Goal: Information Seeking & Learning: Learn about a topic

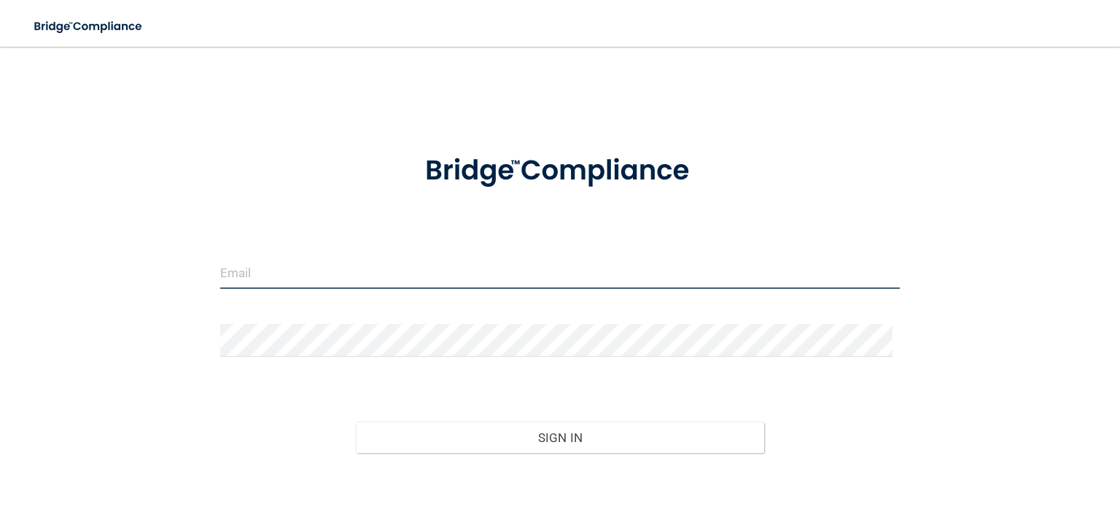
click at [271, 261] on input "email" at bounding box center [560, 272] width 680 height 33
type input "[EMAIL_ADDRESS][DOMAIN_NAME]"
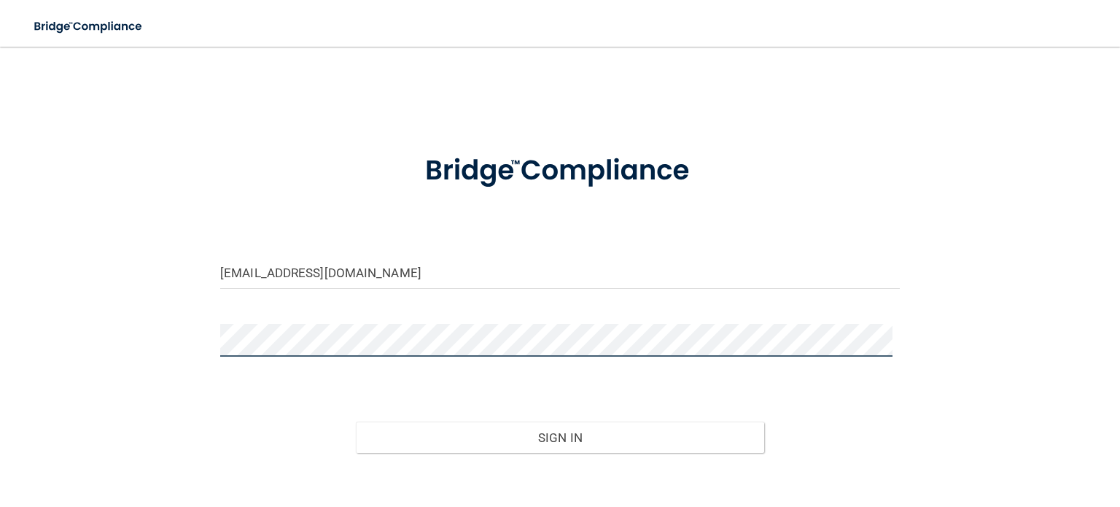
click at [356, 422] on button "Sign In" at bounding box center [560, 438] width 408 height 32
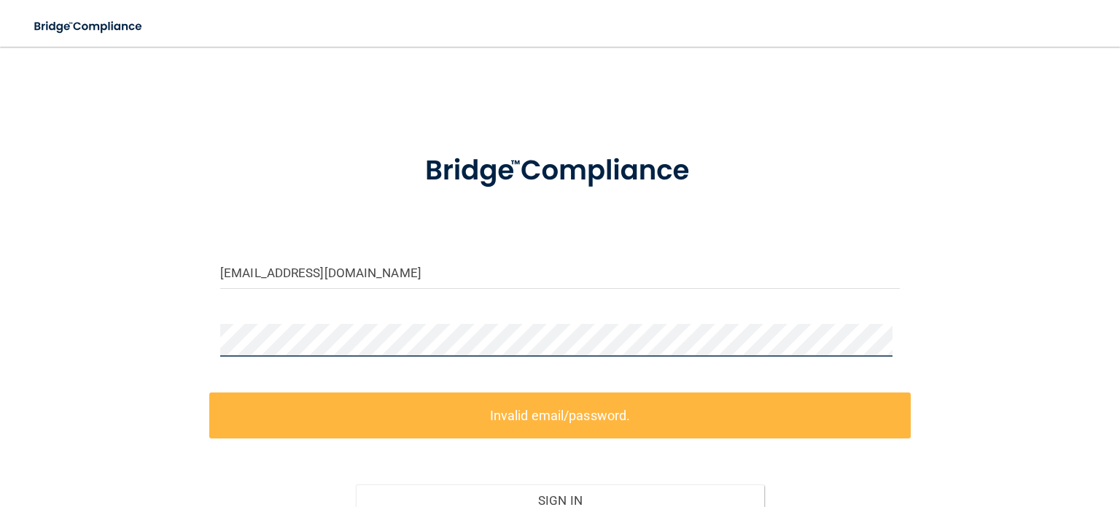
click at [139, 341] on div "swhitehead28@gmail.com Invalid email/password. You don't have permission to acc…" at bounding box center [560, 324] width 1062 height 527
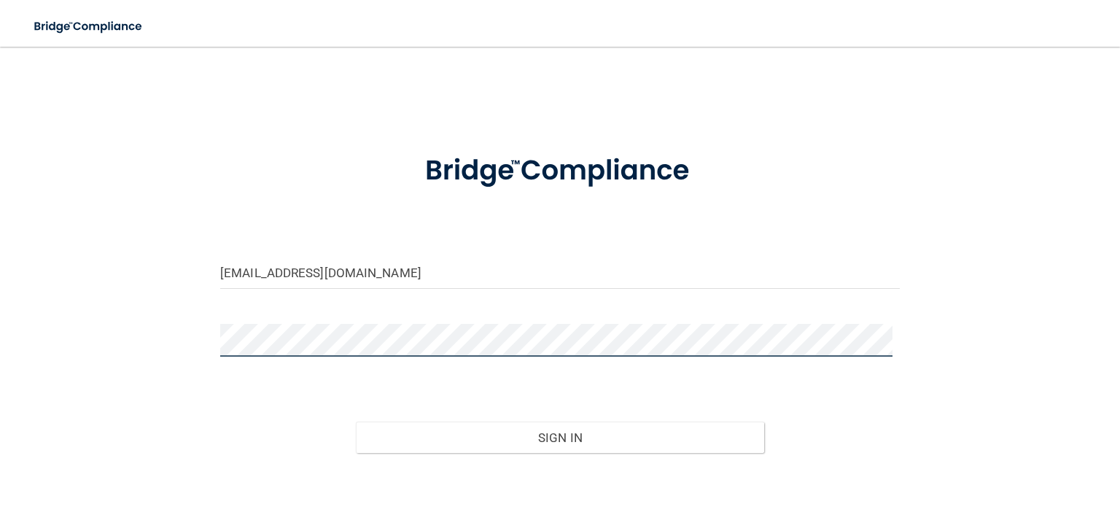
click at [356, 422] on button "Sign In" at bounding box center [560, 438] width 408 height 32
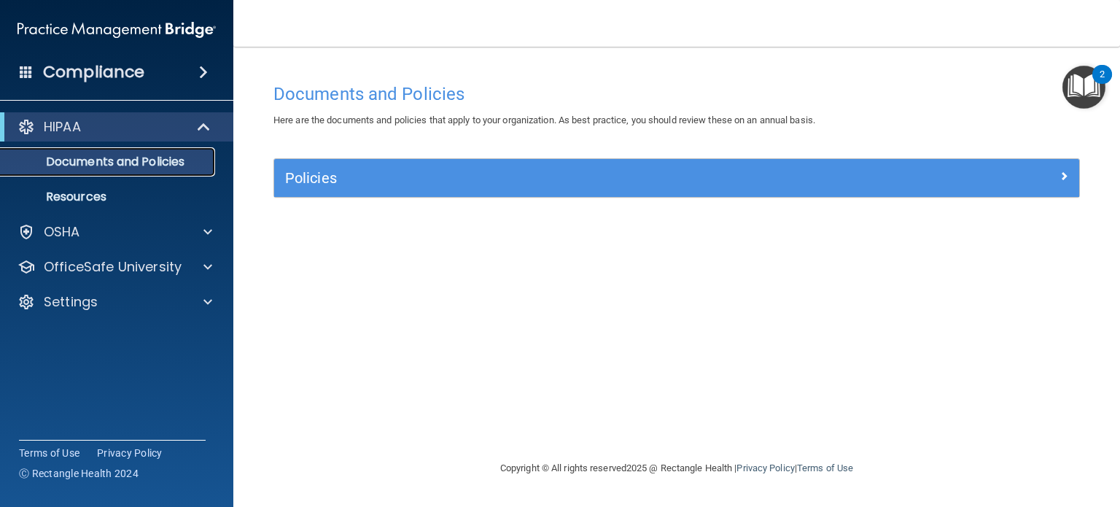
click at [99, 161] on p "Documents and Policies" at bounding box center [108, 162] width 199 height 15
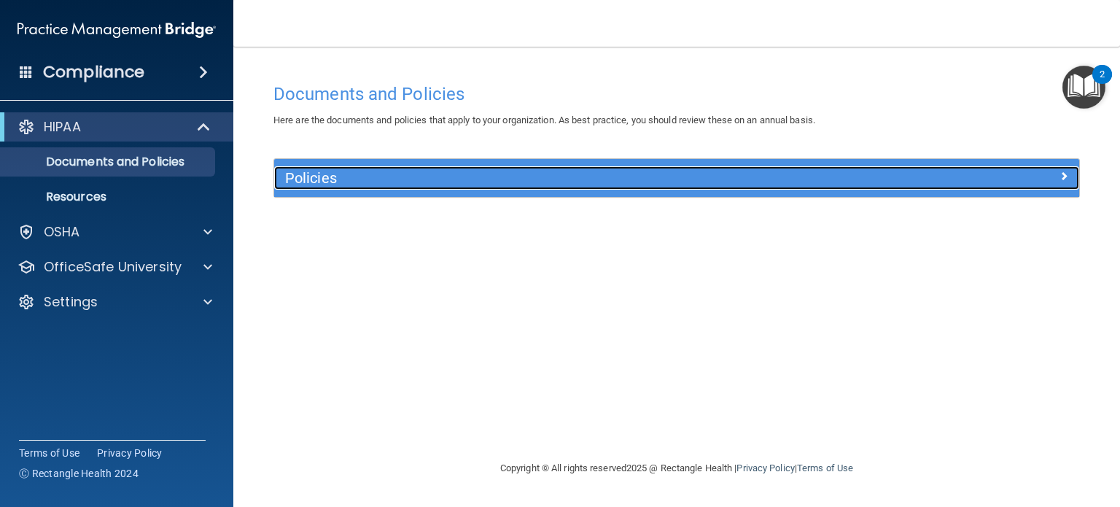
click at [1061, 177] on span at bounding box center [1064, 176] width 9 height 18
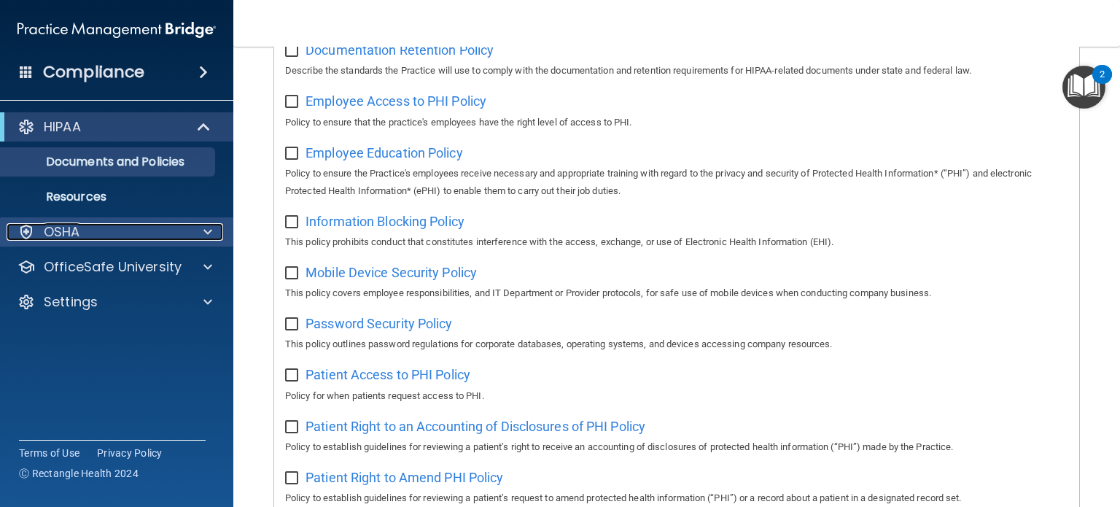
click at [201, 229] on div at bounding box center [205, 232] width 36 height 18
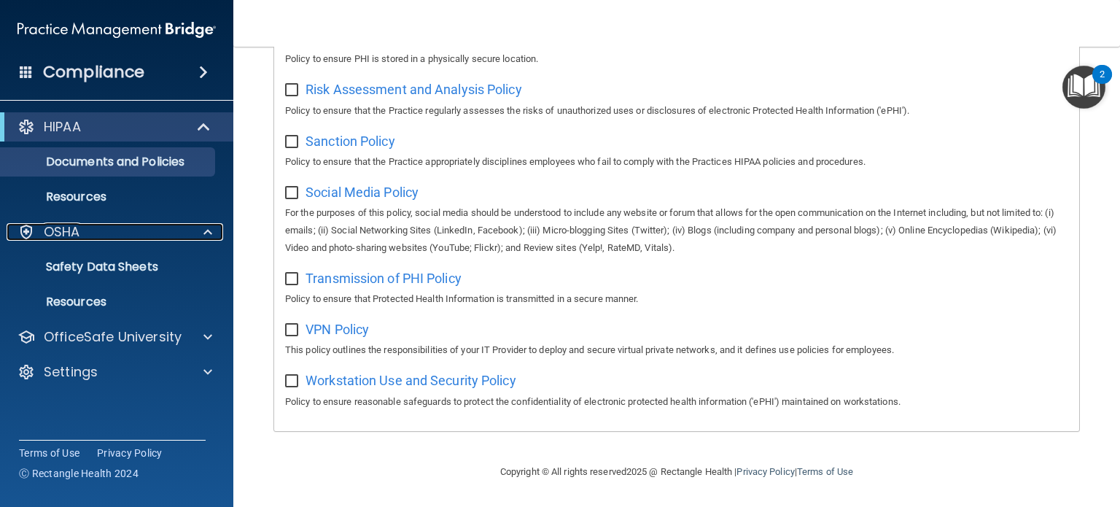
scroll to position [984, 0]
click at [101, 233] on div "OSHA" at bounding box center [97, 232] width 181 height 18
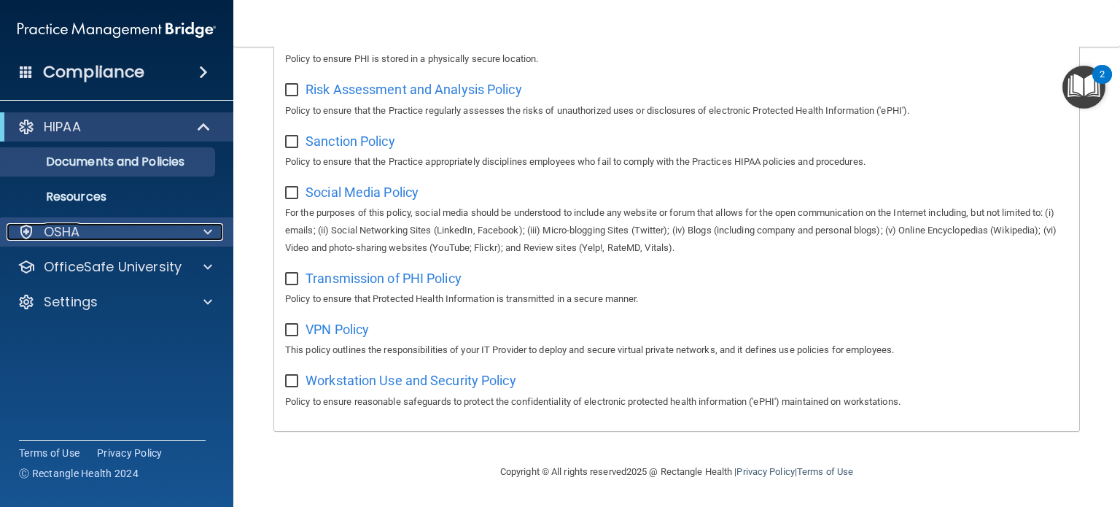
click at [101, 233] on div "OSHA" at bounding box center [97, 232] width 181 height 18
click at [55, 228] on p "OSHA" at bounding box center [62, 232] width 36 height 18
click at [126, 234] on div "OSHA" at bounding box center [97, 232] width 181 height 18
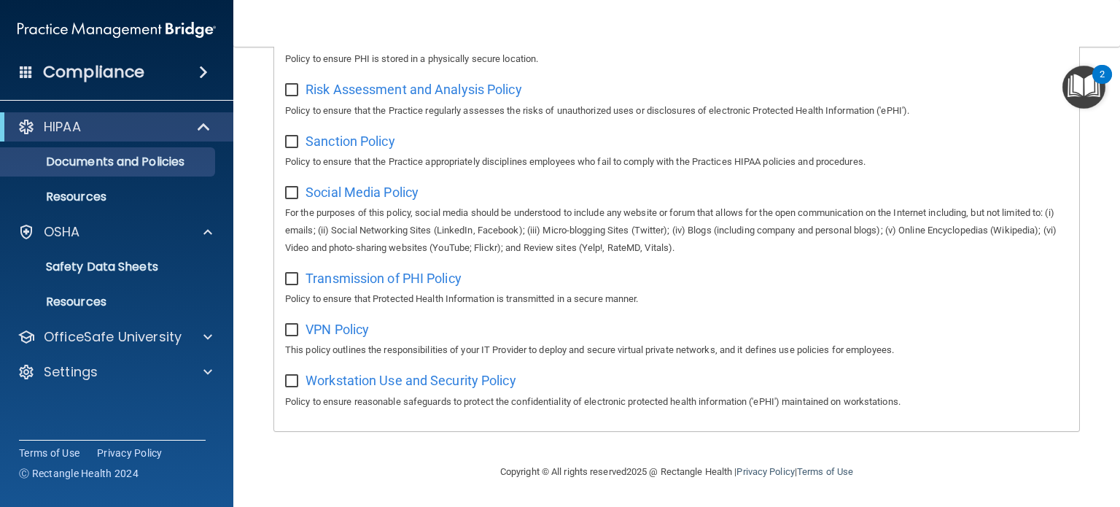
drag, startPoint x: 54, startPoint y: 4, endPoint x: 130, endPoint y: 71, distance: 101.3
click at [130, 71] on h4 "Compliance" at bounding box center [93, 72] width 101 height 20
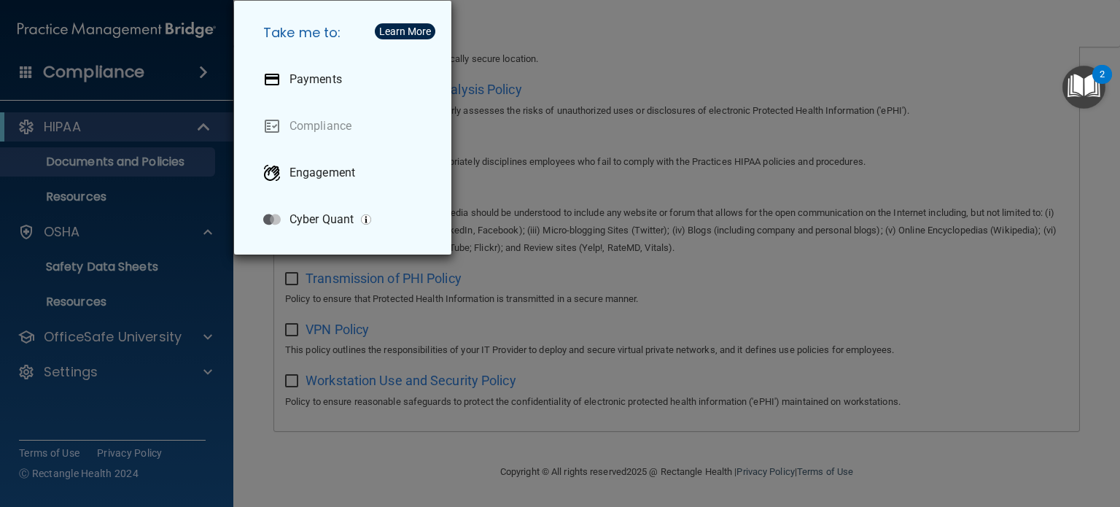
click at [174, 36] on div "Take me to: Payments Compliance Engagement Cyber Quant" at bounding box center [560, 253] width 1120 height 507
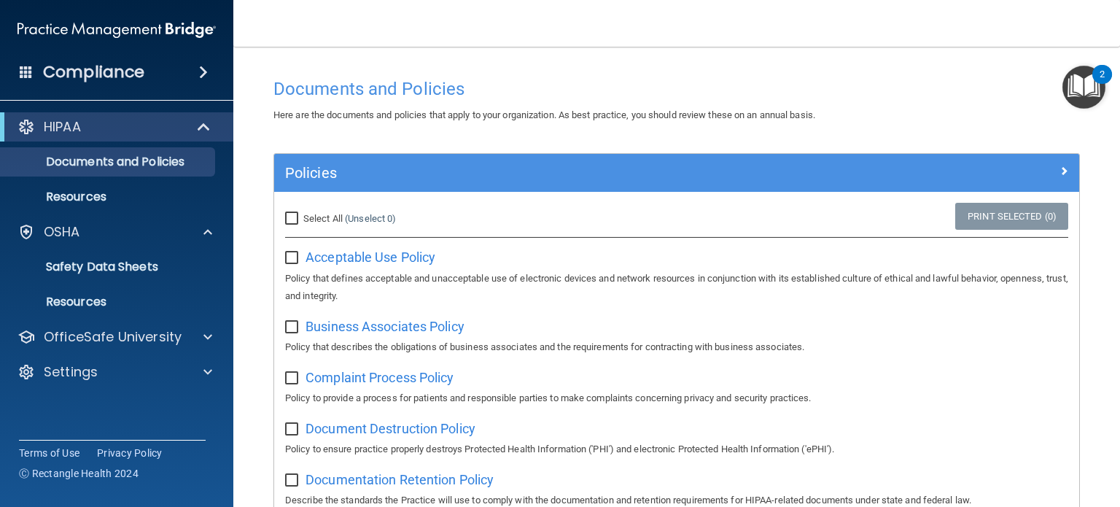
scroll to position [0, 0]
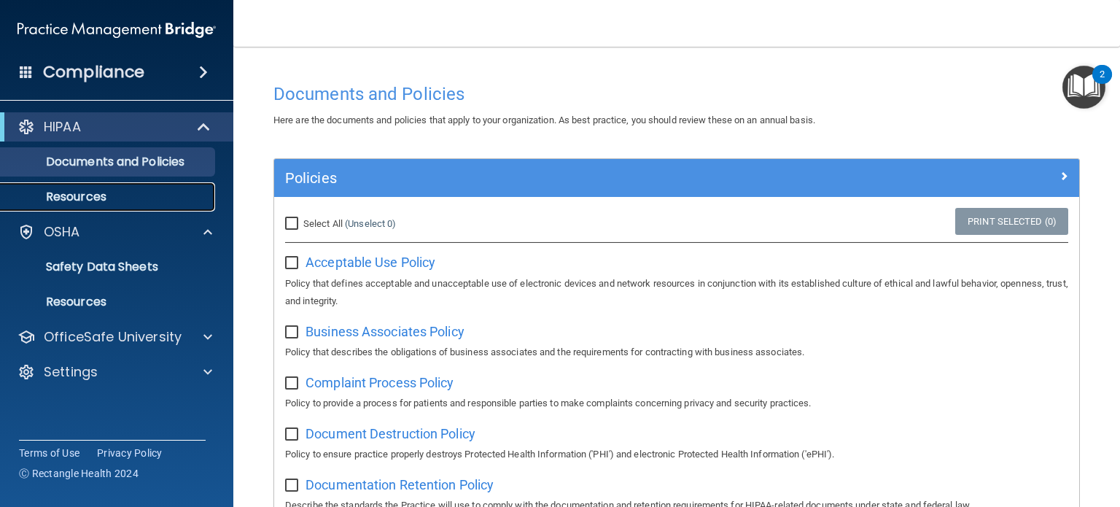
click at [78, 196] on p "Resources" at bounding box center [108, 197] width 199 height 15
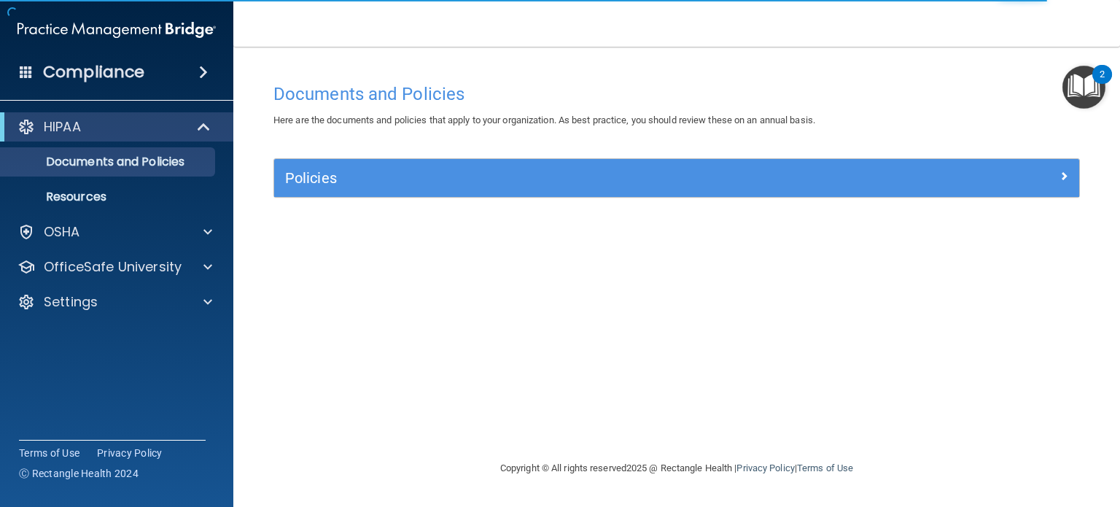
click at [1088, 88] on img "Open Resource Center, 2 new notifications" at bounding box center [1084, 87] width 43 height 43
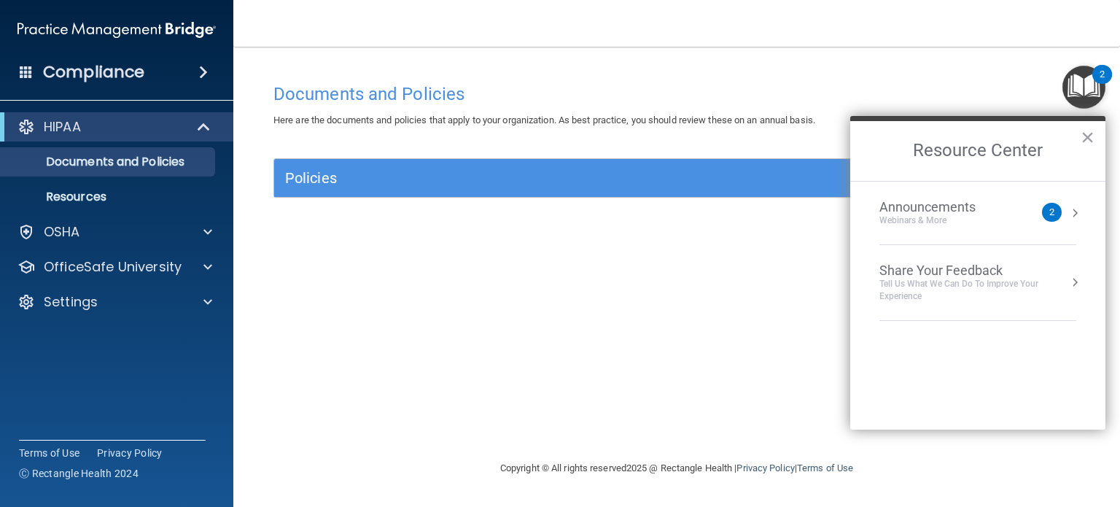
click at [1088, 88] on img "Open Resource Center, 2 new notifications" at bounding box center [1084, 87] width 43 height 43
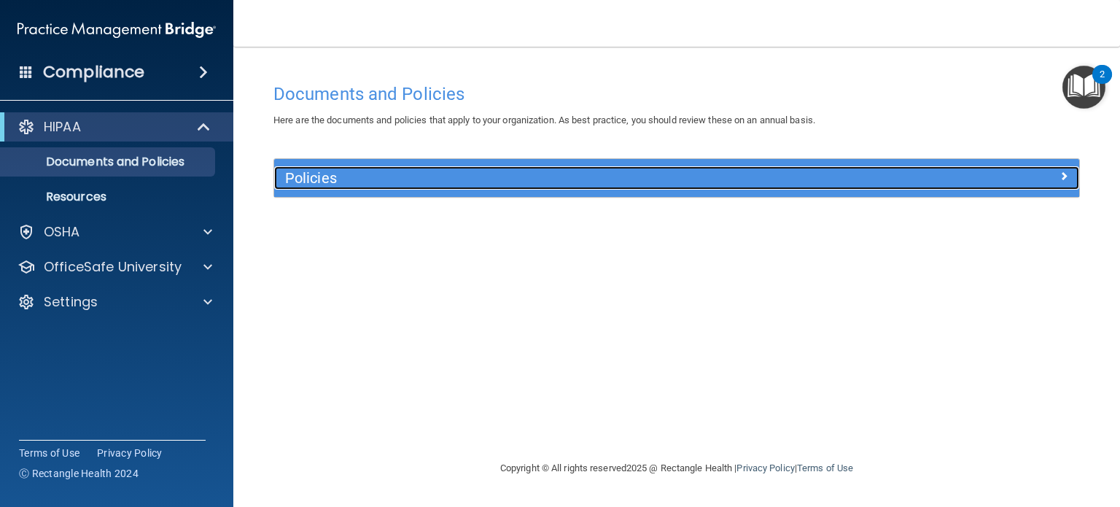
click at [1050, 180] on div at bounding box center [978, 175] width 201 height 18
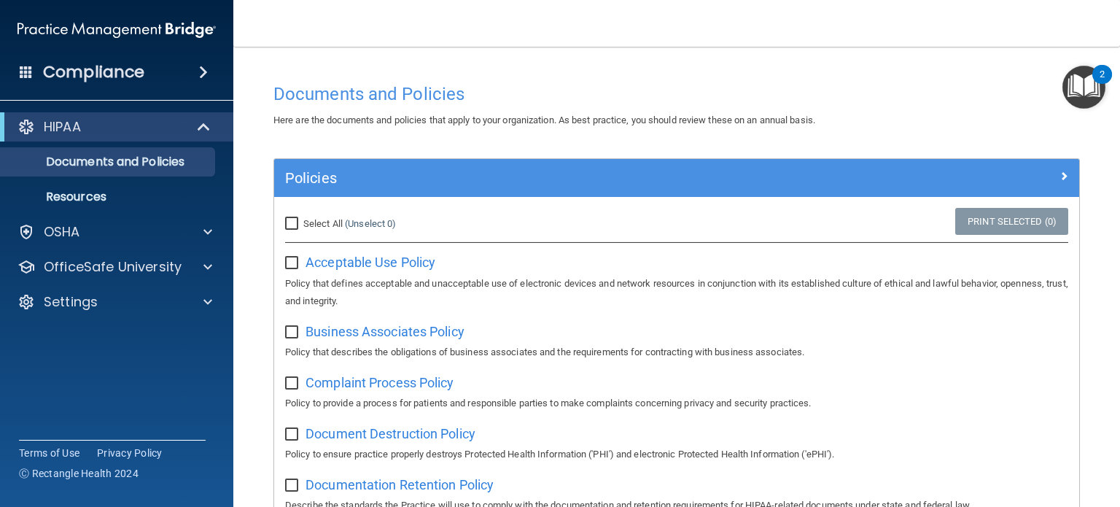
click at [293, 224] on input "Select All (Unselect 0) Unselect All" at bounding box center [293, 224] width 17 height 12
checkbox input "true"
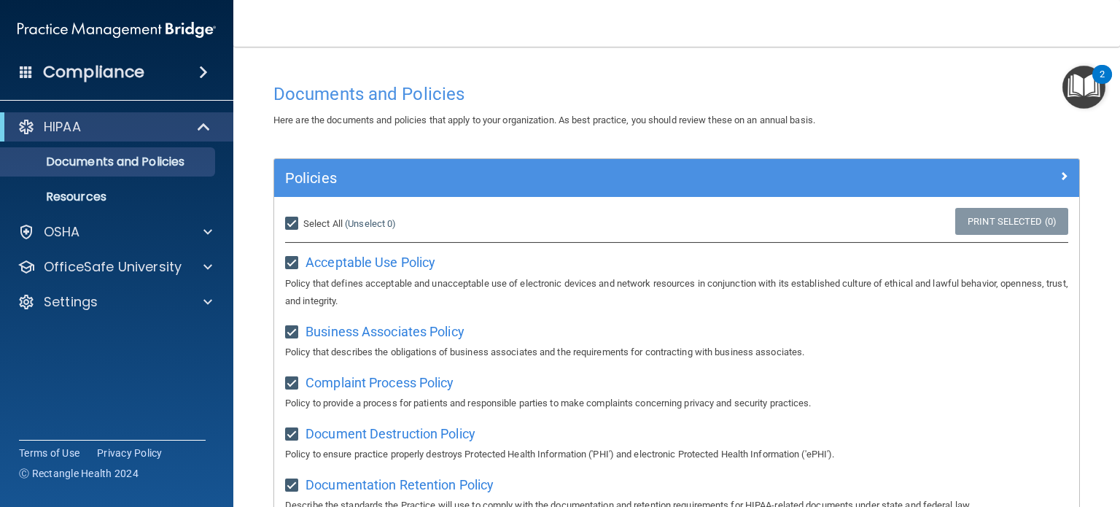
checkbox input "true"
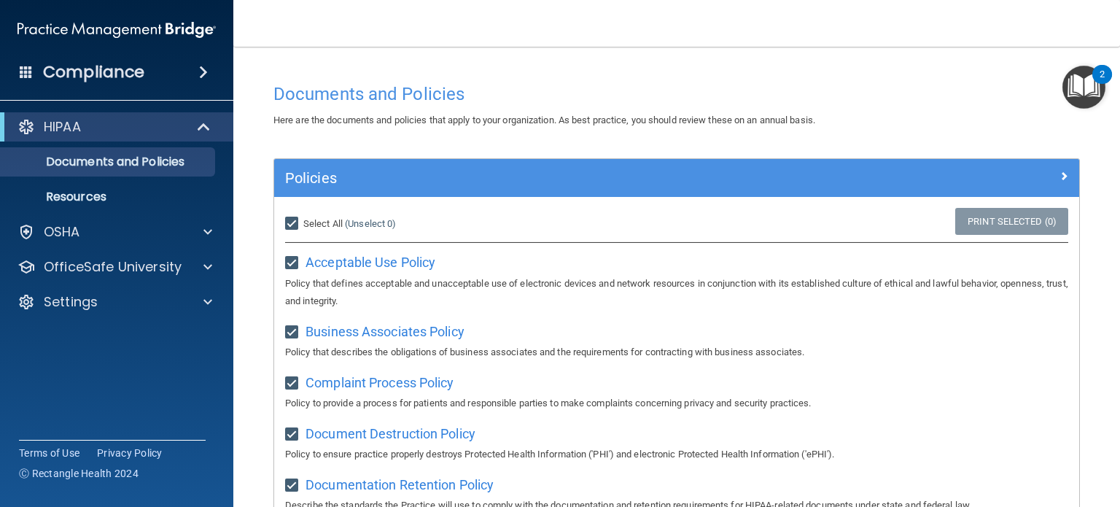
checkbox input "true"
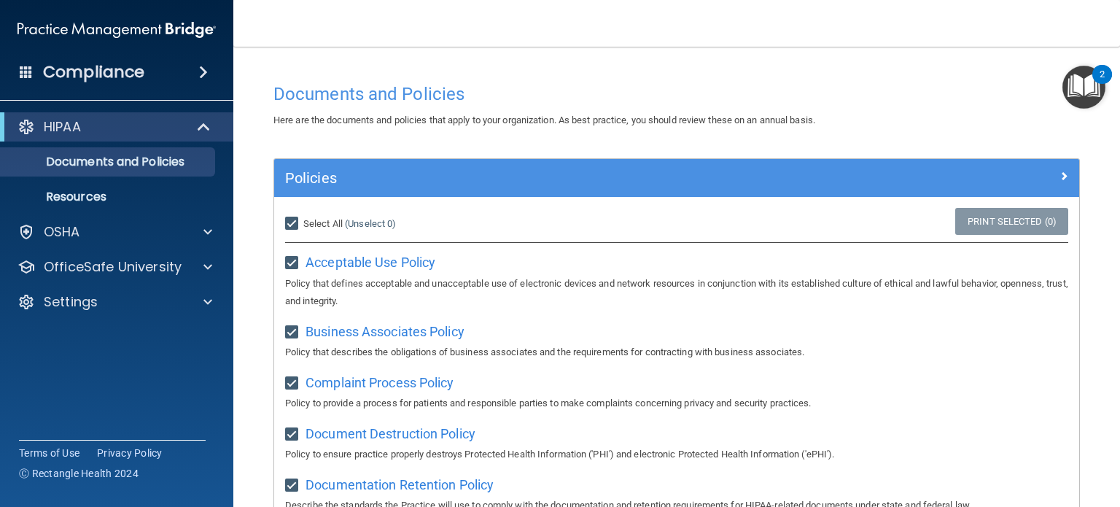
checkbox input "true"
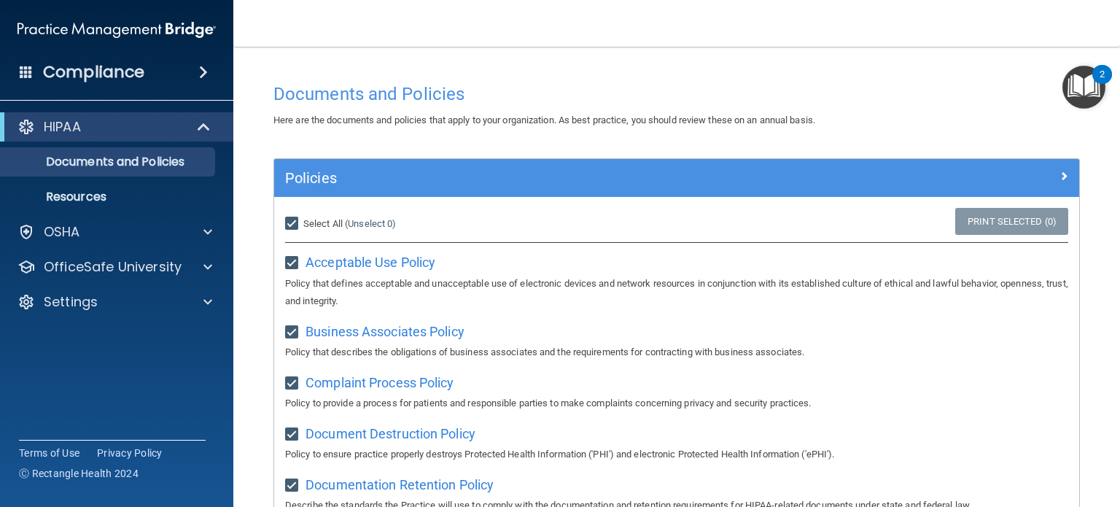
checkbox input "true"
click at [293, 224] on input "Select All (Unselect 21) Unselect All" at bounding box center [293, 224] width 17 height 12
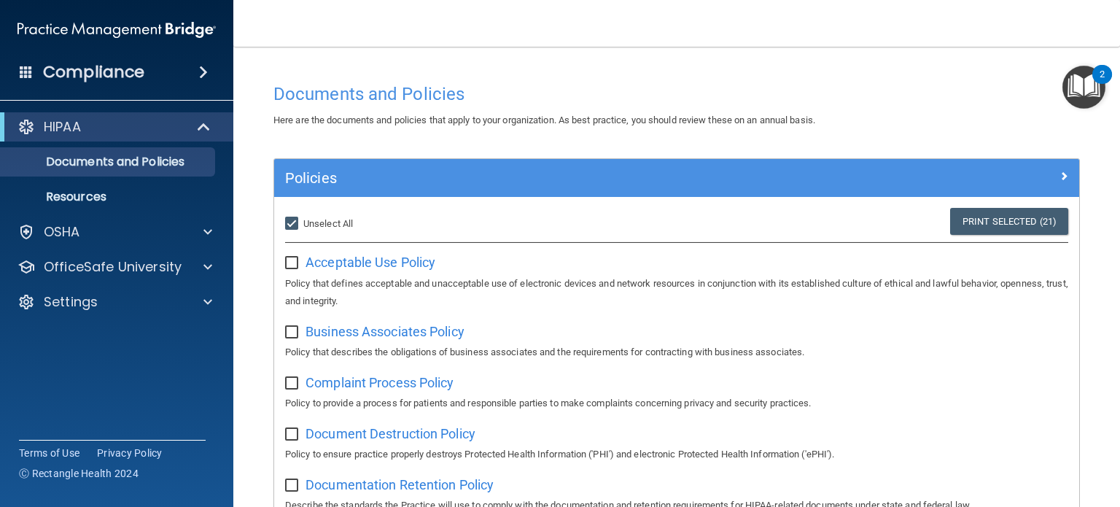
checkbox input "false"
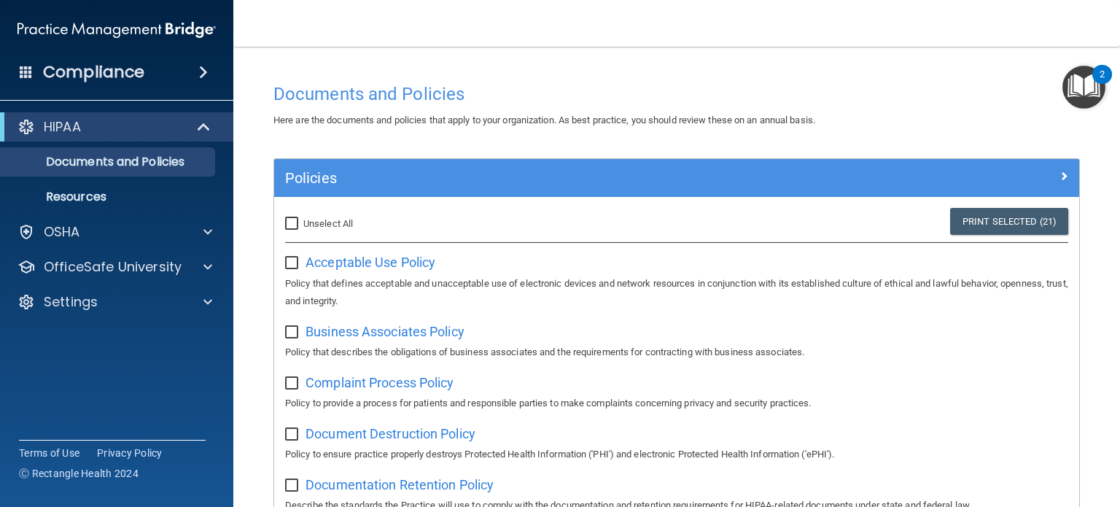
checkbox input "false"
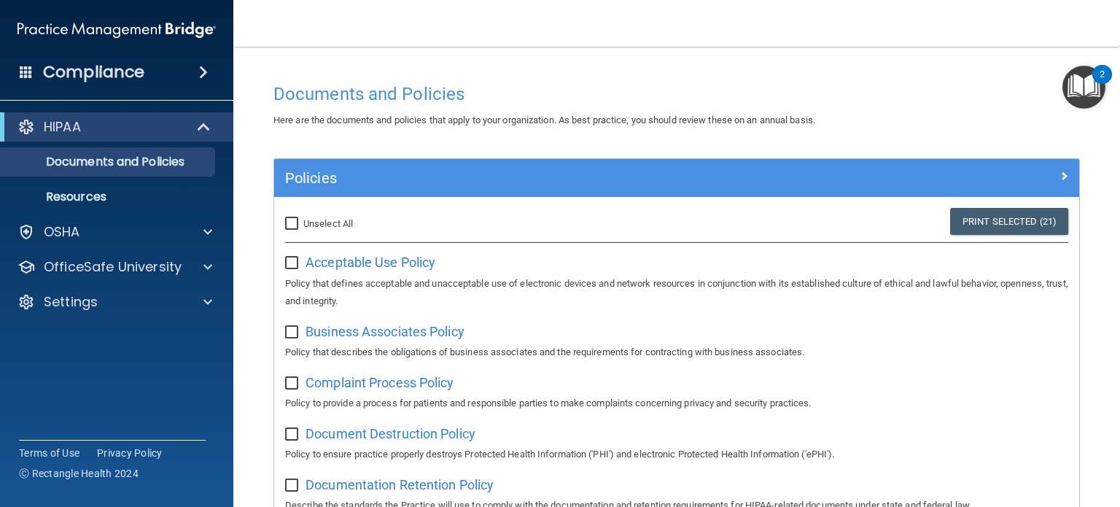
checkbox input "false"
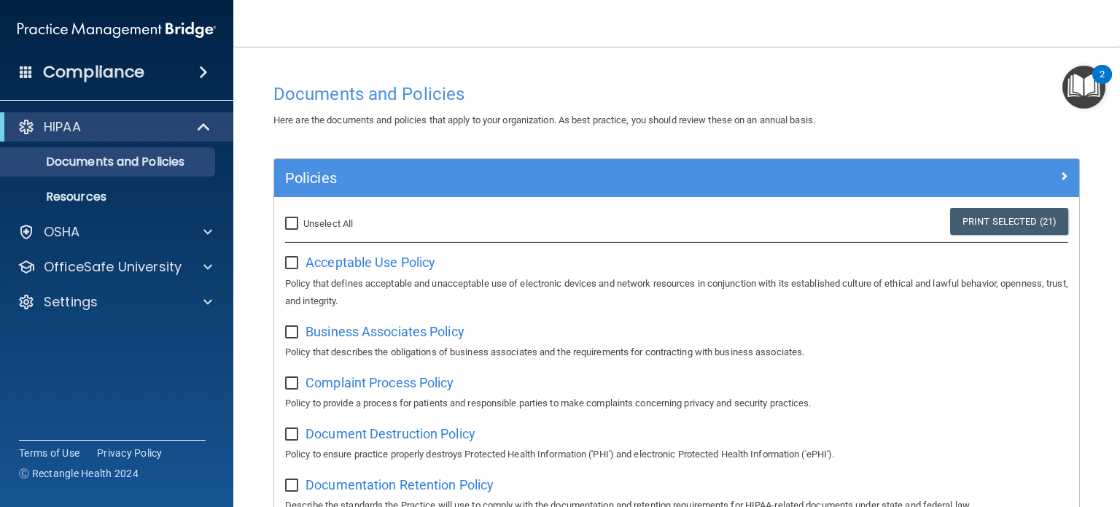
checkbox input "false"
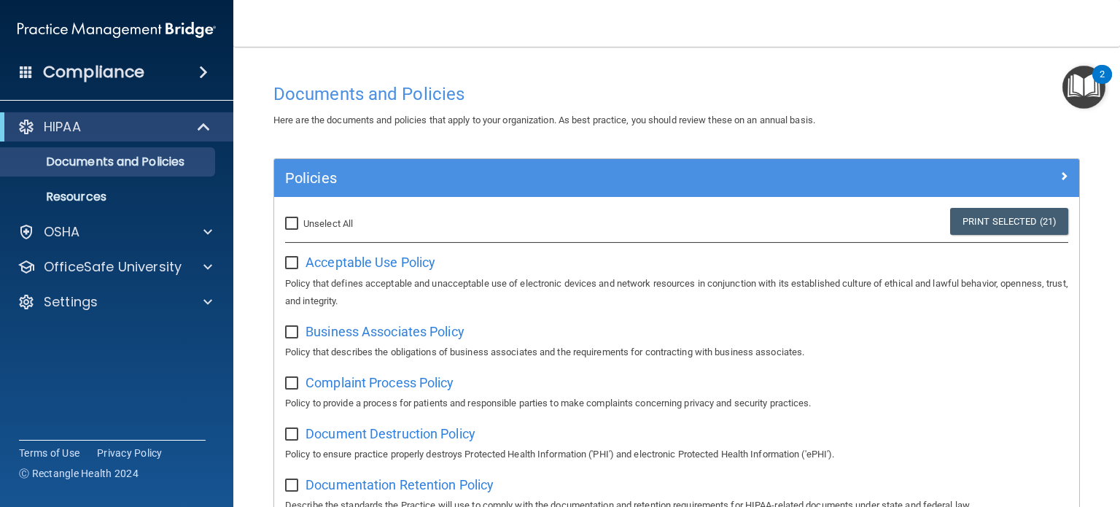
checkbox input "false"
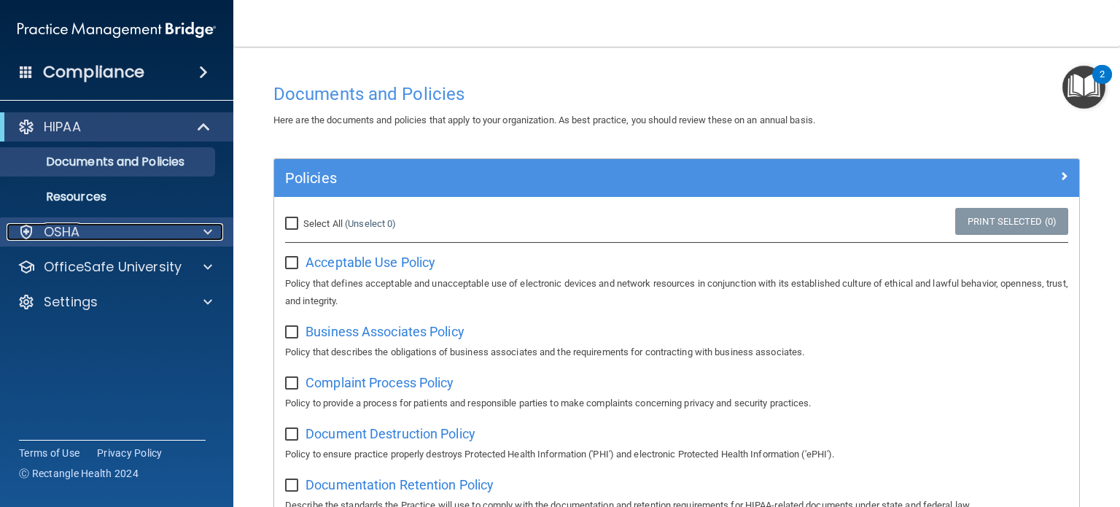
click at [44, 228] on p "OSHA" at bounding box center [62, 232] width 36 height 18
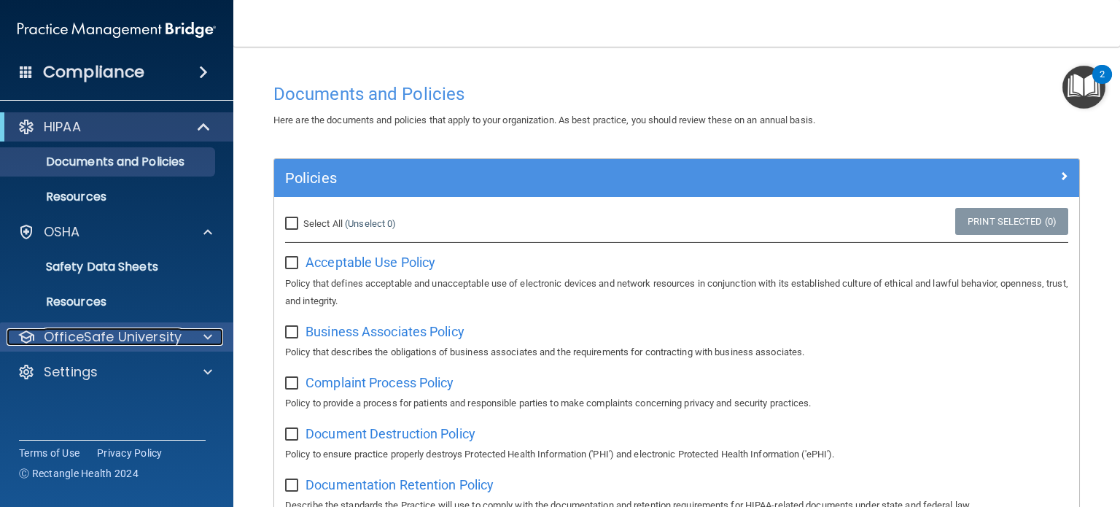
click at [125, 335] on p "OfficeSafe University" at bounding box center [113, 337] width 138 height 18
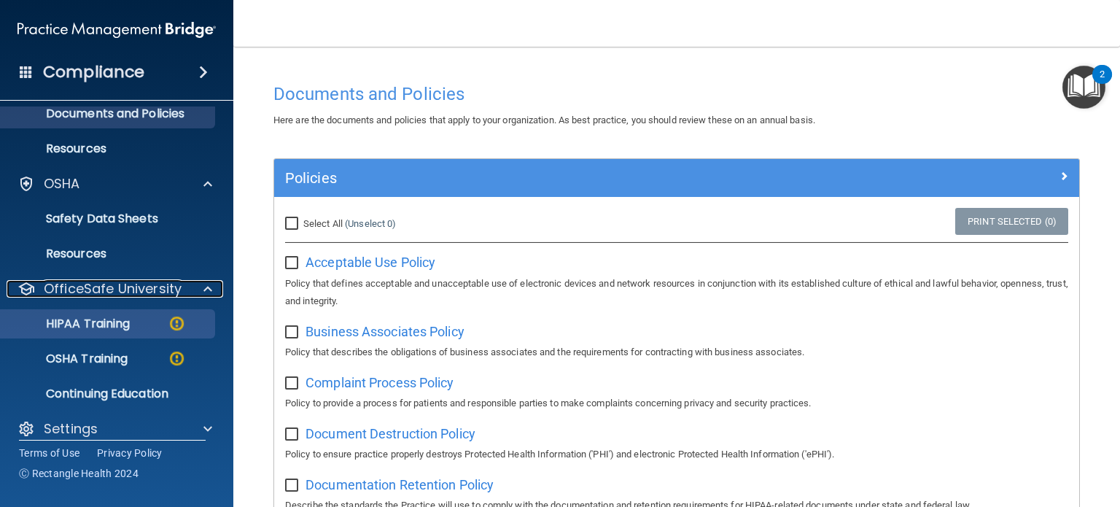
scroll to position [63, 0]
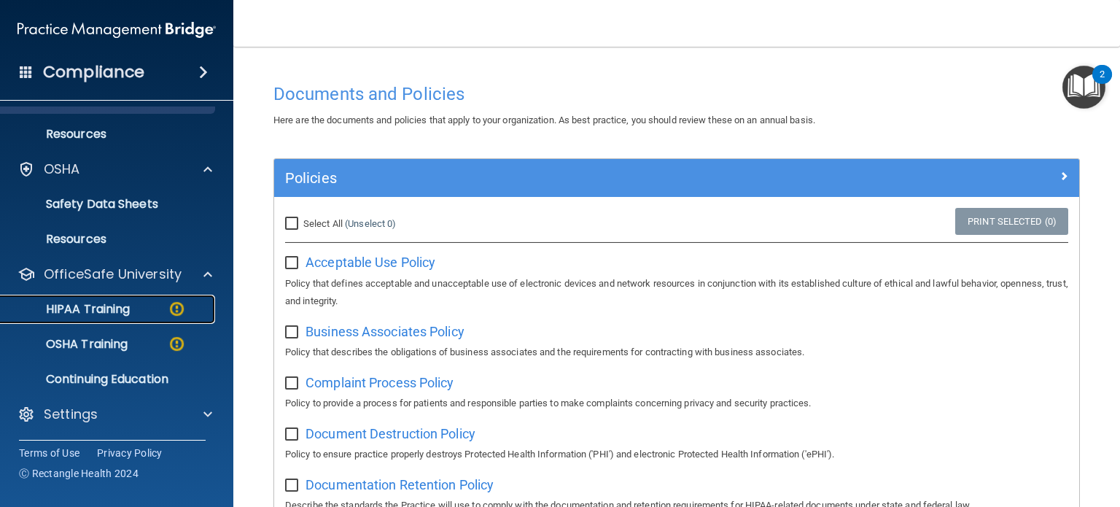
click at [122, 311] on p "HIPAA Training" at bounding box center [69, 309] width 120 height 15
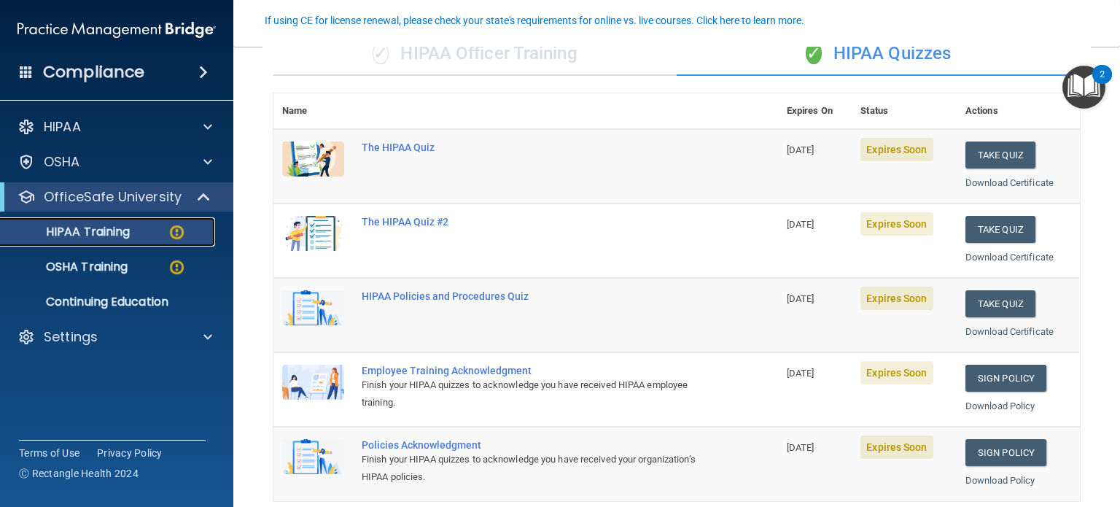
scroll to position [127, 0]
click at [986, 154] on button "Take Quiz" at bounding box center [1001, 155] width 70 height 27
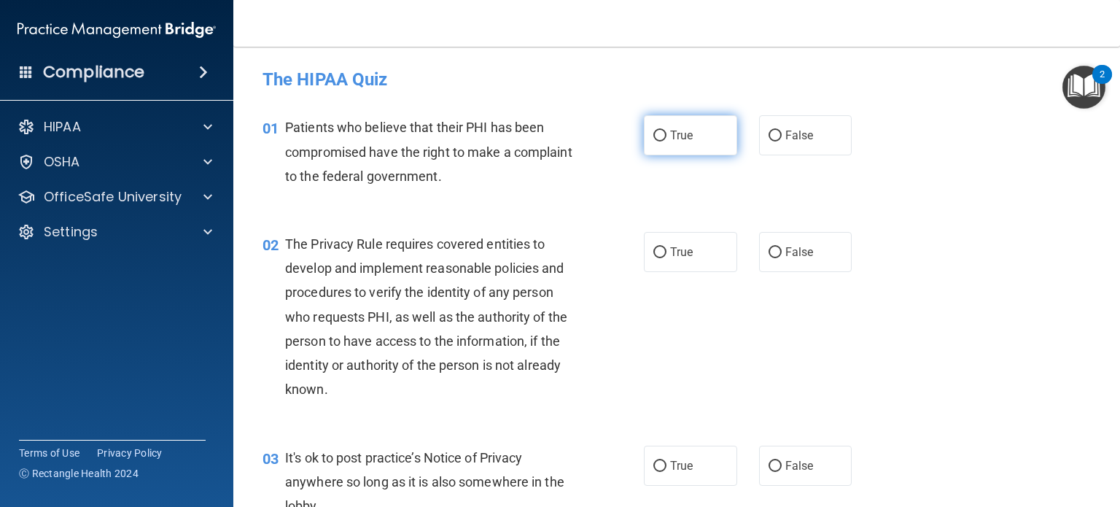
click at [656, 133] on input "True" at bounding box center [660, 136] width 13 height 11
radio input "true"
click at [657, 250] on input "True" at bounding box center [660, 252] width 13 height 11
radio input "true"
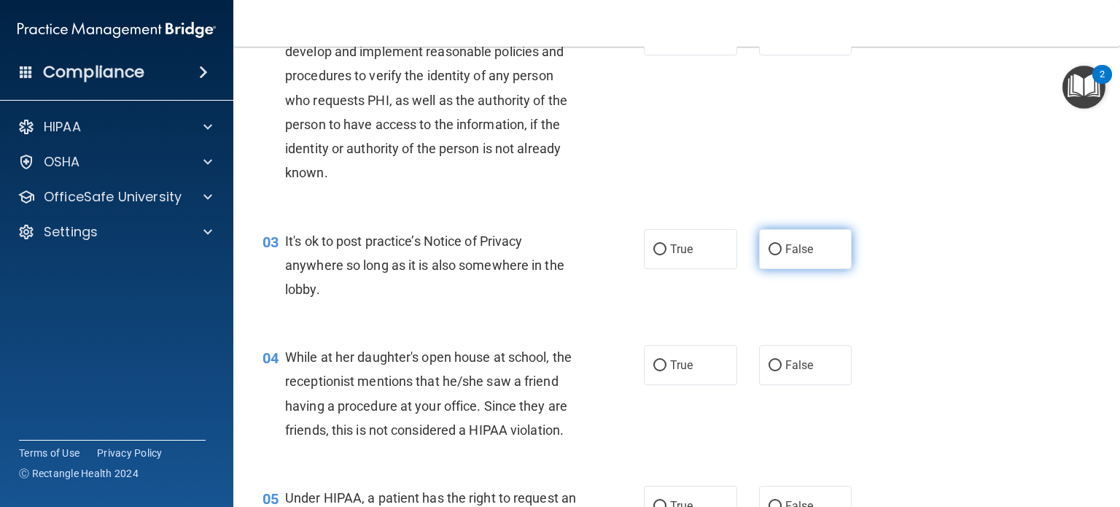
click at [769, 249] on input "False" at bounding box center [775, 249] width 13 height 11
radio input "true"
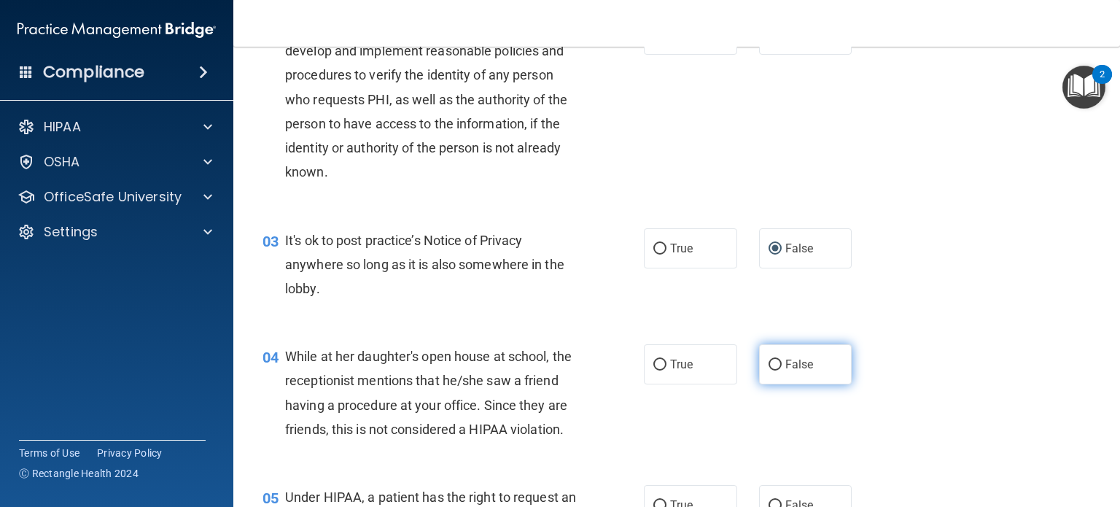
scroll to position [218, 0]
click at [770, 365] on input "False" at bounding box center [775, 364] width 13 height 11
radio input "true"
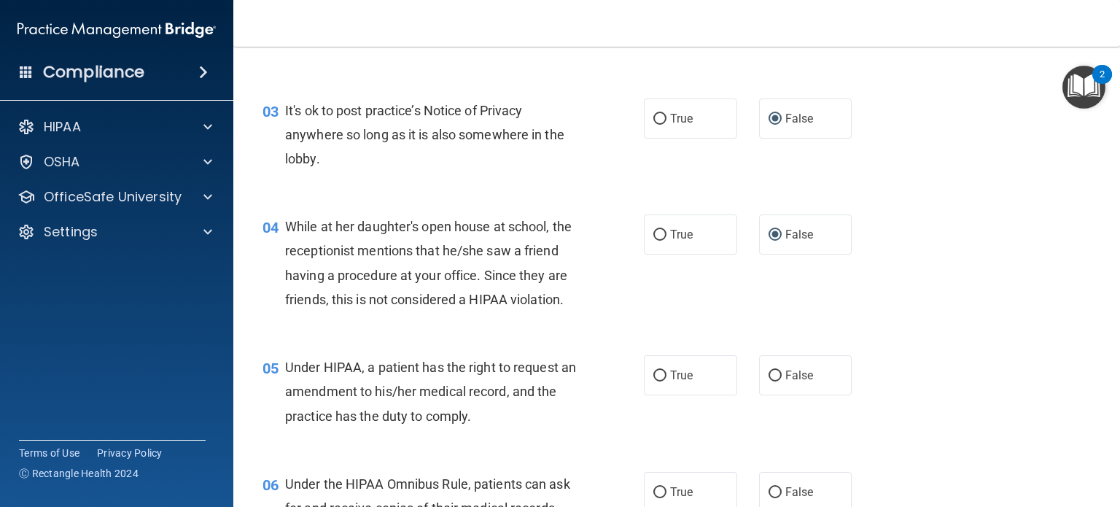
scroll to position [348, 0]
click at [770, 381] on input "False" at bounding box center [775, 375] width 13 height 11
radio input "true"
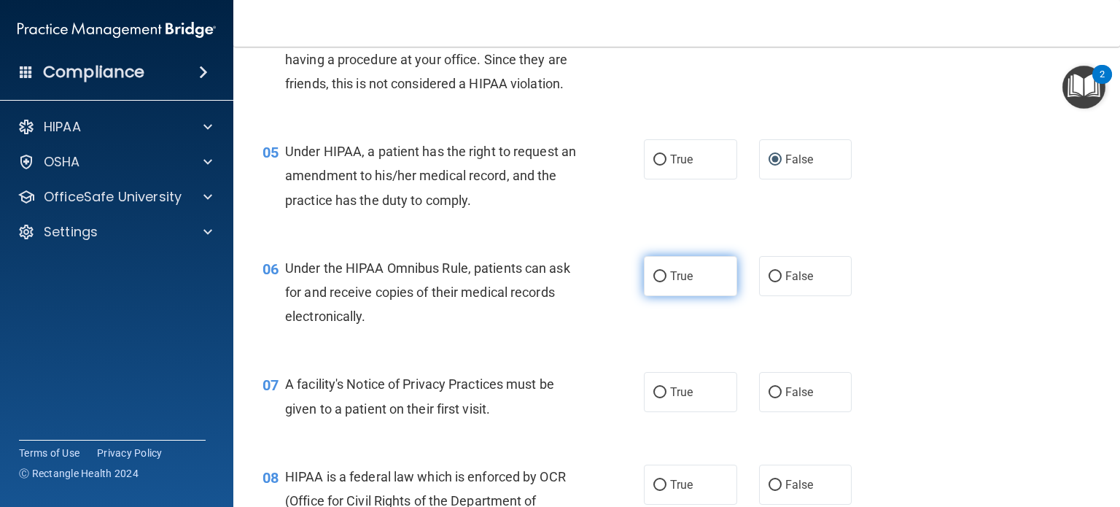
click at [653, 296] on label "True" at bounding box center [690, 276] width 93 height 40
click at [654, 282] on input "True" at bounding box center [660, 276] width 13 height 11
radio input "true"
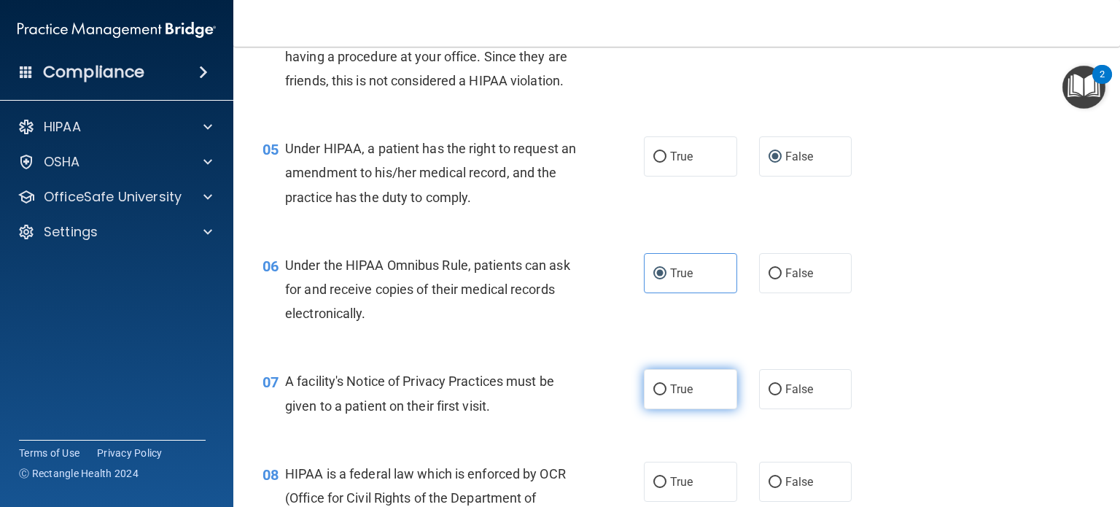
scroll to position [567, 0]
click at [656, 395] on input "True" at bounding box center [660, 389] width 13 height 11
radio input "true"
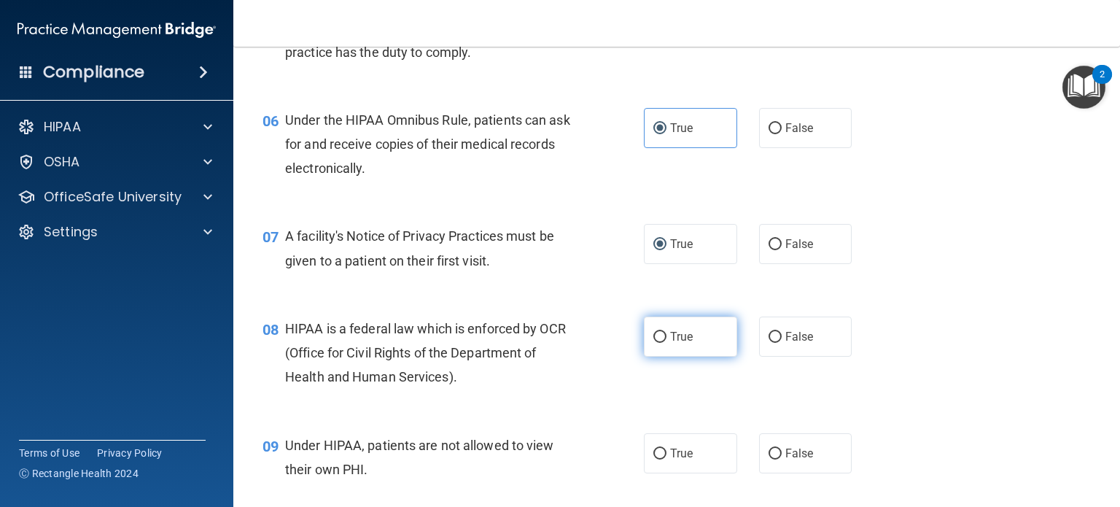
click at [654, 343] on input "True" at bounding box center [660, 337] width 13 height 11
radio input "true"
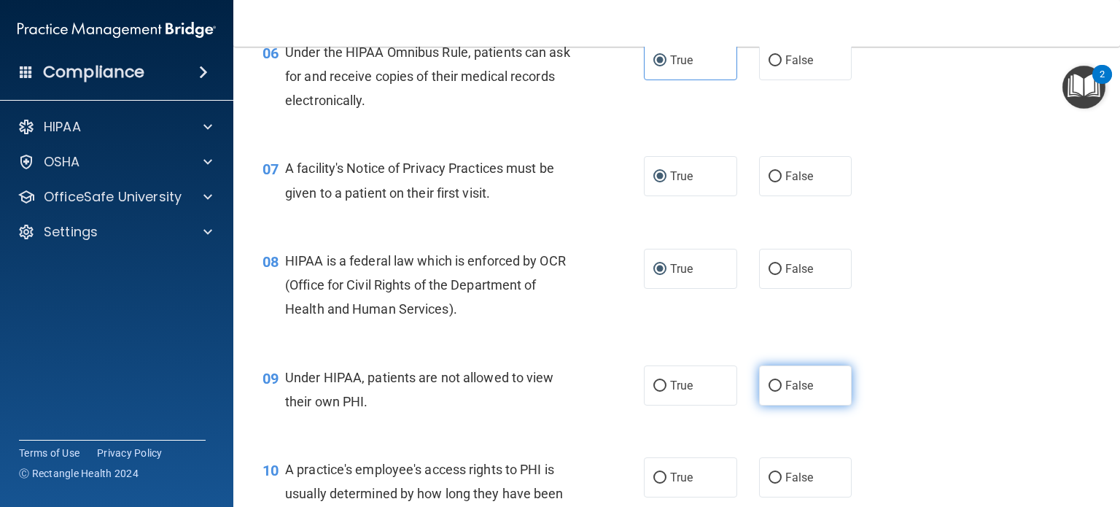
click at [769, 392] on input "False" at bounding box center [775, 386] width 13 height 11
radio input "true"
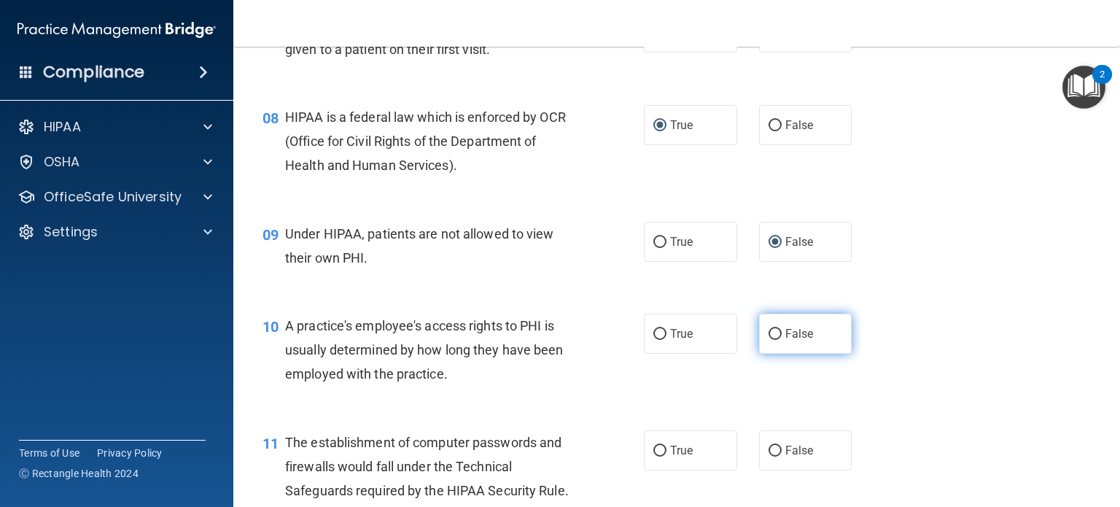
click at [769, 340] on input "False" at bounding box center [775, 334] width 13 height 11
radio input "true"
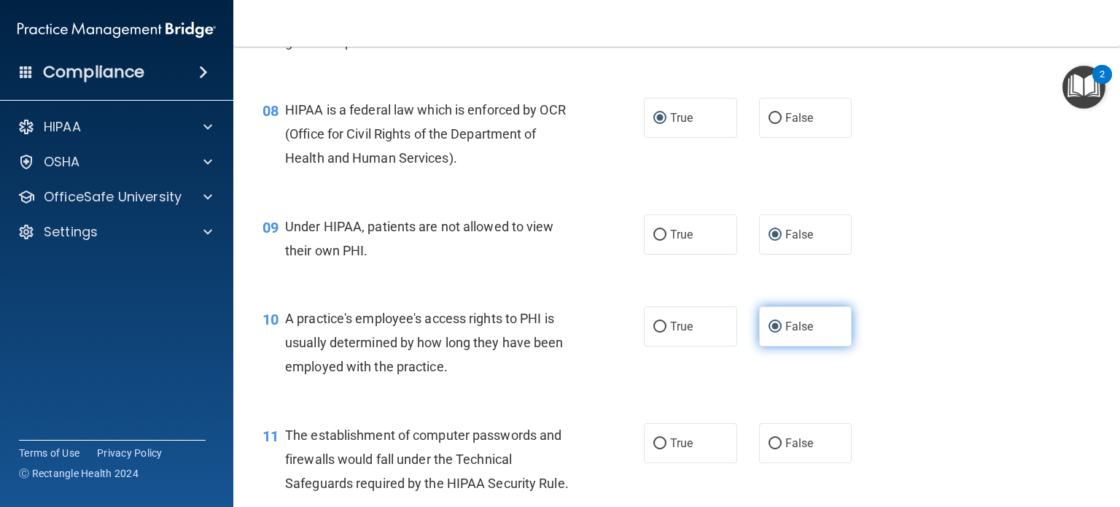
scroll to position [931, 0]
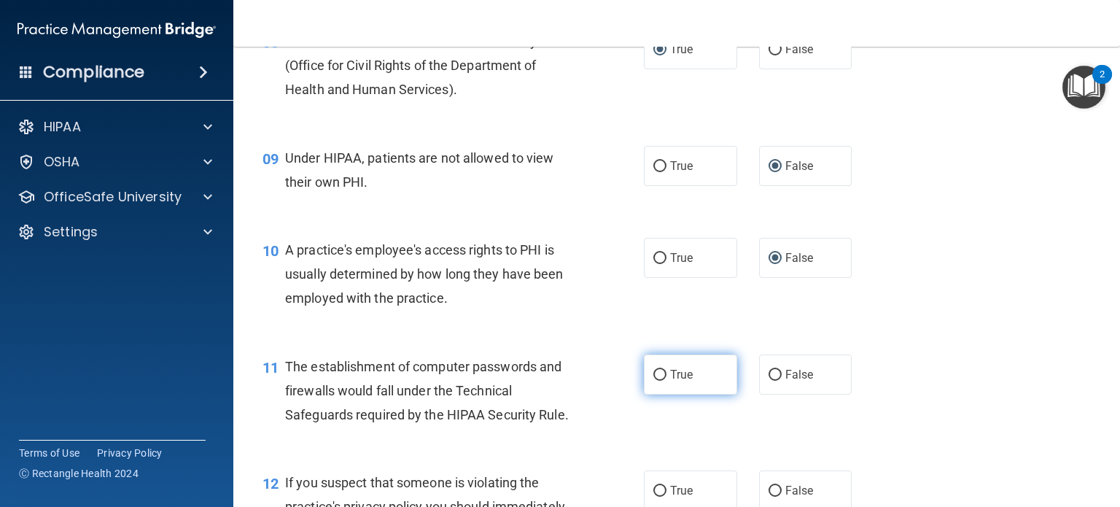
click at [656, 381] on input "True" at bounding box center [660, 375] width 13 height 11
radio input "true"
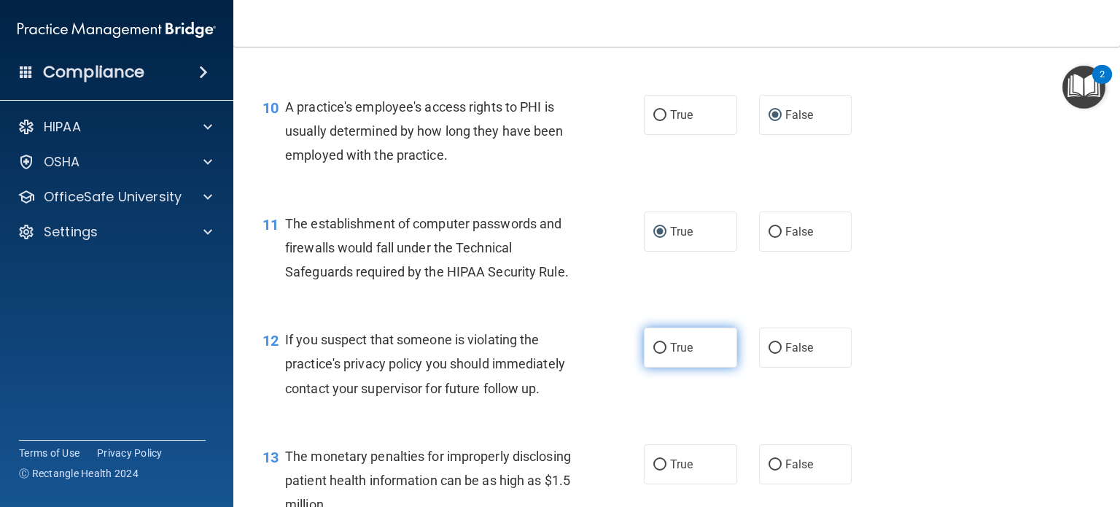
click at [655, 354] on input "True" at bounding box center [660, 348] width 13 height 11
radio input "true"
click at [655, 353] on input "True" at bounding box center [660, 347] width 13 height 11
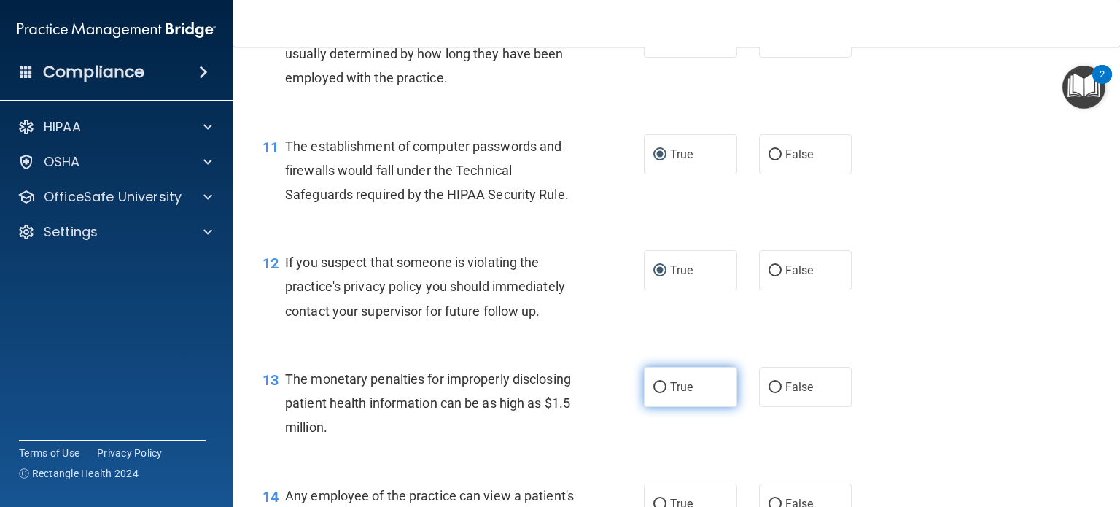
scroll to position [1220, 0]
click at [654, 392] on input "True" at bounding box center [660, 387] width 13 height 11
radio input "true"
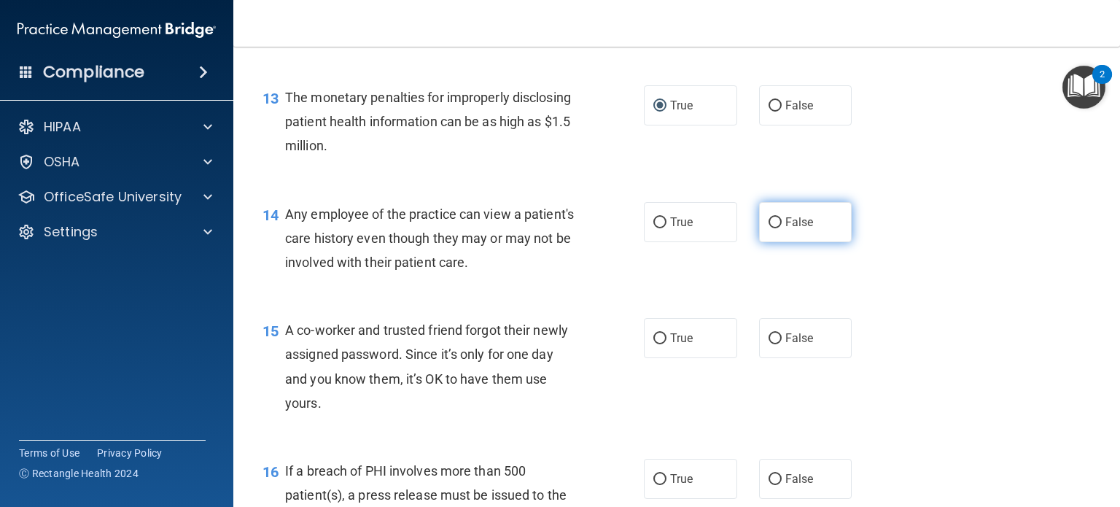
click at [767, 242] on label "False" at bounding box center [805, 222] width 93 height 40
click at [769, 228] on input "False" at bounding box center [775, 222] width 13 height 11
radio input "true"
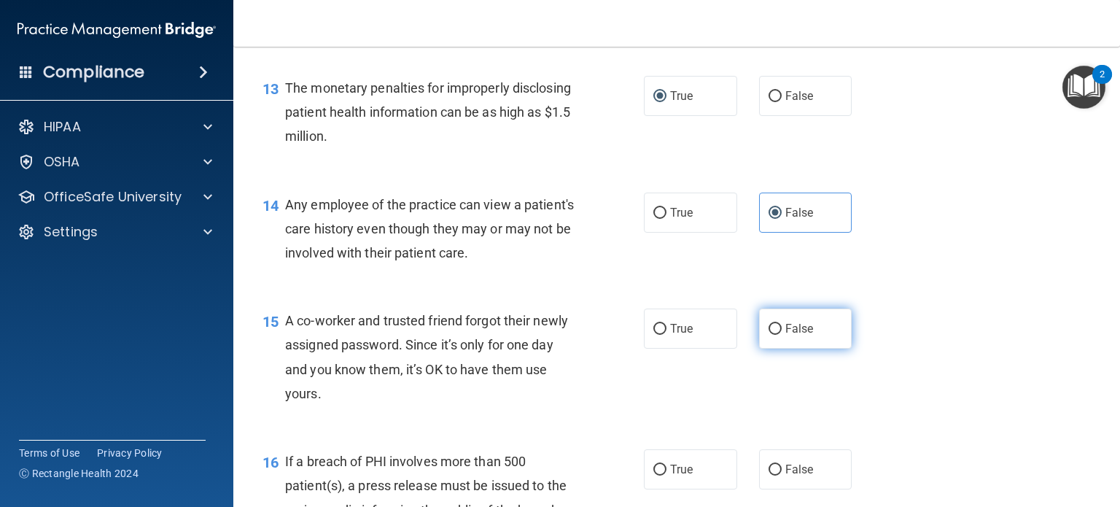
scroll to position [1511, 0]
click at [770, 334] on input "False" at bounding box center [775, 328] width 13 height 11
radio input "true"
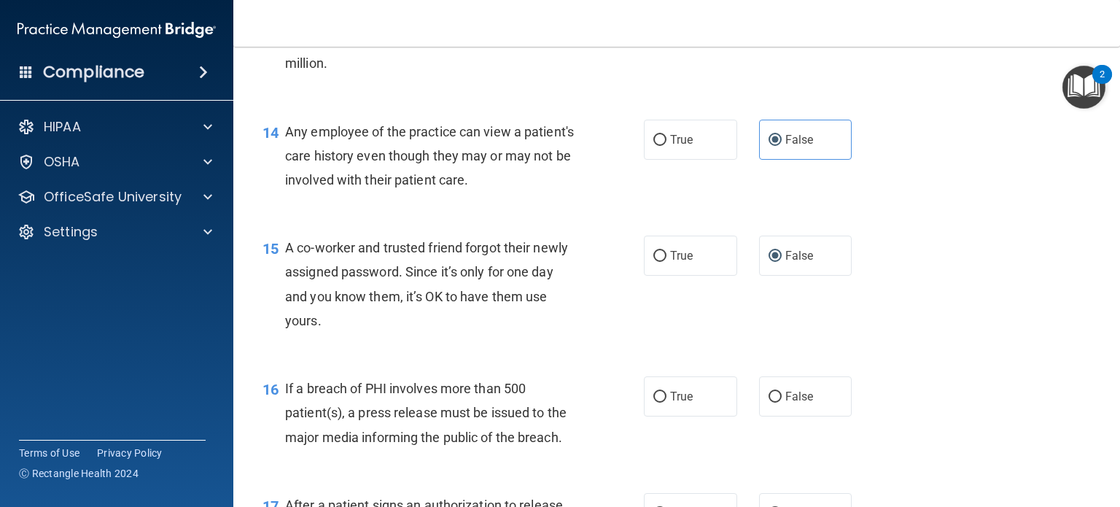
scroll to position [1584, 0]
click at [654, 402] on input "True" at bounding box center [660, 396] width 13 height 11
radio input "true"
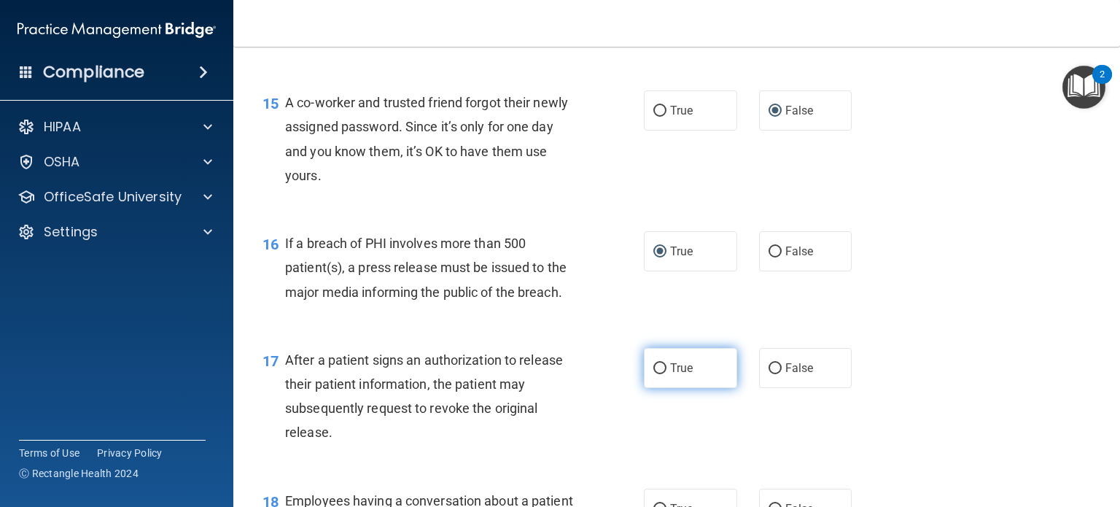
scroll to position [1729, 0]
click at [654, 373] on input "True" at bounding box center [660, 368] width 13 height 11
radio input "true"
click at [654, 373] on input "True" at bounding box center [660, 368] width 13 height 11
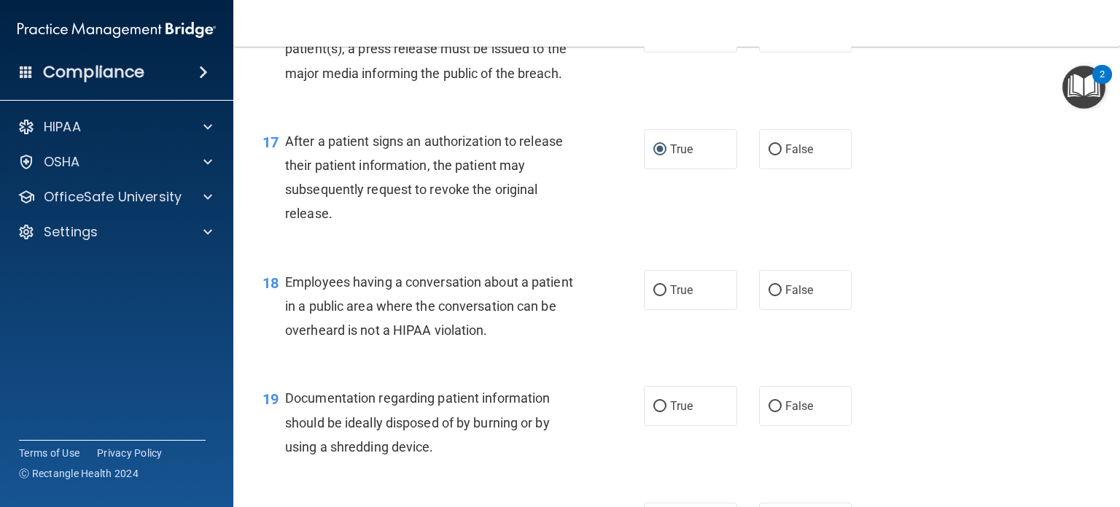
scroll to position [1948, 0]
click at [769, 295] on input "False" at bounding box center [775, 290] width 13 height 11
radio input "true"
click at [769, 411] on input "False" at bounding box center [775, 405] width 13 height 11
radio input "true"
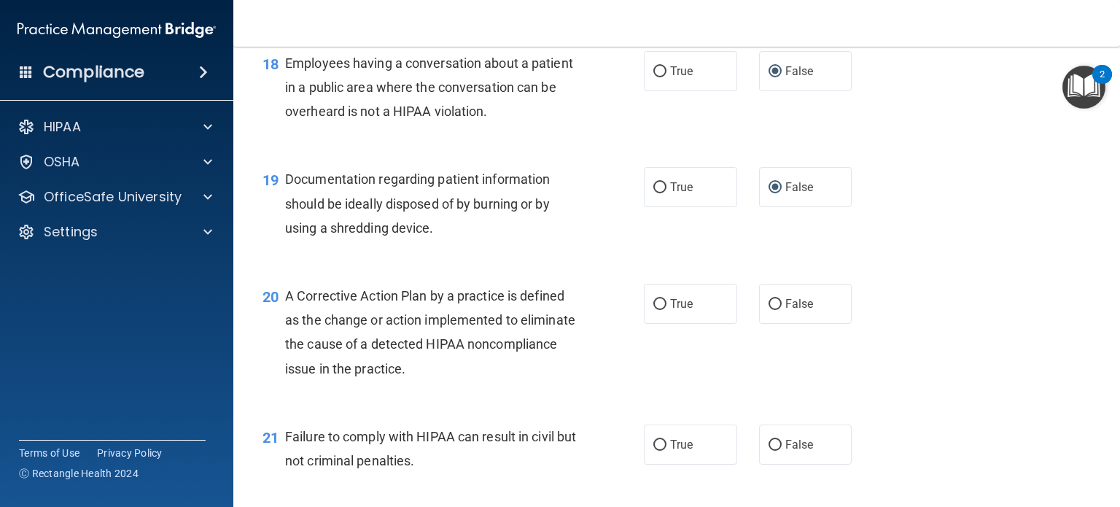
scroll to position [2167, 0]
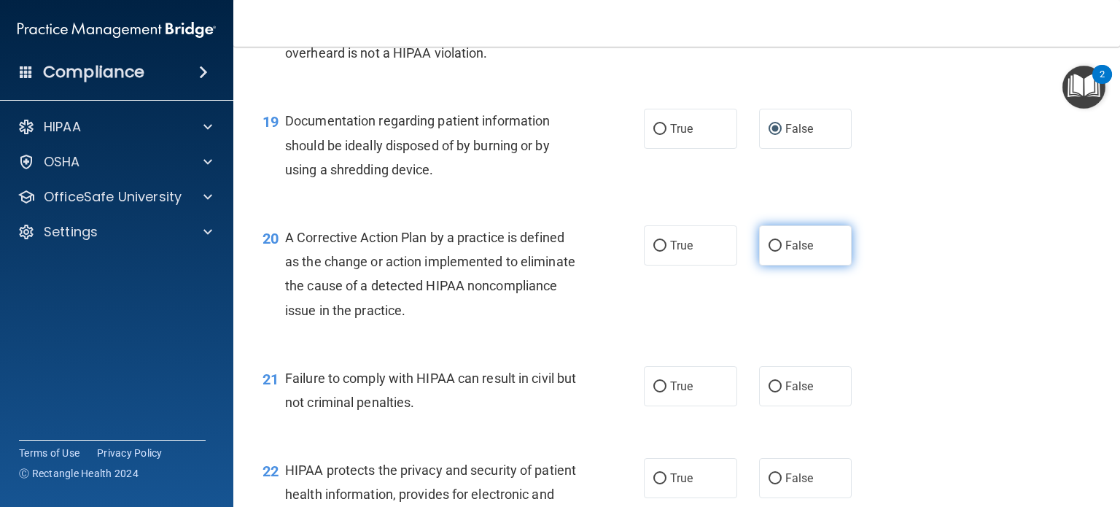
click at [769, 252] on input "False" at bounding box center [775, 246] width 13 height 11
radio input "true"
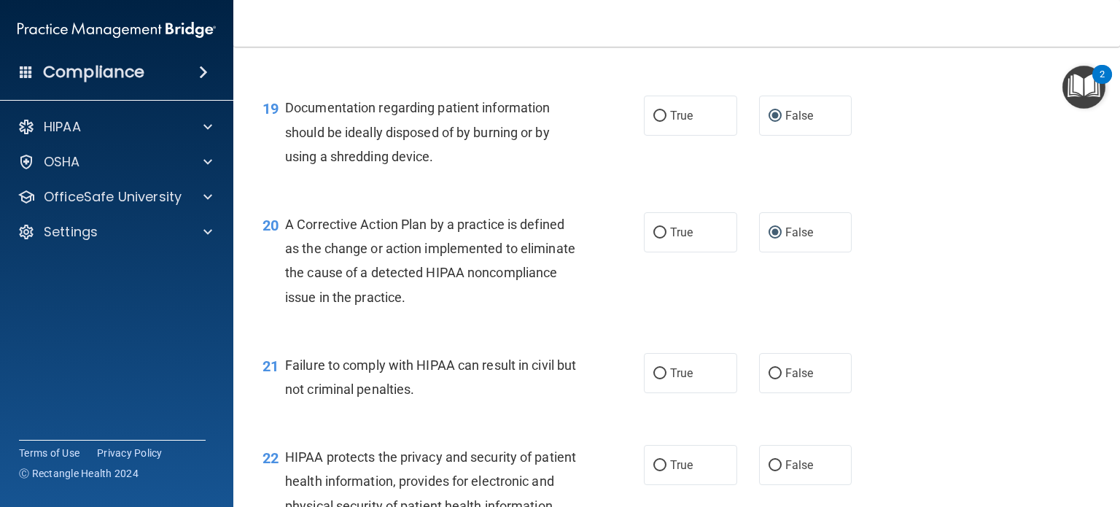
scroll to position [2238, 0]
click at [654, 379] on input "True" at bounding box center [660, 373] width 13 height 11
radio input "true"
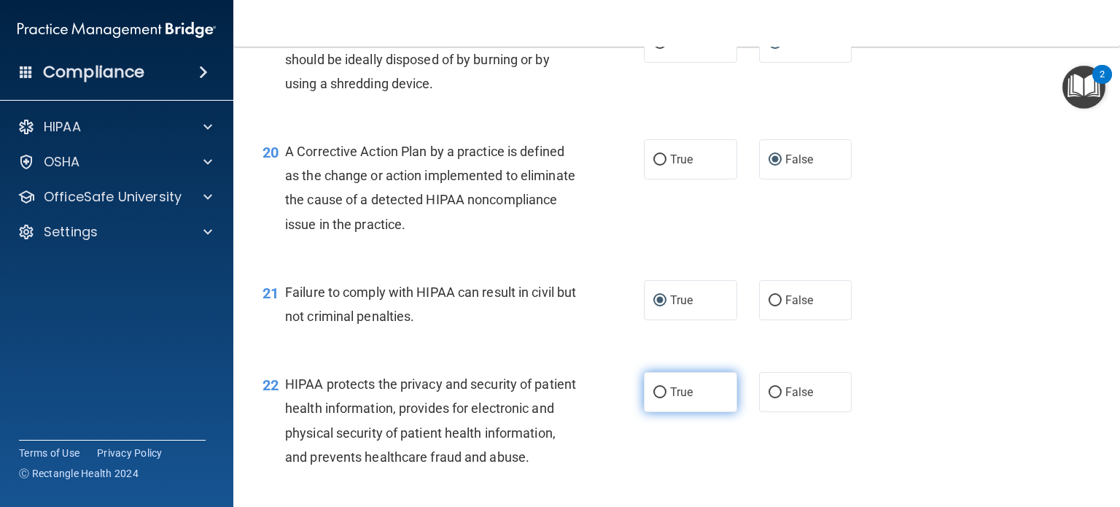
click at [657, 398] on input "True" at bounding box center [660, 392] width 13 height 11
radio input "true"
click at [657, 398] on input "True" at bounding box center [660, 392] width 13 height 11
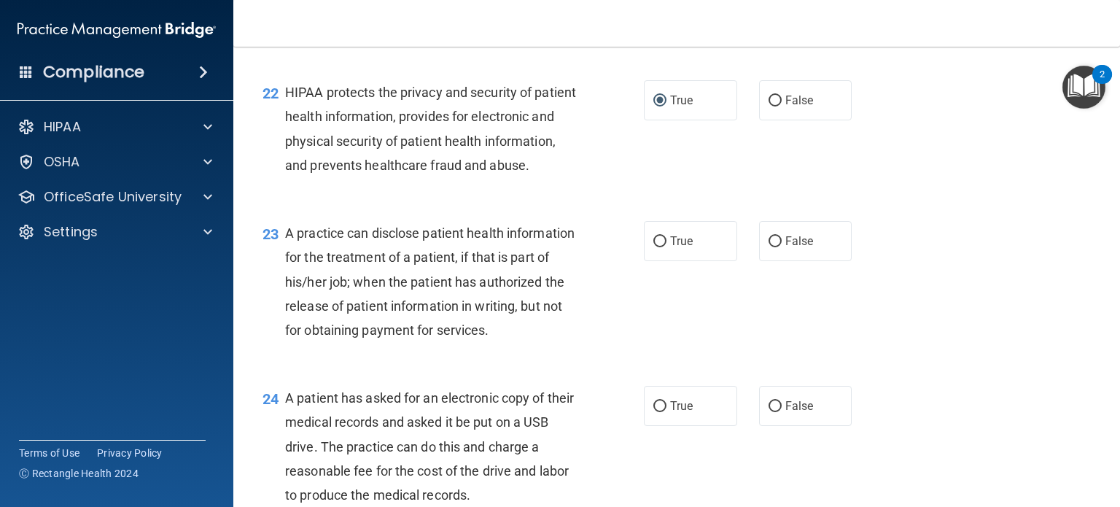
scroll to position [2603, 0]
click at [769, 247] on input "False" at bounding box center [775, 241] width 13 height 11
radio input "true"
click at [769, 247] on input "False" at bounding box center [775, 241] width 13 height 11
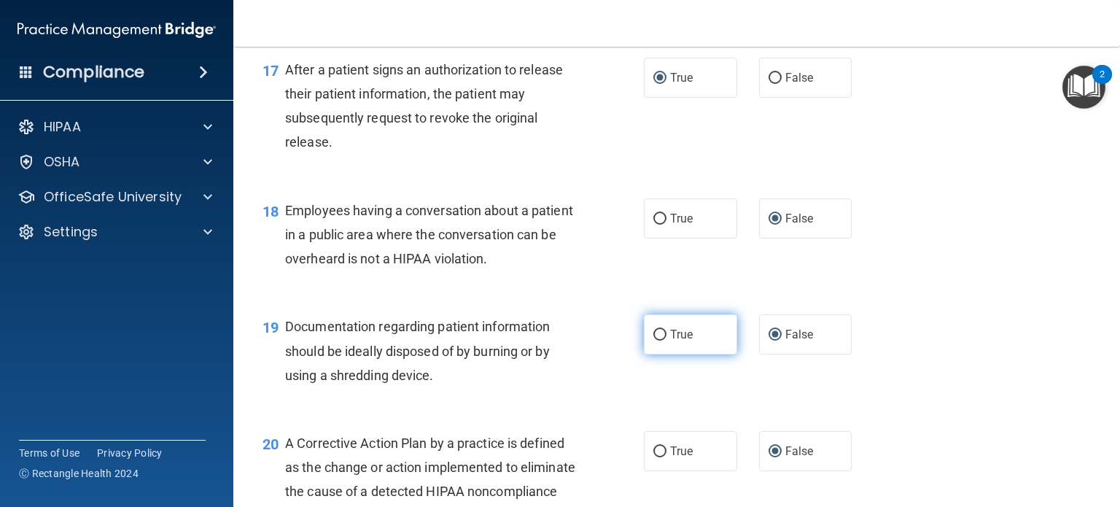
scroll to position [2019, 0]
click at [657, 340] on input "True" at bounding box center [660, 334] width 13 height 11
radio input "true"
radio input "false"
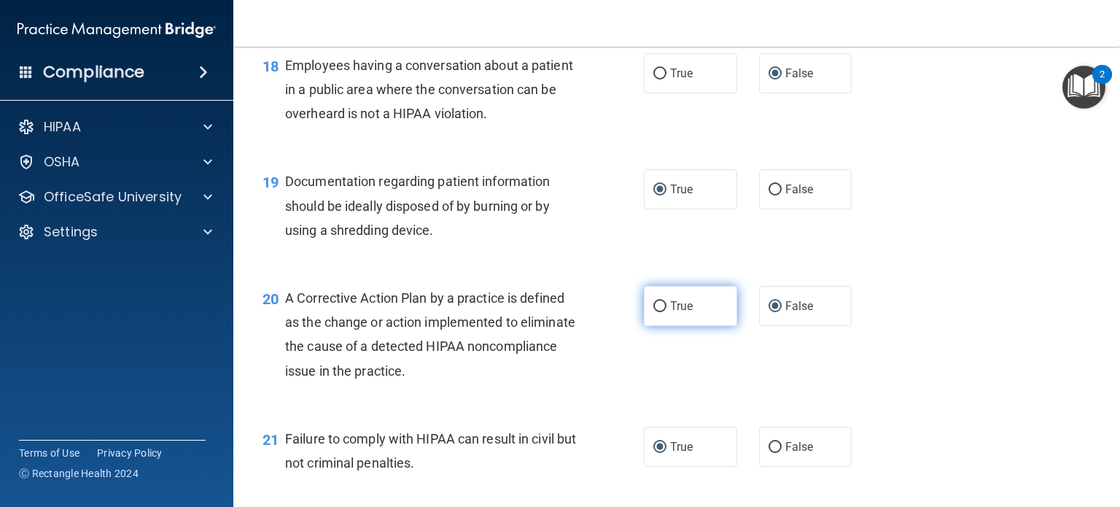
scroll to position [2164, 0]
click at [659, 311] on input "True" at bounding box center [660, 306] width 13 height 11
radio input "true"
radio input "false"
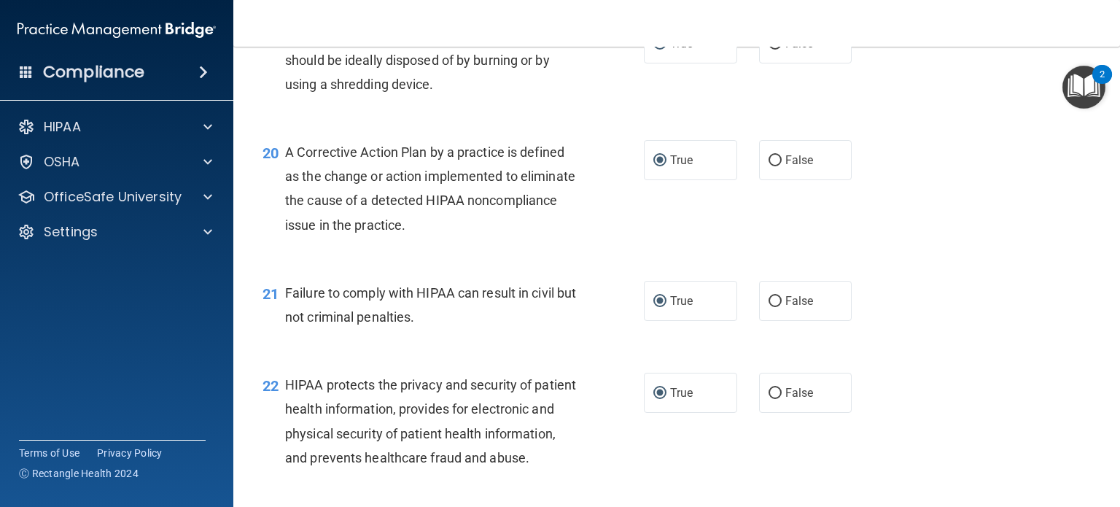
scroll to position [2310, 0]
click at [769, 306] on input "False" at bounding box center [775, 300] width 13 height 11
radio input "true"
radio input "false"
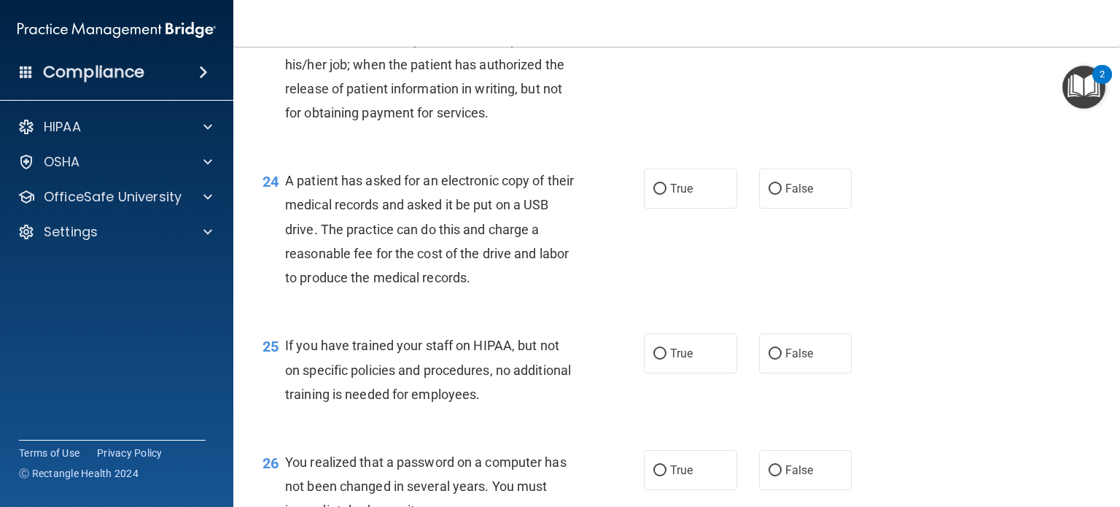
scroll to position [2820, 0]
click at [657, 194] on input "True" at bounding box center [660, 188] width 13 height 11
radio input "true"
click at [770, 359] on input "False" at bounding box center [775, 353] width 13 height 11
radio input "true"
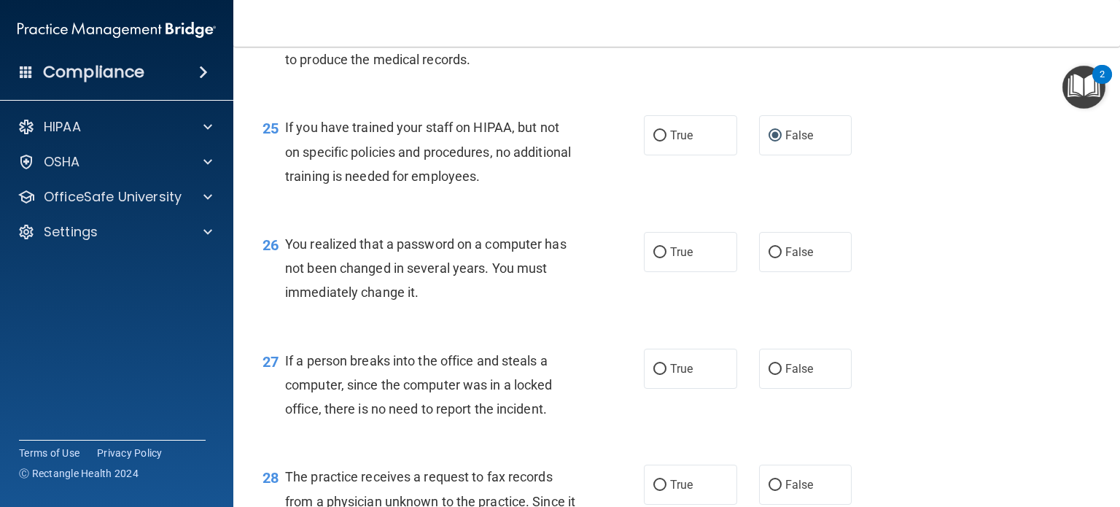
scroll to position [3038, 0]
click at [654, 258] on input "True" at bounding box center [660, 252] width 13 height 11
radio input "true"
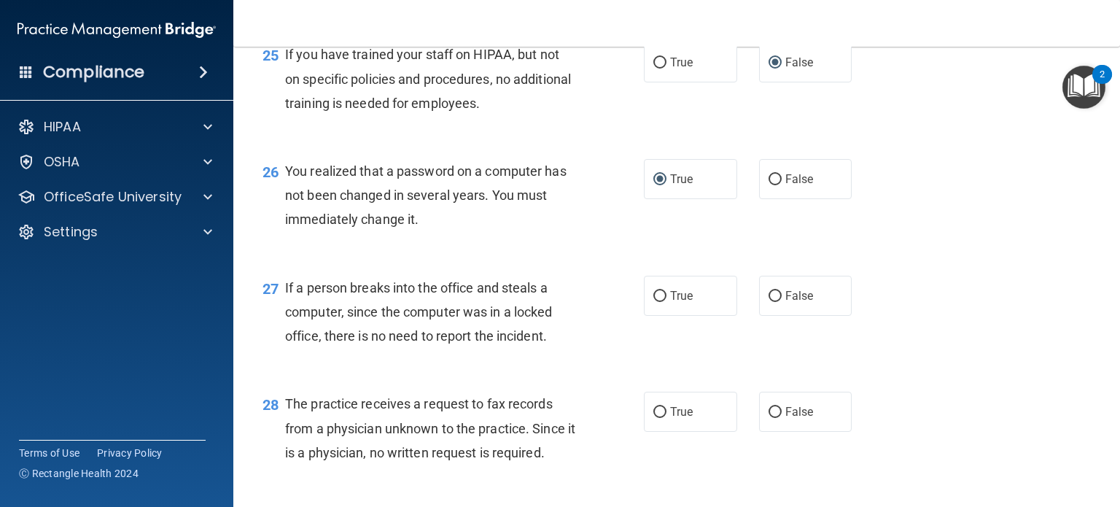
scroll to position [3111, 0]
click at [769, 301] on input "False" at bounding box center [775, 295] width 13 height 11
radio input "true"
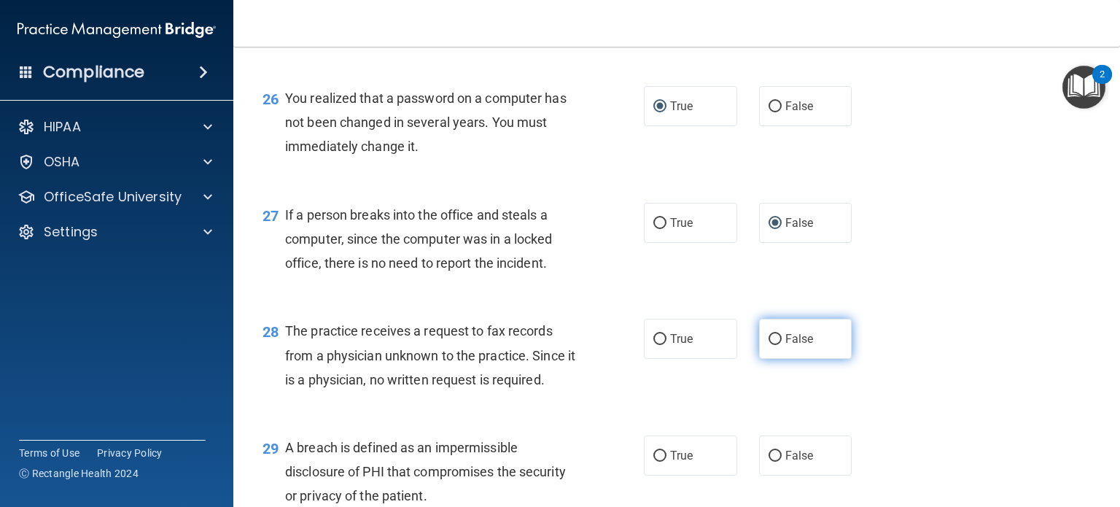
scroll to position [3183, 0]
click at [769, 345] on input "False" at bounding box center [775, 339] width 13 height 11
radio input "true"
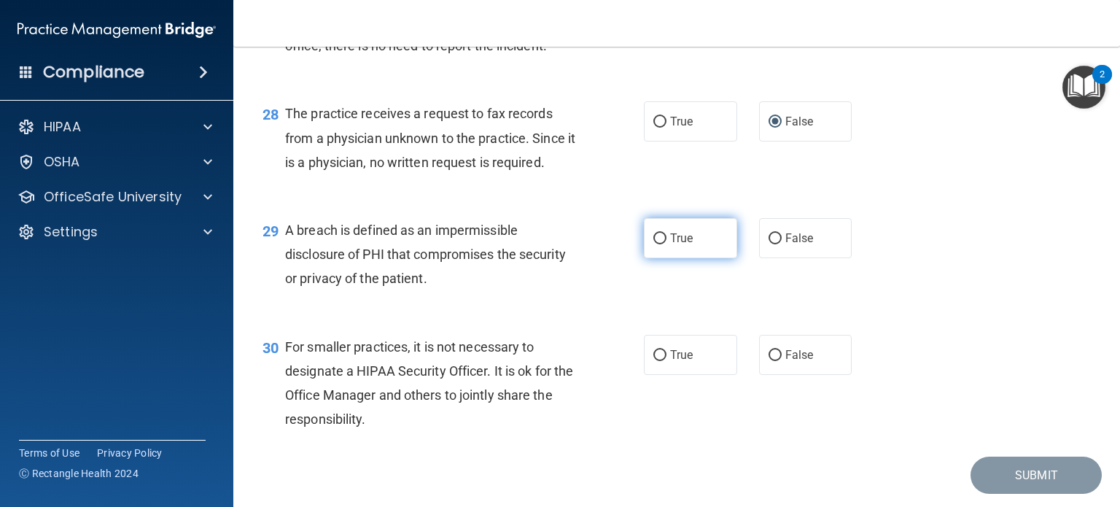
click at [654, 244] on input "True" at bounding box center [660, 238] width 13 height 11
radio input "true"
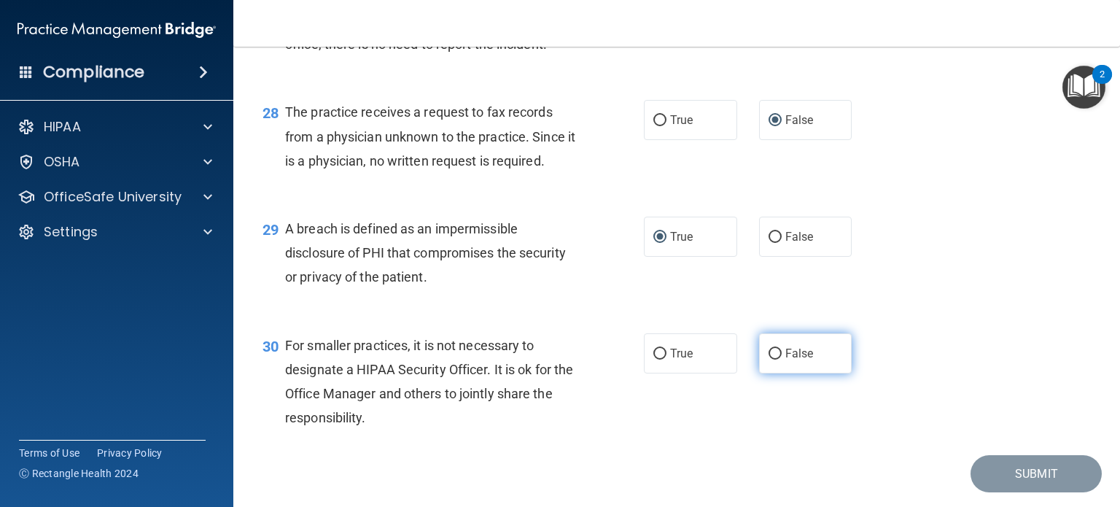
click at [770, 360] on input "False" at bounding box center [775, 354] width 13 height 11
radio input "true"
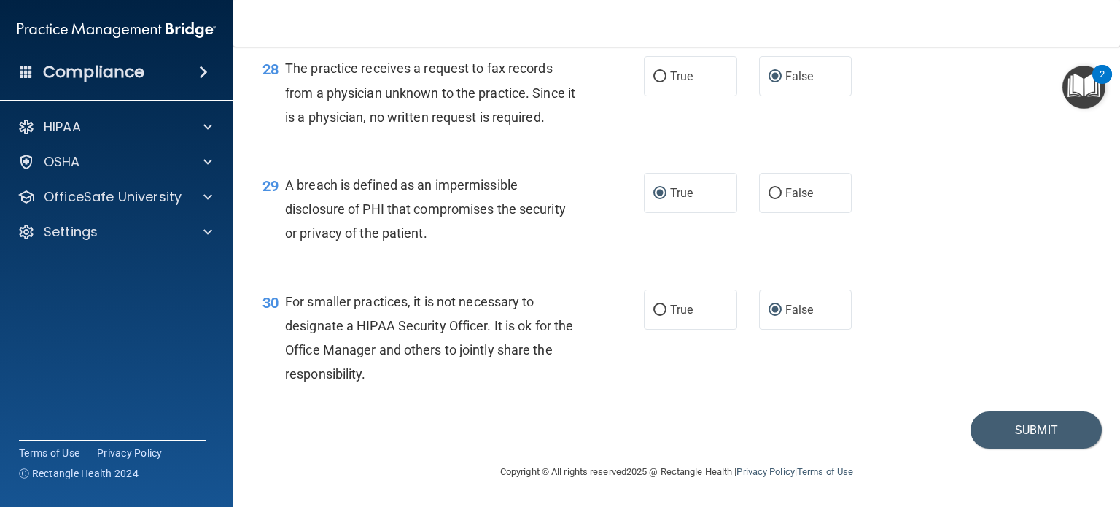
scroll to position [3519, 0]
click at [1041, 435] on button "Submit" at bounding box center [1036, 429] width 131 height 37
click at [1042, 437] on button "Submit" at bounding box center [1036, 429] width 131 height 37
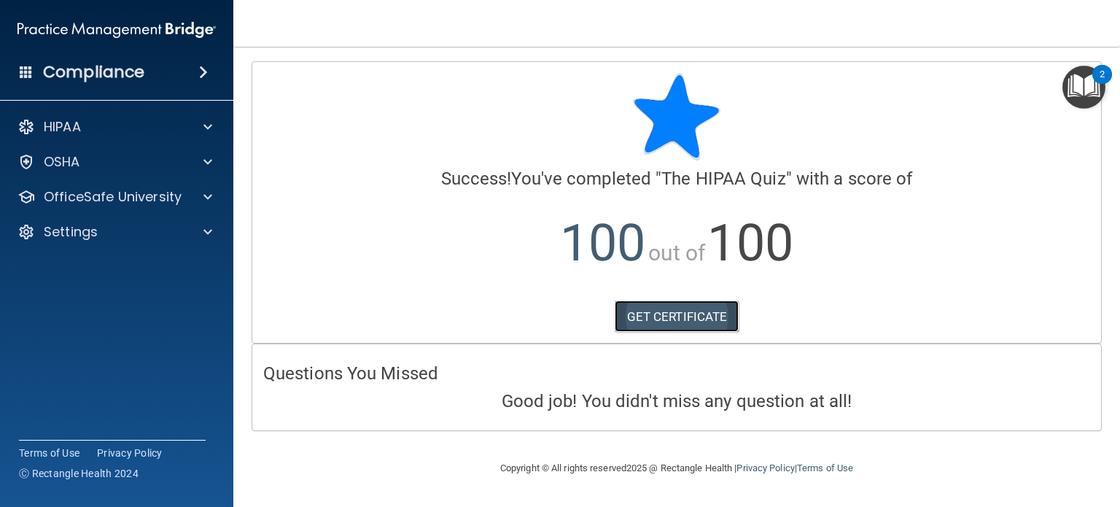
click at [697, 314] on link "GET CERTIFICATE" at bounding box center [677, 317] width 125 height 32
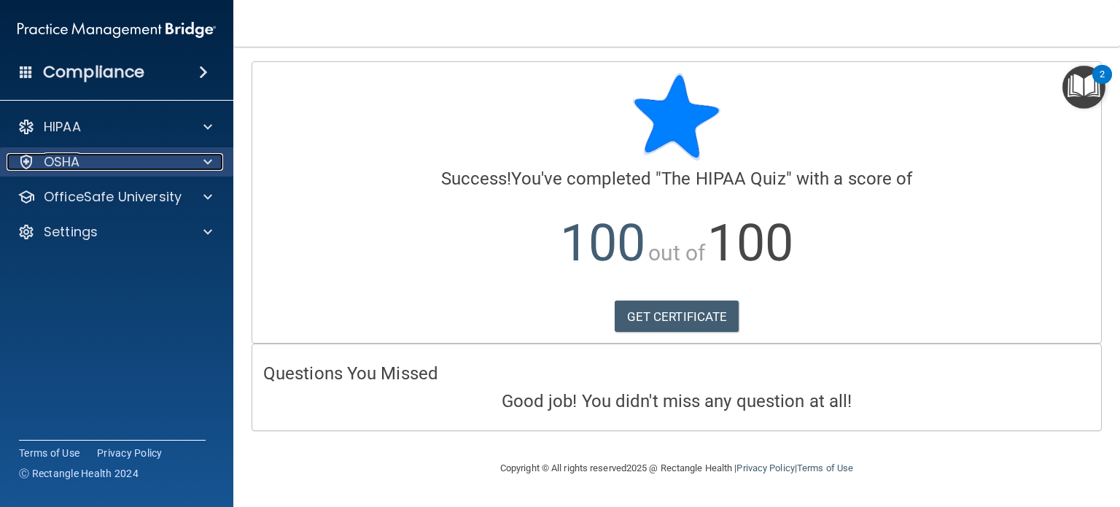
click at [205, 157] on span at bounding box center [208, 162] width 9 height 18
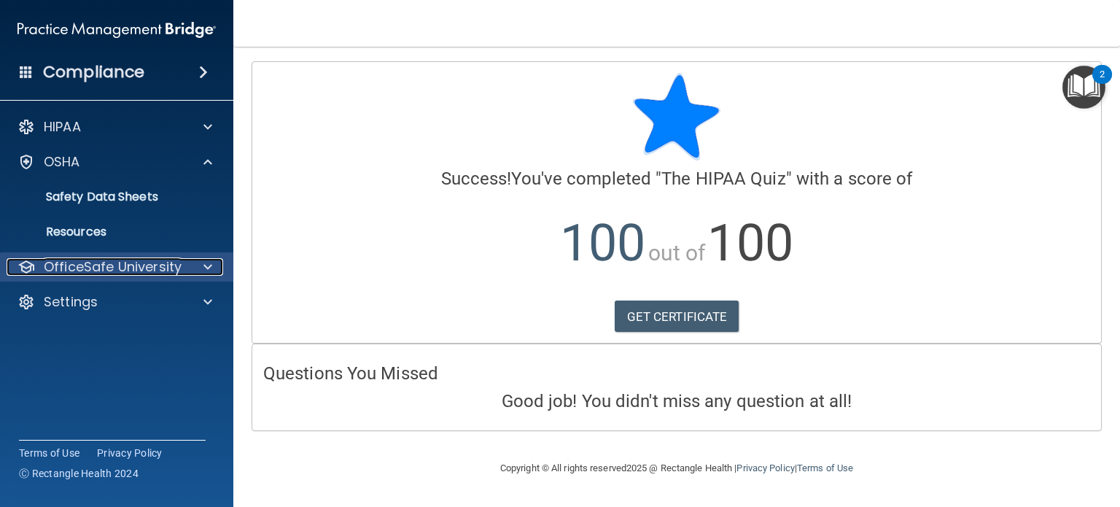
click at [209, 269] on span at bounding box center [208, 267] width 9 height 18
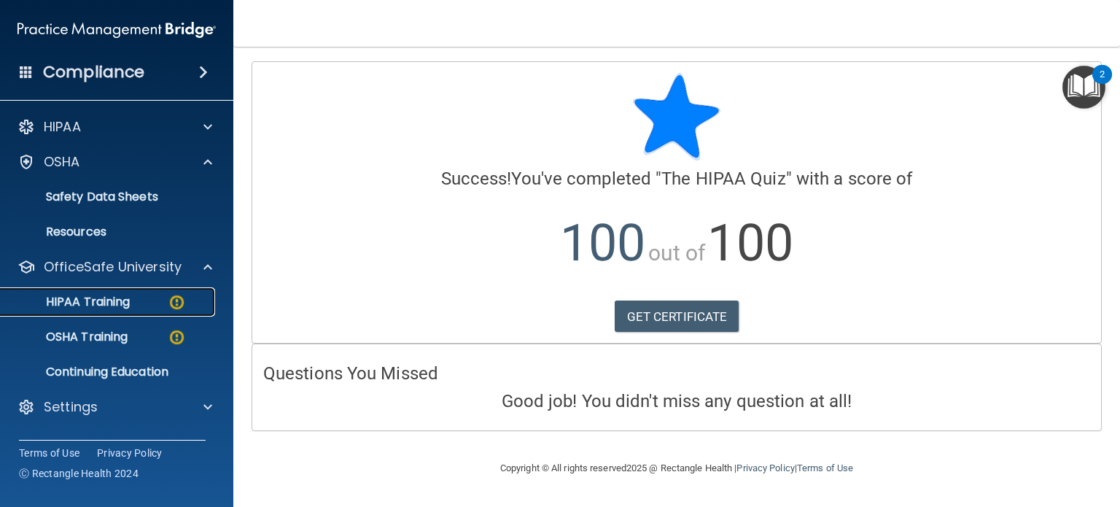
click at [168, 295] on img at bounding box center [177, 302] width 18 height 18
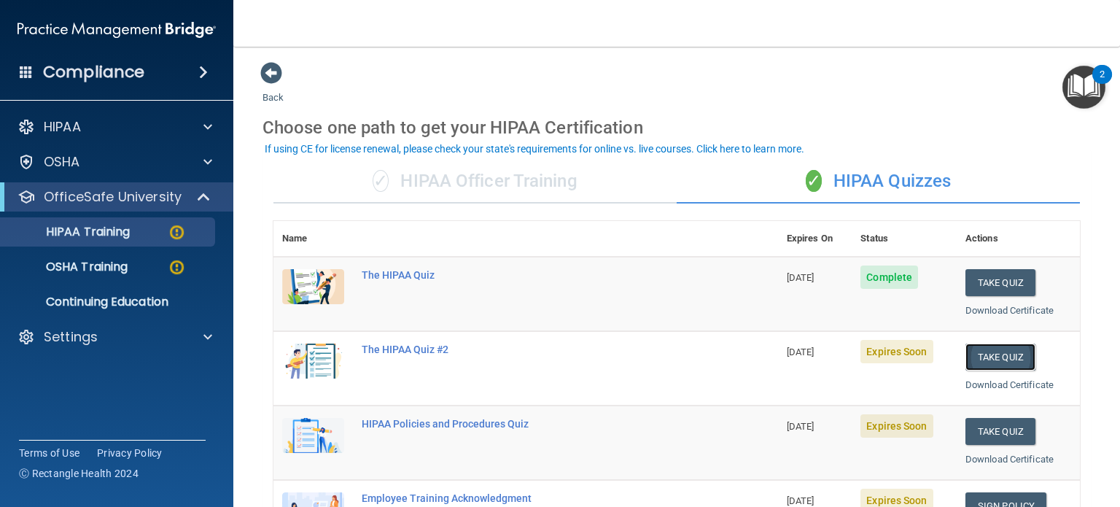
click at [1007, 358] on button "Take Quiz" at bounding box center [1001, 357] width 70 height 27
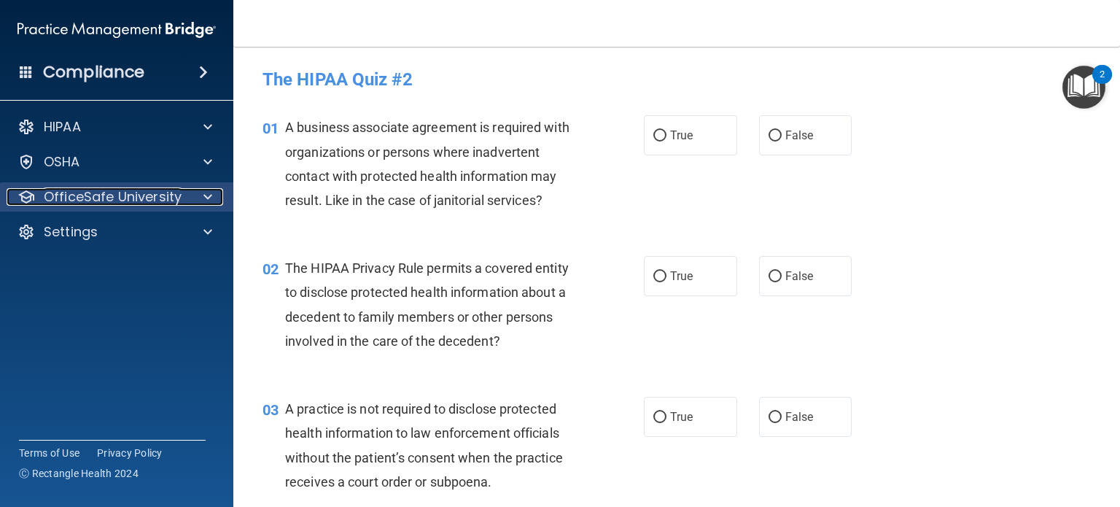
click at [209, 201] on span at bounding box center [208, 197] width 9 height 18
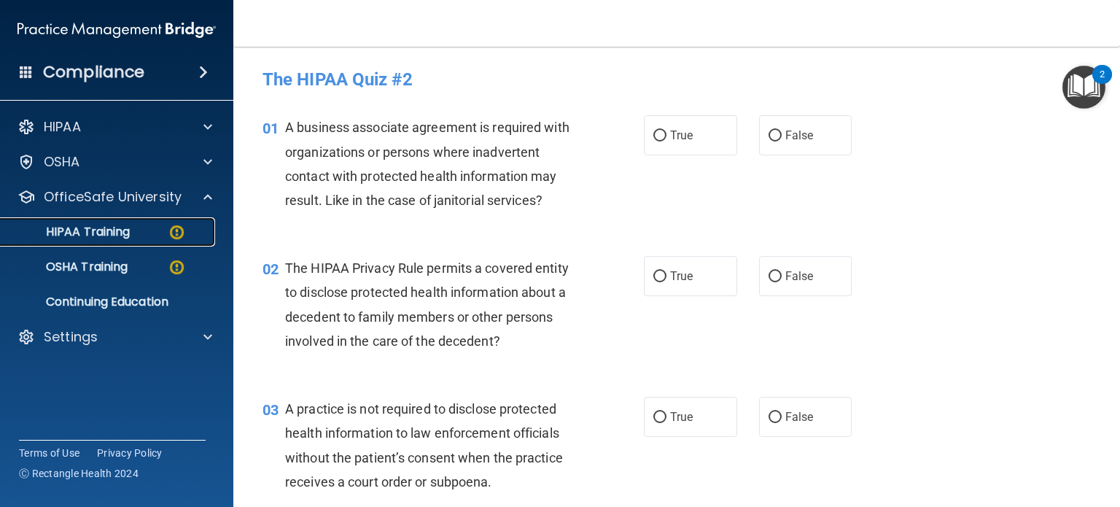
click at [124, 236] on p "HIPAA Training" at bounding box center [69, 232] width 120 height 15
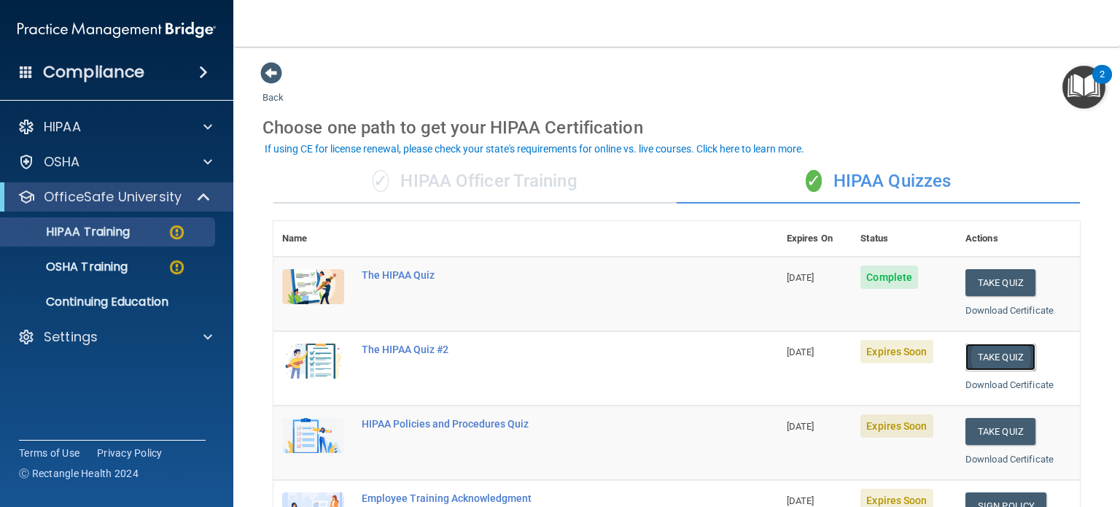
click at [986, 352] on button "Take Quiz" at bounding box center [1001, 357] width 70 height 27
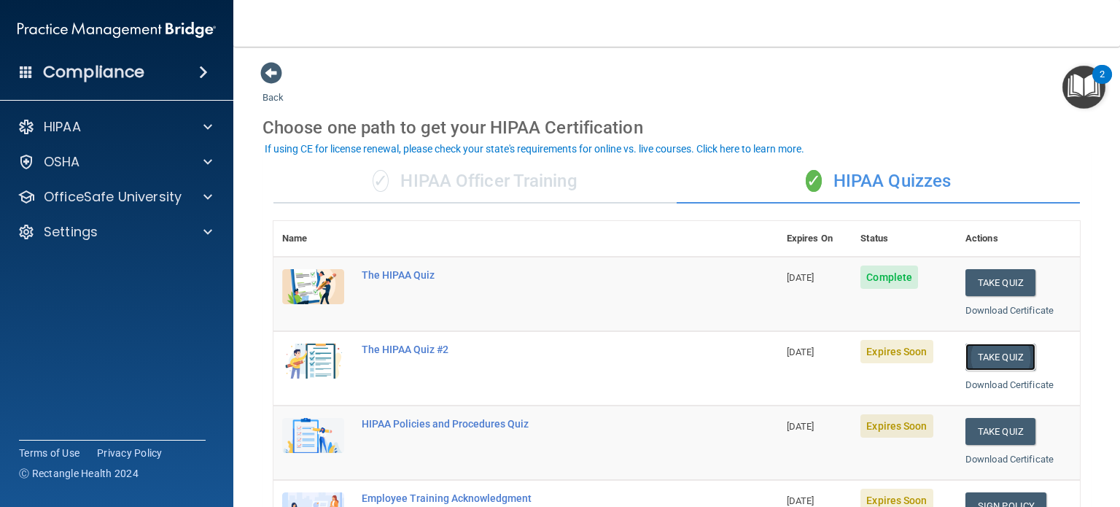
click at [986, 352] on button "Take Quiz" at bounding box center [1001, 357] width 70 height 27
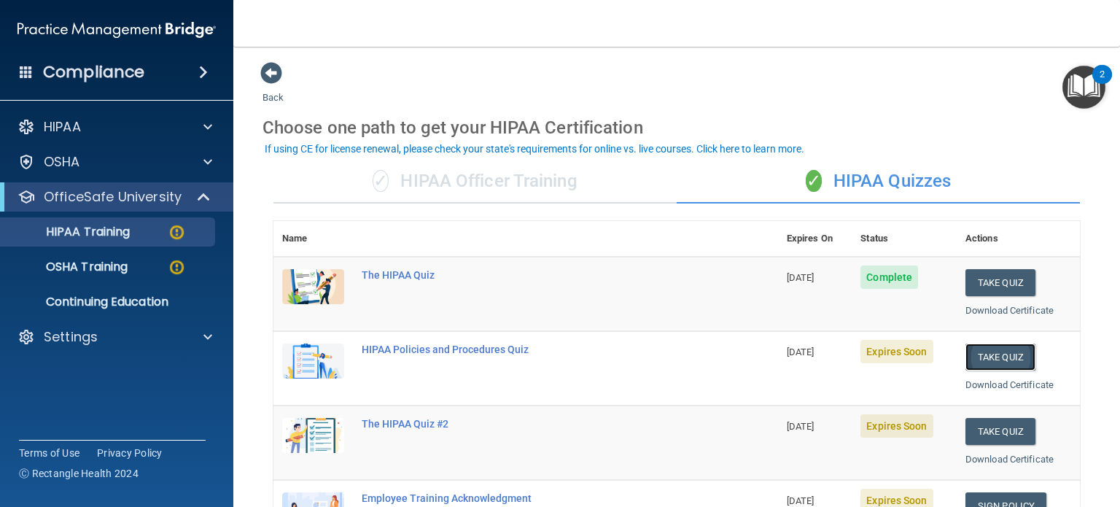
click at [1013, 348] on button "Take Quiz" at bounding box center [1001, 357] width 70 height 27
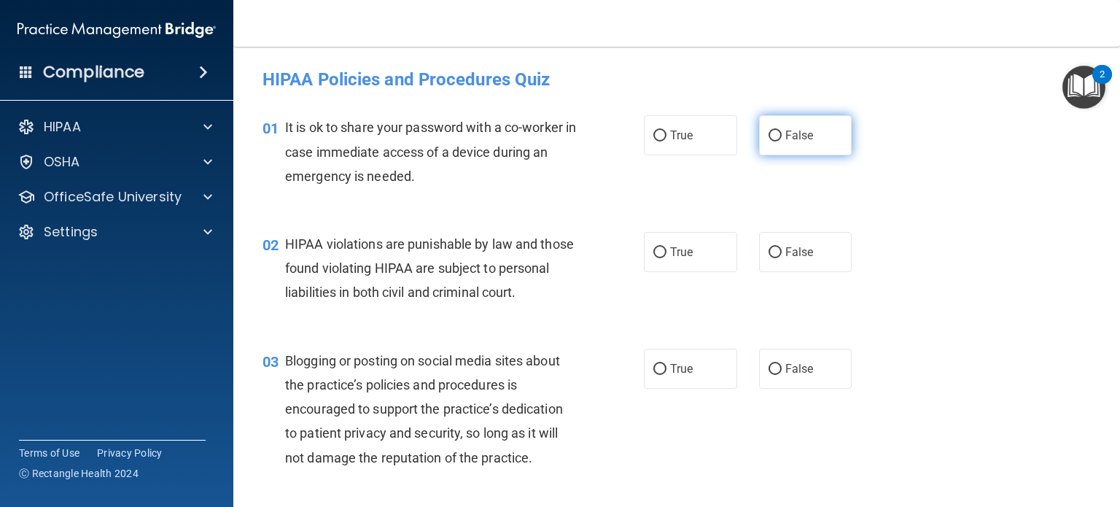
click at [769, 135] on input "False" at bounding box center [775, 136] width 13 height 11
radio input "true"
click at [654, 251] on input "True" at bounding box center [660, 252] width 13 height 11
radio input "true"
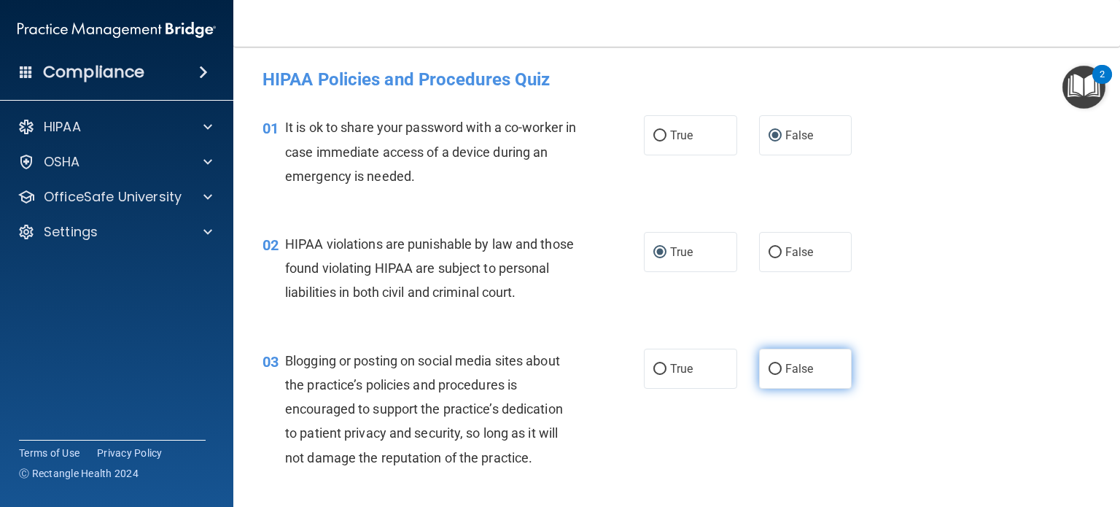
click at [769, 375] on input "False" at bounding box center [775, 369] width 13 height 11
radio input "true"
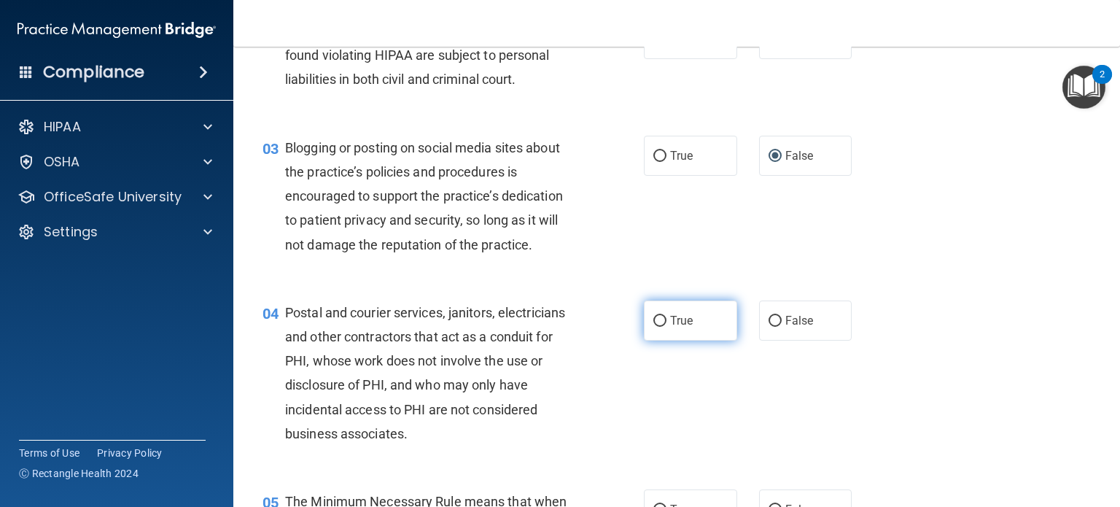
click at [654, 327] on input "True" at bounding box center [660, 321] width 13 height 11
radio input "true"
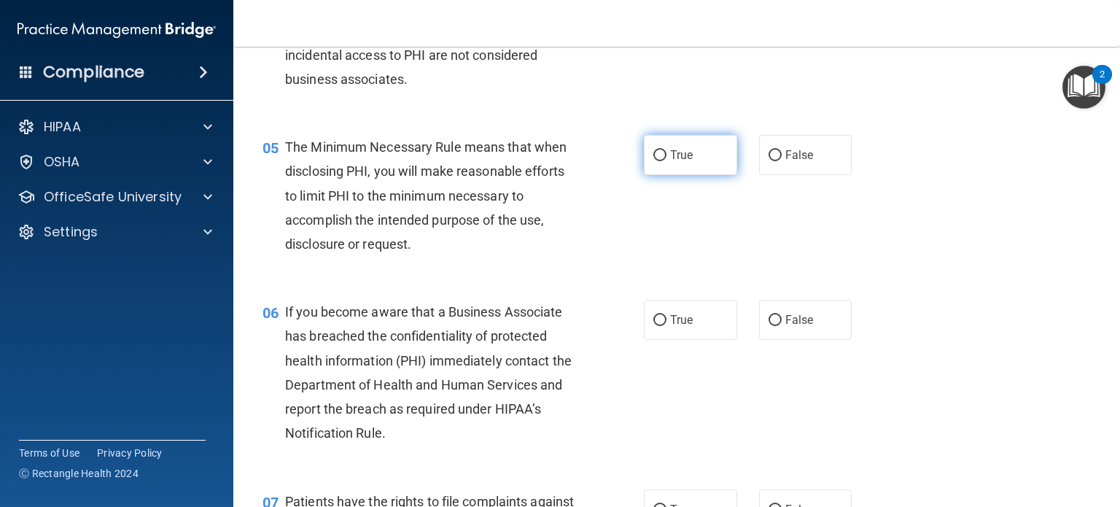
click at [654, 175] on label "True" at bounding box center [690, 155] width 93 height 40
click at [654, 161] on input "True" at bounding box center [660, 155] width 13 height 11
radio input "true"
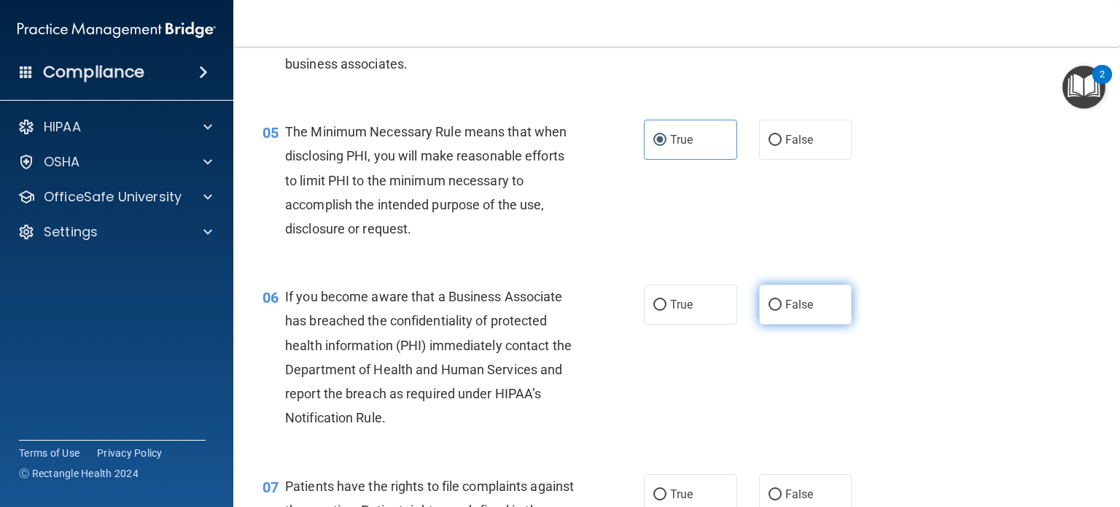
click at [771, 311] on input "False" at bounding box center [775, 305] width 13 height 11
radio input "true"
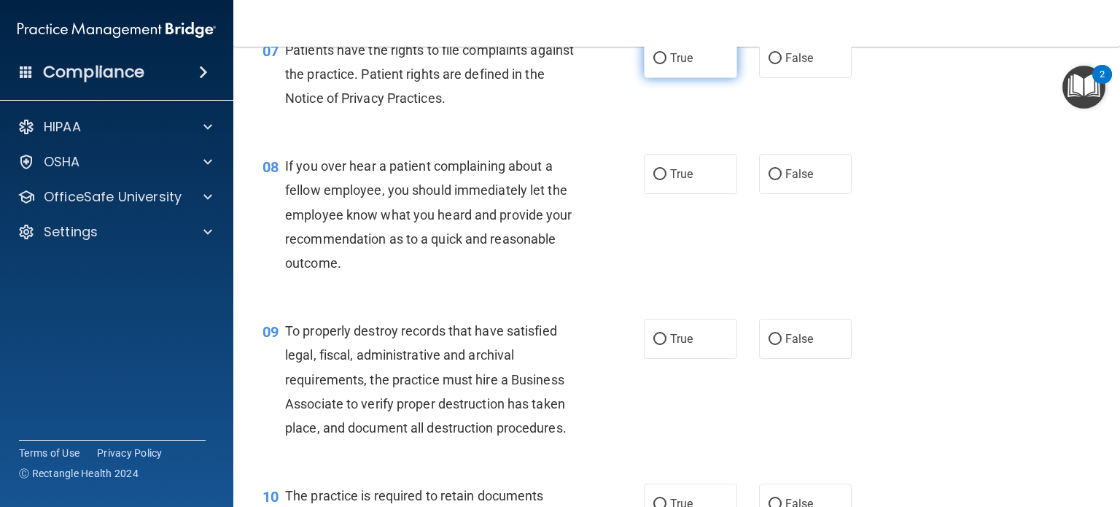
click at [657, 64] on input "True" at bounding box center [660, 58] width 13 height 11
radio input "true"
click at [769, 179] on input "False" at bounding box center [775, 174] width 13 height 11
radio input "true"
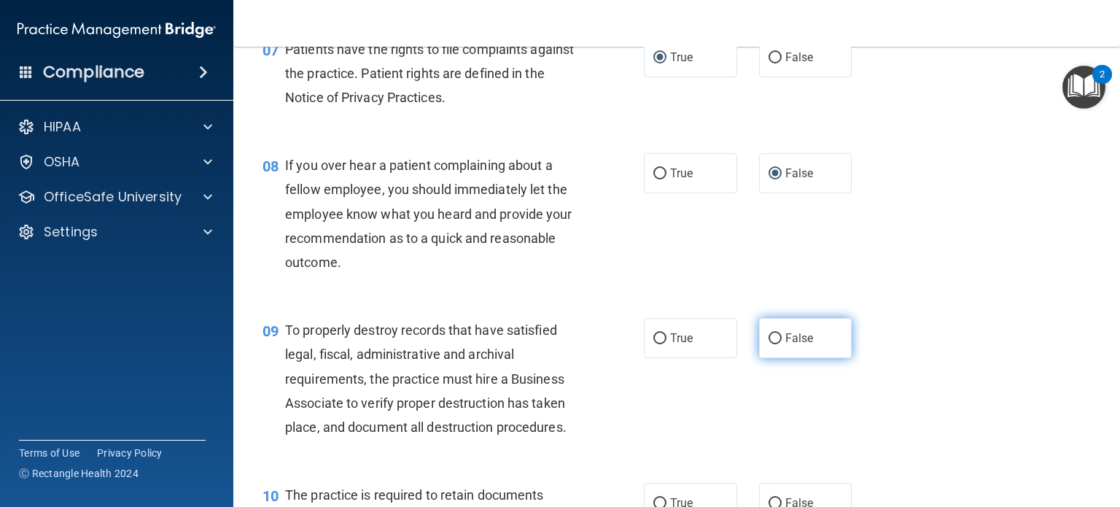
click at [770, 344] on input "False" at bounding box center [775, 338] width 13 height 11
radio input "true"
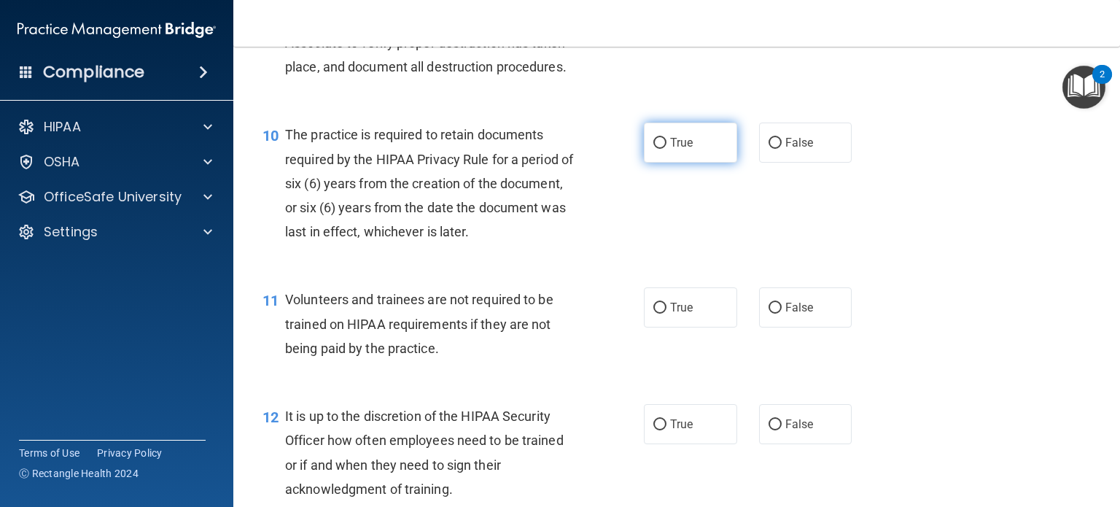
click at [656, 163] on label "True" at bounding box center [690, 143] width 93 height 40
click at [656, 149] on input "True" at bounding box center [660, 143] width 13 height 11
radio input "true"
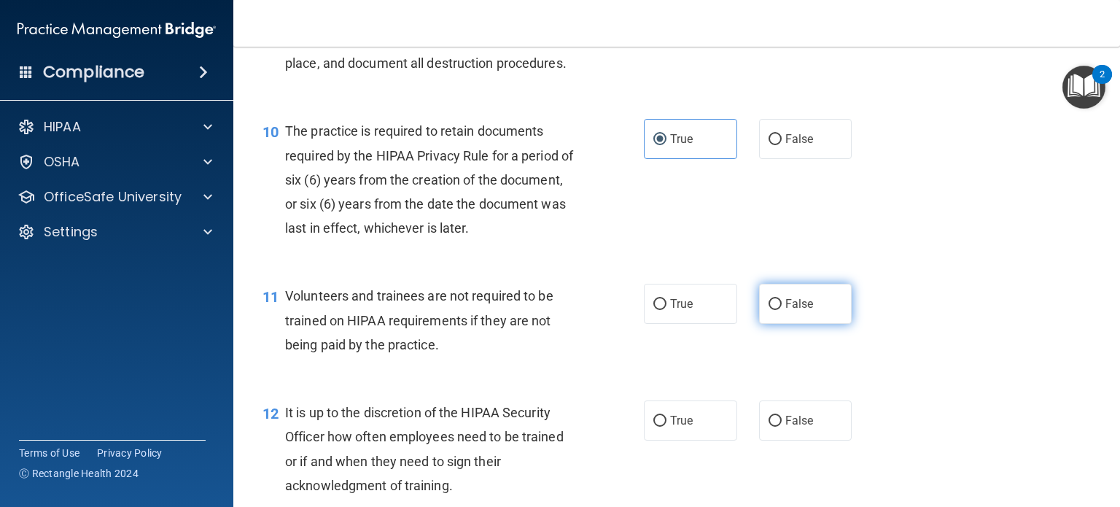
scroll to position [1385, 0]
click at [769, 309] on input "False" at bounding box center [775, 303] width 13 height 11
radio input "true"
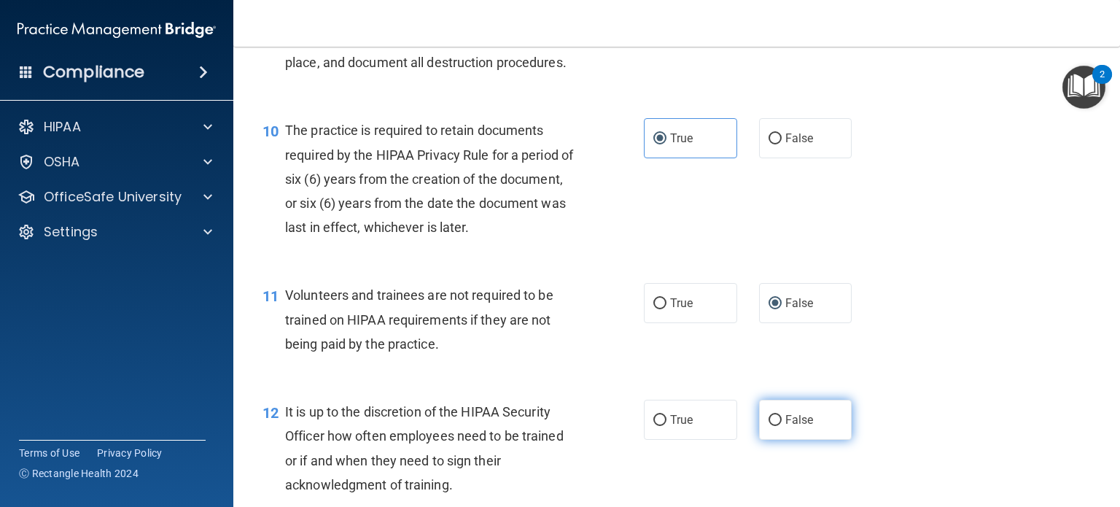
click at [770, 426] on input "False" at bounding box center [775, 420] width 13 height 11
radio input "true"
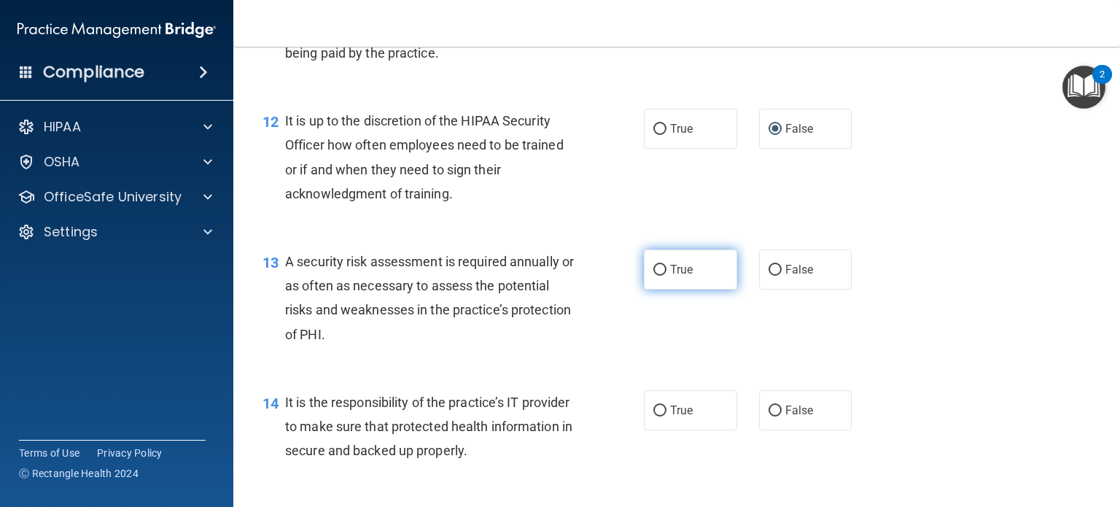
click at [654, 290] on label "True" at bounding box center [690, 269] width 93 height 40
click at [654, 276] on input "True" at bounding box center [660, 270] width 13 height 11
radio input "true"
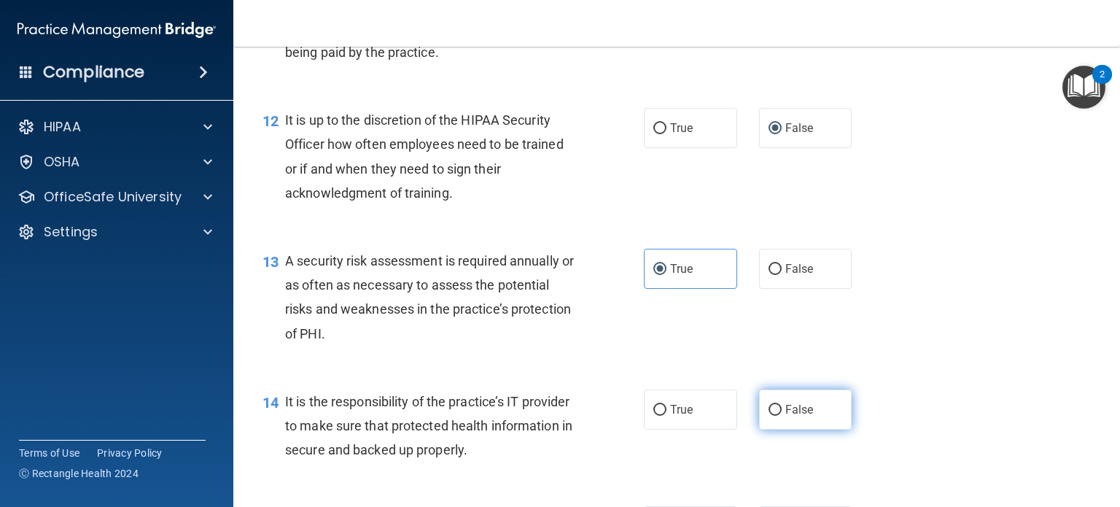
click at [771, 416] on input "False" at bounding box center [775, 410] width 13 height 11
radio input "true"
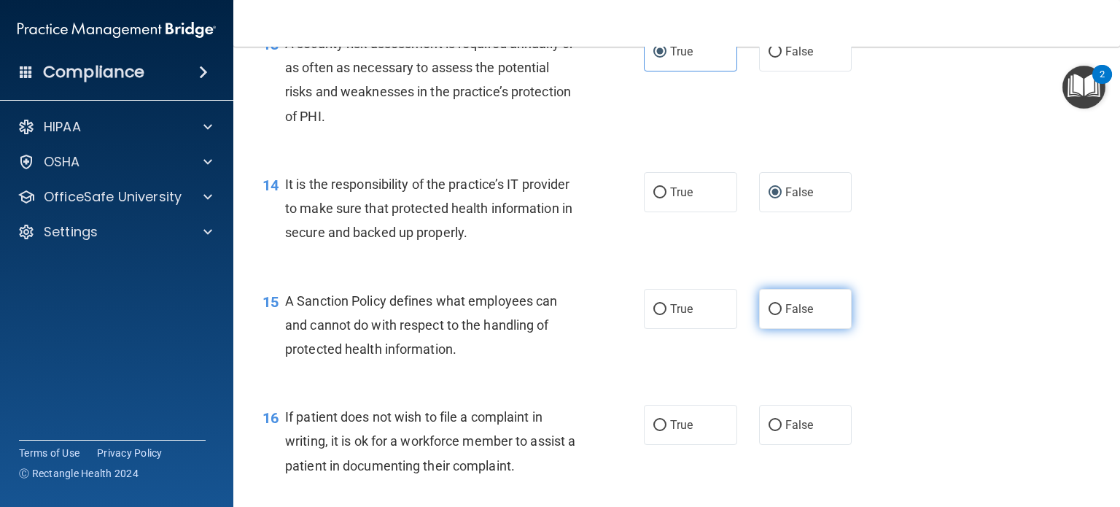
click at [769, 315] on input "False" at bounding box center [775, 309] width 13 height 11
radio input "true"
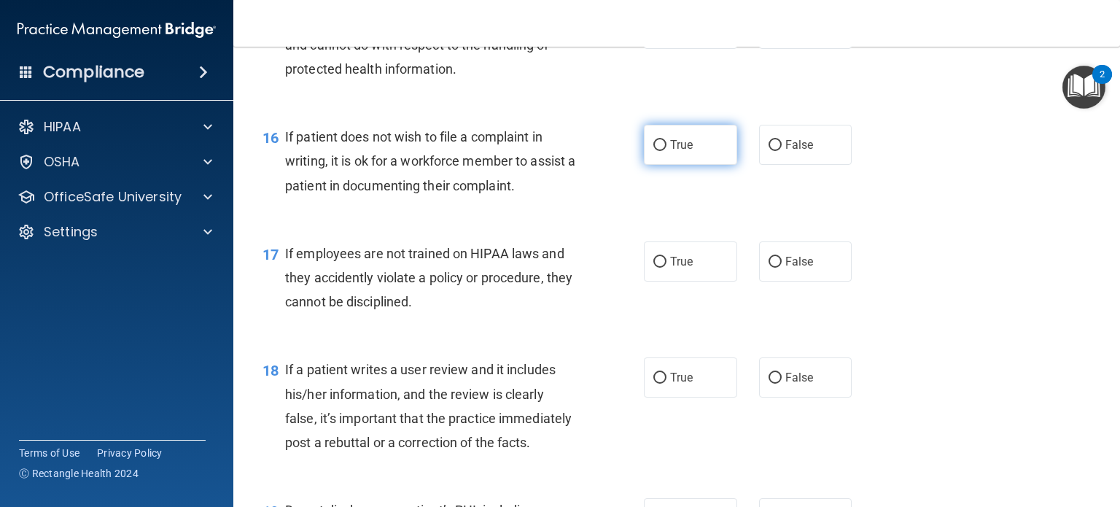
click at [654, 165] on label "True" at bounding box center [690, 145] width 93 height 40
click at [654, 151] on input "True" at bounding box center [660, 145] width 13 height 11
radio input "true"
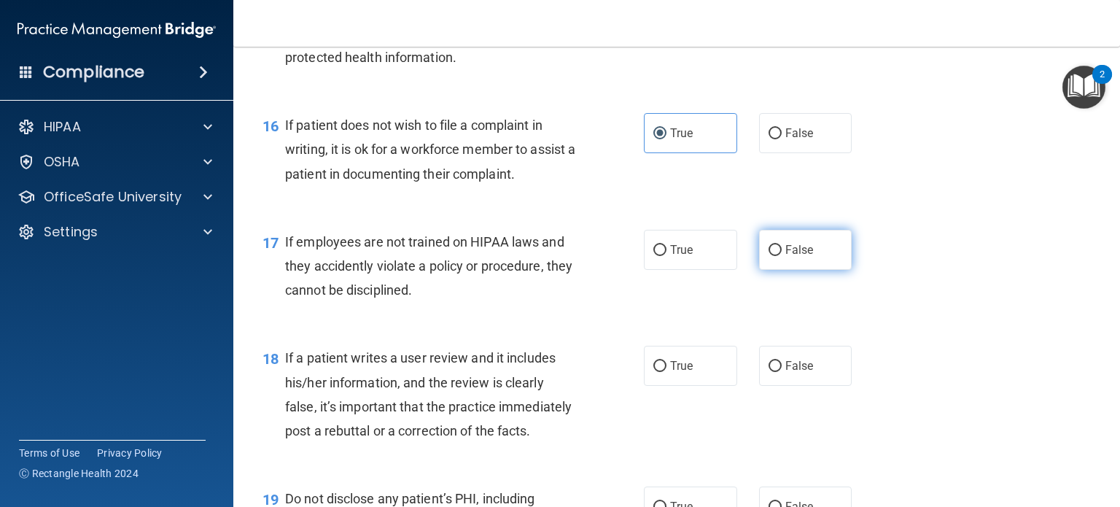
click at [769, 256] on input "False" at bounding box center [775, 250] width 13 height 11
radio input "true"
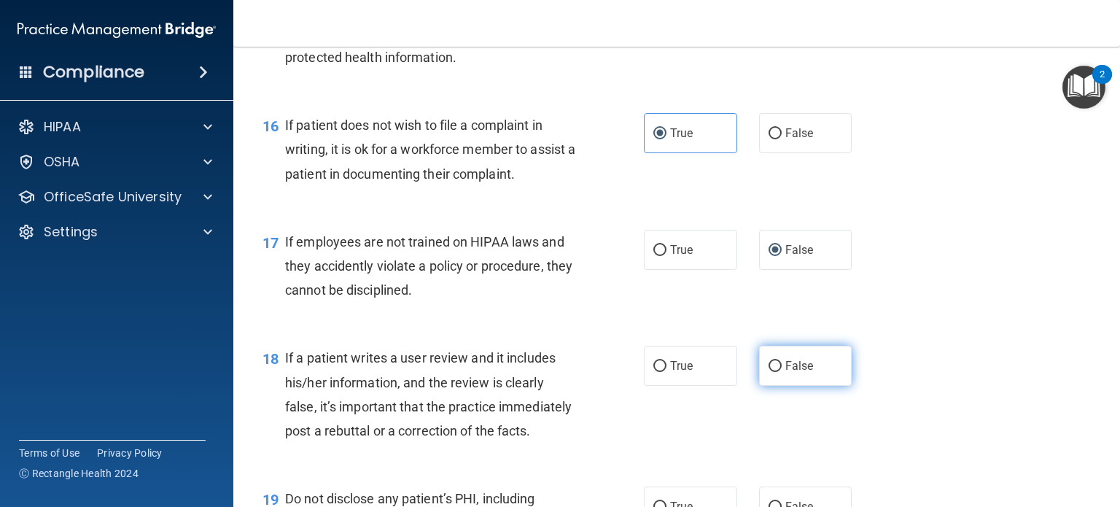
scroll to position [2186, 0]
click at [773, 371] on input "False" at bounding box center [775, 365] width 13 height 11
radio input "true"
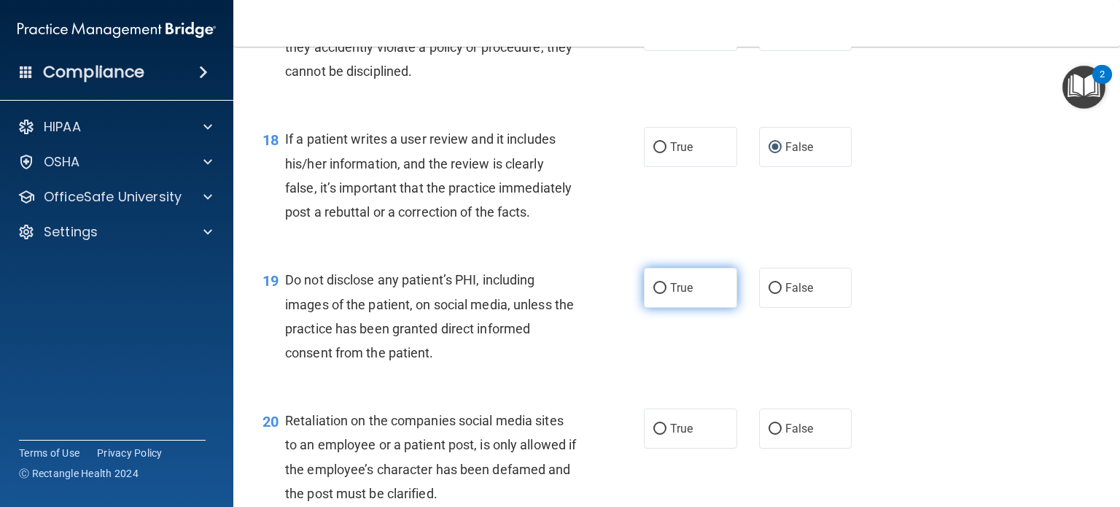
click at [657, 294] on input "True" at bounding box center [660, 288] width 13 height 11
radio input "true"
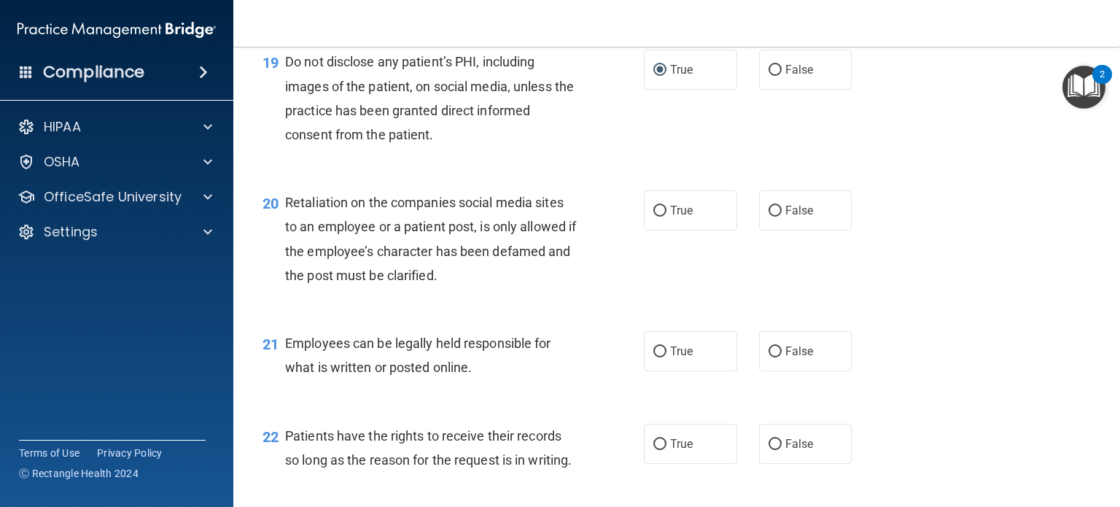
scroll to position [2623, 0]
click at [769, 216] on input "False" at bounding box center [775, 210] width 13 height 11
radio input "true"
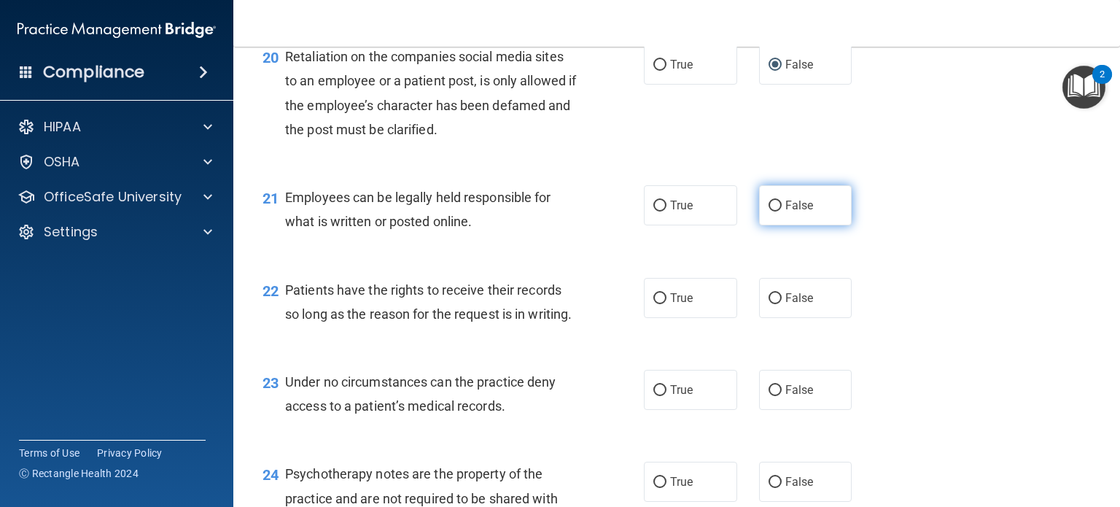
scroll to position [2769, 0]
click at [654, 211] on input "True" at bounding box center [660, 205] width 13 height 11
radio input "true"
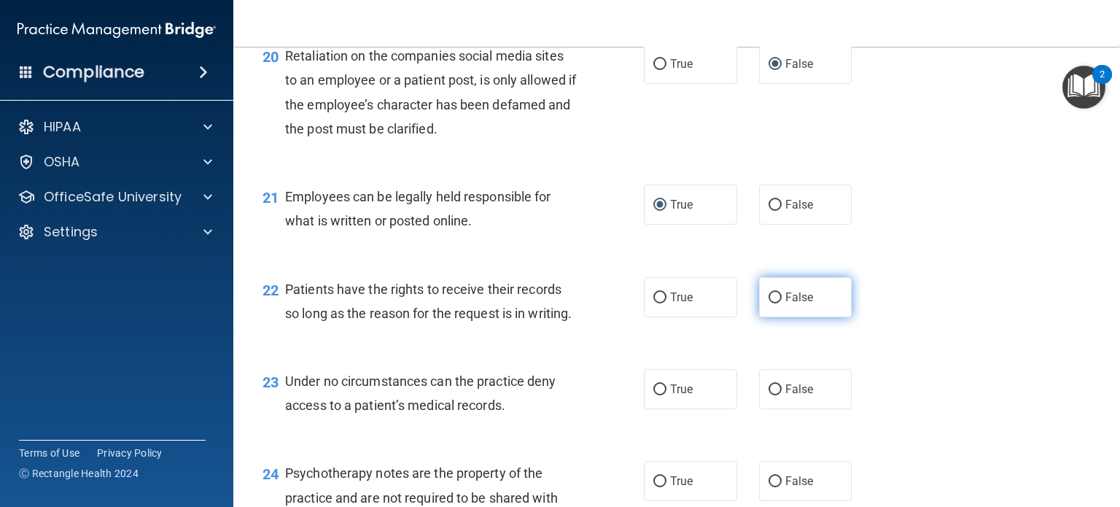
click at [772, 303] on input "False" at bounding box center [775, 298] width 13 height 11
radio input "true"
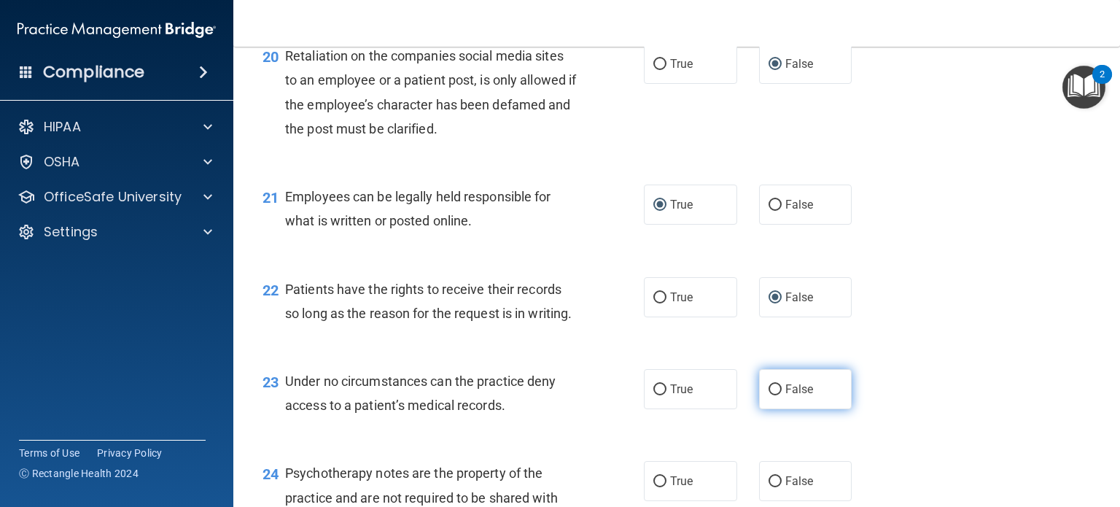
click at [770, 395] on input "False" at bounding box center [775, 389] width 13 height 11
radio input "true"
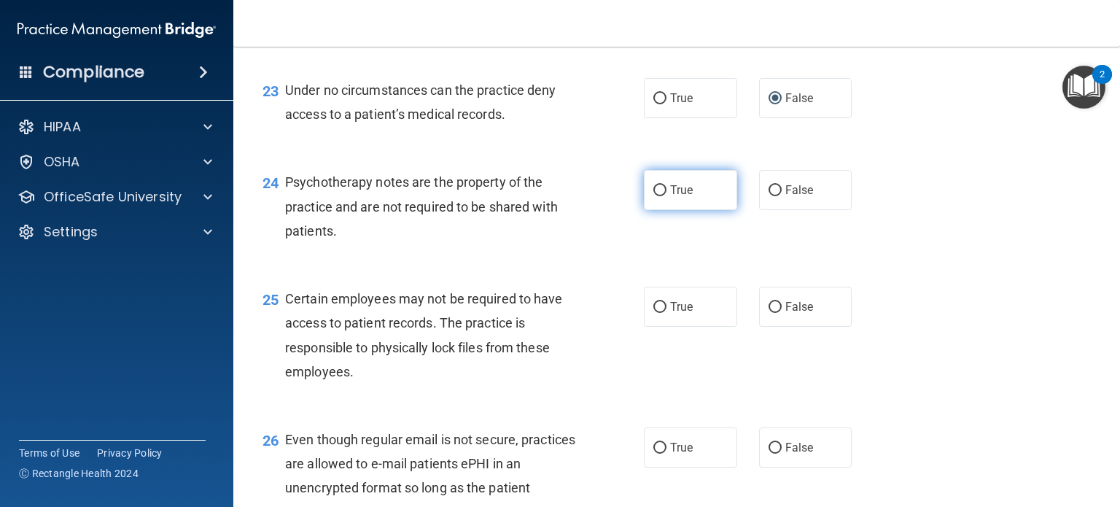
scroll to position [3061, 0]
click at [654, 196] on input "True" at bounding box center [660, 190] width 13 height 11
radio input "true"
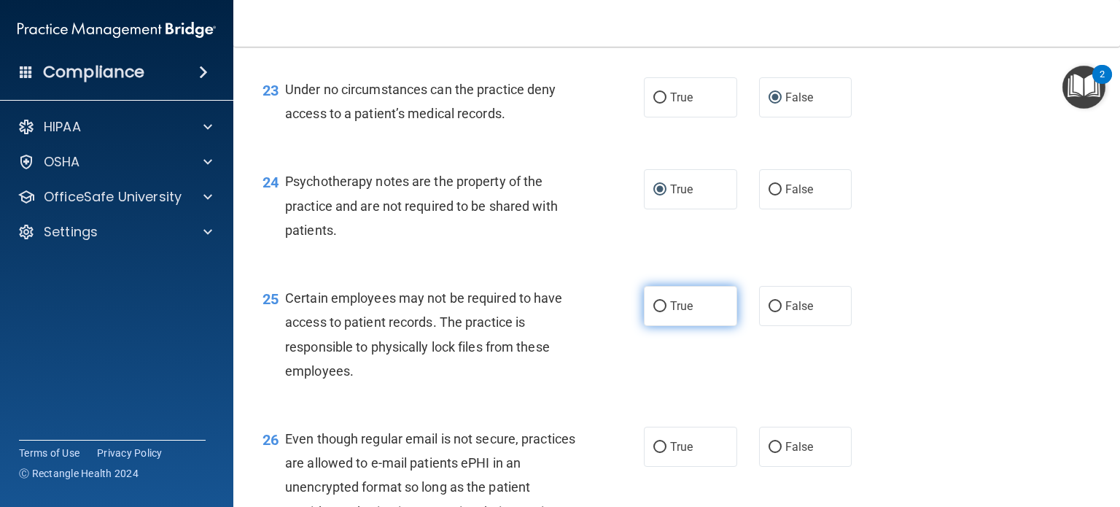
click at [654, 312] on input "True" at bounding box center [660, 306] width 13 height 11
radio input "true"
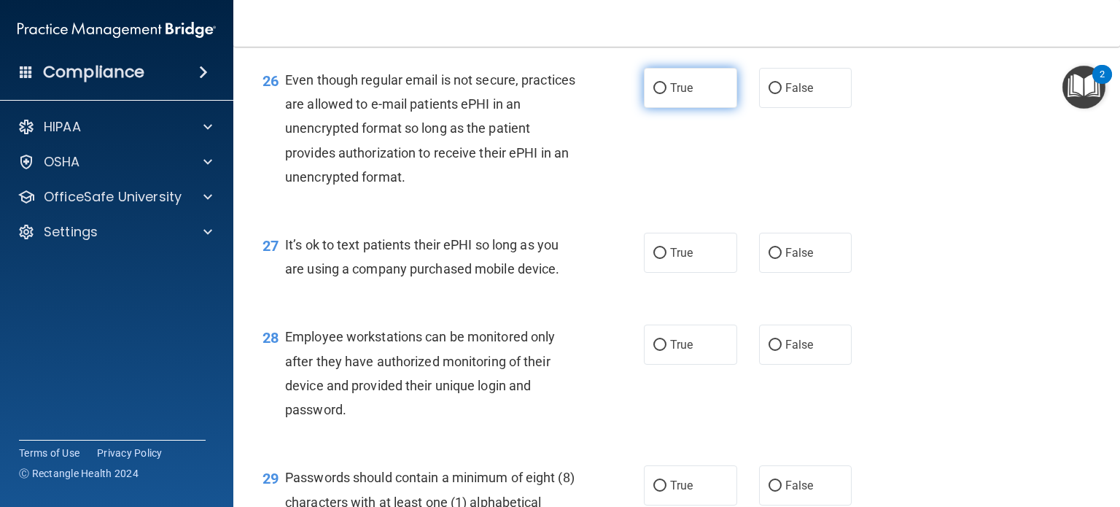
click at [654, 94] on input "True" at bounding box center [660, 88] width 13 height 11
radio input "true"
click at [653, 106] on label "True" at bounding box center [690, 86] width 93 height 40
click at [654, 92] on input "True" at bounding box center [660, 86] width 13 height 11
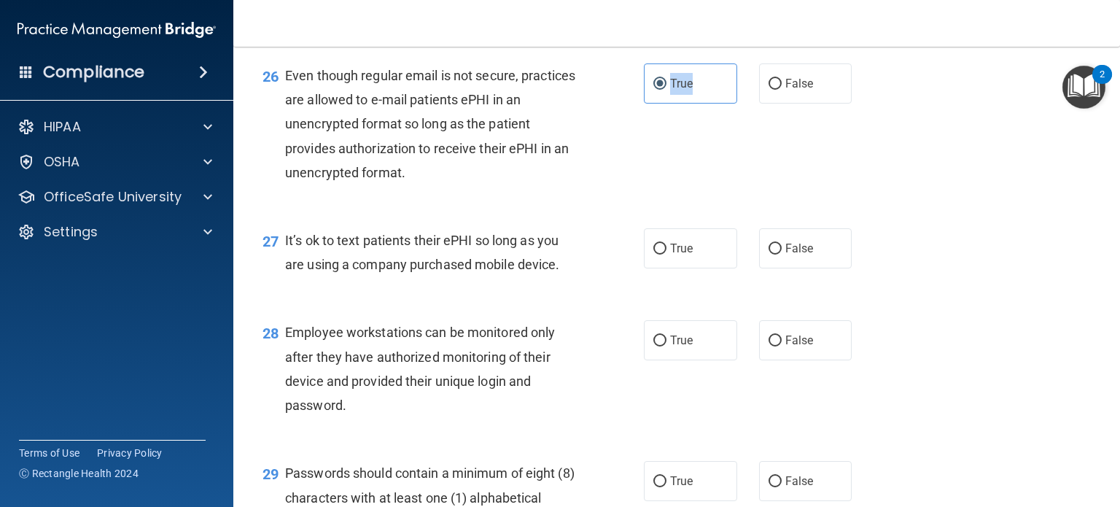
scroll to position [3425, 0]
click at [769, 254] on input "False" at bounding box center [775, 248] width 13 height 11
radio input "true"
click at [769, 346] on input "False" at bounding box center [775, 340] width 13 height 11
radio input "true"
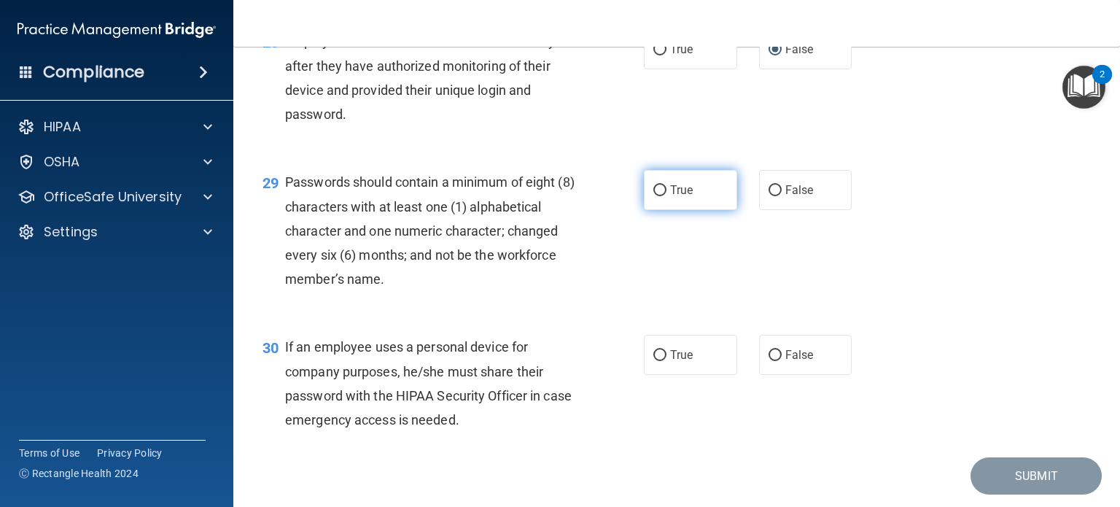
click at [658, 196] on input "True" at bounding box center [660, 190] width 13 height 11
radio input "true"
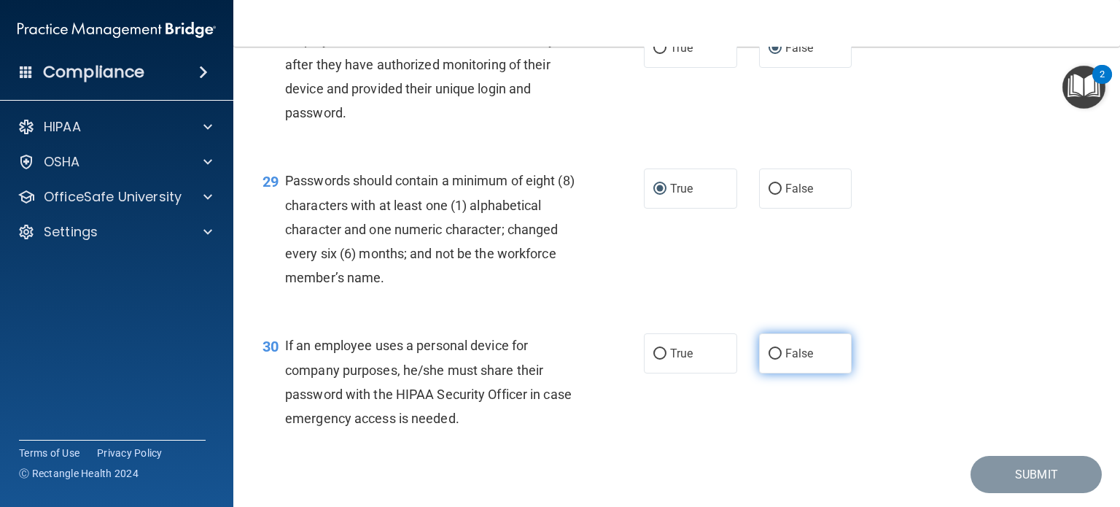
click at [769, 360] on input "False" at bounding box center [775, 354] width 13 height 11
radio input "true"
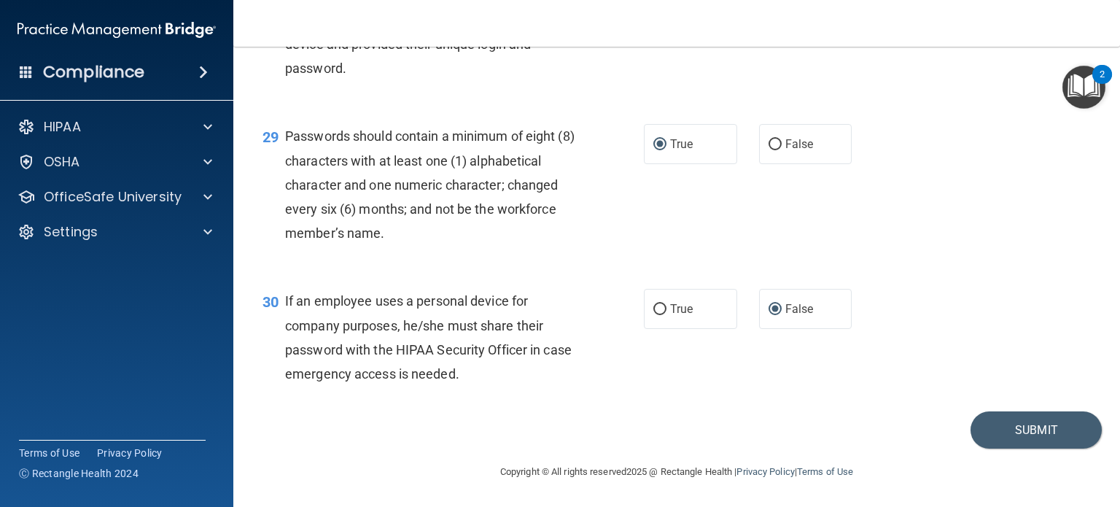
scroll to position [3834, 0]
click at [1021, 427] on button "Submit" at bounding box center [1036, 429] width 131 height 37
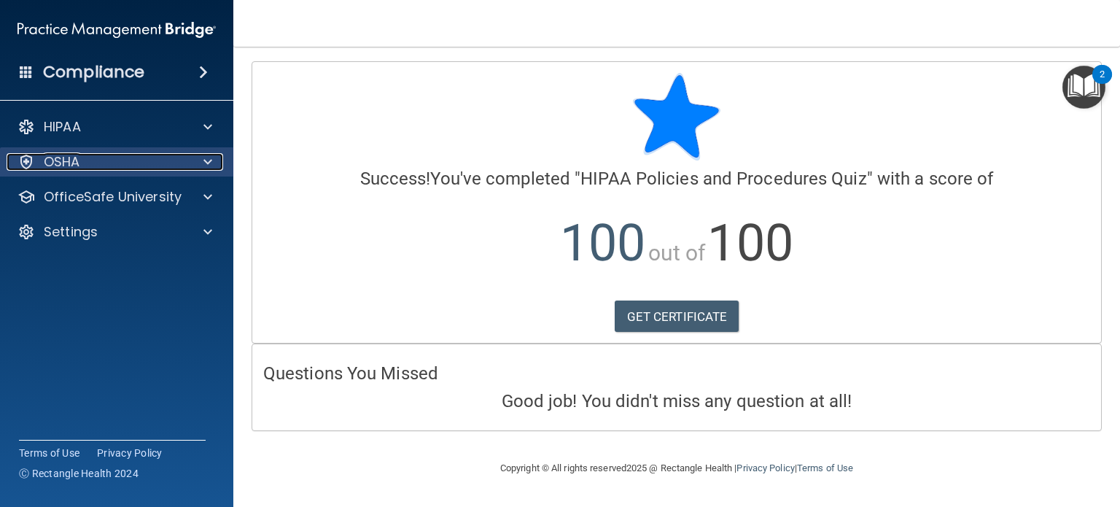
click at [205, 163] on span at bounding box center [208, 162] width 9 height 18
click at [204, 163] on span at bounding box center [208, 162] width 9 height 18
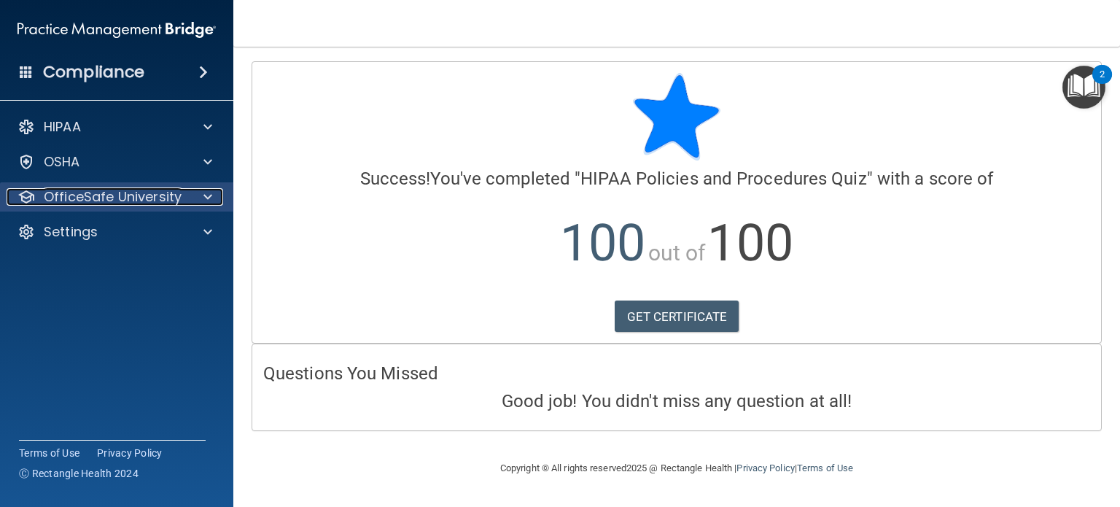
click at [207, 198] on span at bounding box center [208, 197] width 9 height 18
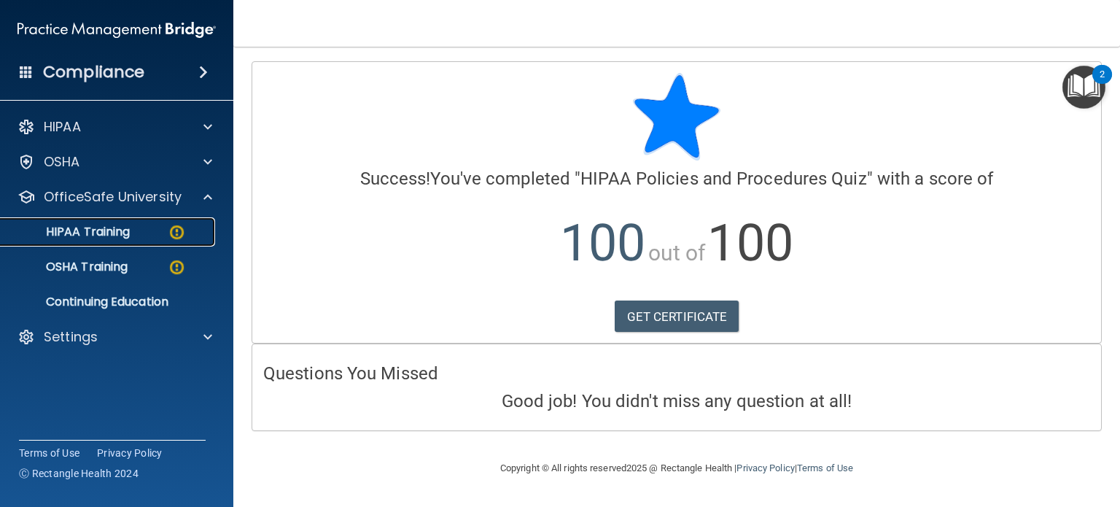
click at [107, 233] on p "HIPAA Training" at bounding box center [69, 232] width 120 height 15
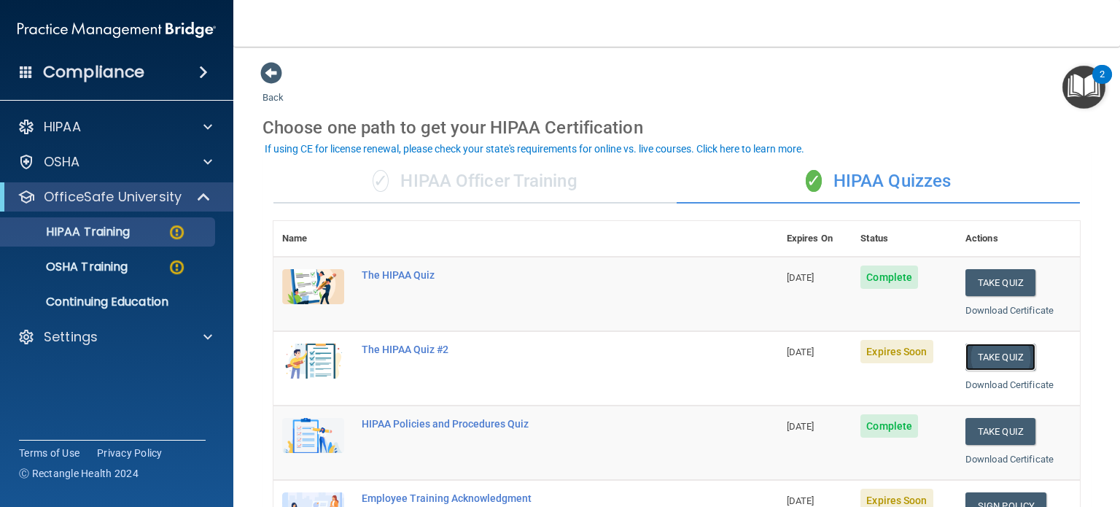
click at [995, 348] on button "Take Quiz" at bounding box center [1001, 357] width 70 height 27
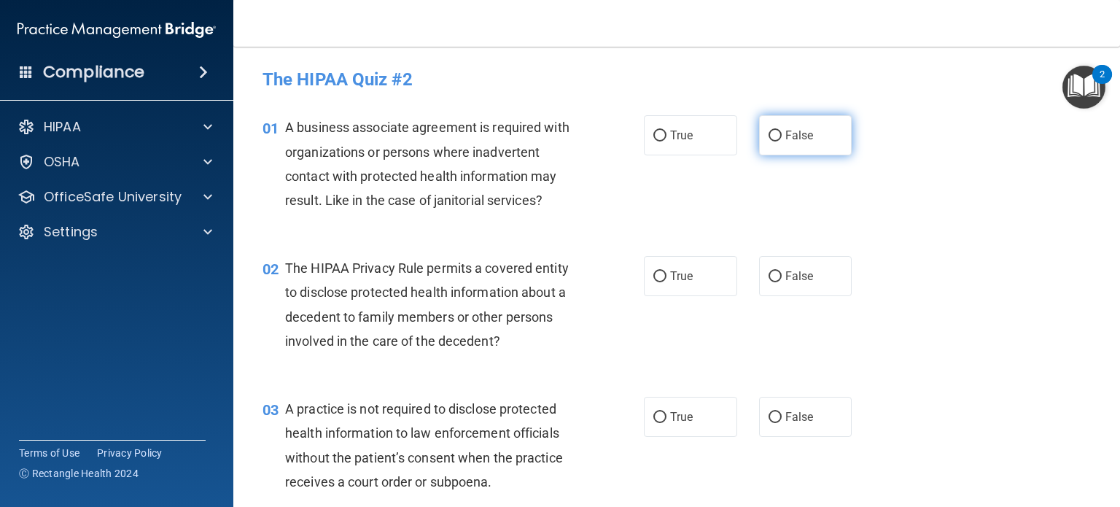
click at [769, 131] on input "False" at bounding box center [775, 136] width 13 height 11
radio input "true"
click at [654, 279] on input "True" at bounding box center [660, 276] width 13 height 11
radio input "true"
click at [769, 417] on input "False" at bounding box center [775, 417] width 13 height 11
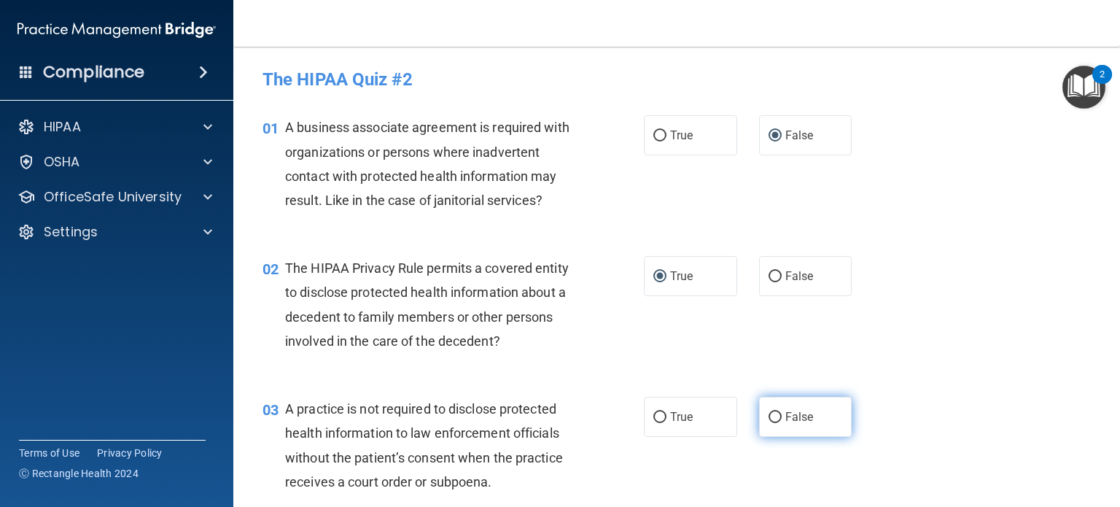
radio input "true"
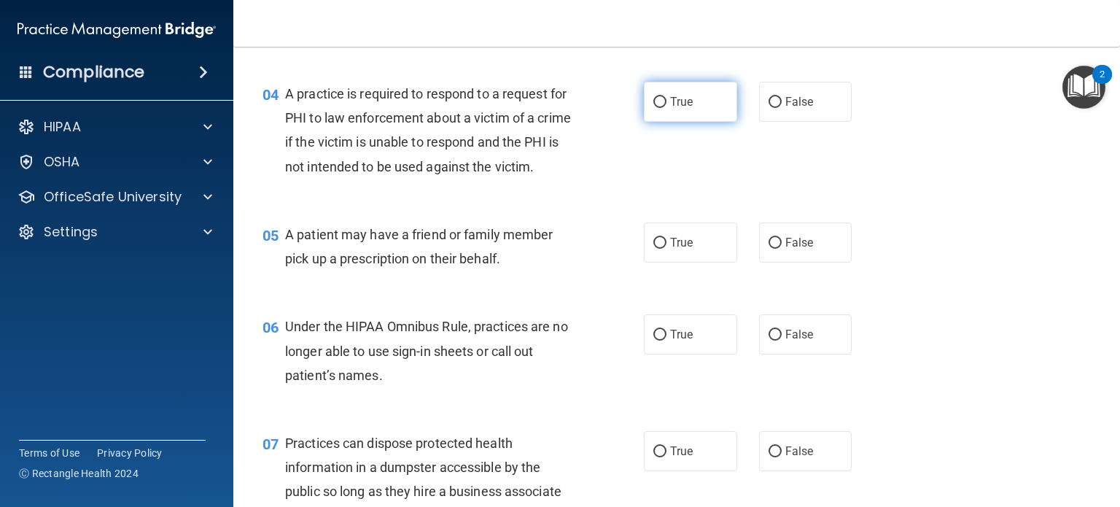
click at [655, 87] on label "True" at bounding box center [690, 102] width 93 height 40
click at [655, 97] on input "True" at bounding box center [660, 102] width 13 height 11
radio input "true"
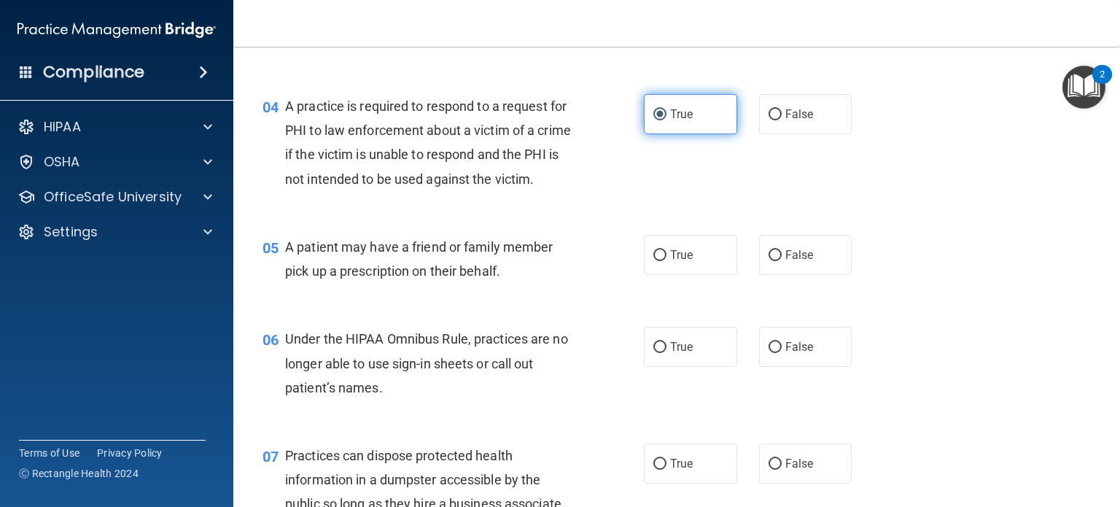
click at [654, 118] on input "True" at bounding box center [660, 114] width 13 height 11
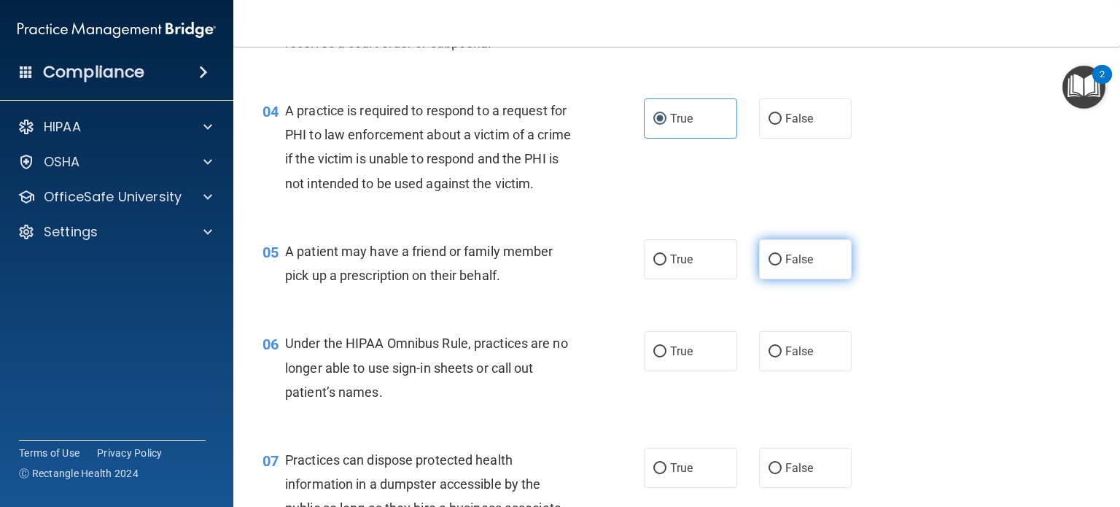
scroll to position [438, 0]
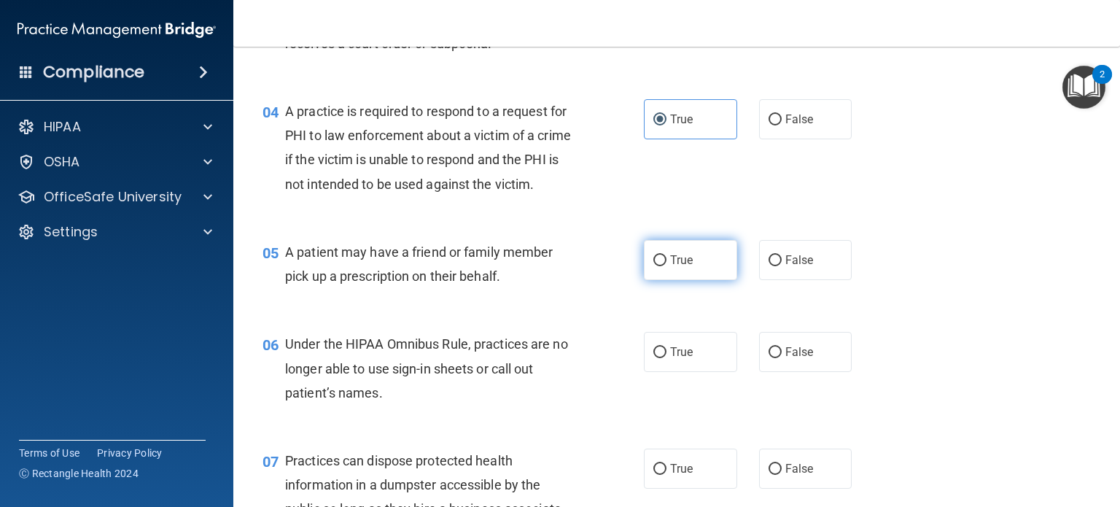
click at [654, 266] on input "True" at bounding box center [660, 260] width 13 height 11
radio input "true"
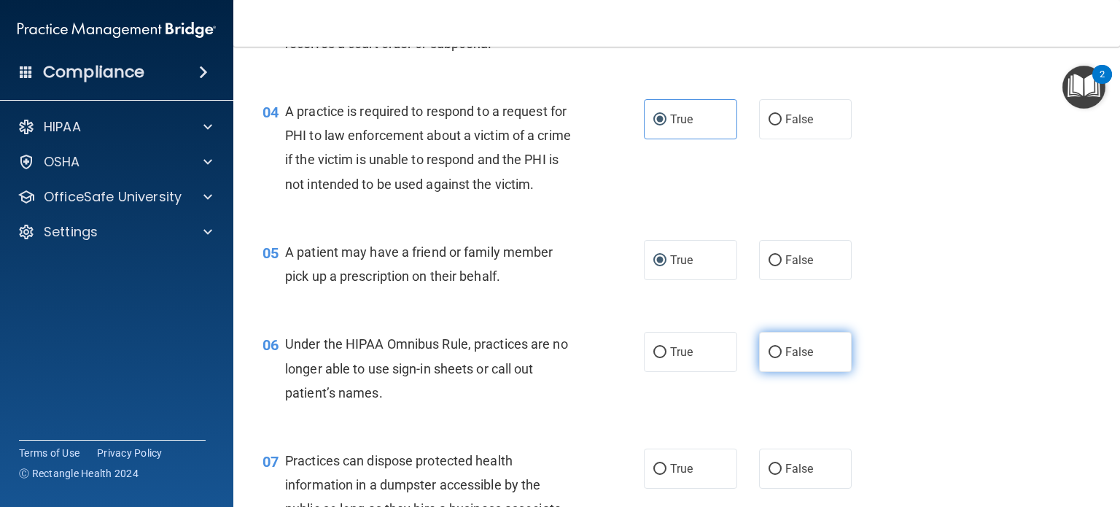
click at [771, 358] on input "False" at bounding box center [775, 352] width 13 height 11
radio input "true"
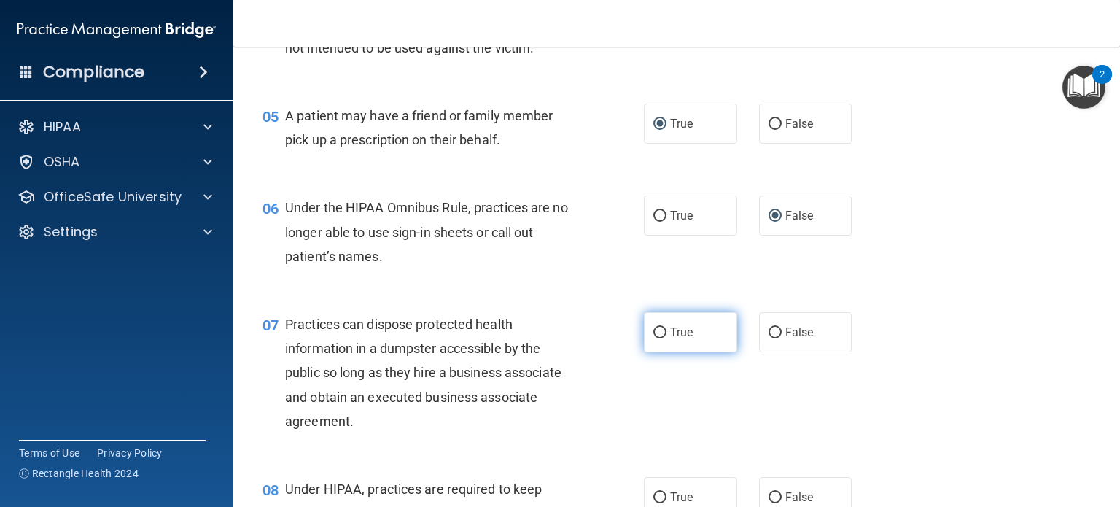
click at [654, 338] on input "True" at bounding box center [660, 333] width 13 height 11
radio input "true"
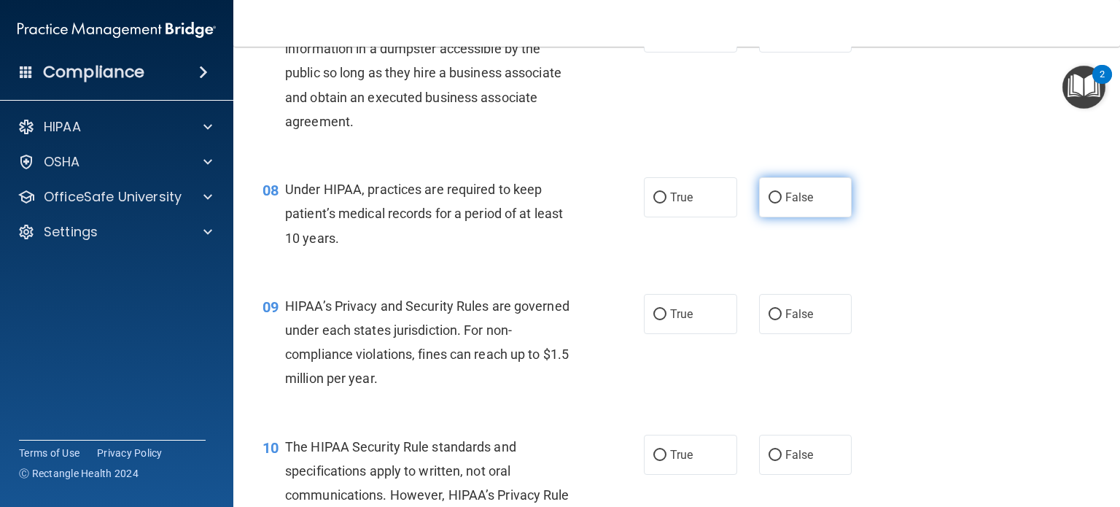
click at [773, 204] on input "False" at bounding box center [775, 198] width 13 height 11
radio input "true"
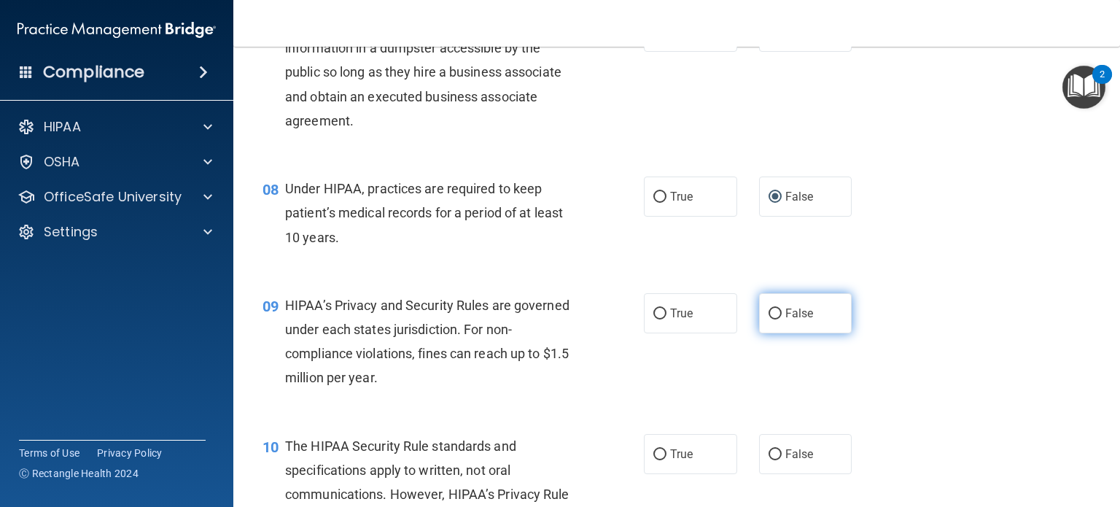
scroll to position [875, 0]
click at [769, 320] on input "False" at bounding box center [775, 314] width 13 height 11
radio input "true"
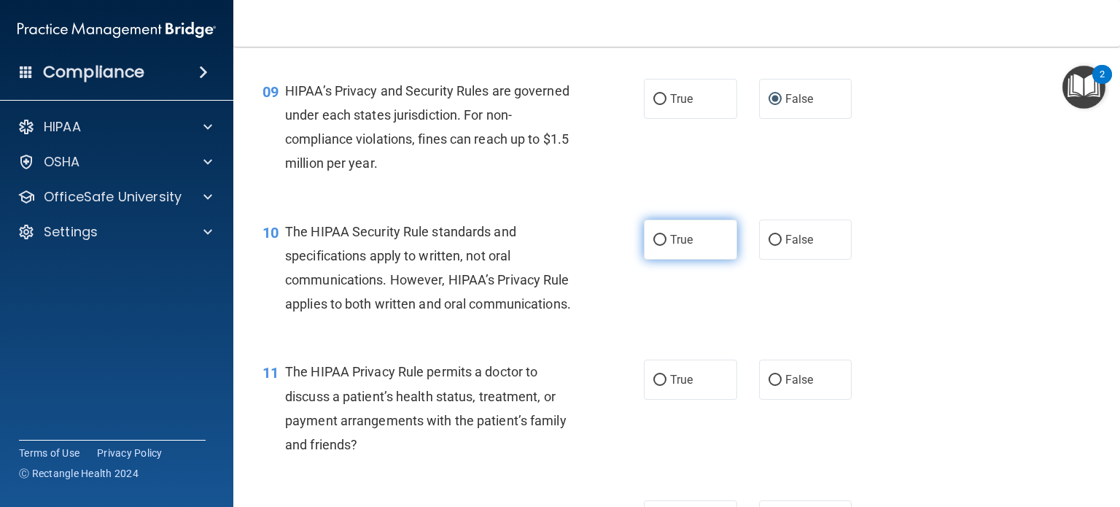
click at [655, 260] on label "True" at bounding box center [690, 240] width 93 height 40
click at [655, 246] on input "True" at bounding box center [660, 240] width 13 height 11
radio input "true"
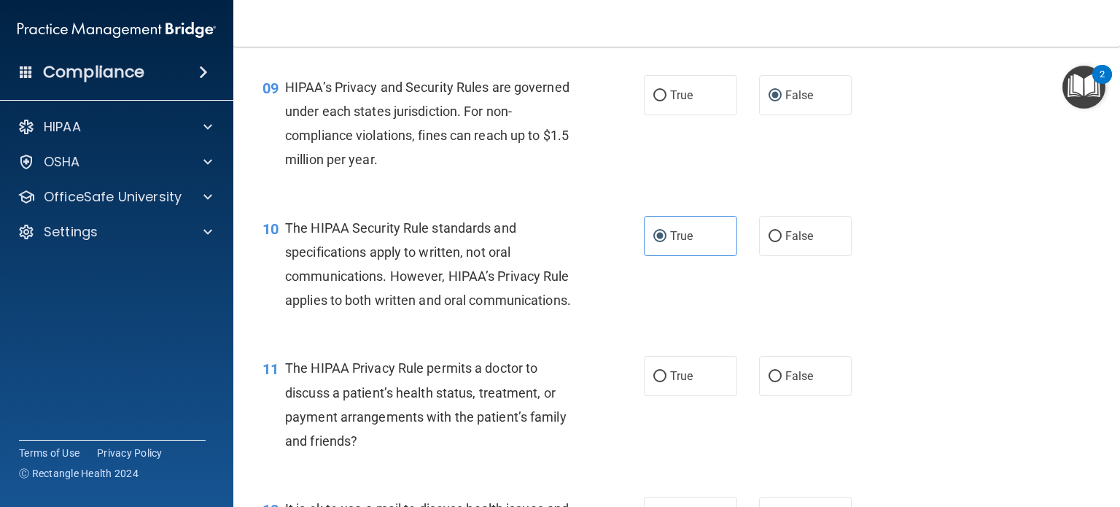
scroll to position [1094, 0]
click at [769, 382] on input "False" at bounding box center [775, 376] width 13 height 11
radio input "true"
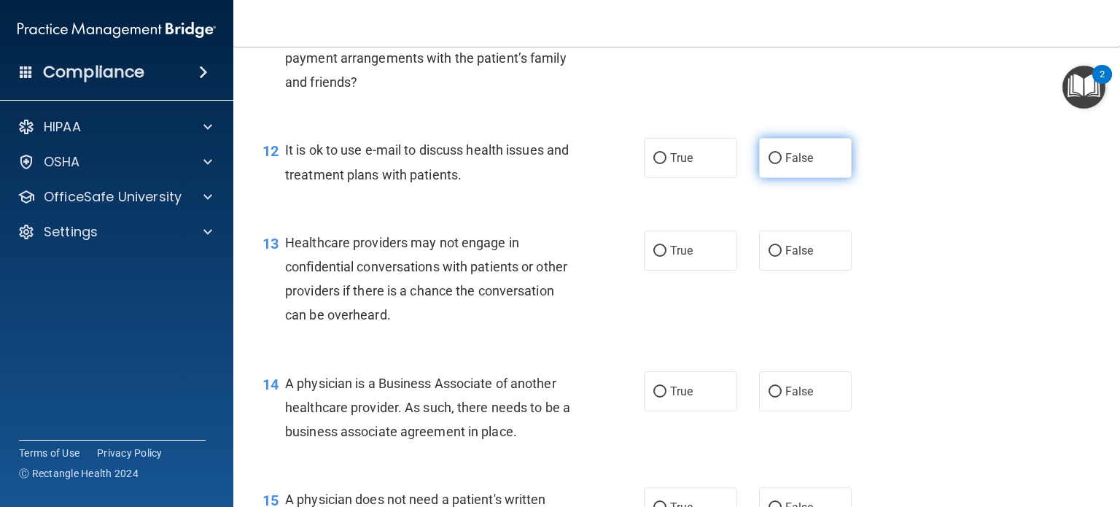
click at [769, 164] on input "False" at bounding box center [775, 158] width 13 height 11
radio input "true"
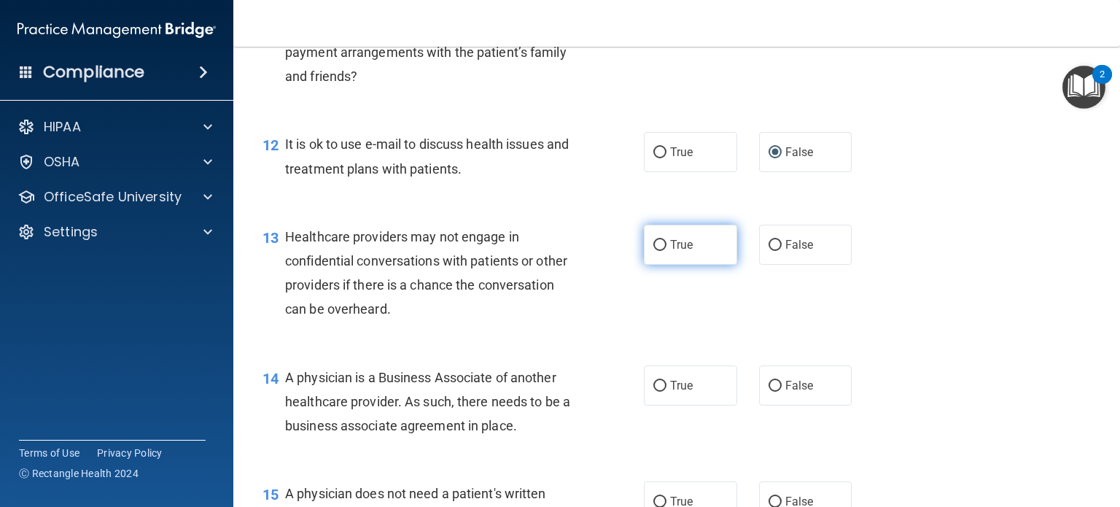
scroll to position [1459, 0]
click at [654, 250] on input "True" at bounding box center [660, 244] width 13 height 11
radio input "true"
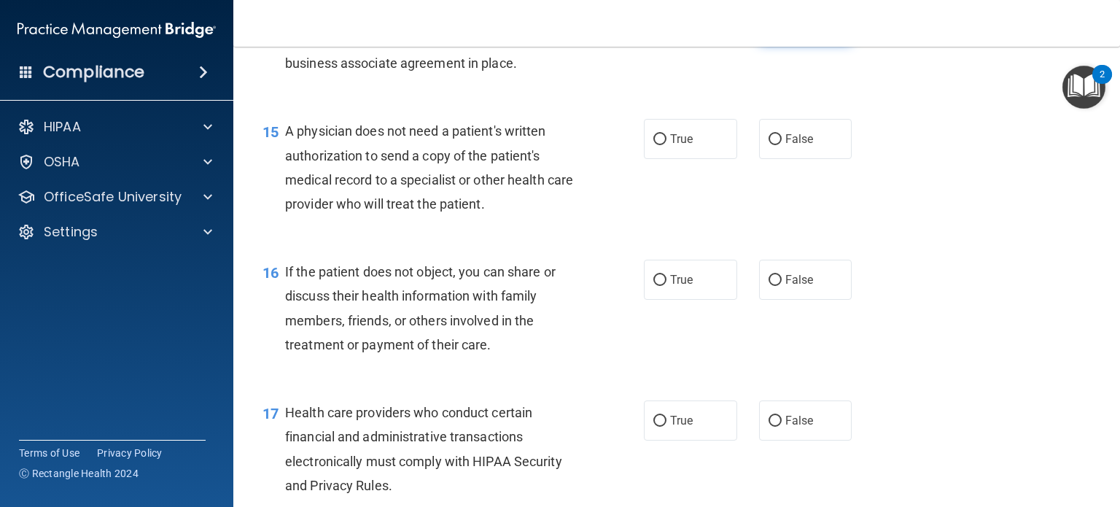
click at [769, 29] on input "False" at bounding box center [775, 23] width 13 height 11
radio input "true"
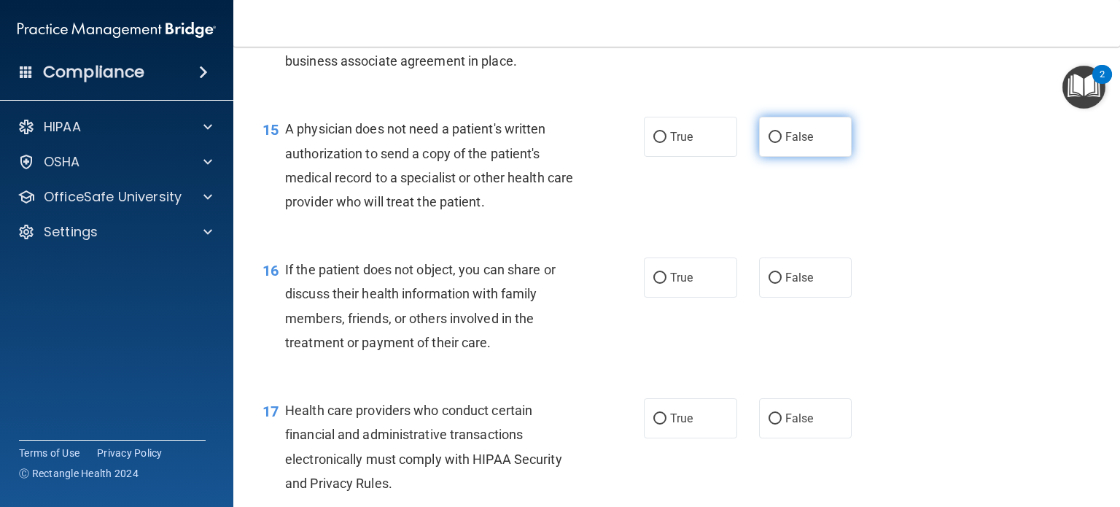
click at [770, 143] on input "False" at bounding box center [775, 137] width 13 height 11
radio input "true"
click at [654, 284] on input "True" at bounding box center [660, 278] width 13 height 11
radio input "true"
click at [769, 425] on input "False" at bounding box center [775, 419] width 13 height 11
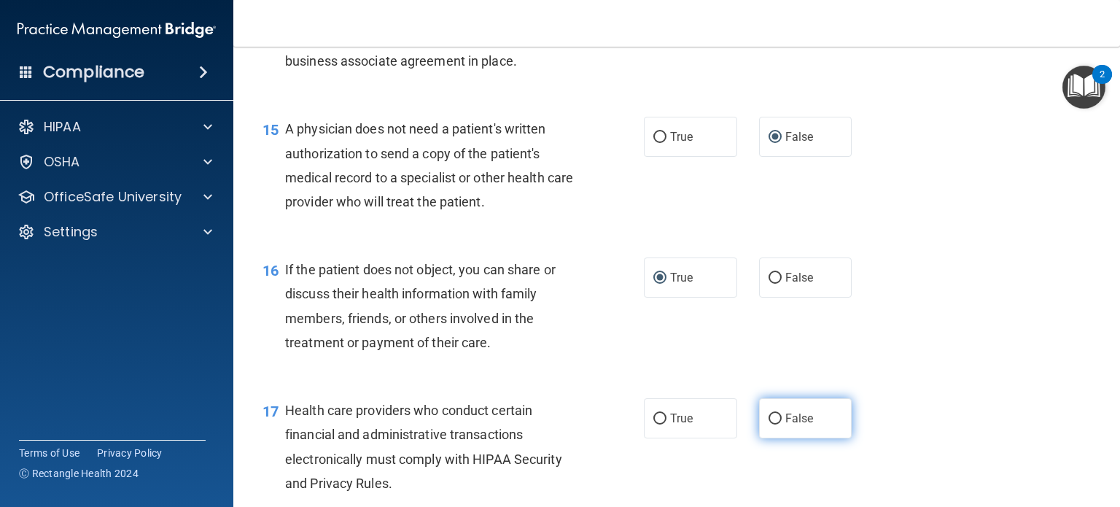
radio input "true"
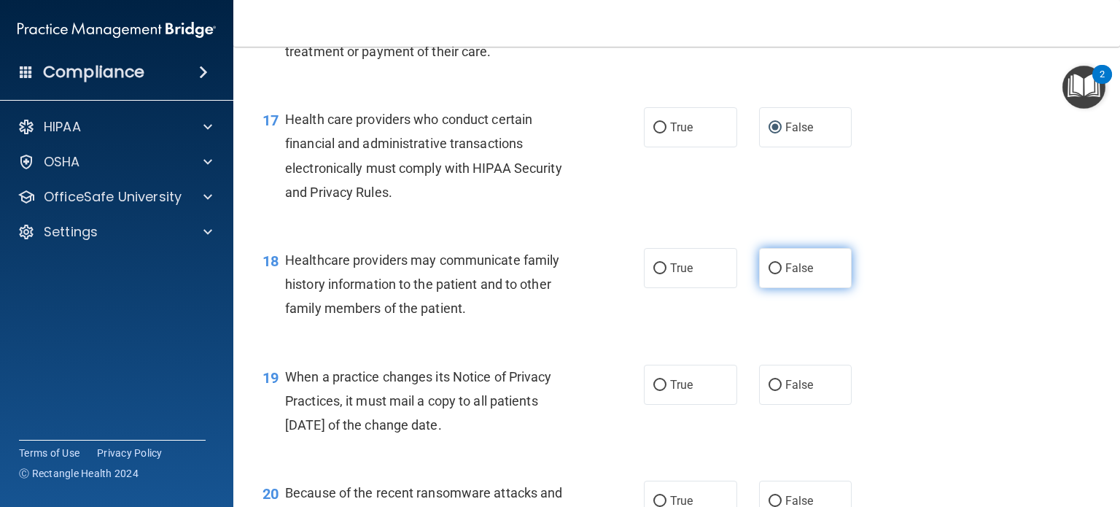
scroll to position [2115, 0]
click at [770, 274] on input "False" at bounding box center [775, 268] width 13 height 11
radio input "true"
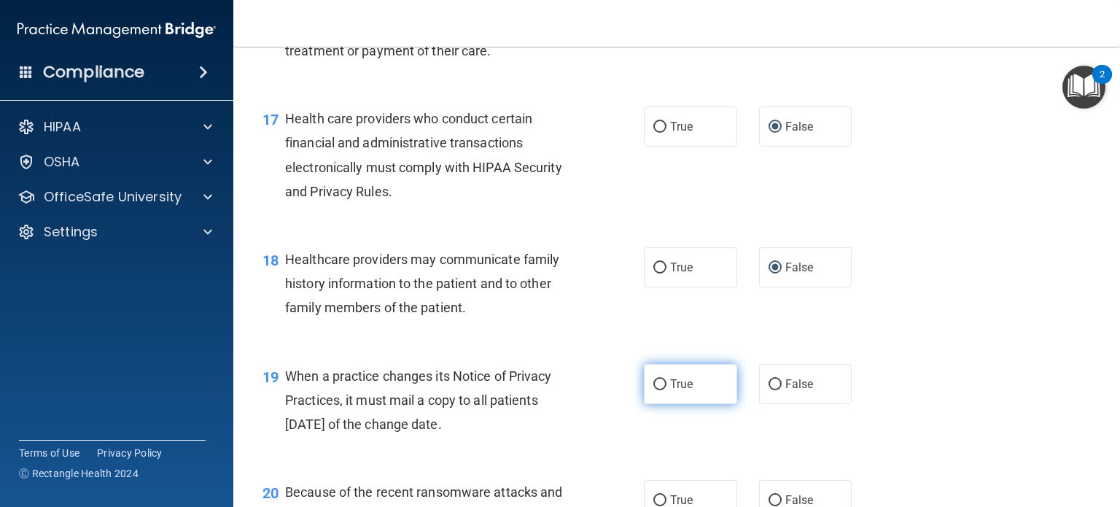
click at [655, 390] on input "True" at bounding box center [660, 384] width 13 height 11
radio input "true"
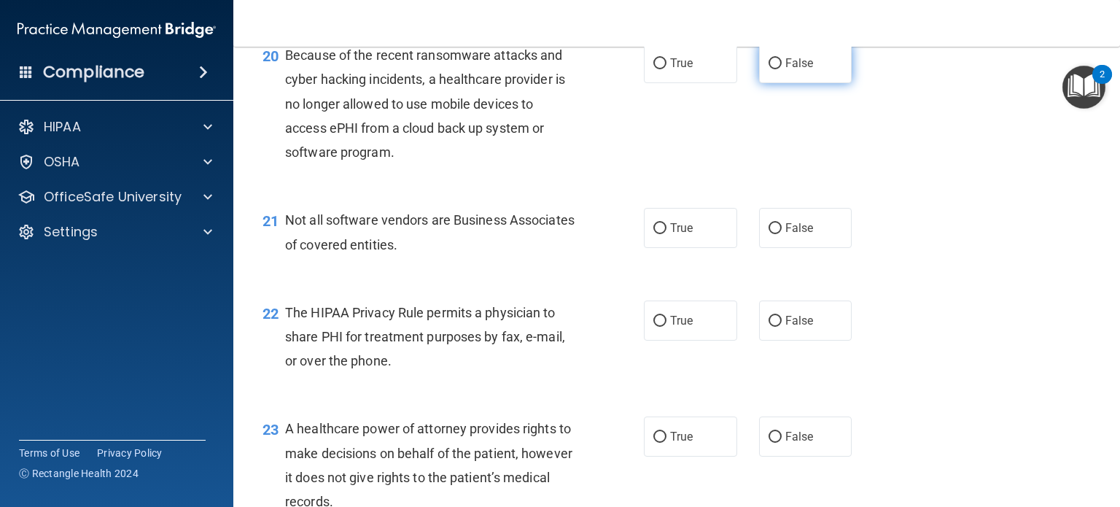
click at [769, 69] on input "False" at bounding box center [775, 63] width 13 height 11
radio input "true"
click at [654, 233] on input "True" at bounding box center [660, 227] width 13 height 11
radio input "true"
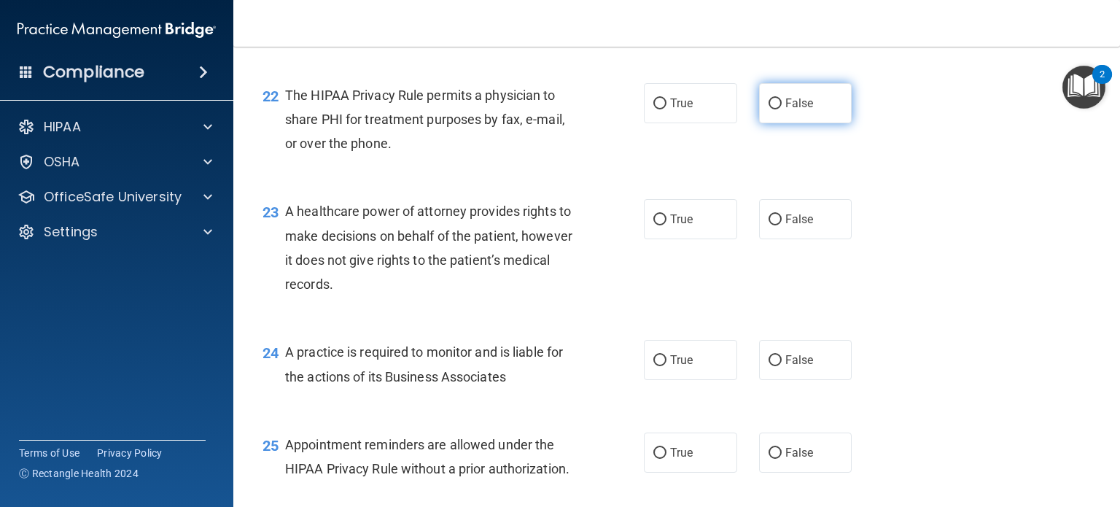
scroll to position [2771, 0]
click at [769, 108] on input "False" at bounding box center [775, 102] width 13 height 11
radio input "true"
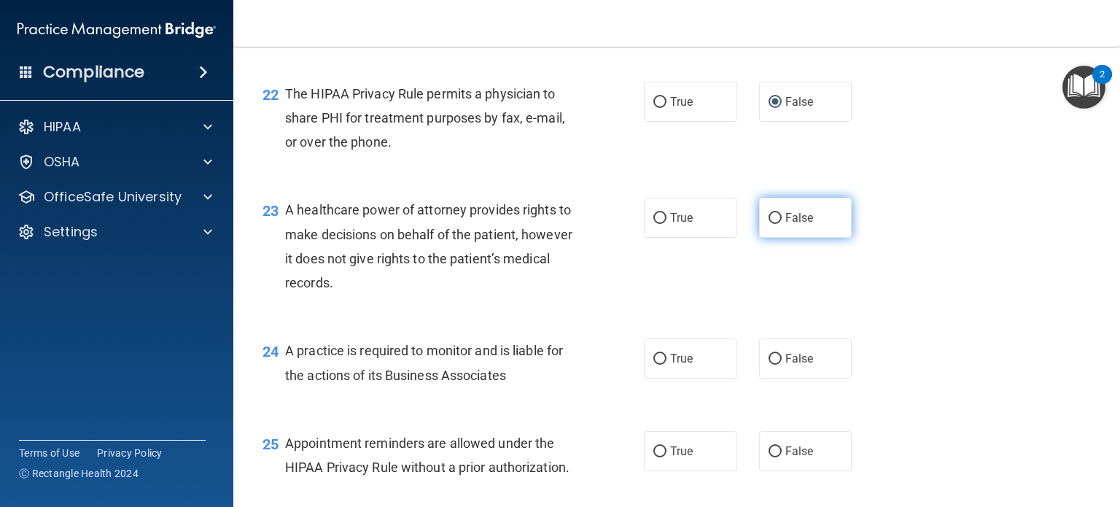
click at [770, 224] on input "False" at bounding box center [775, 218] width 13 height 11
radio input "true"
click at [654, 365] on input "True" at bounding box center [660, 359] width 13 height 11
radio input "true"
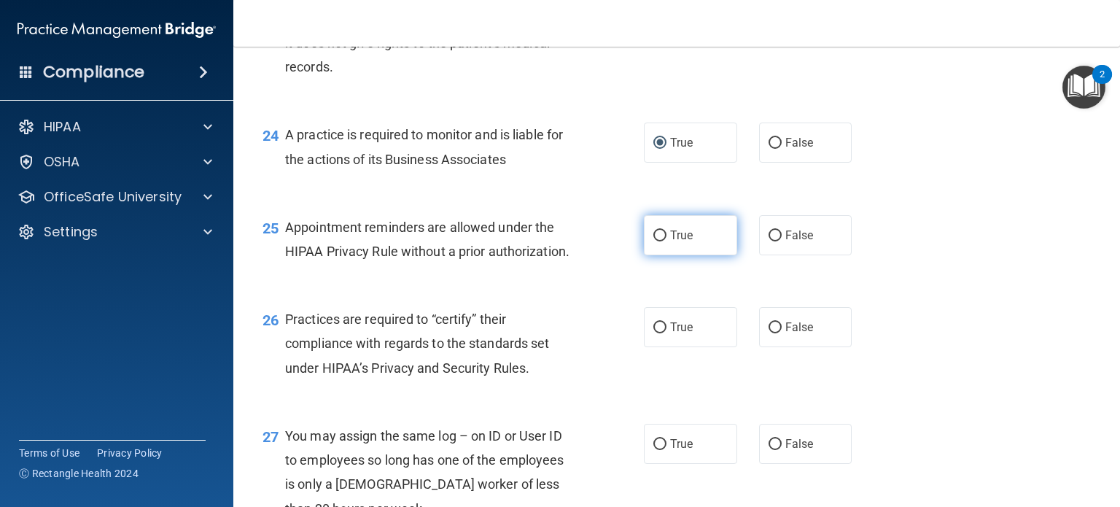
click at [655, 241] on input "True" at bounding box center [660, 236] width 13 height 11
radio input "true"
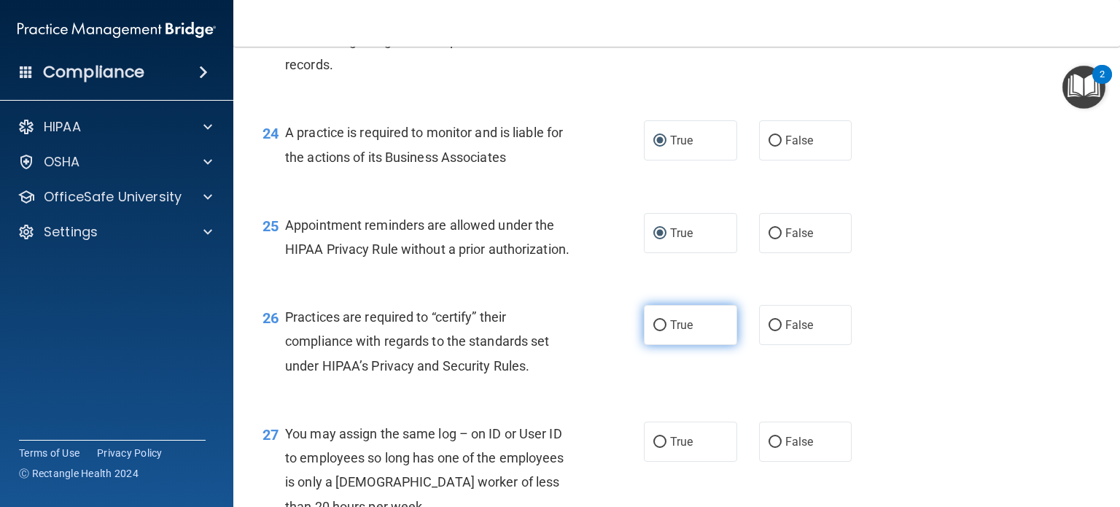
scroll to position [2989, 0]
click at [654, 330] on input "True" at bounding box center [660, 325] width 13 height 11
radio input "true"
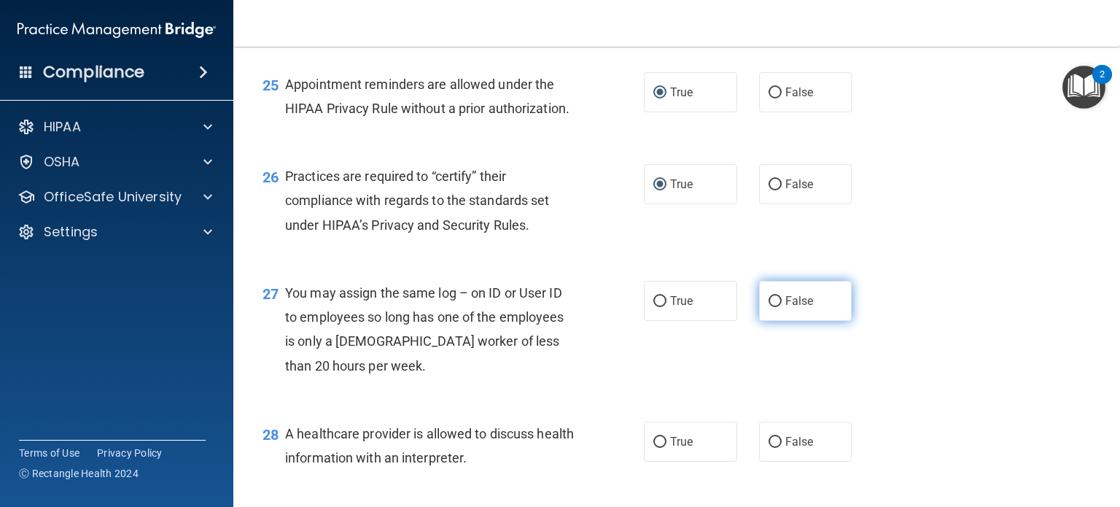
click at [769, 307] on input "False" at bounding box center [775, 301] width 13 height 11
radio input "true"
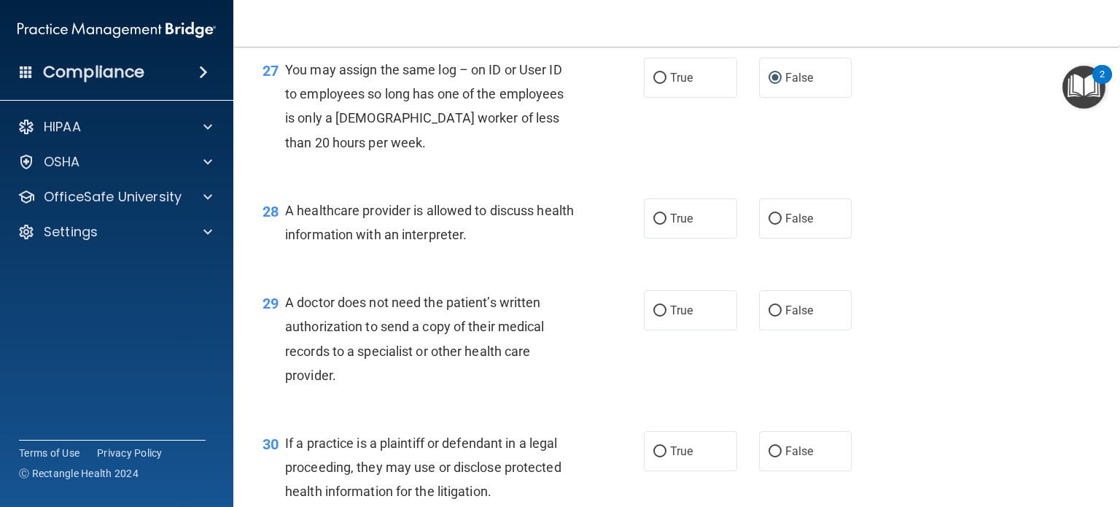
scroll to position [3353, 0]
click at [769, 224] on input "False" at bounding box center [775, 218] width 13 height 11
radio input "true"
click at [657, 316] on input "True" at bounding box center [660, 310] width 13 height 11
radio input "true"
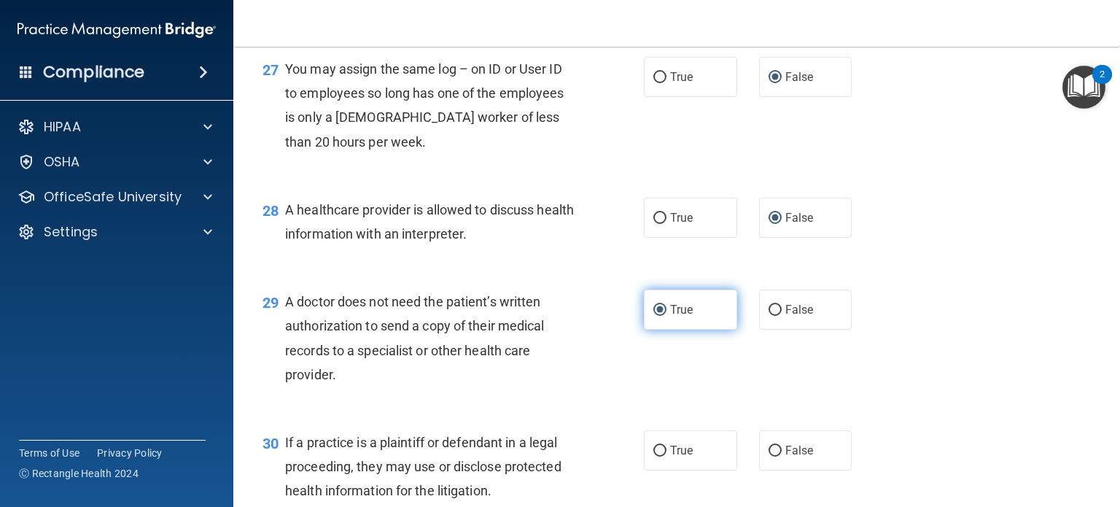
click at [657, 316] on input "True" at bounding box center [660, 310] width 13 height 11
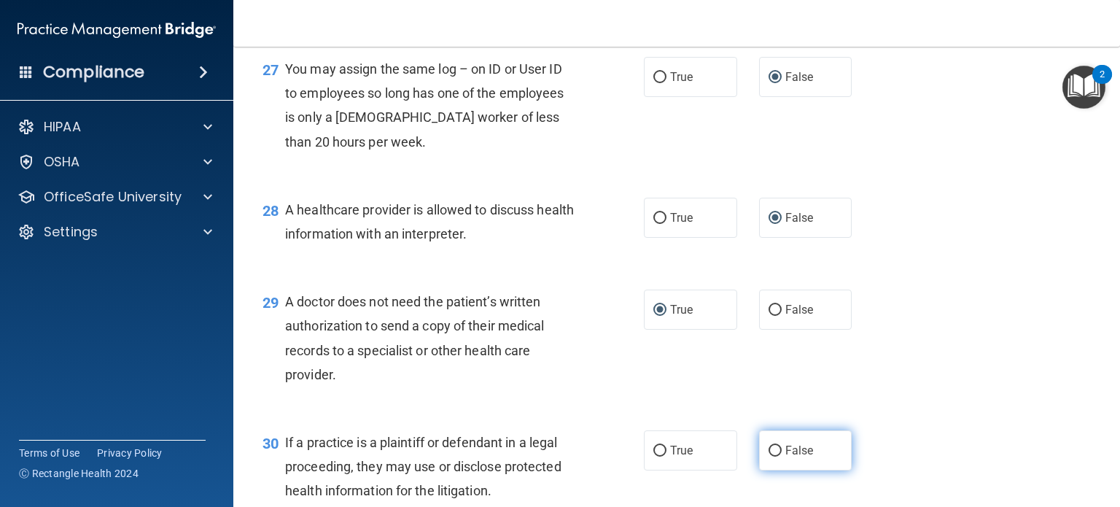
click at [770, 457] on input "False" at bounding box center [775, 451] width 13 height 11
radio input "true"
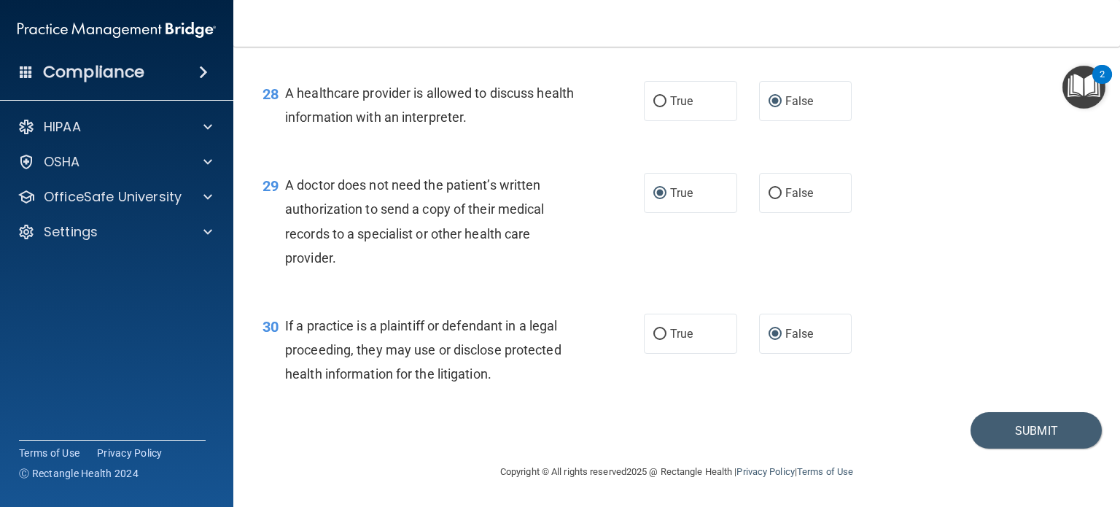
scroll to position [3519, 0]
click at [999, 438] on button "Submit" at bounding box center [1036, 430] width 131 height 37
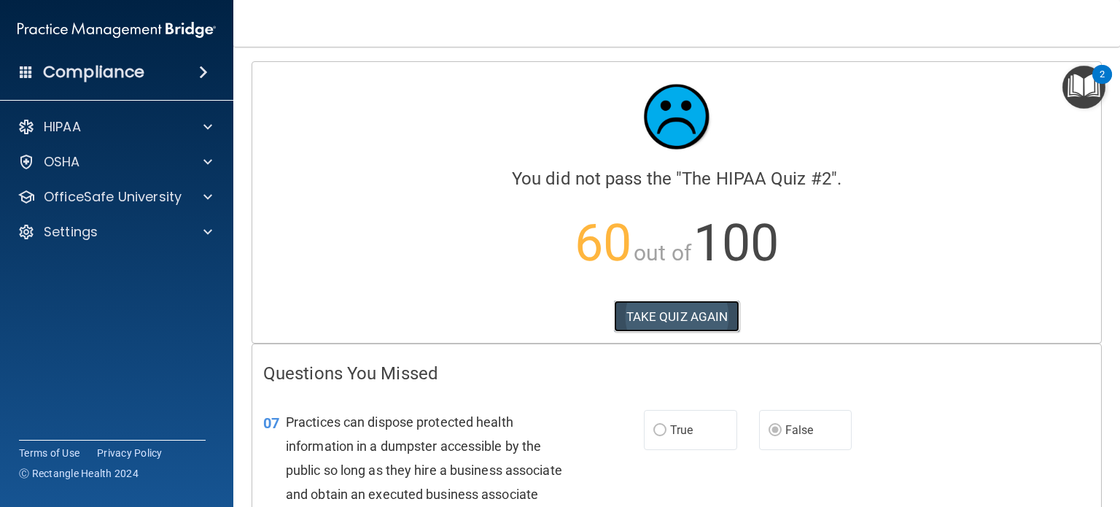
click at [651, 306] on button "TAKE QUIZ AGAIN" at bounding box center [677, 317] width 126 height 32
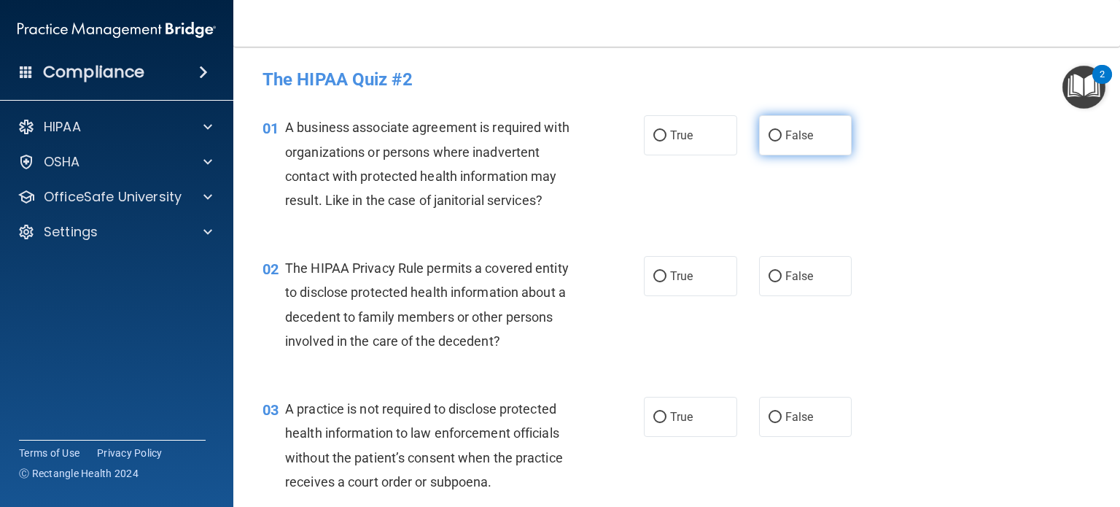
click at [769, 135] on input "False" at bounding box center [775, 136] width 13 height 11
radio input "true"
click at [654, 276] on input "True" at bounding box center [660, 276] width 13 height 11
radio input "true"
click at [769, 417] on input "False" at bounding box center [775, 417] width 13 height 11
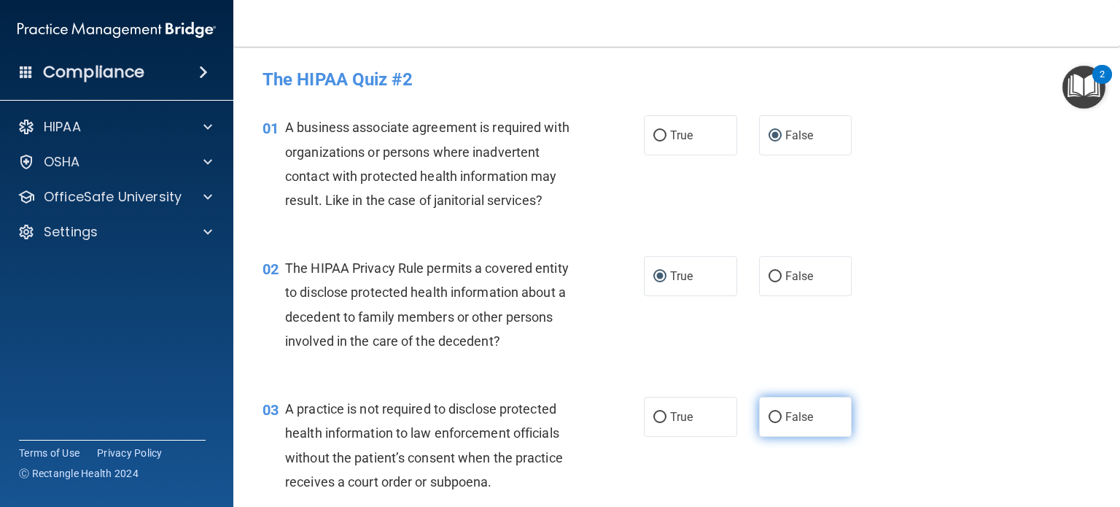
radio input "true"
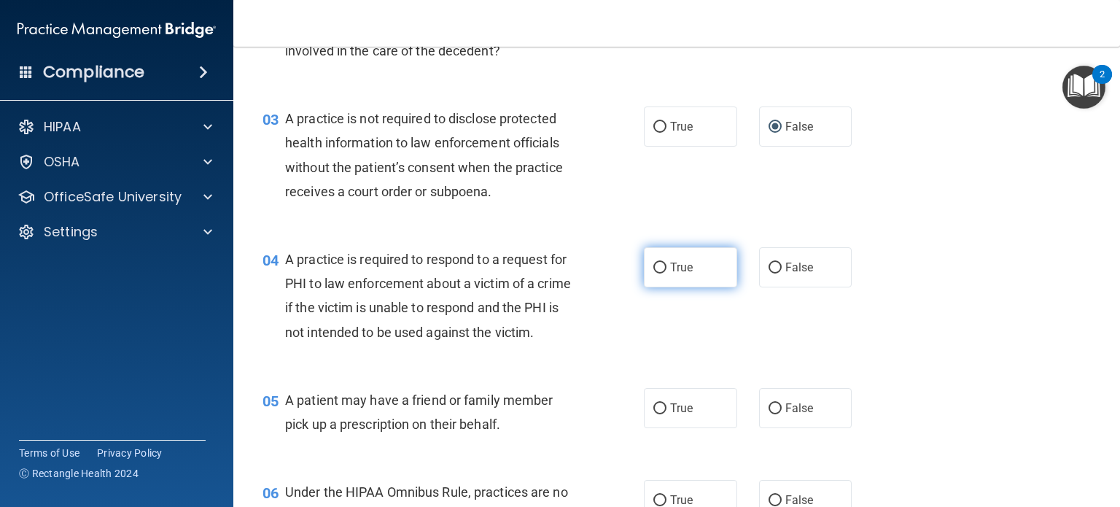
click at [655, 268] on input "True" at bounding box center [660, 268] width 13 height 11
radio input "true"
click at [654, 414] on input "True" at bounding box center [660, 408] width 13 height 11
radio input "true"
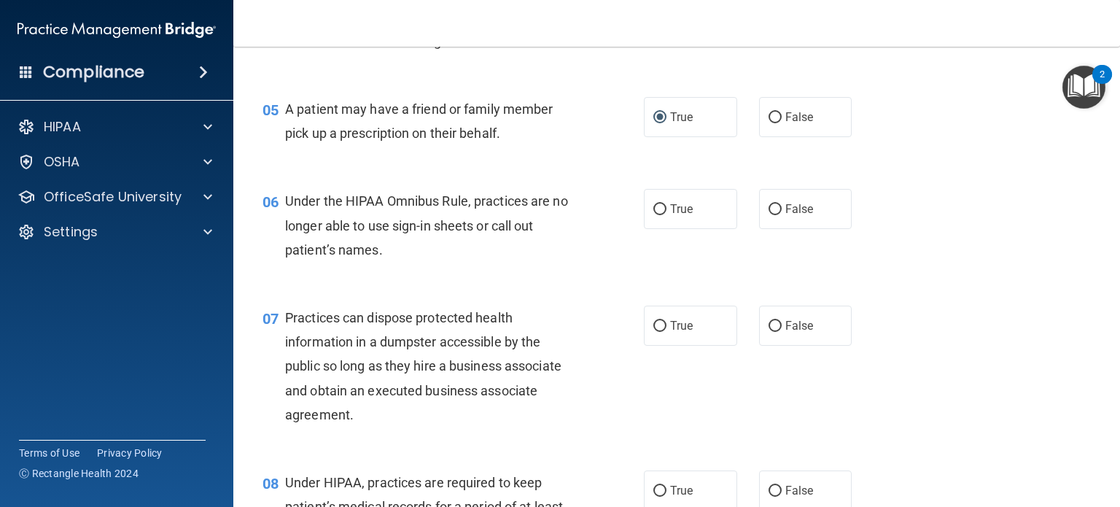
scroll to position [582, 0]
click at [770, 214] on input "False" at bounding box center [775, 209] width 13 height 11
radio input "true"
click at [657, 331] on input "True" at bounding box center [660, 325] width 13 height 11
radio input "true"
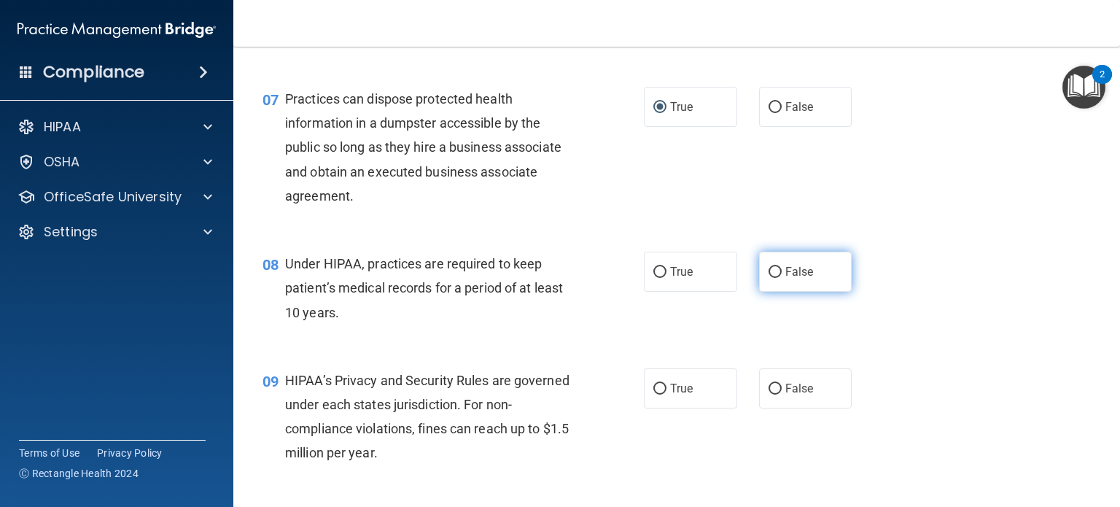
scroll to position [801, 0]
click at [769, 277] on input "False" at bounding box center [775, 271] width 13 height 11
radio input "true"
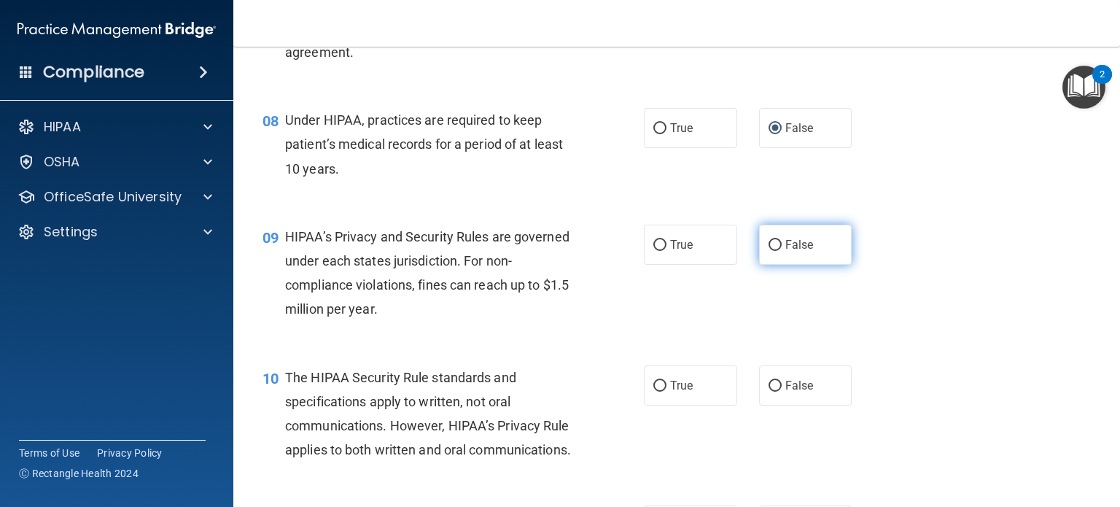
click at [769, 251] on input "False" at bounding box center [775, 245] width 13 height 11
radio input "true"
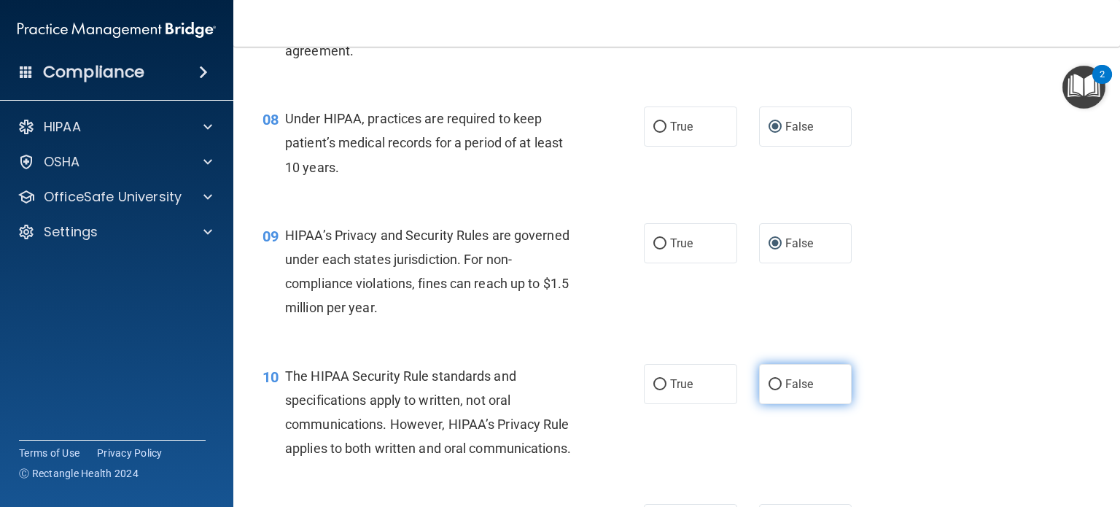
scroll to position [946, 0]
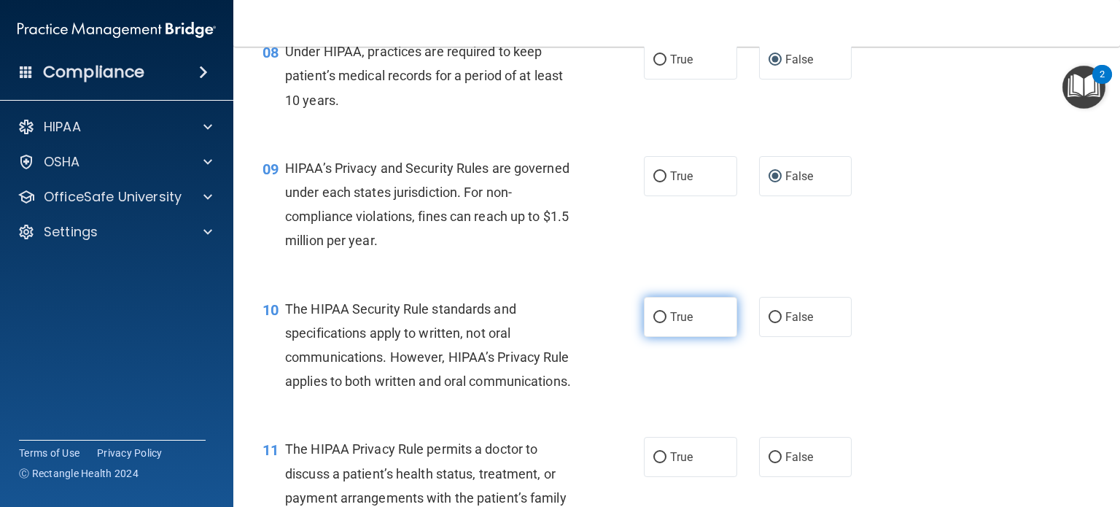
click at [654, 323] on input "True" at bounding box center [660, 317] width 13 height 11
radio input "true"
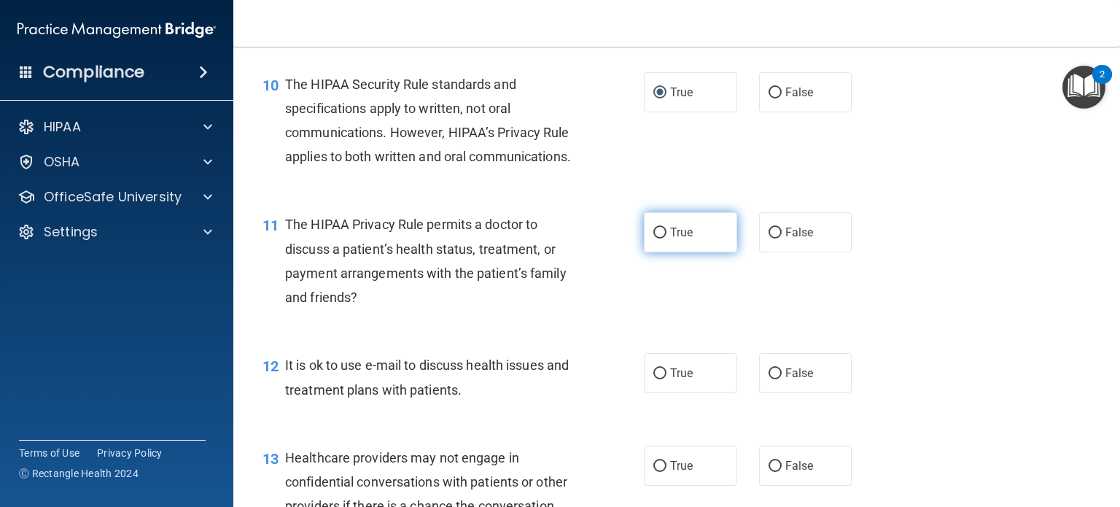
scroll to position [1238, 0]
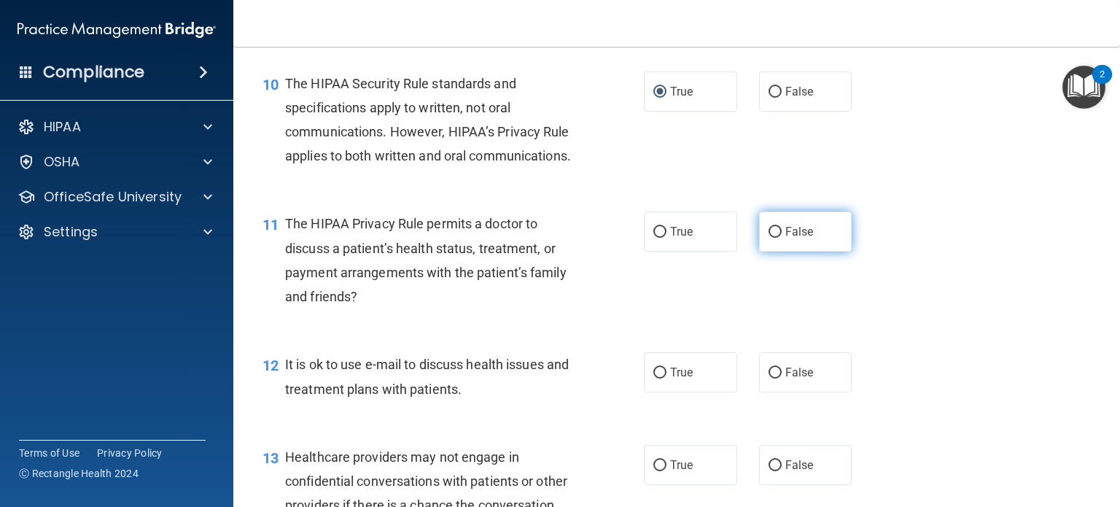
click at [769, 238] on input "False" at bounding box center [775, 232] width 13 height 11
radio input "true"
click at [769, 379] on input "False" at bounding box center [775, 373] width 13 height 11
radio input "true"
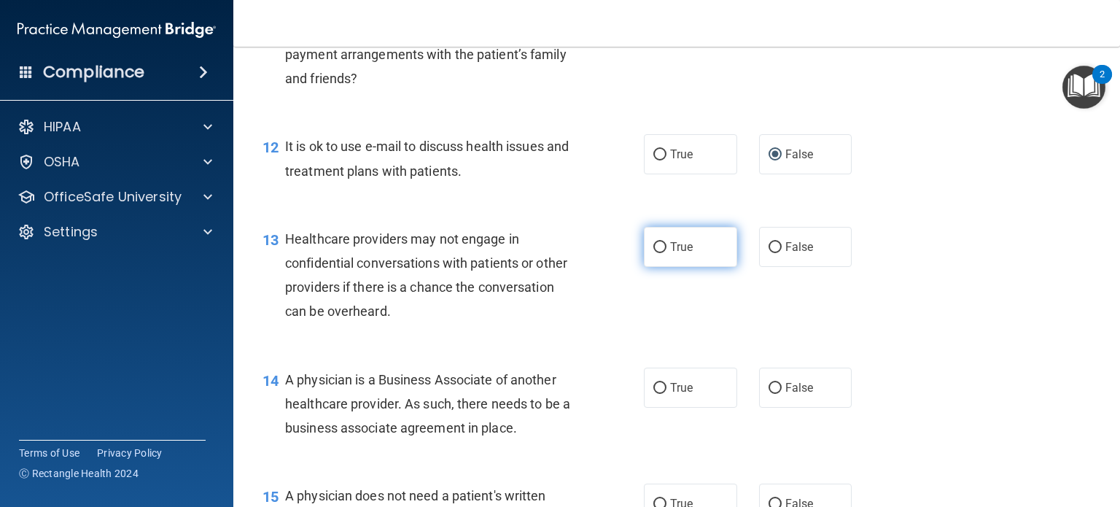
scroll to position [1457, 0]
click at [655, 252] on input "True" at bounding box center [660, 246] width 13 height 11
radio input "true"
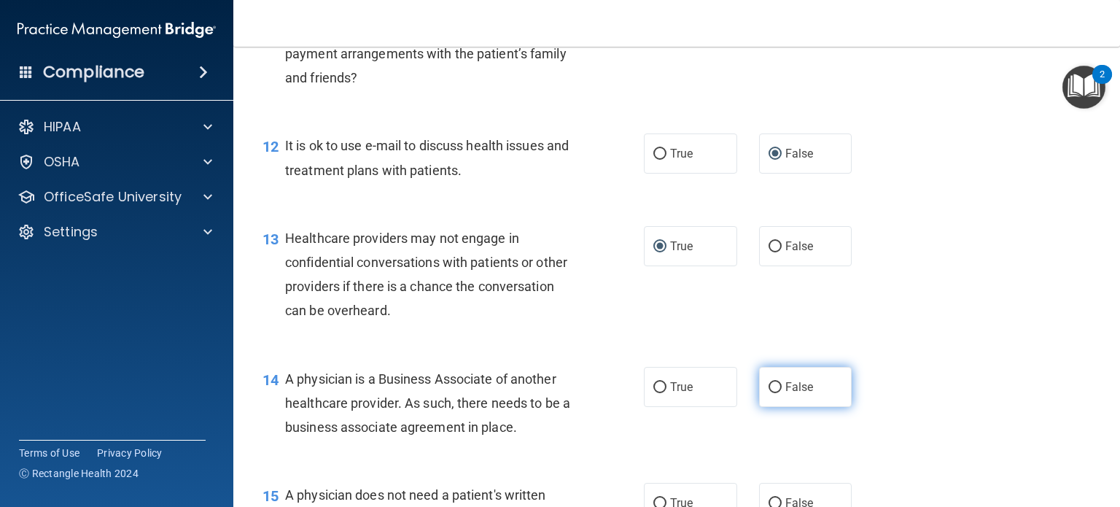
click at [771, 393] on input "False" at bounding box center [775, 387] width 13 height 11
radio input "true"
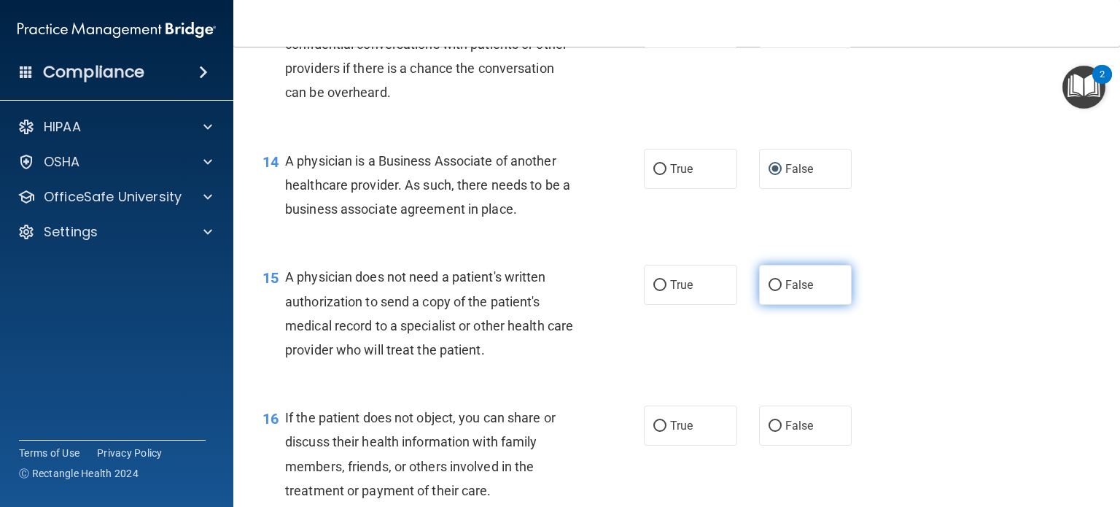
scroll to position [1675, 0]
click at [772, 291] on input "False" at bounding box center [775, 285] width 13 height 11
radio input "true"
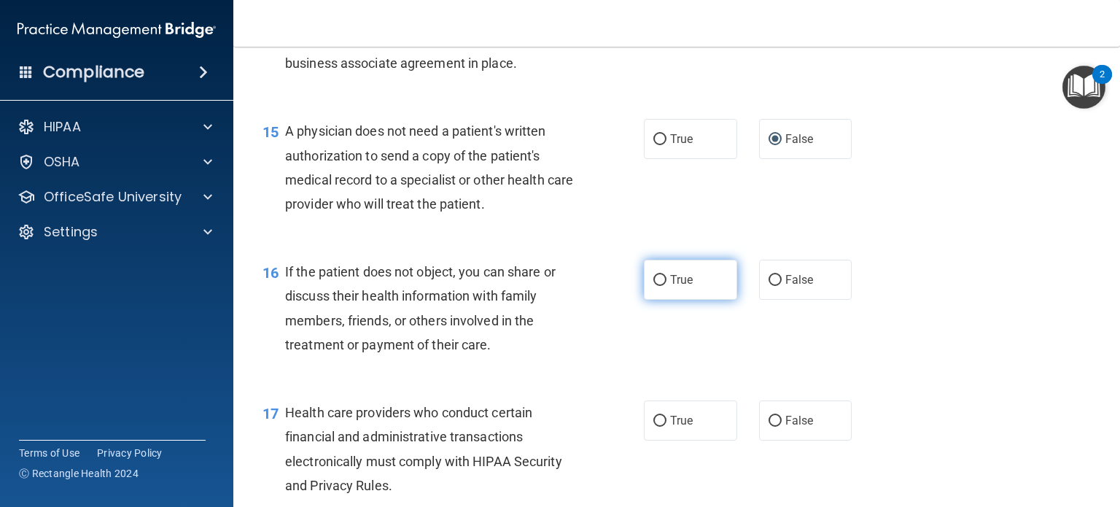
click at [657, 286] on input "True" at bounding box center [660, 280] width 13 height 11
radio input "true"
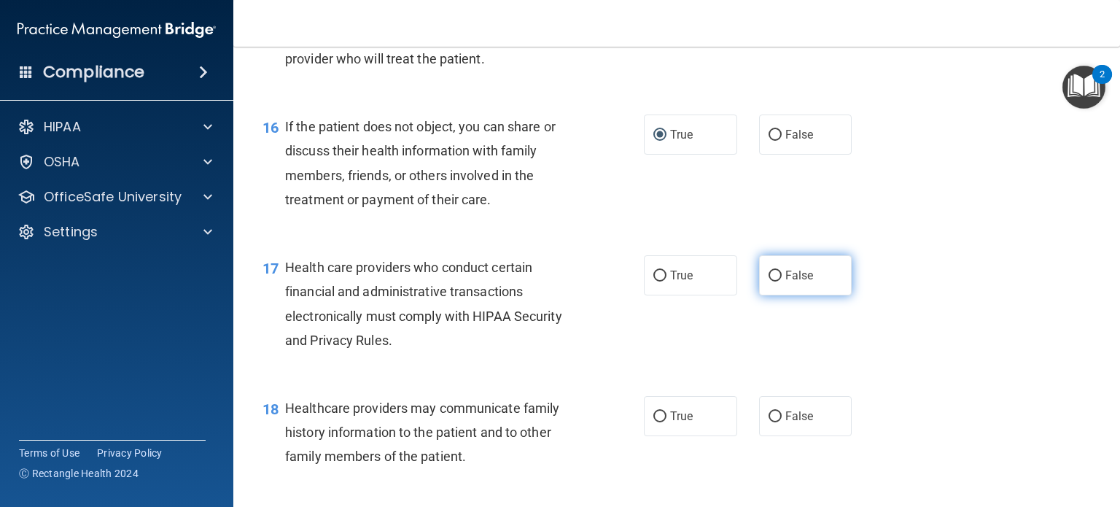
scroll to position [1967, 0]
click at [770, 281] on input "False" at bounding box center [775, 275] width 13 height 11
radio input "true"
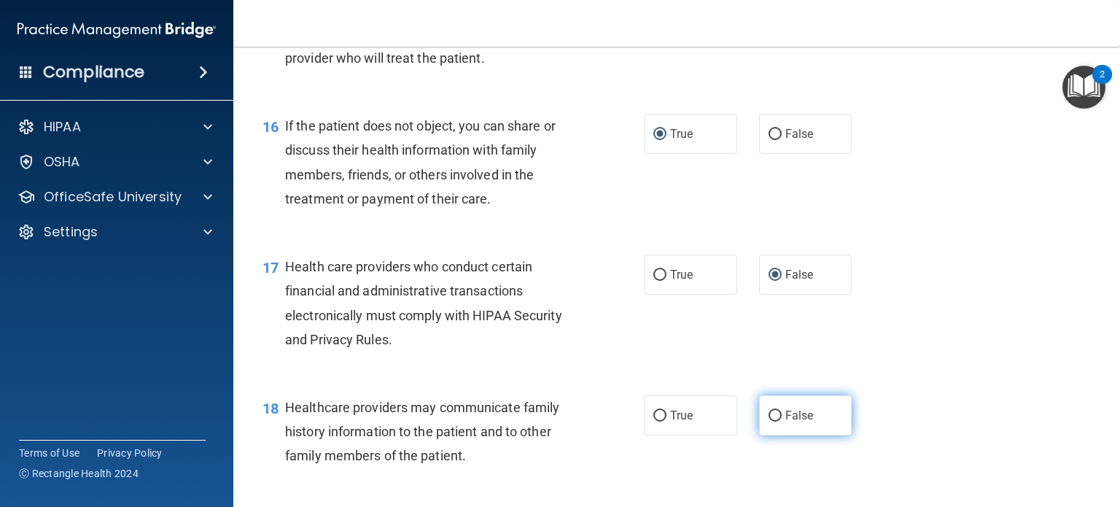
click at [770, 422] on input "False" at bounding box center [775, 416] width 13 height 11
radio input "true"
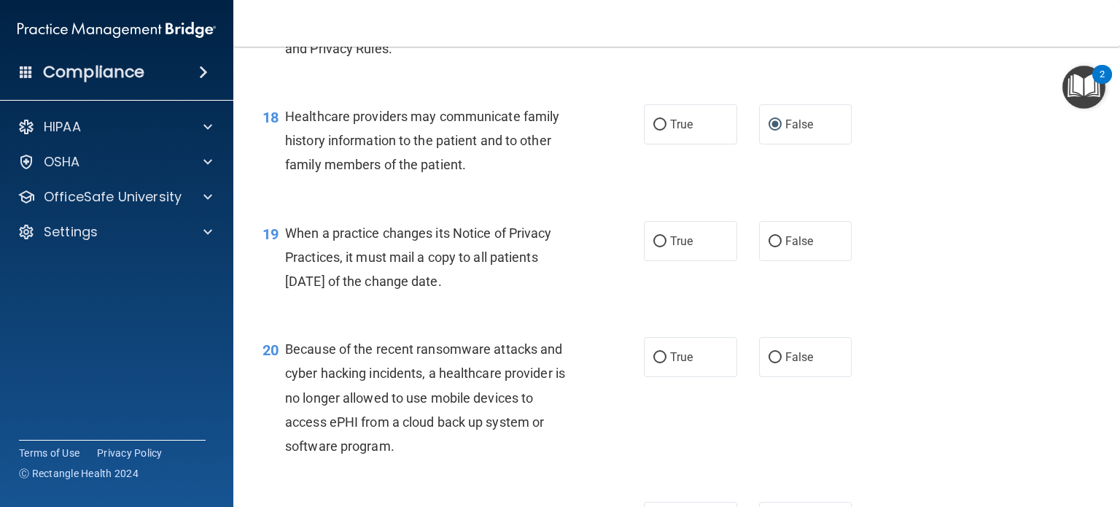
scroll to position [2258, 0]
click at [654, 247] on input "True" at bounding box center [660, 241] width 13 height 11
radio input "true"
click at [654, 247] on input "True" at bounding box center [660, 241] width 13 height 11
click at [769, 363] on input "False" at bounding box center [775, 357] width 13 height 11
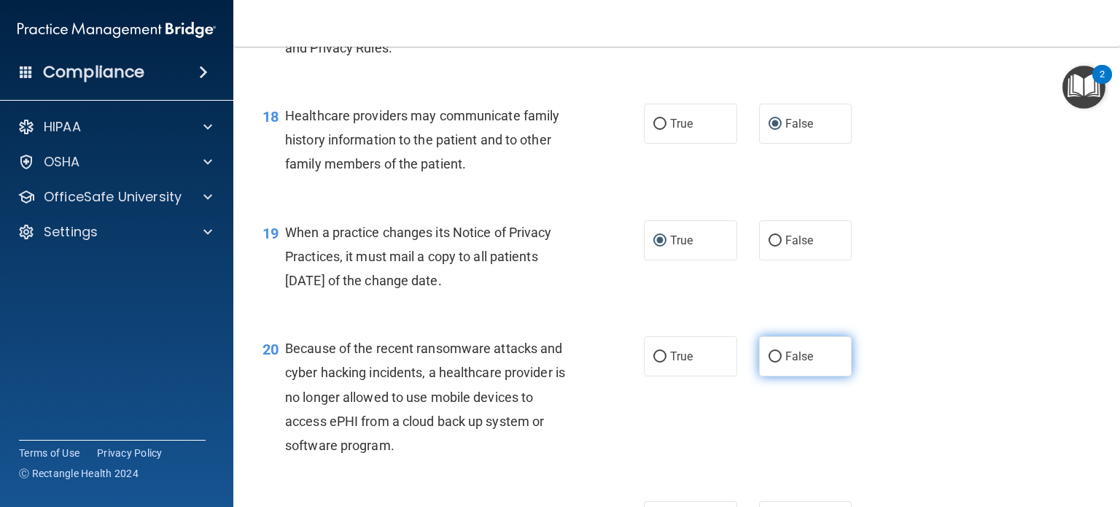
radio input "true"
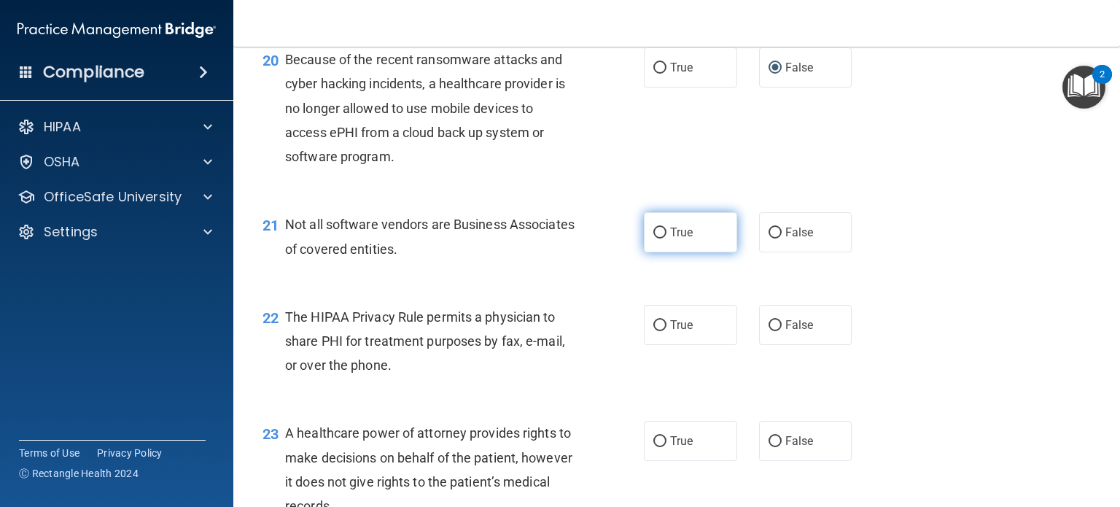
click at [654, 252] on label "True" at bounding box center [690, 232] width 93 height 40
click at [654, 239] on input "True" at bounding box center [660, 233] width 13 height 11
radio input "true"
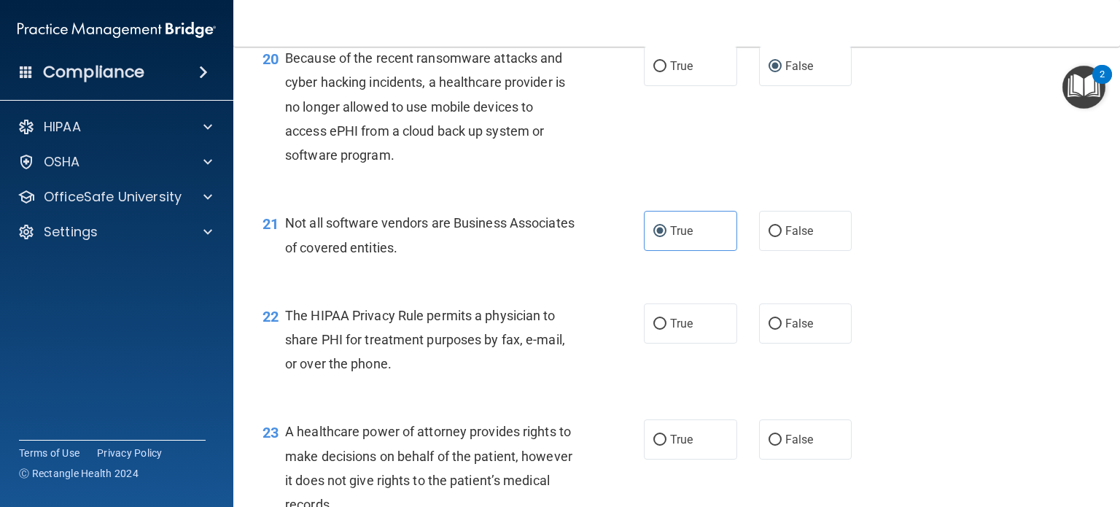
scroll to position [2550, 0]
click at [773, 329] on input "False" at bounding box center [775, 323] width 13 height 11
radio input "true"
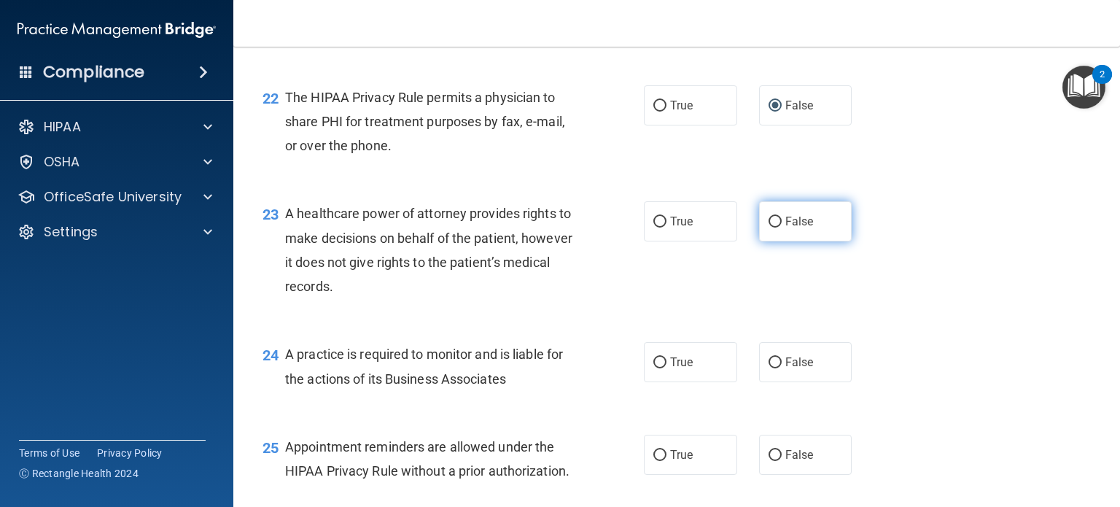
click at [769, 228] on input "False" at bounding box center [775, 222] width 13 height 11
radio input "true"
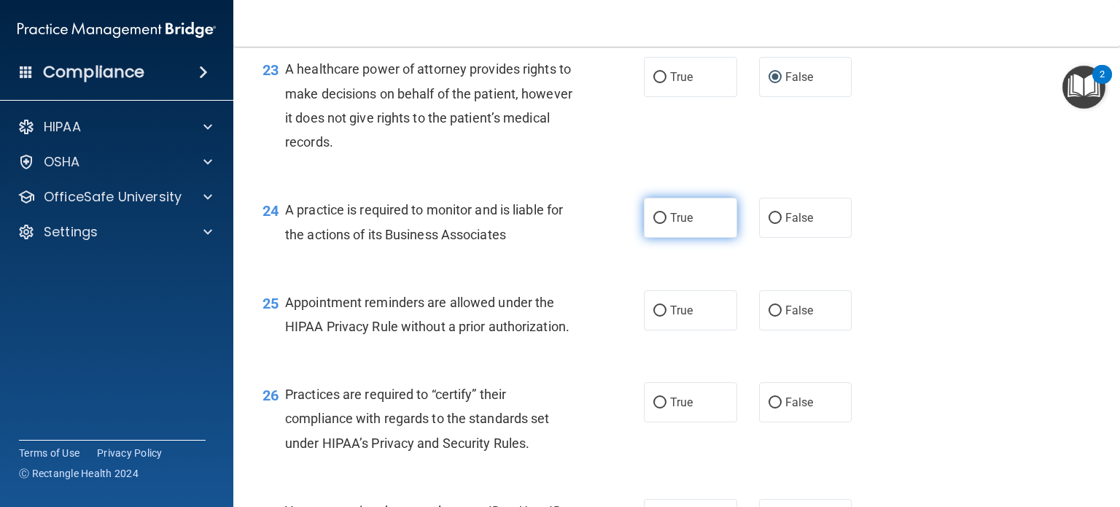
click at [655, 224] on input "True" at bounding box center [660, 218] width 13 height 11
radio input "true"
click at [655, 224] on input "True" at bounding box center [660, 218] width 13 height 11
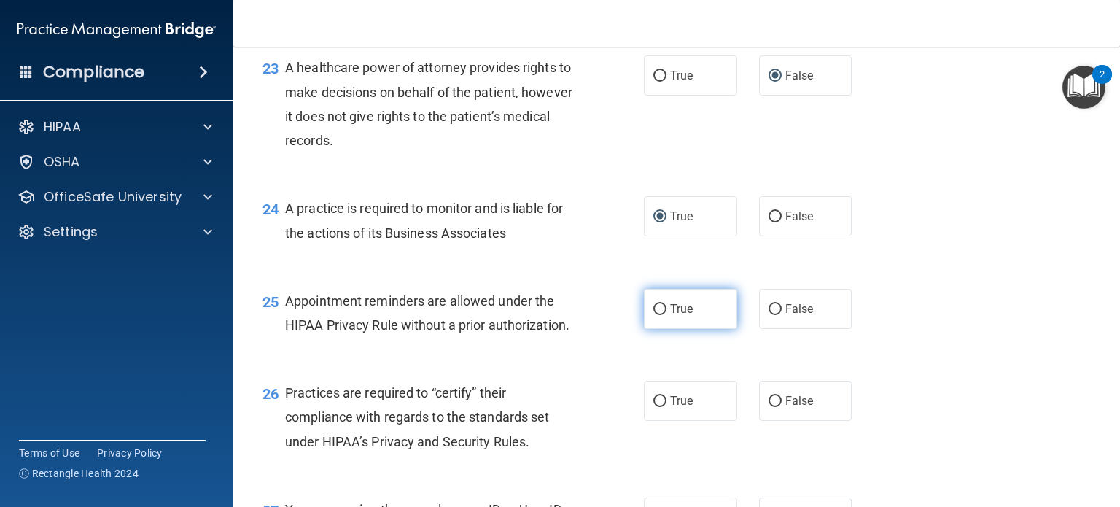
scroll to position [2914, 0]
click at [657, 314] on input "True" at bounding box center [660, 308] width 13 height 11
radio input "true"
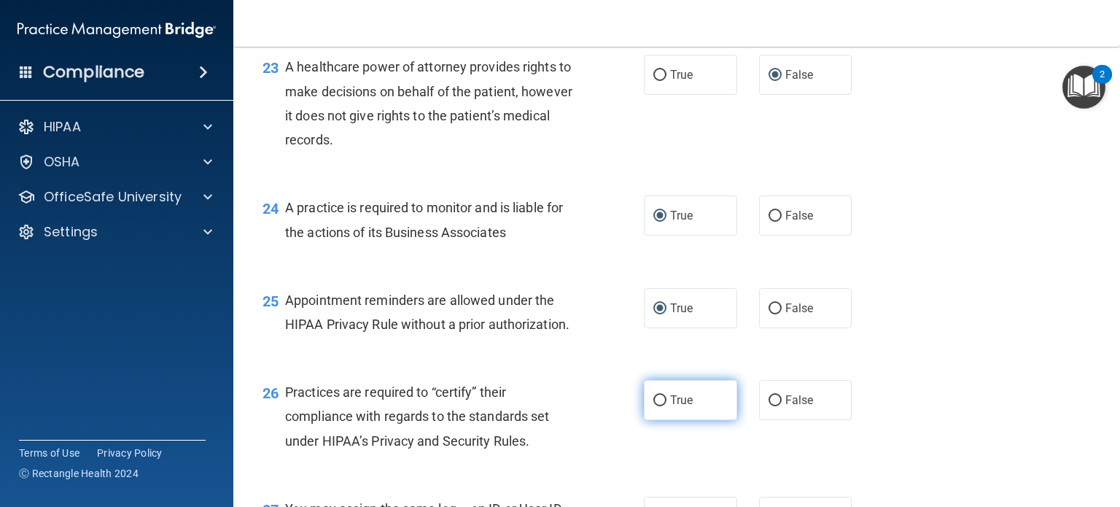
click at [654, 406] on input "True" at bounding box center [660, 400] width 13 height 11
radio input "true"
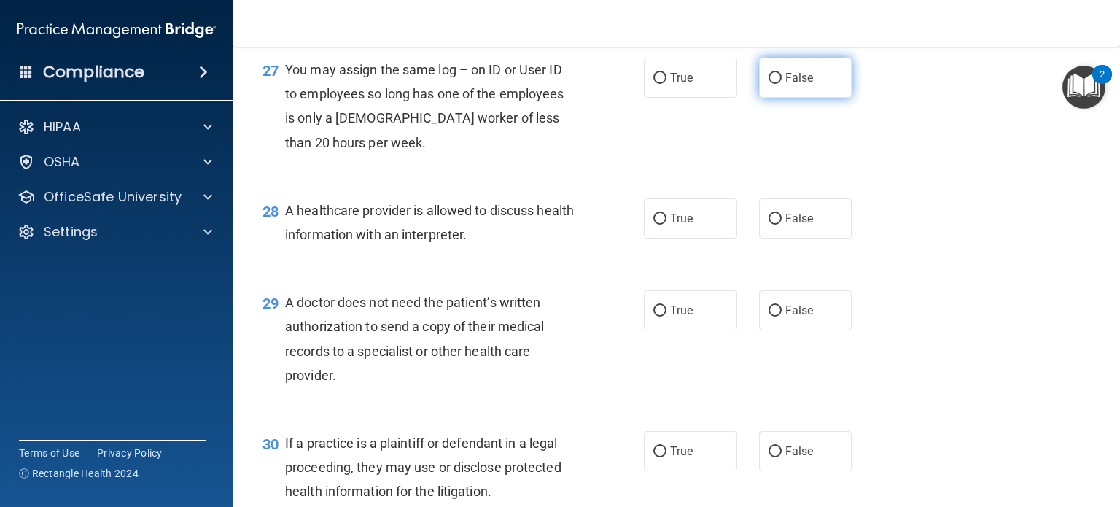
scroll to position [3353, 0]
click at [769, 84] on input "False" at bounding box center [775, 78] width 13 height 11
radio input "true"
click at [770, 225] on input "False" at bounding box center [775, 219] width 13 height 11
radio input "true"
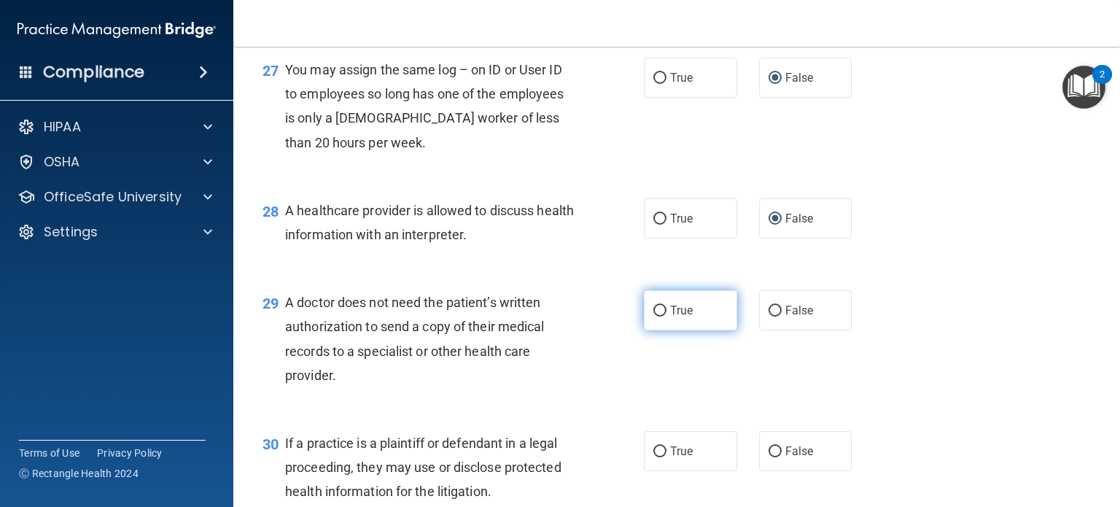
click at [654, 317] on input "True" at bounding box center [660, 311] width 13 height 11
radio input "true"
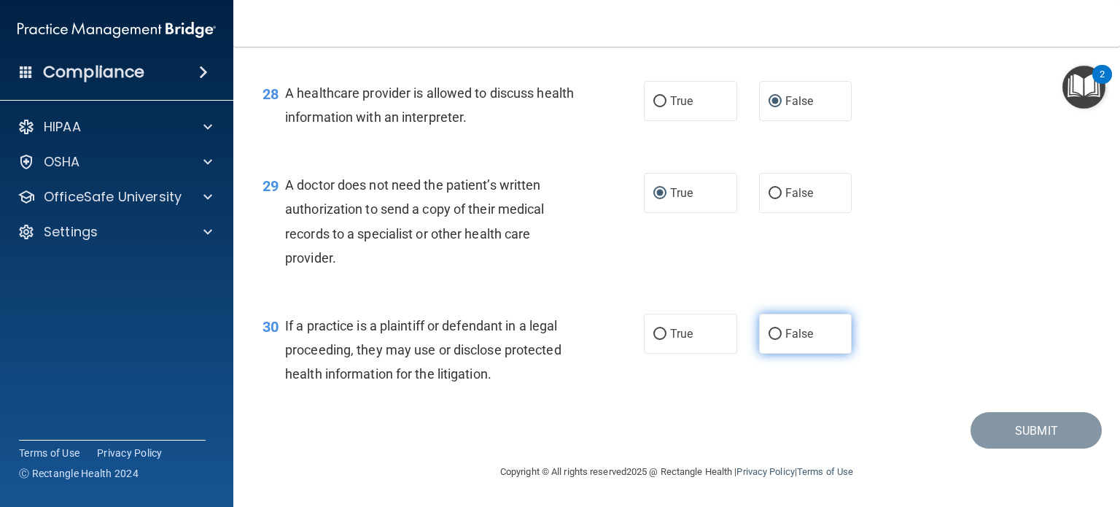
click at [767, 354] on label "False" at bounding box center [805, 334] width 93 height 40
click at [769, 340] on input "False" at bounding box center [775, 334] width 13 height 11
radio input "true"
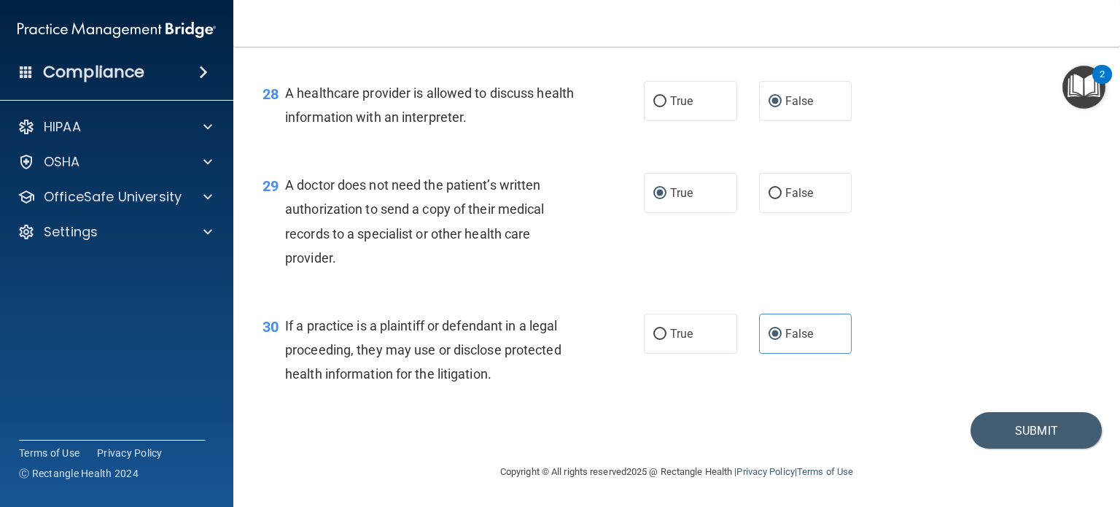
scroll to position [3497, 0]
click at [1044, 449] on button "Submit" at bounding box center [1036, 430] width 131 height 37
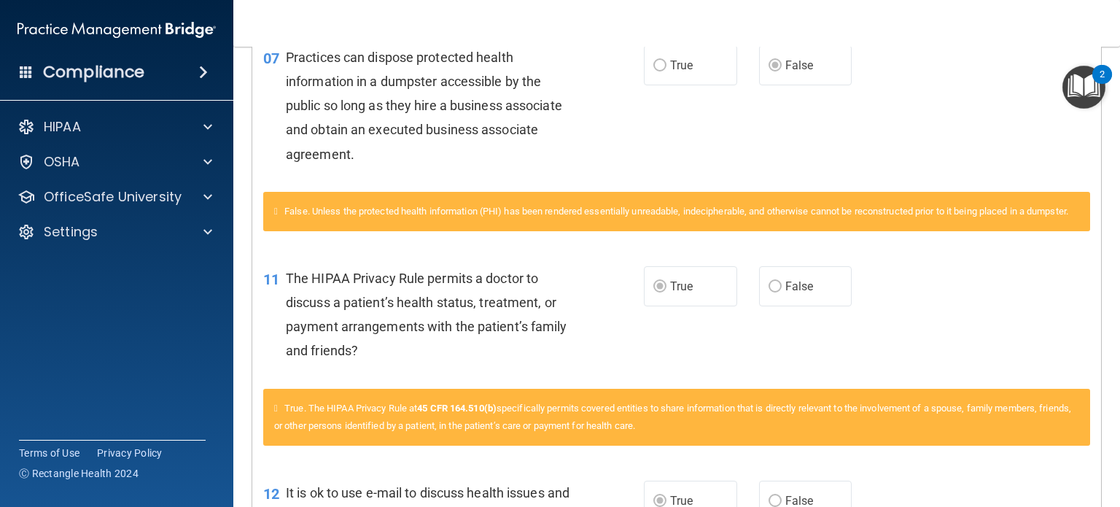
scroll to position [152, 0]
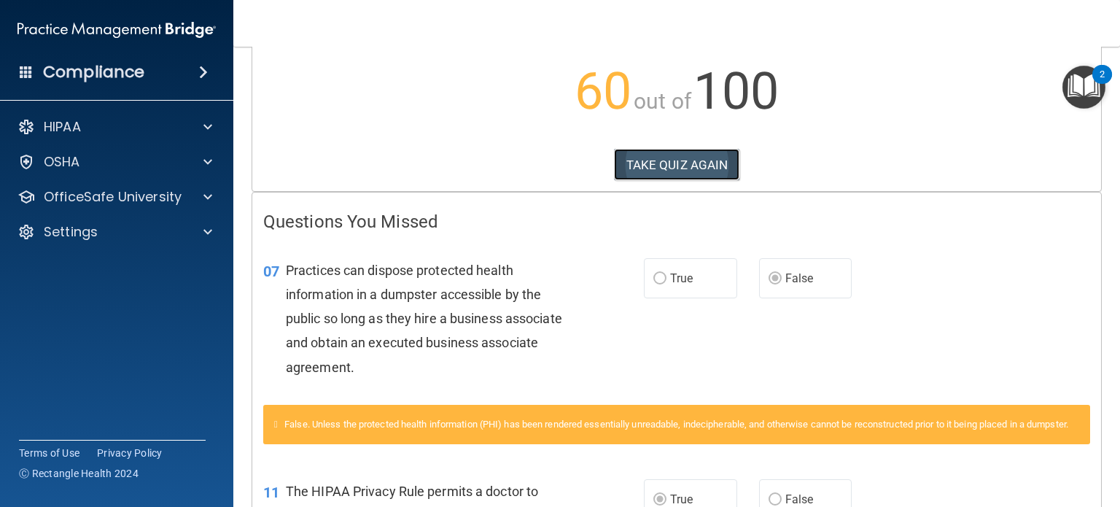
click at [676, 164] on button "TAKE QUIZ AGAIN" at bounding box center [677, 165] width 126 height 32
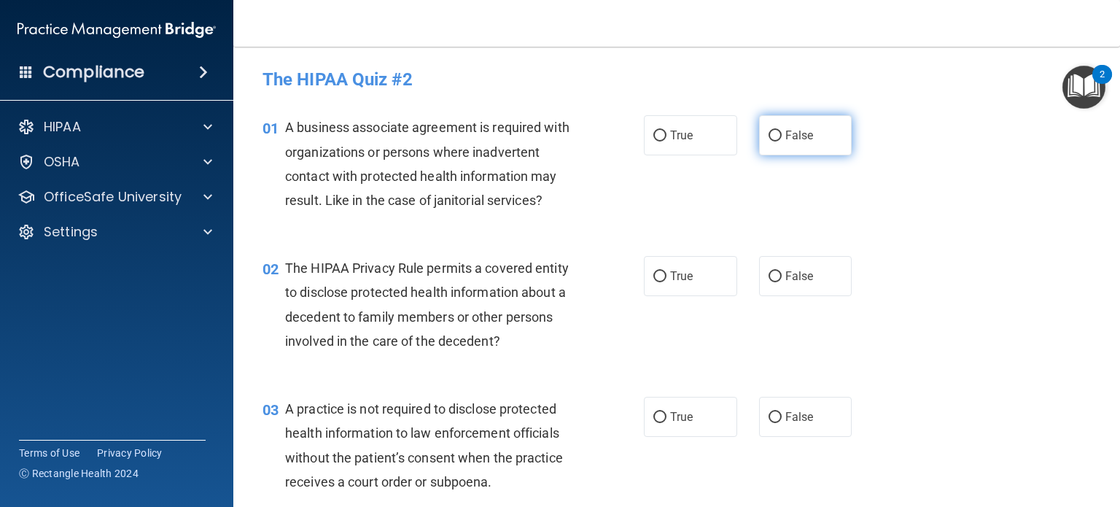
click at [769, 136] on input "False" at bounding box center [775, 136] width 13 height 11
radio input "true"
click at [660, 276] on input "True" at bounding box center [660, 276] width 13 height 11
radio input "true"
click at [769, 417] on input "False" at bounding box center [775, 417] width 13 height 11
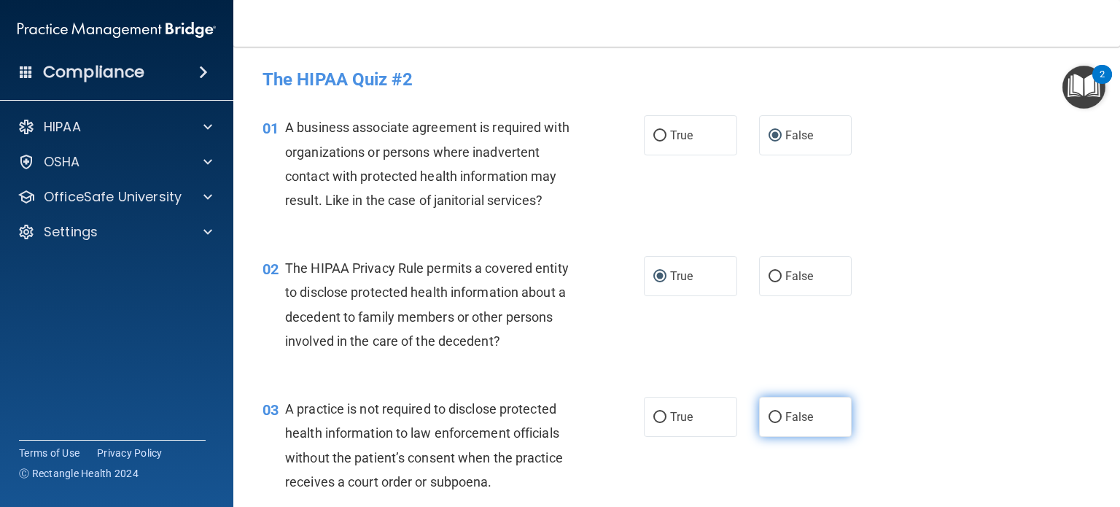
radio input "true"
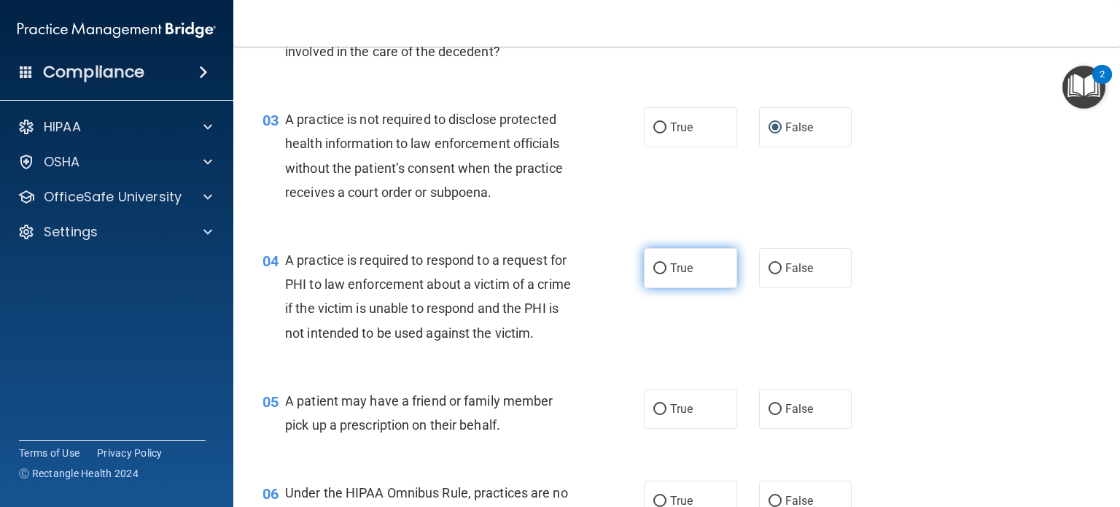
click at [654, 271] on input "True" at bounding box center [660, 268] width 13 height 11
radio input "true"
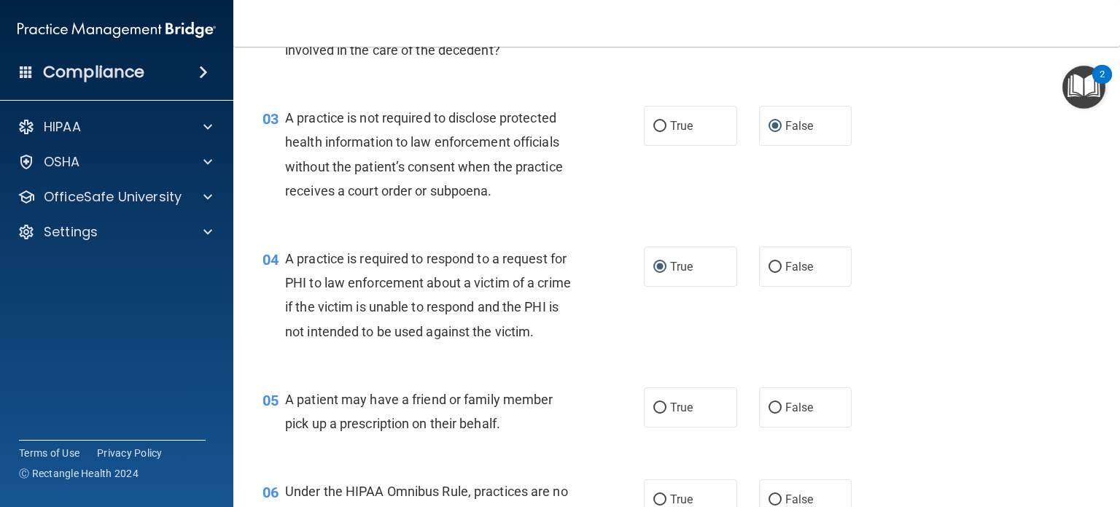
scroll to position [292, 0]
click at [654, 413] on input "True" at bounding box center [660, 407] width 13 height 11
radio input "true"
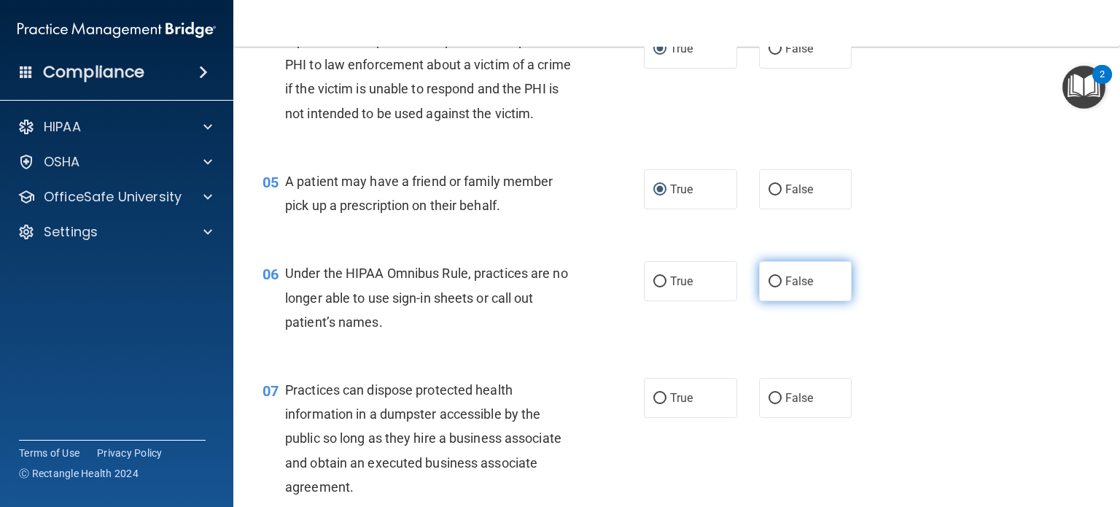
click at [770, 287] on input "False" at bounding box center [775, 281] width 13 height 11
radio input "true"
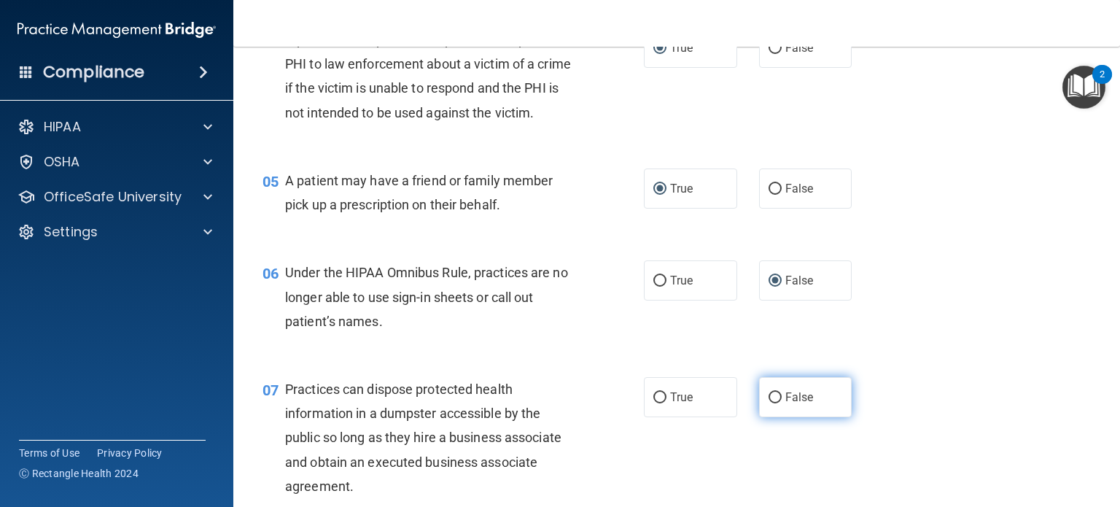
click at [769, 403] on input "False" at bounding box center [775, 397] width 13 height 11
radio input "true"
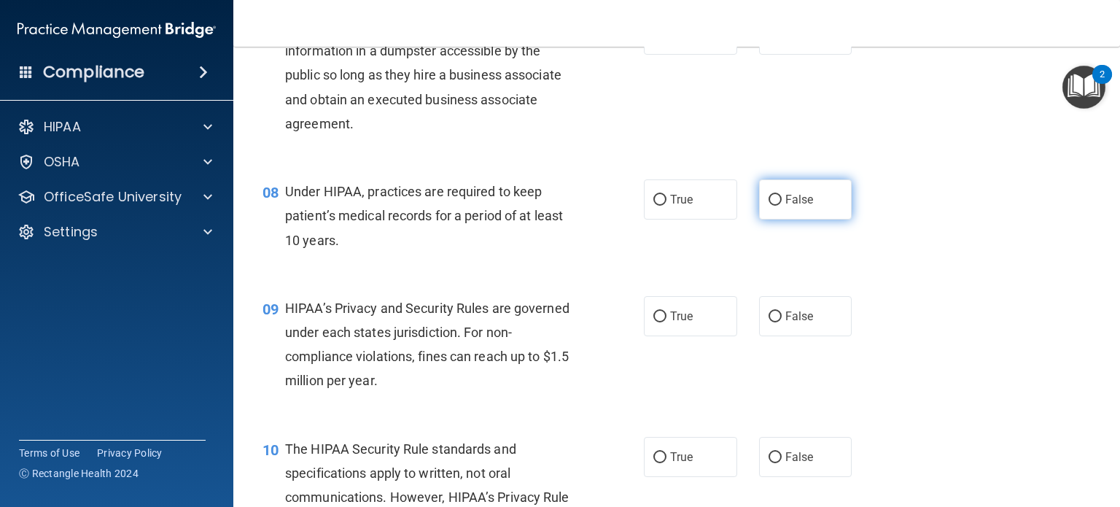
click at [769, 206] on input "False" at bounding box center [775, 200] width 13 height 11
radio input "true"
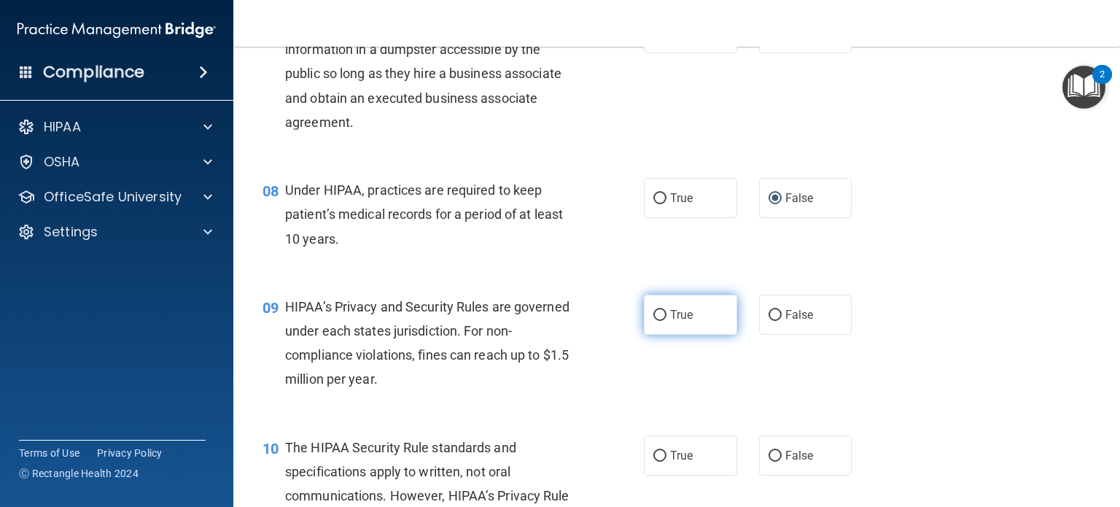
scroll to position [875, 0]
click at [654, 320] on input "True" at bounding box center [660, 314] width 13 height 11
radio input "true"
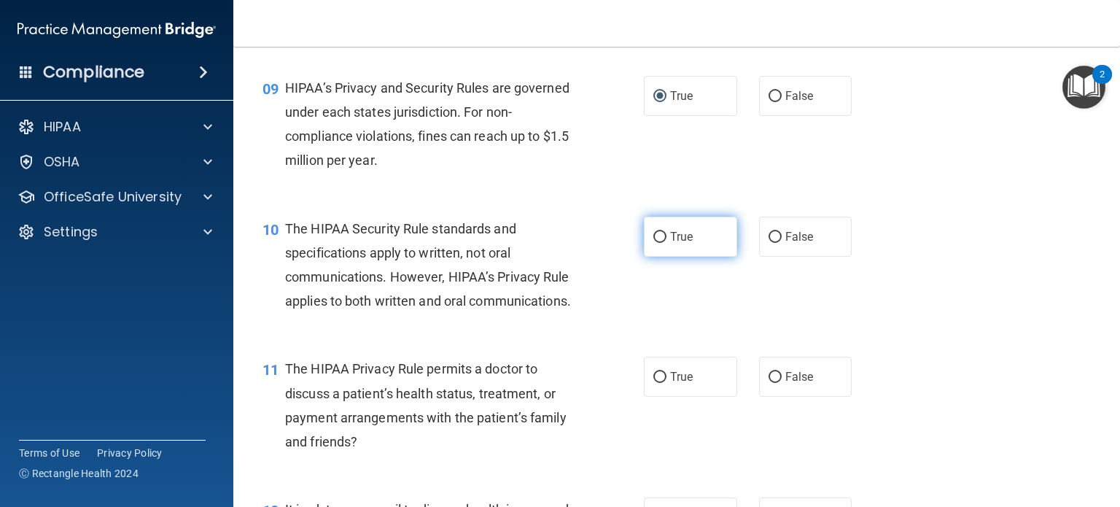
scroll to position [1094, 0]
click at [657, 242] on input "True" at bounding box center [660, 236] width 13 height 11
radio input "true"
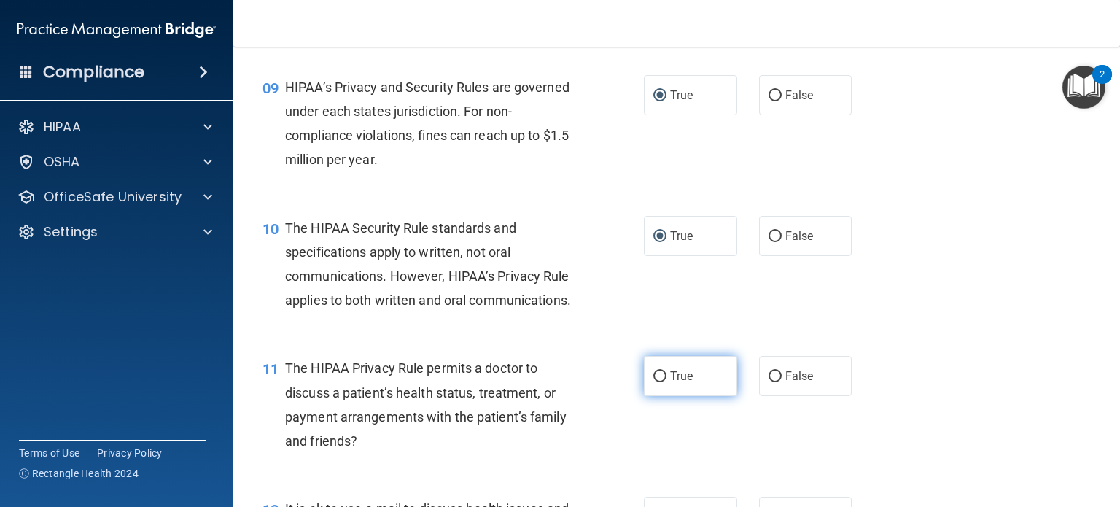
click at [655, 382] on input "True" at bounding box center [660, 376] width 13 height 11
radio input "true"
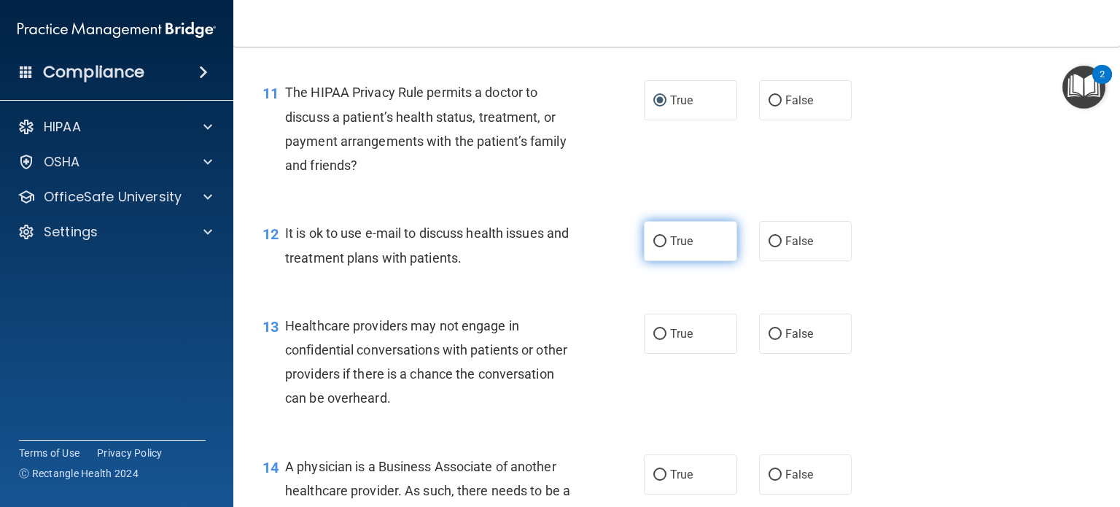
click at [659, 261] on label "True" at bounding box center [690, 241] width 93 height 40
click at [659, 247] on input "True" at bounding box center [660, 241] width 13 height 11
radio input "true"
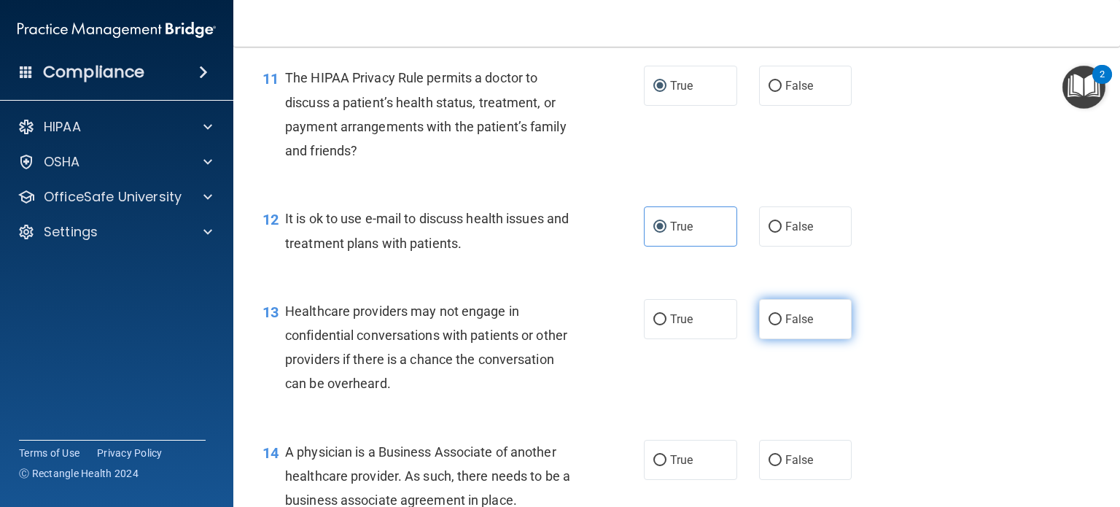
scroll to position [1385, 0]
click at [769, 325] on input "False" at bounding box center [775, 319] width 13 height 11
radio input "true"
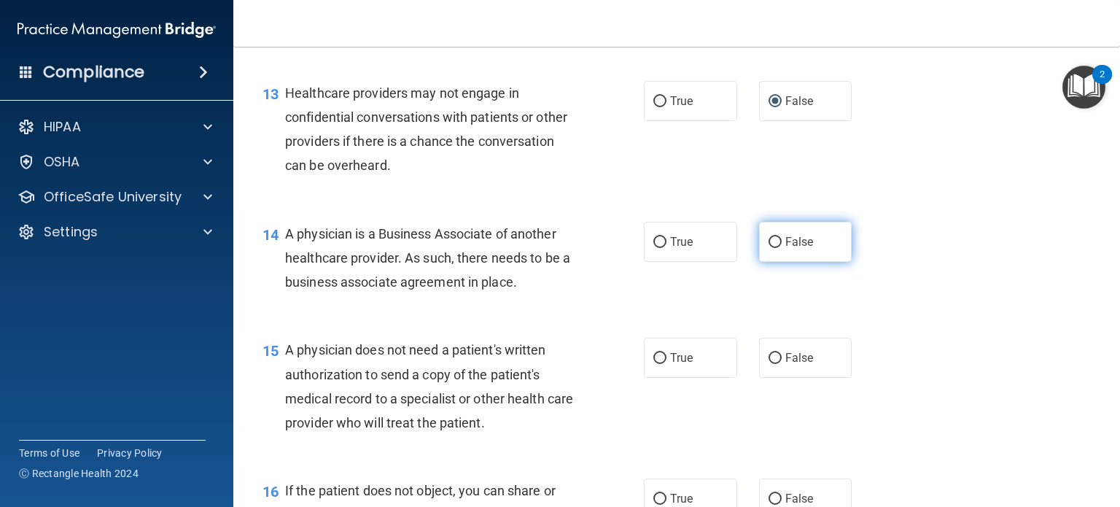
click at [769, 248] on input "False" at bounding box center [775, 242] width 13 height 11
radio input "true"
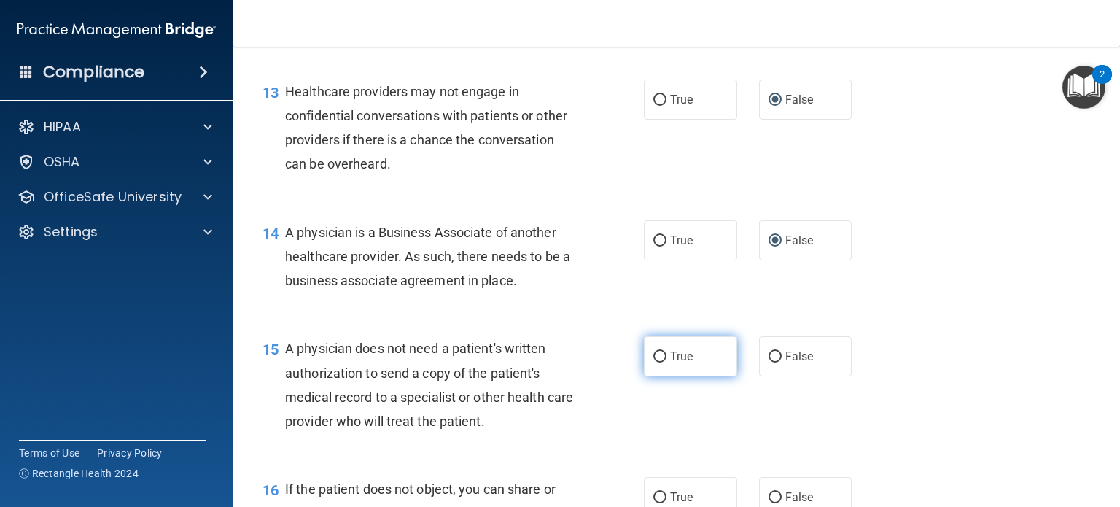
click at [657, 363] on input "True" at bounding box center [660, 357] width 13 height 11
radio input "true"
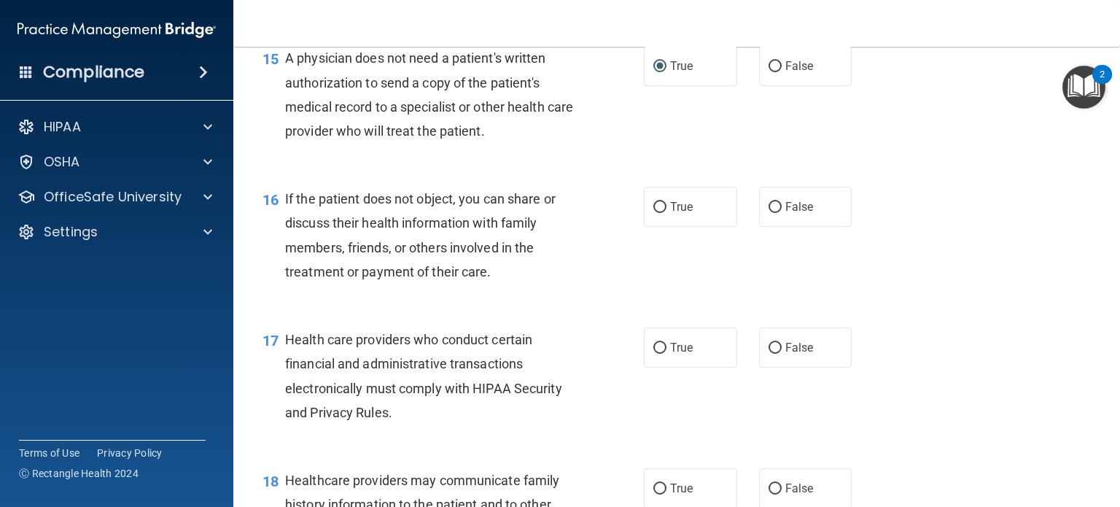
scroll to position [1894, 0]
click at [654, 212] on input "True" at bounding box center [660, 206] width 13 height 11
radio input "true"
click at [654, 353] on input "True" at bounding box center [660, 347] width 13 height 11
radio input "true"
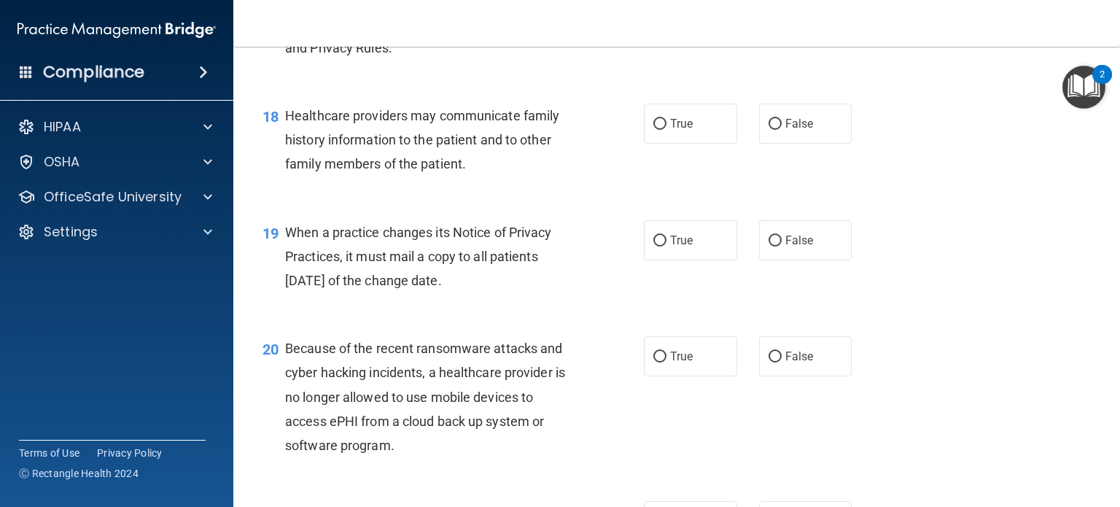
scroll to position [2259, 0]
click at [769, 129] on input "False" at bounding box center [775, 123] width 13 height 11
radio input "true"
click at [769, 246] on input "False" at bounding box center [775, 240] width 13 height 11
radio input "true"
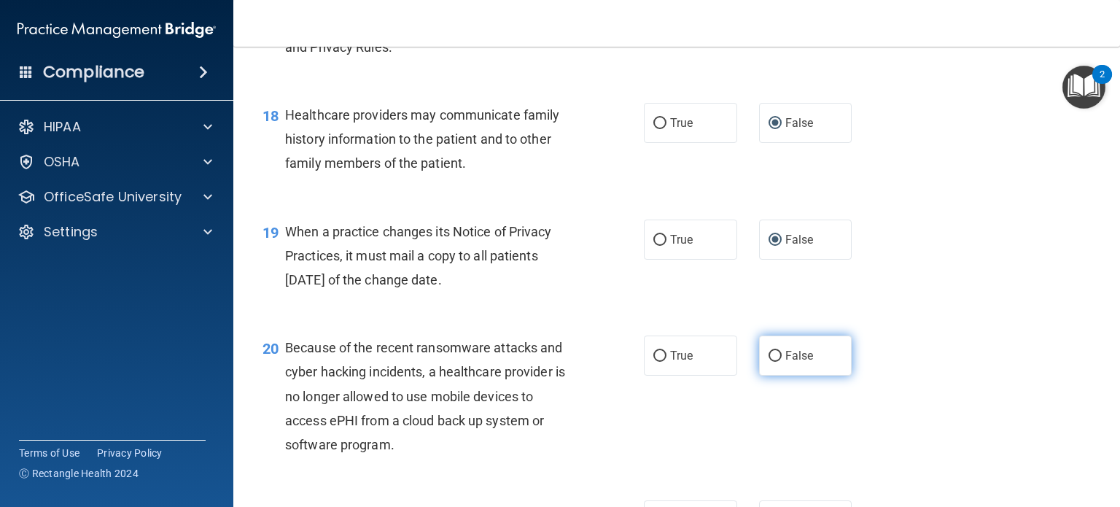
click at [769, 362] on input "False" at bounding box center [775, 356] width 13 height 11
radio input "true"
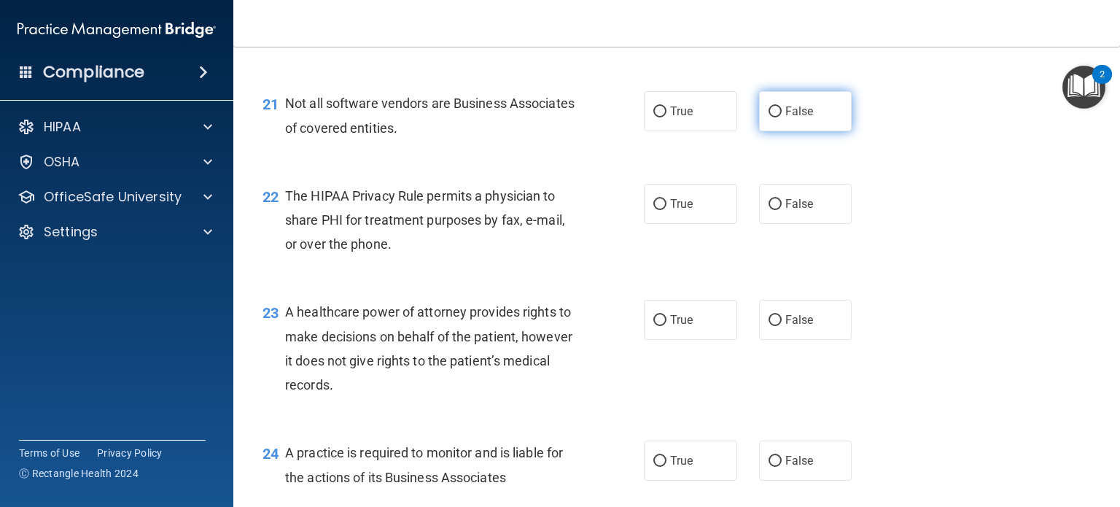
scroll to position [2669, 0]
click at [654, 117] on input "True" at bounding box center [660, 111] width 13 height 11
radio input "true"
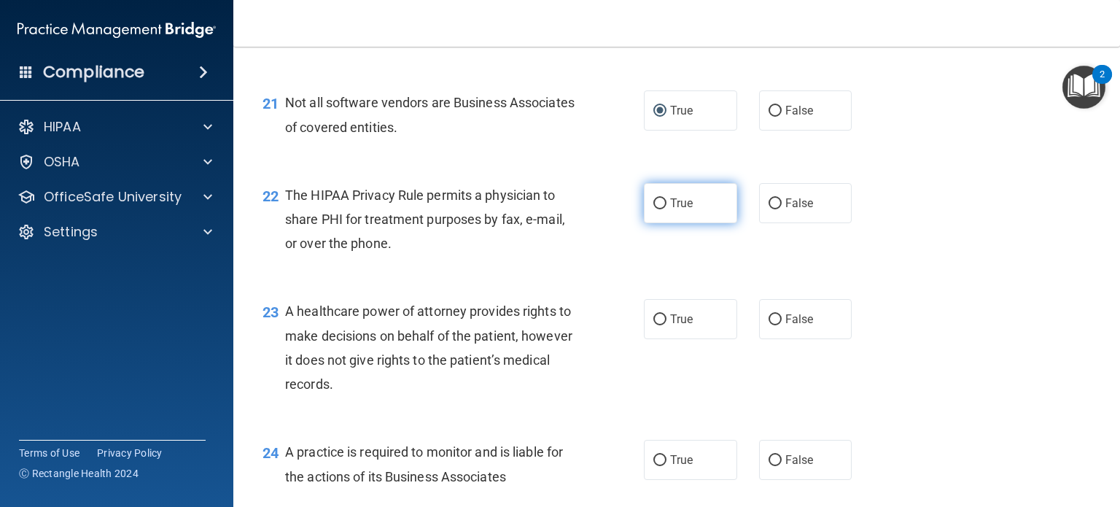
click at [659, 209] on input "True" at bounding box center [660, 203] width 13 height 11
radio input "true"
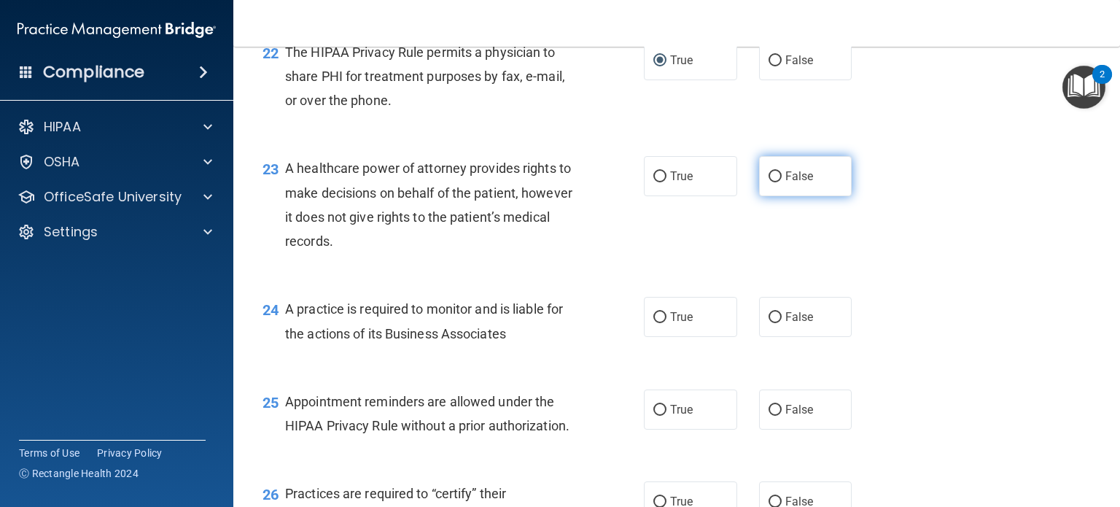
click at [770, 182] on input "False" at bounding box center [775, 176] width 13 height 11
radio input "true"
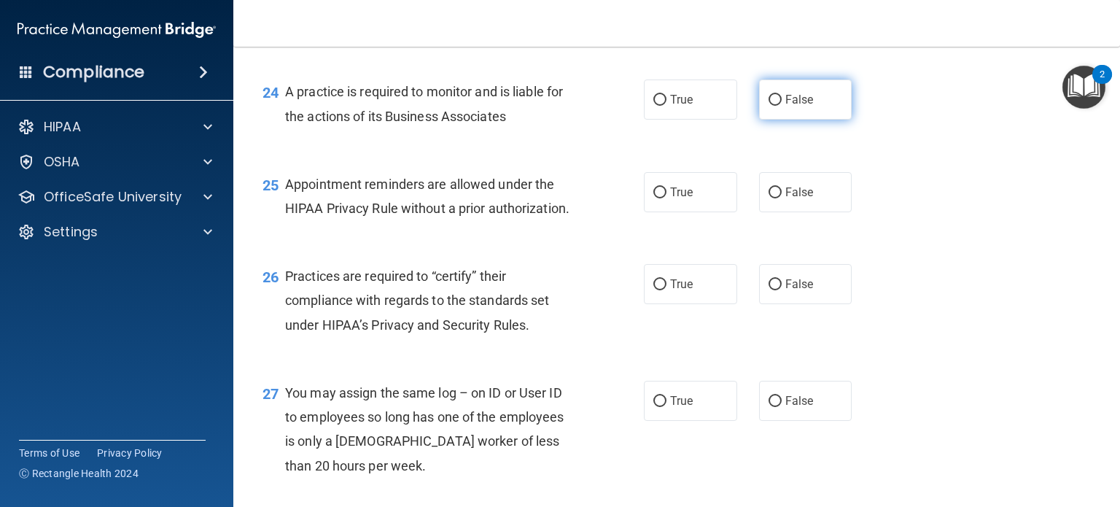
click at [770, 106] on input "False" at bounding box center [775, 100] width 13 height 11
radio input "true"
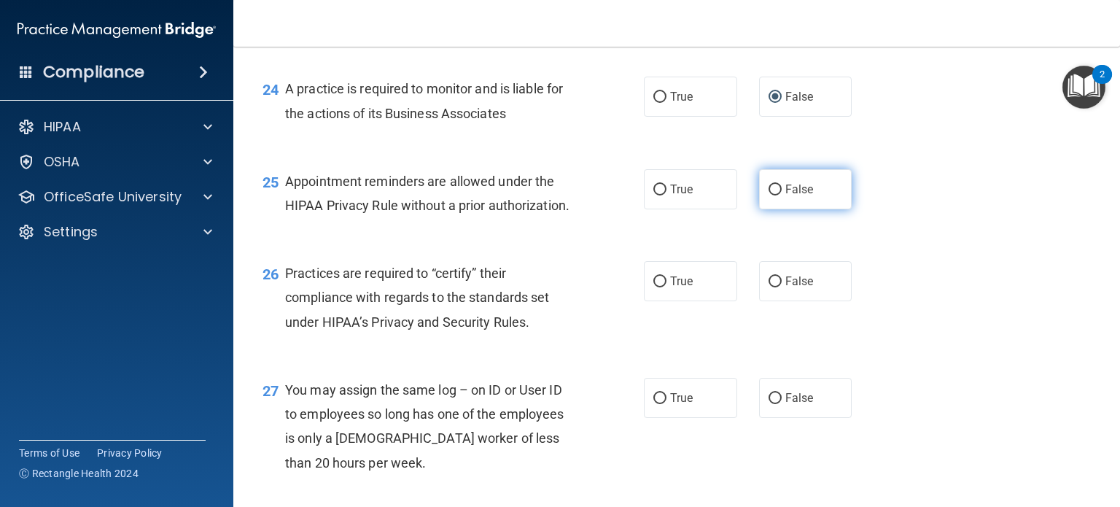
scroll to position [3033, 0]
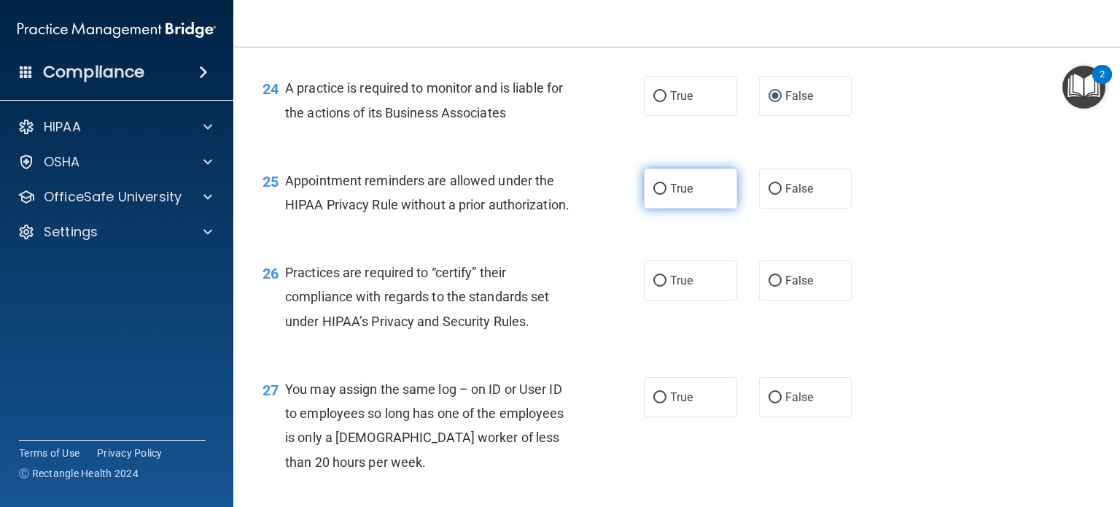
click at [654, 195] on input "True" at bounding box center [660, 189] width 13 height 11
radio input "true"
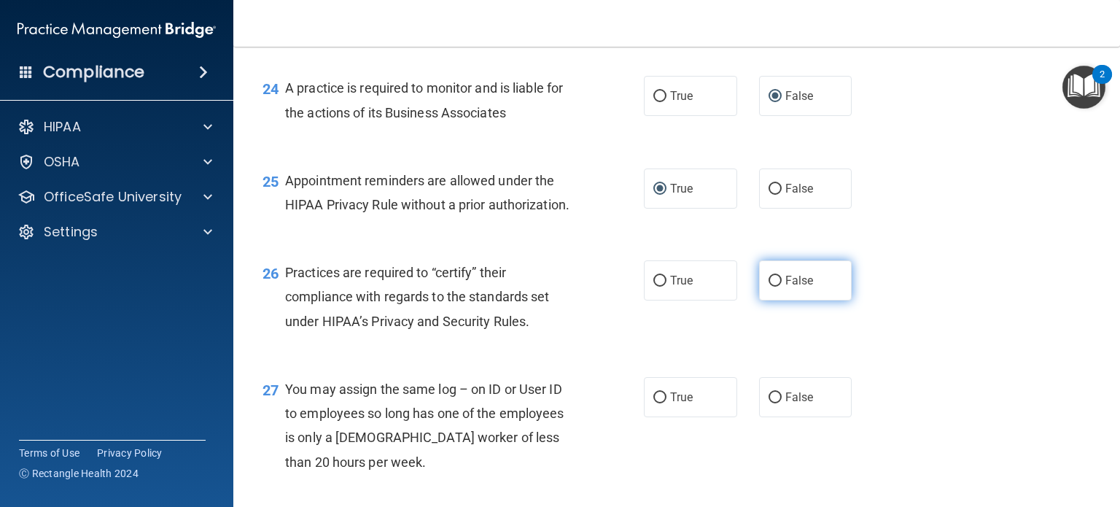
click at [770, 287] on input "False" at bounding box center [775, 281] width 13 height 11
radio input "true"
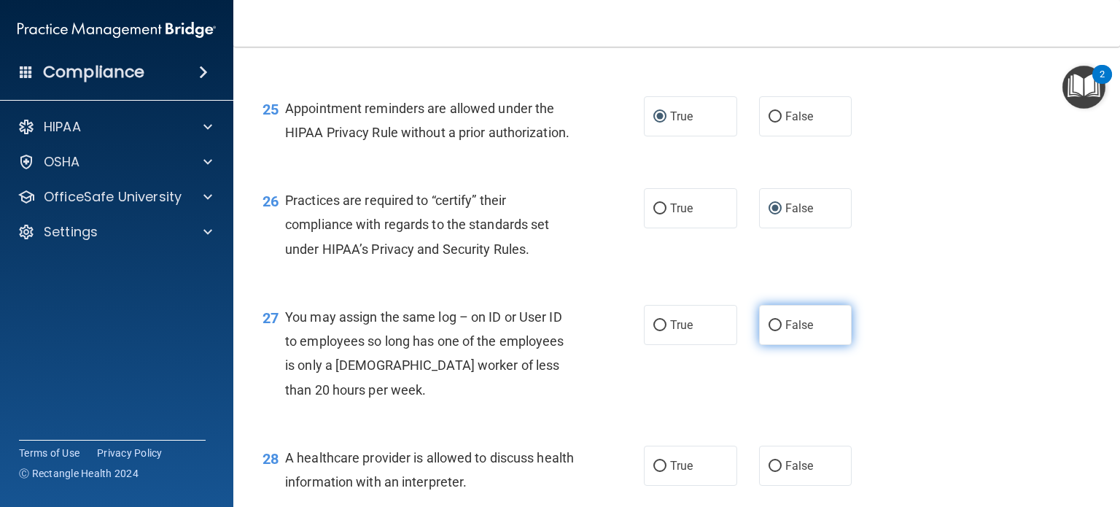
click at [769, 331] on input "False" at bounding box center [775, 325] width 13 height 11
radio input "true"
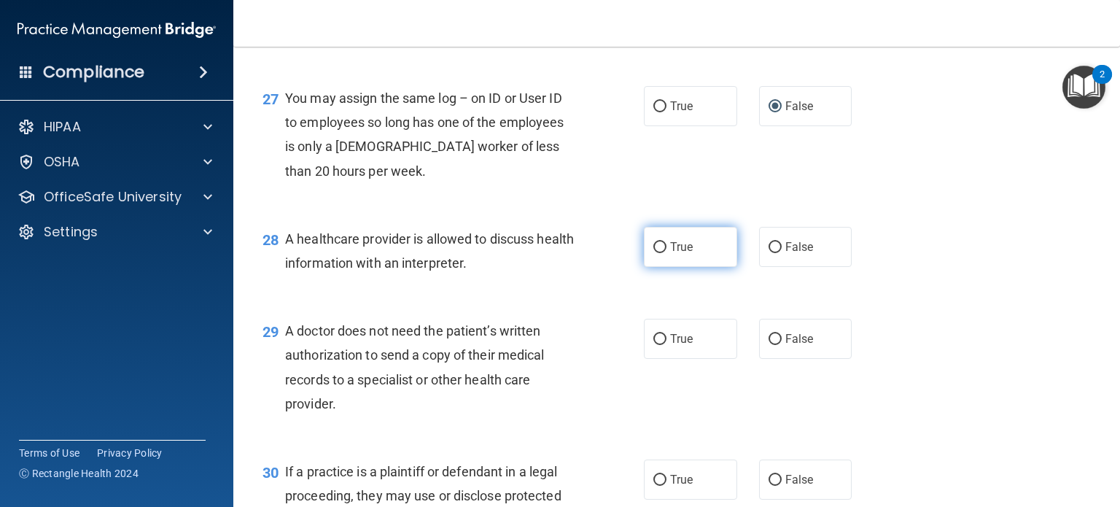
scroll to position [3325, 0]
click at [654, 252] on input "True" at bounding box center [660, 246] width 13 height 11
radio input "true"
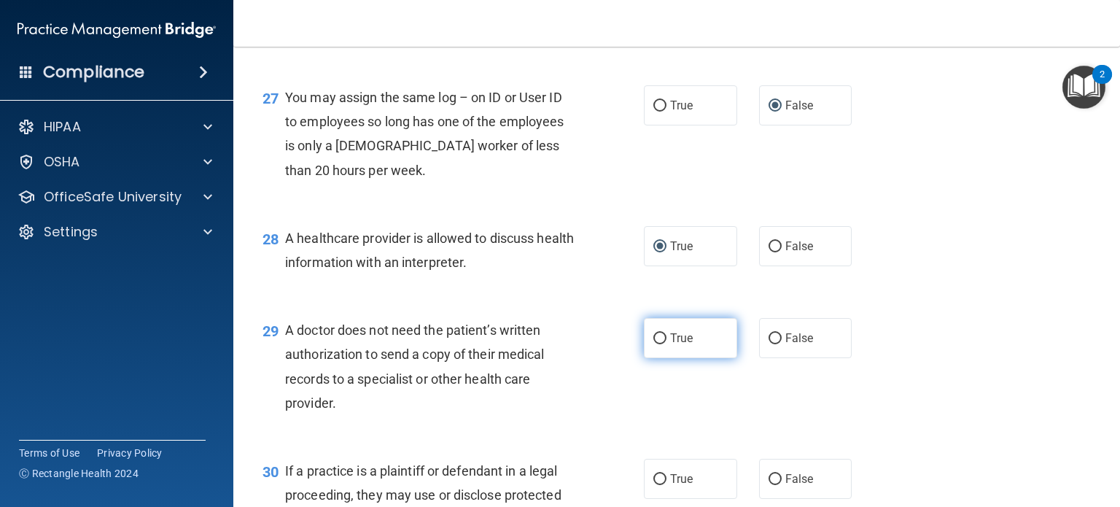
click at [655, 344] on input "True" at bounding box center [660, 338] width 13 height 11
radio input "true"
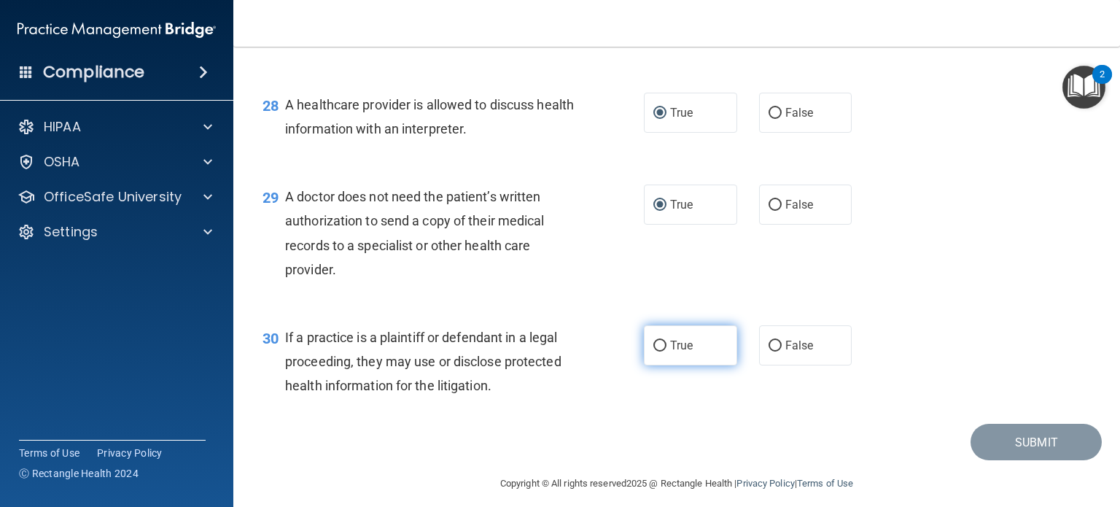
click at [654, 365] on label "True" at bounding box center [690, 345] width 93 height 40
click at [654, 352] on input "True" at bounding box center [660, 346] width 13 height 11
radio input "true"
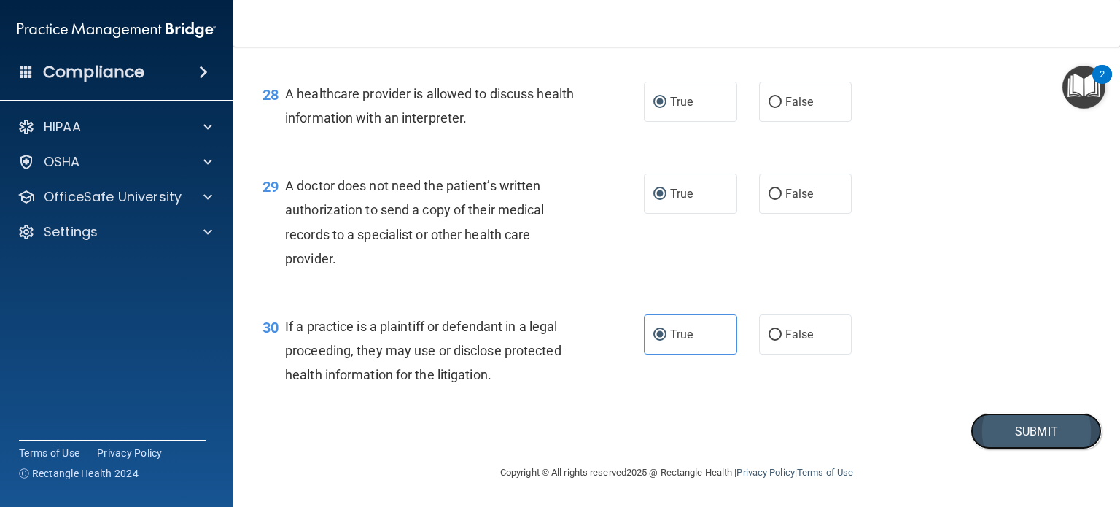
click at [1047, 450] on button "Submit" at bounding box center [1036, 431] width 131 height 37
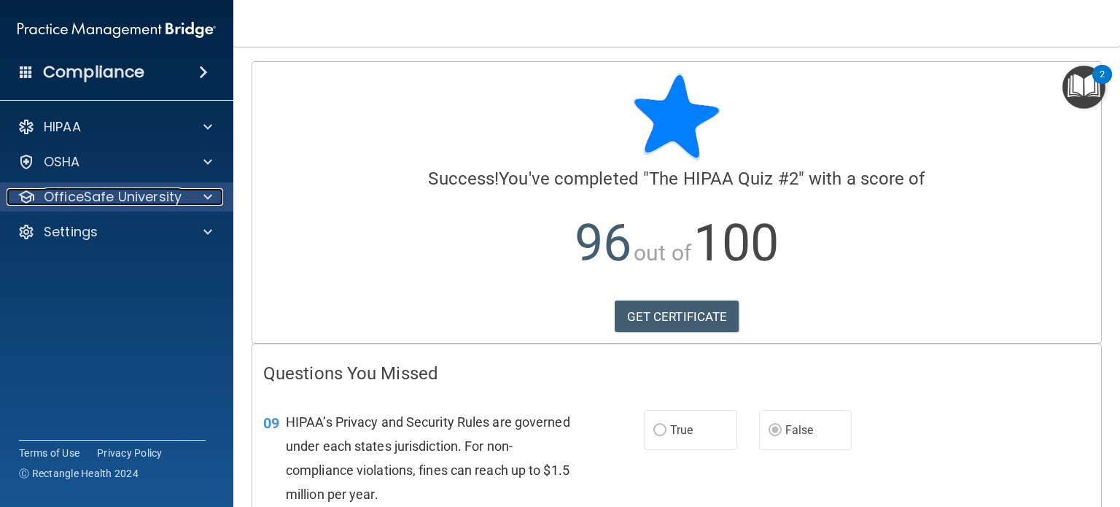
click at [201, 194] on div at bounding box center [205, 197] width 36 height 18
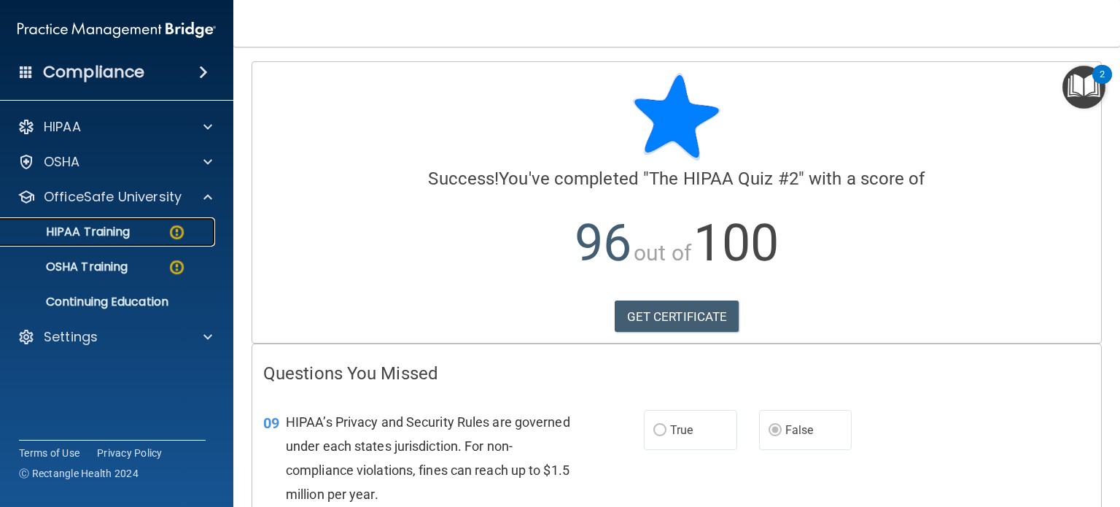
click at [180, 229] on img at bounding box center [177, 232] width 18 height 18
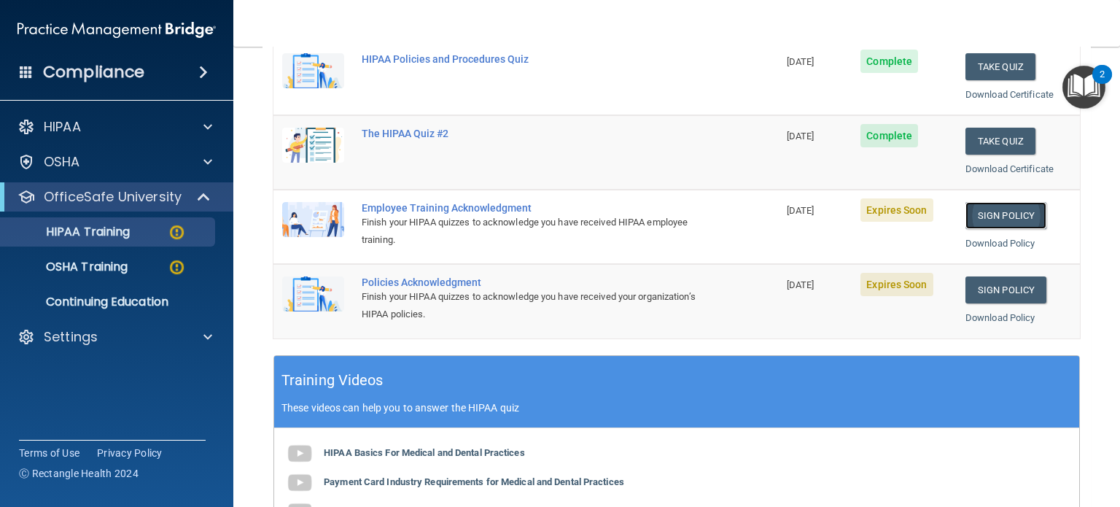
scroll to position [291, 0]
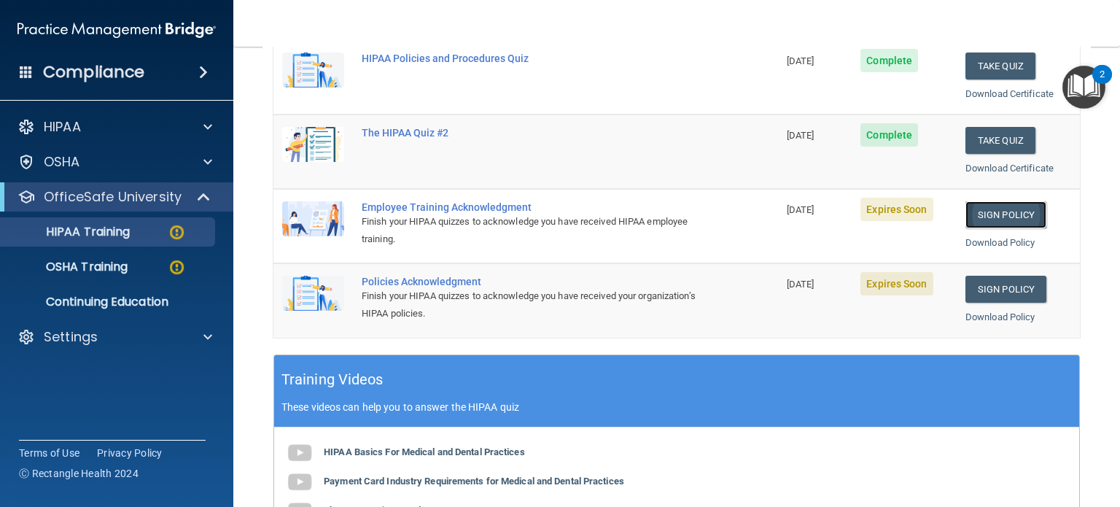
click at [978, 217] on link "Sign Policy" at bounding box center [1006, 214] width 81 height 27
click at [169, 270] on img at bounding box center [177, 267] width 18 height 18
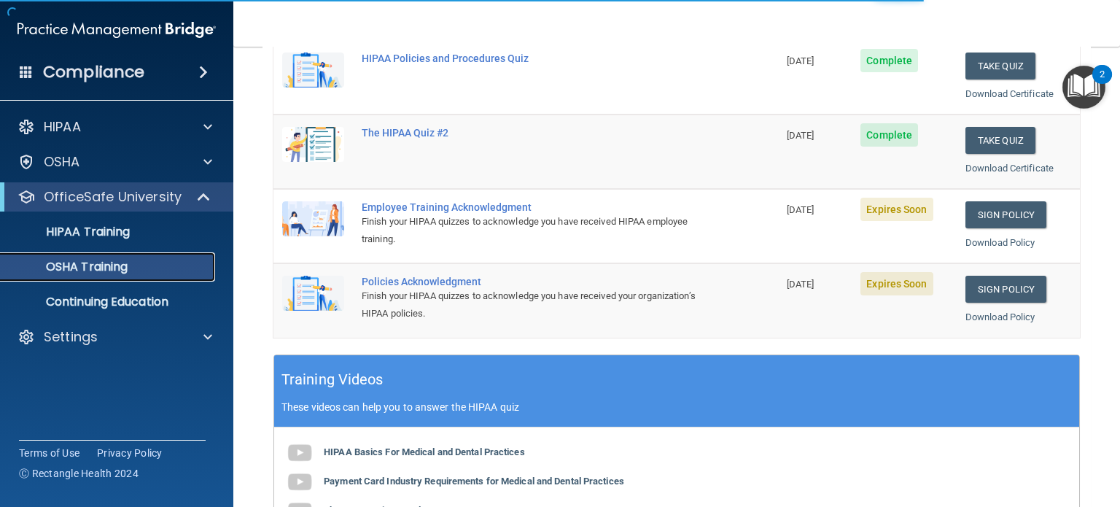
scroll to position [209, 0]
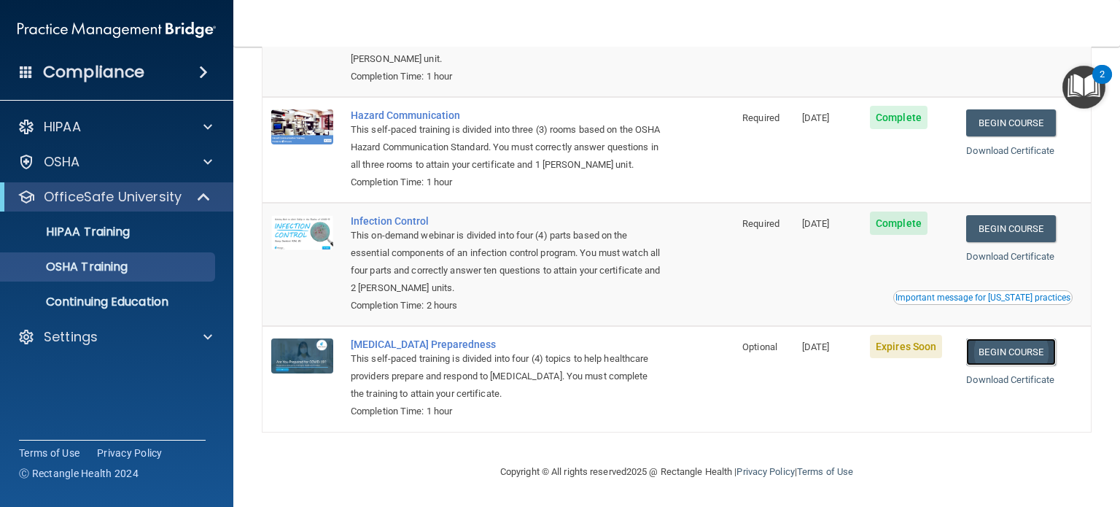
click at [1018, 358] on link "Begin Course" at bounding box center [1011, 351] width 89 height 27
click at [209, 335] on span at bounding box center [208, 337] width 9 height 18
click at [79, 405] on p "Sign Out" at bounding box center [108, 407] width 199 height 15
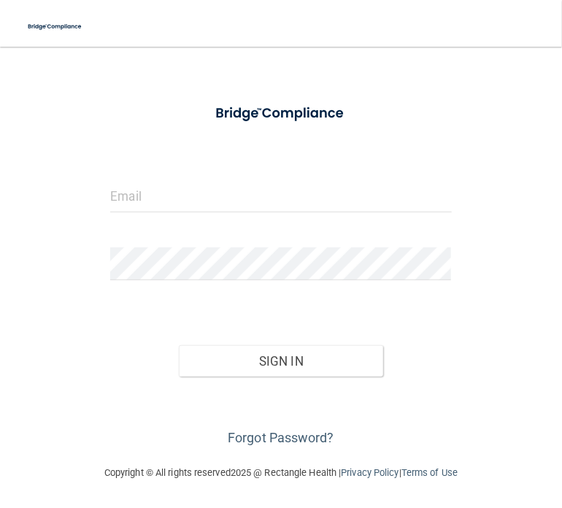
scroll to position [38, 0]
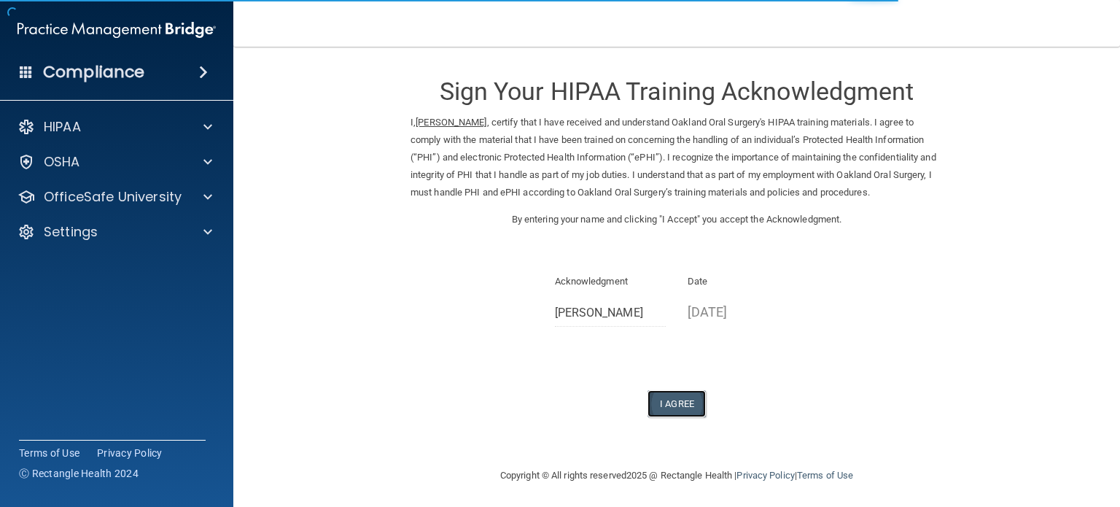
click at [673, 400] on button "I Agree" at bounding box center [677, 403] width 58 height 27
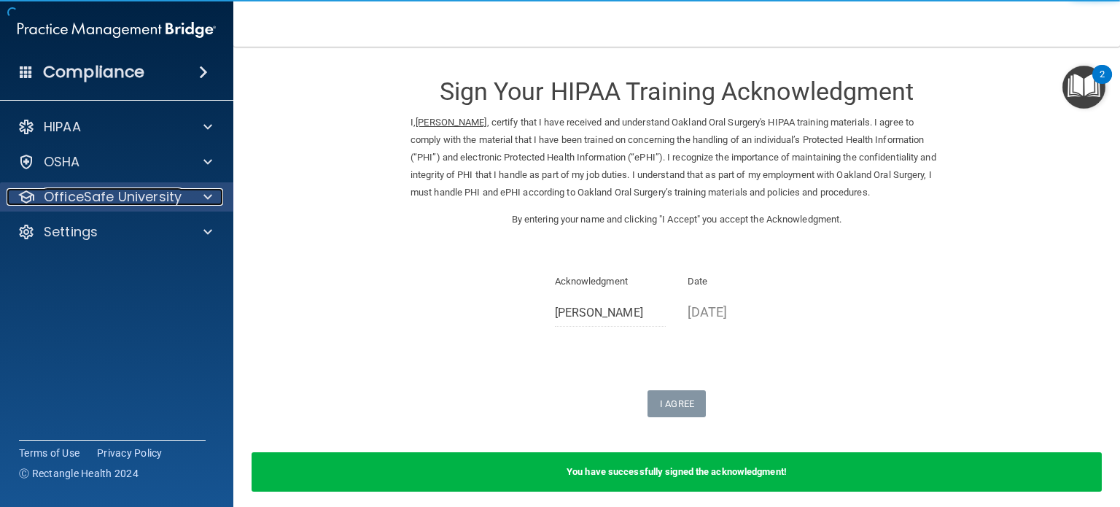
click at [212, 192] on div at bounding box center [205, 197] width 36 height 18
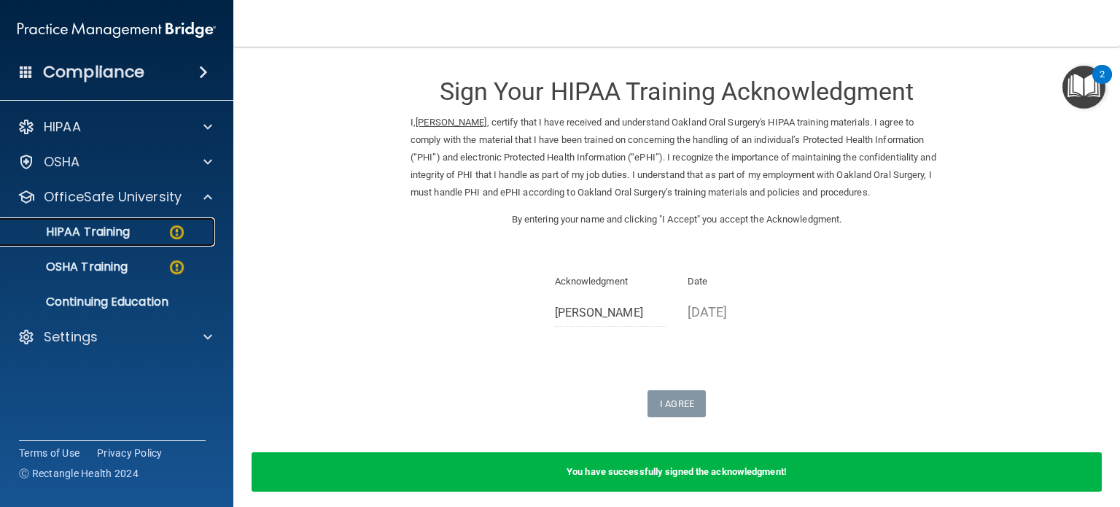
click at [171, 230] on img at bounding box center [177, 232] width 18 height 18
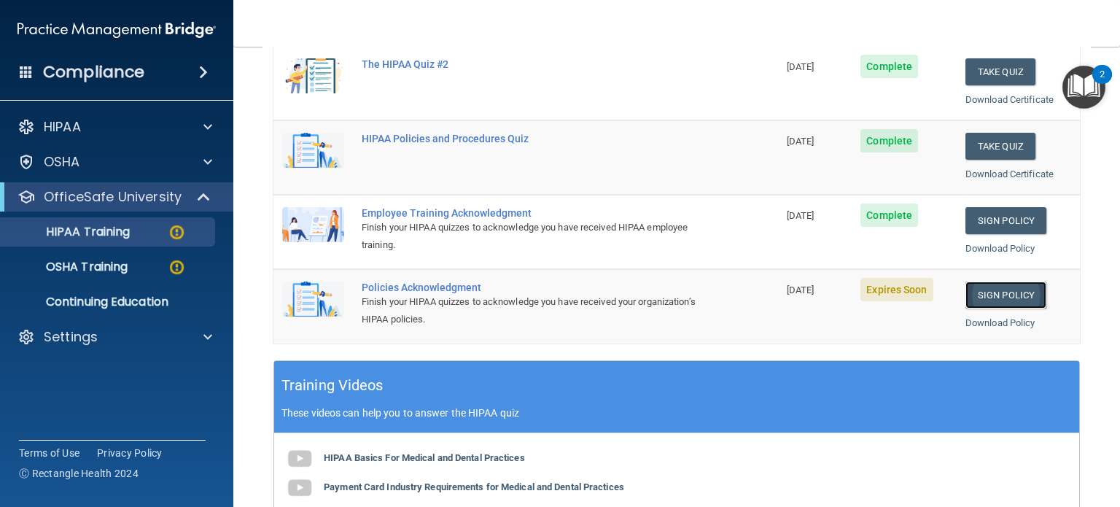
scroll to position [287, 0]
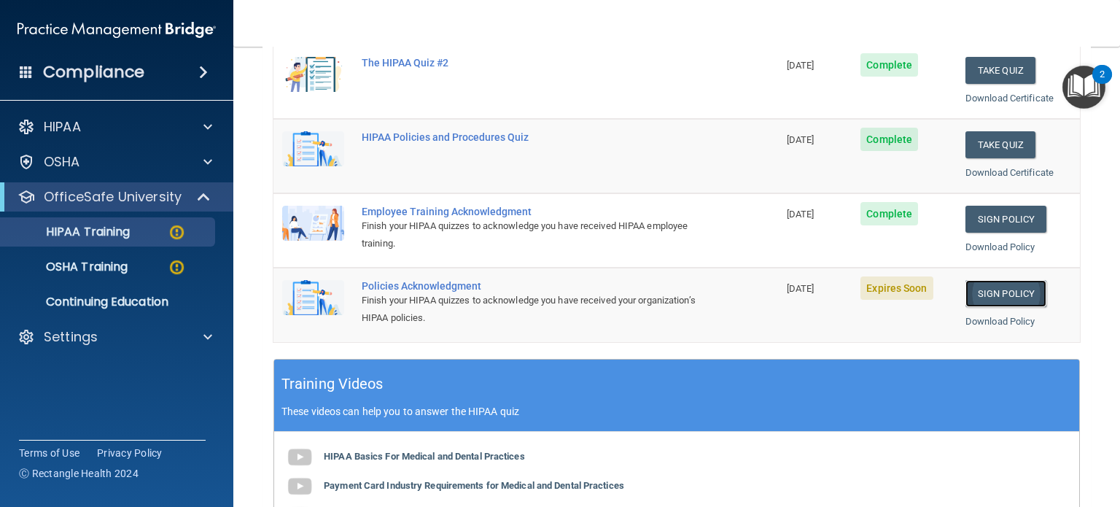
click at [995, 293] on link "Sign Policy" at bounding box center [1006, 293] width 81 height 27
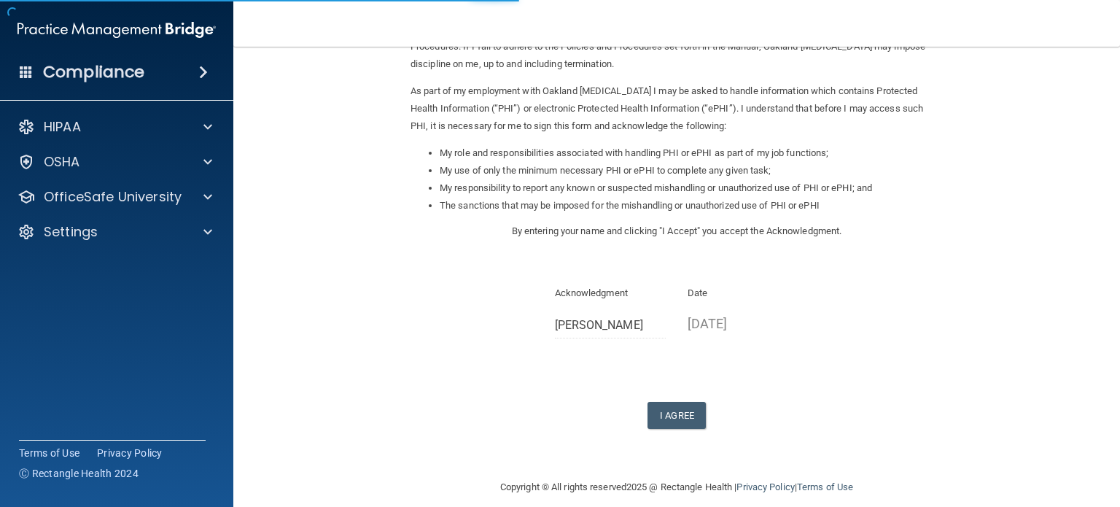
scroll to position [160, 0]
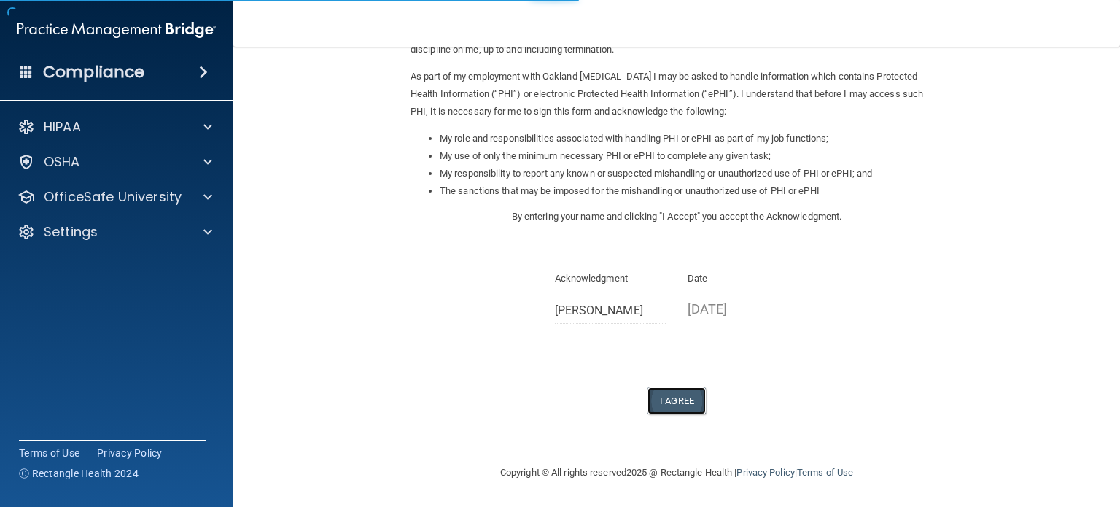
click at [678, 404] on button "I Agree" at bounding box center [677, 400] width 58 height 27
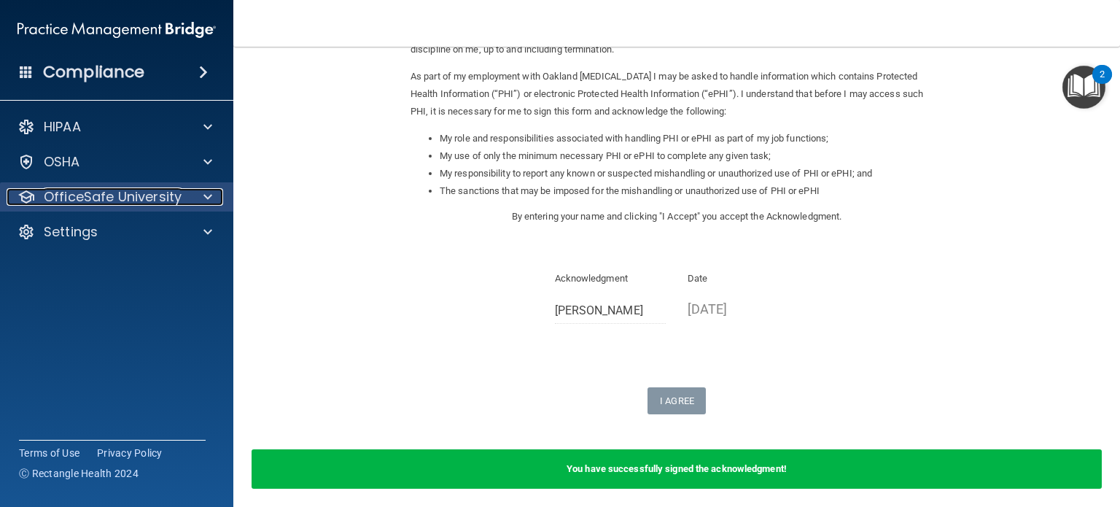
click at [205, 196] on span at bounding box center [208, 197] width 9 height 18
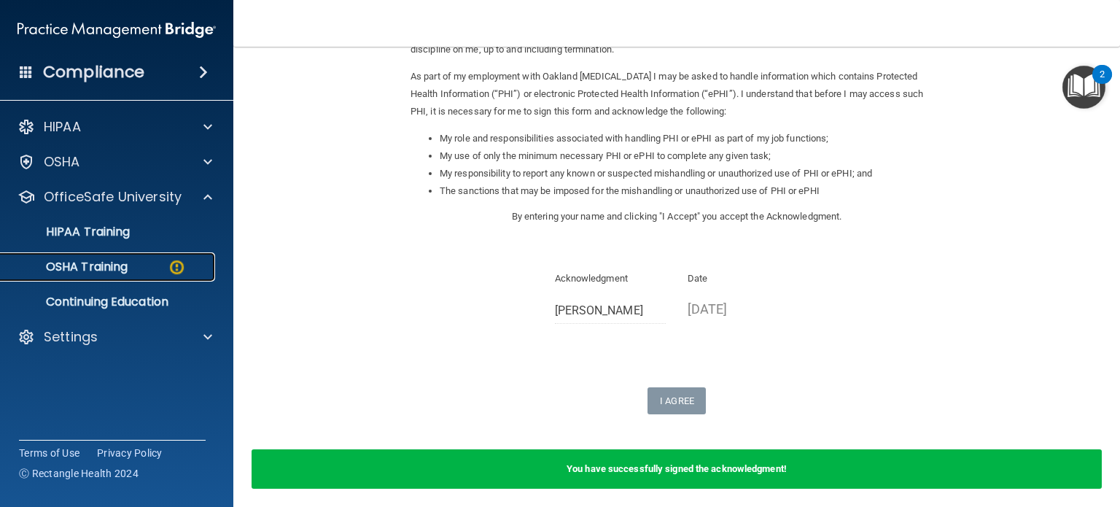
click at [176, 268] on img at bounding box center [177, 267] width 18 height 18
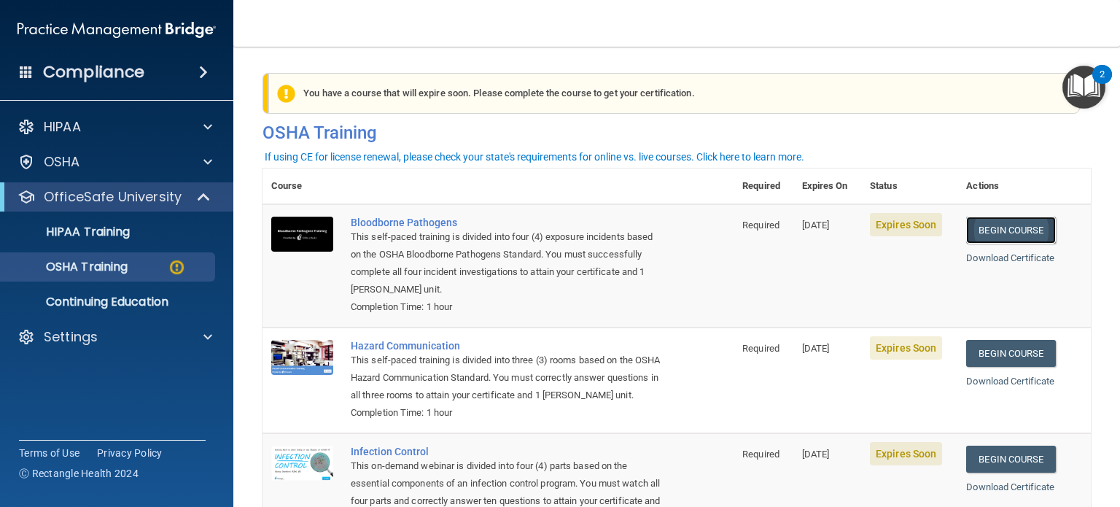
click at [998, 231] on link "Begin Course" at bounding box center [1011, 230] width 89 height 27
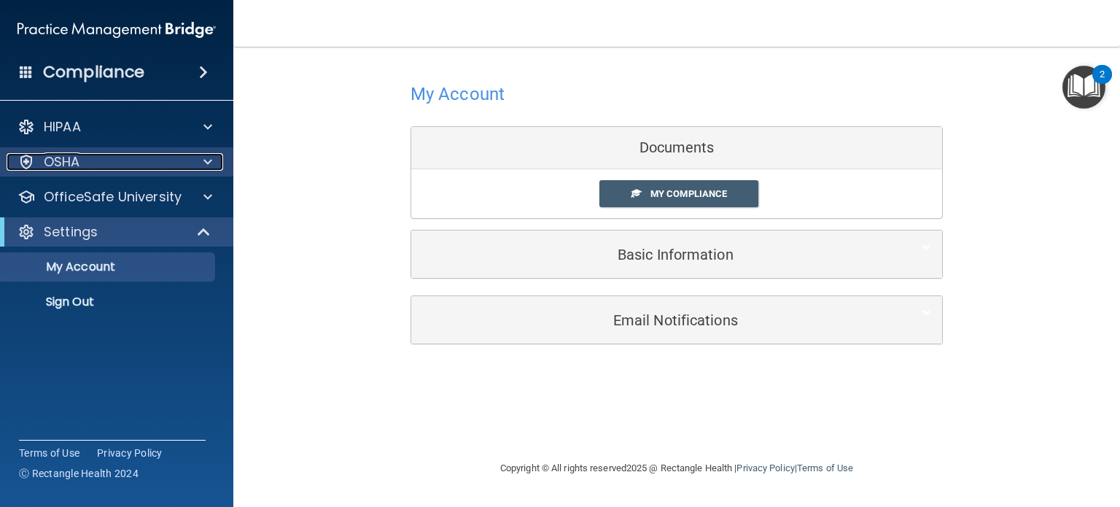
click at [210, 169] on span at bounding box center [208, 162] width 9 height 18
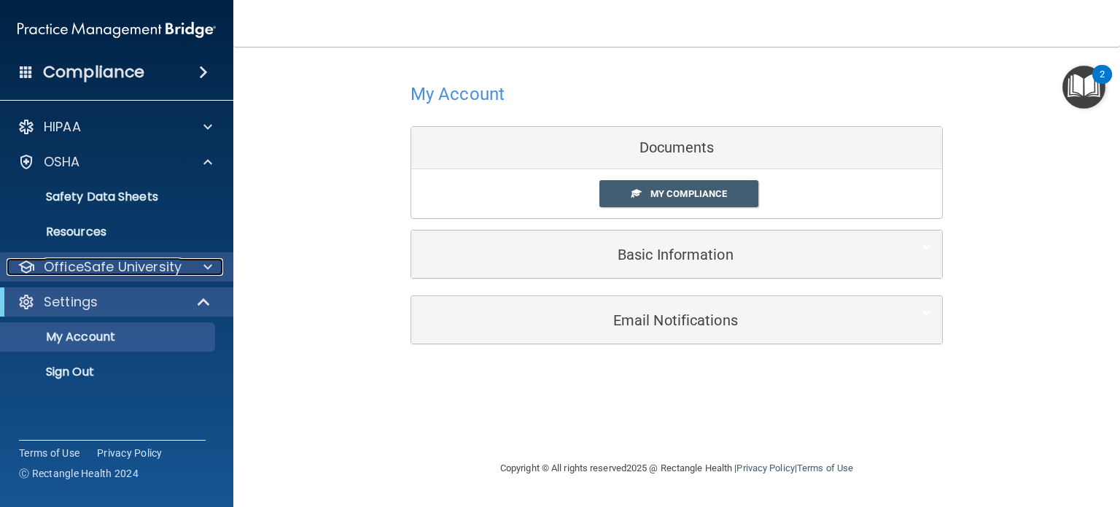
click at [204, 273] on span at bounding box center [208, 267] width 9 height 18
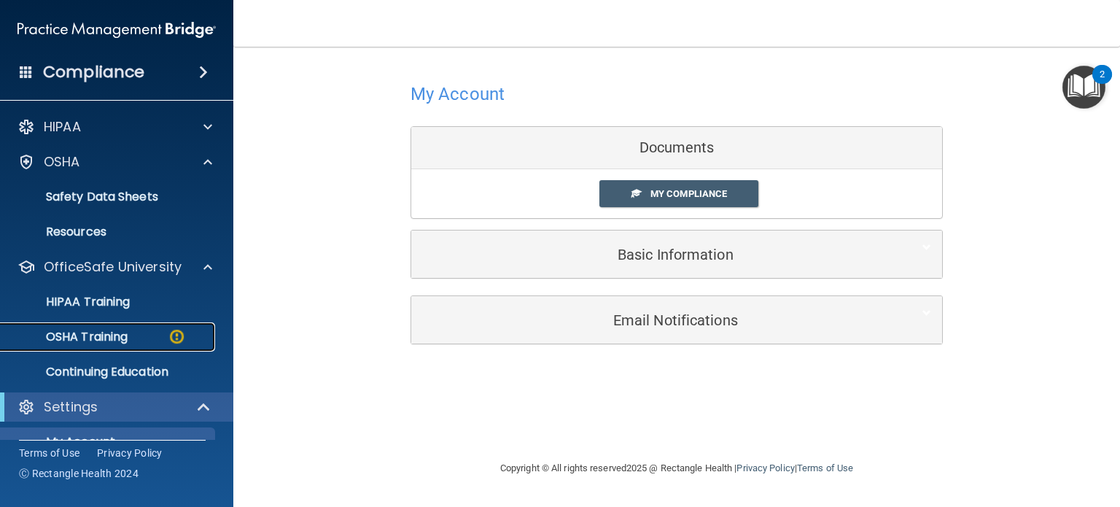
click at [169, 336] on img at bounding box center [177, 337] width 18 height 18
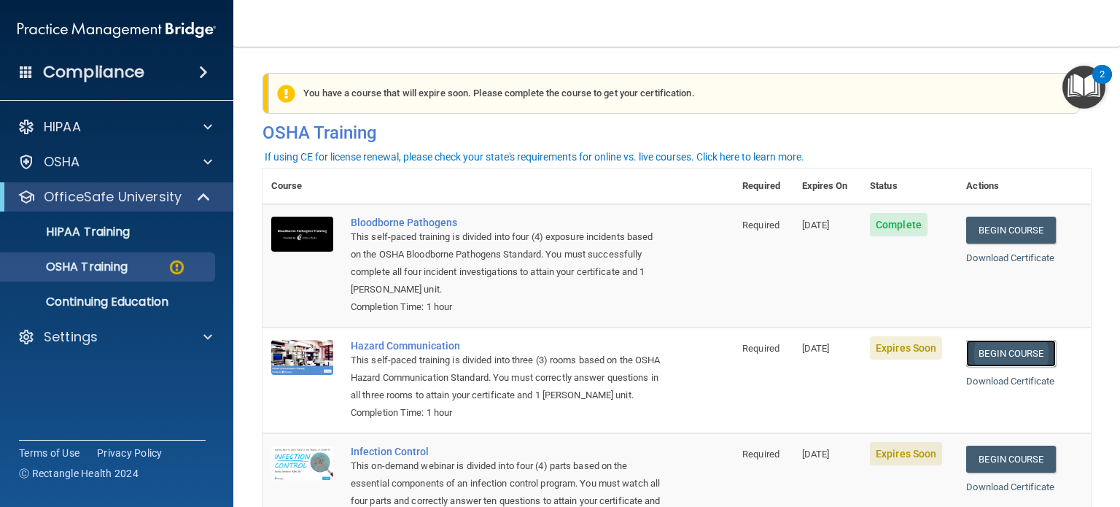
click at [1003, 352] on link "Begin Course" at bounding box center [1011, 353] width 89 height 27
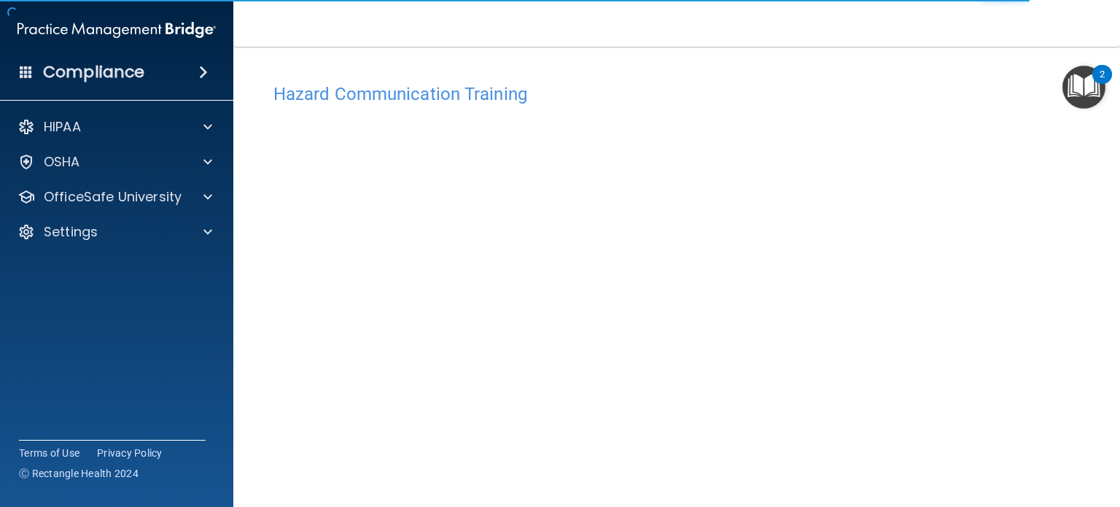
scroll to position [41, 0]
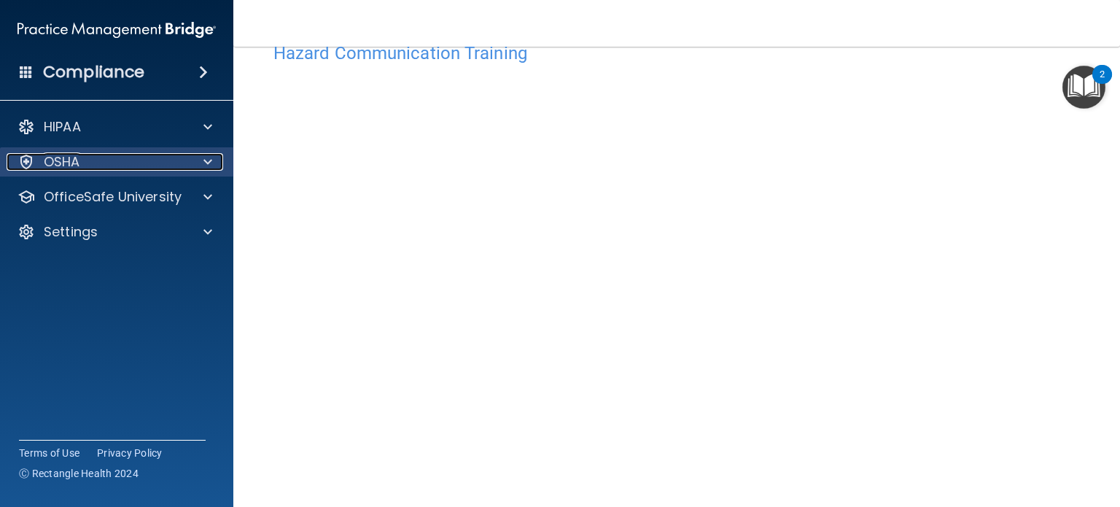
click at [196, 163] on div at bounding box center [205, 162] width 36 height 18
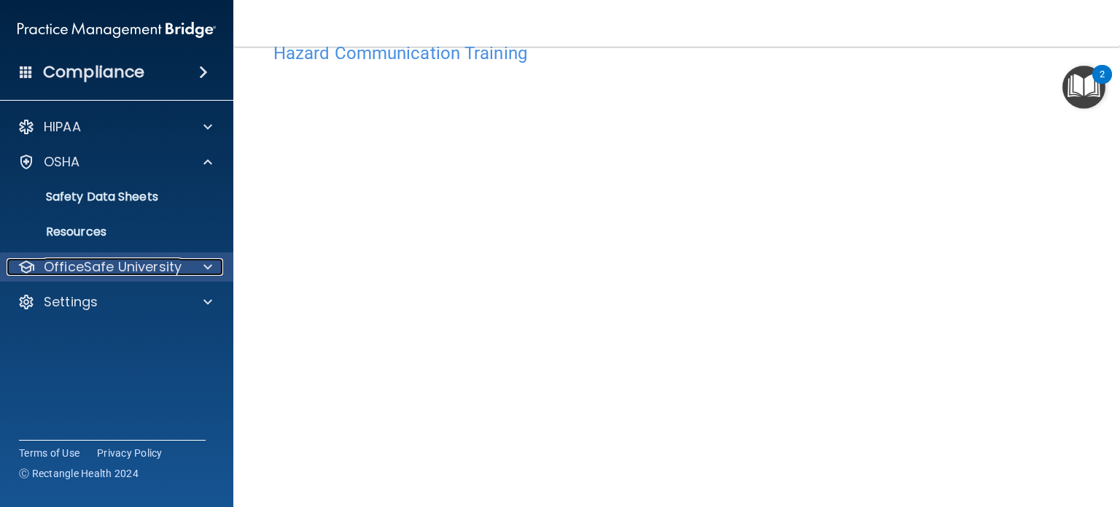
click at [184, 262] on div "OfficeSafe University" at bounding box center [97, 267] width 181 height 18
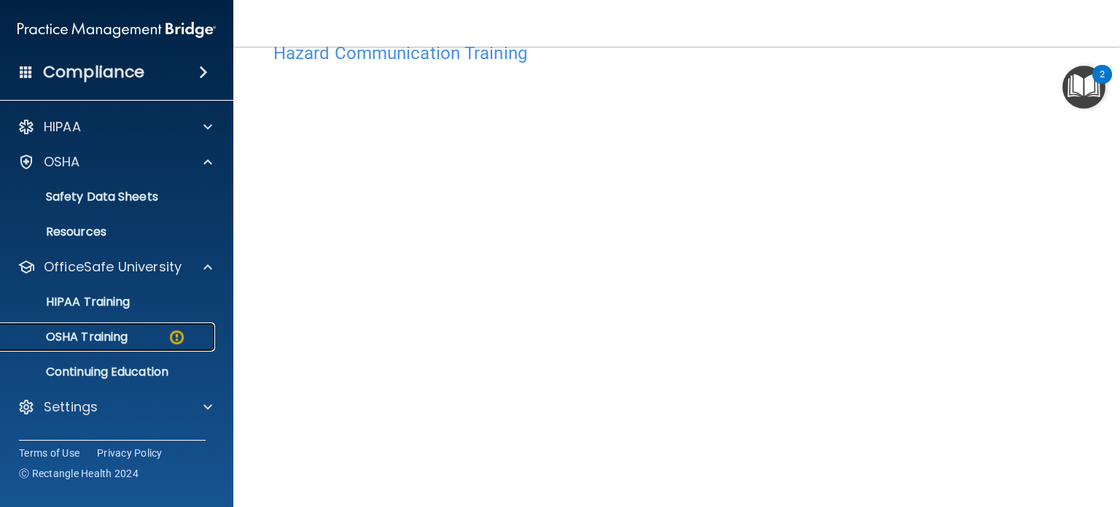
click at [177, 336] on img at bounding box center [177, 337] width 18 height 18
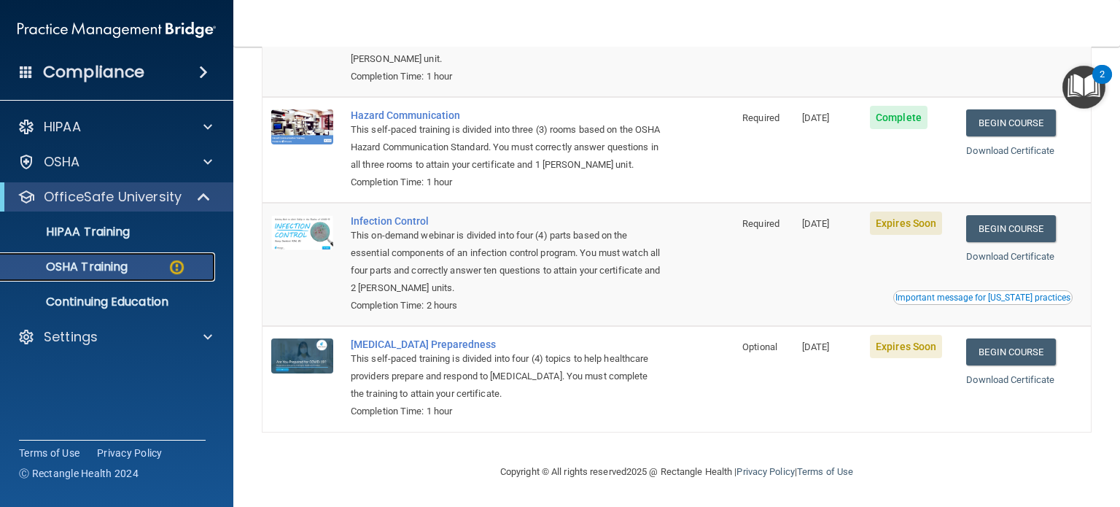
scroll to position [250, 0]
click at [1013, 222] on link "Begin Course" at bounding box center [1011, 228] width 89 height 27
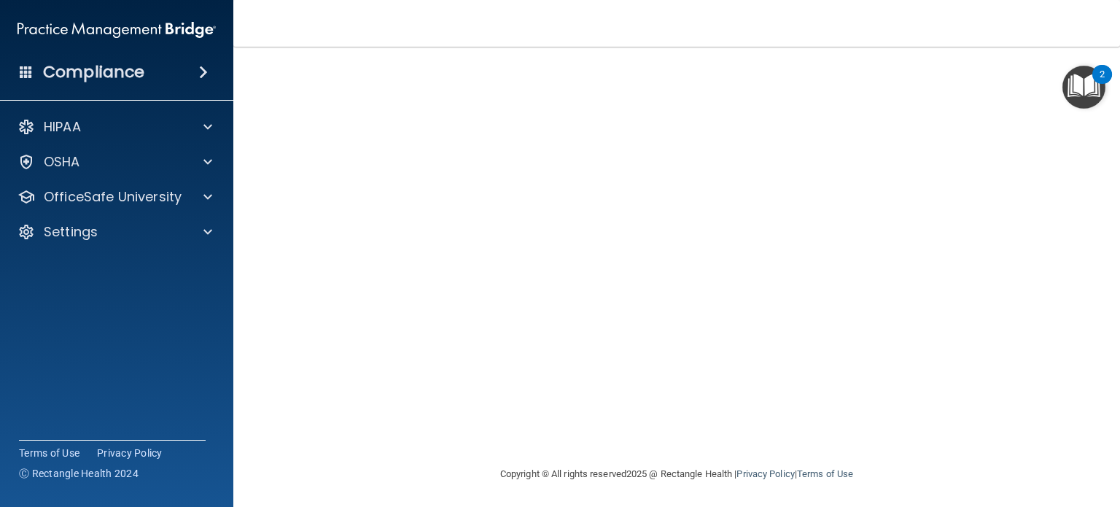
scroll to position [117, 0]
click at [330, 468] on footer "Copyright © All rights reserved 2025 @ Rectangle Health | Privacy Policy | Term…" at bounding box center [677, 471] width 829 height 44
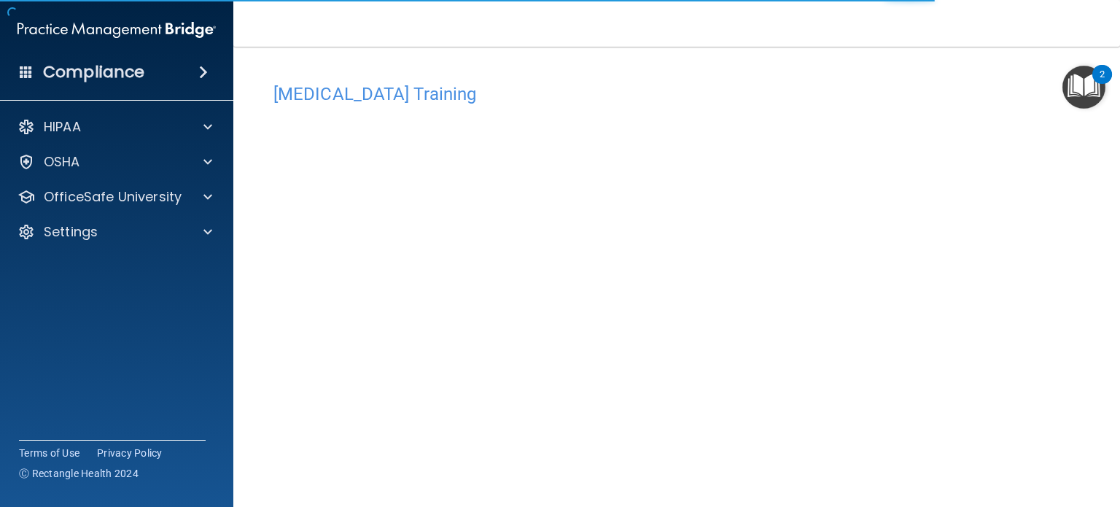
scroll to position [8, 0]
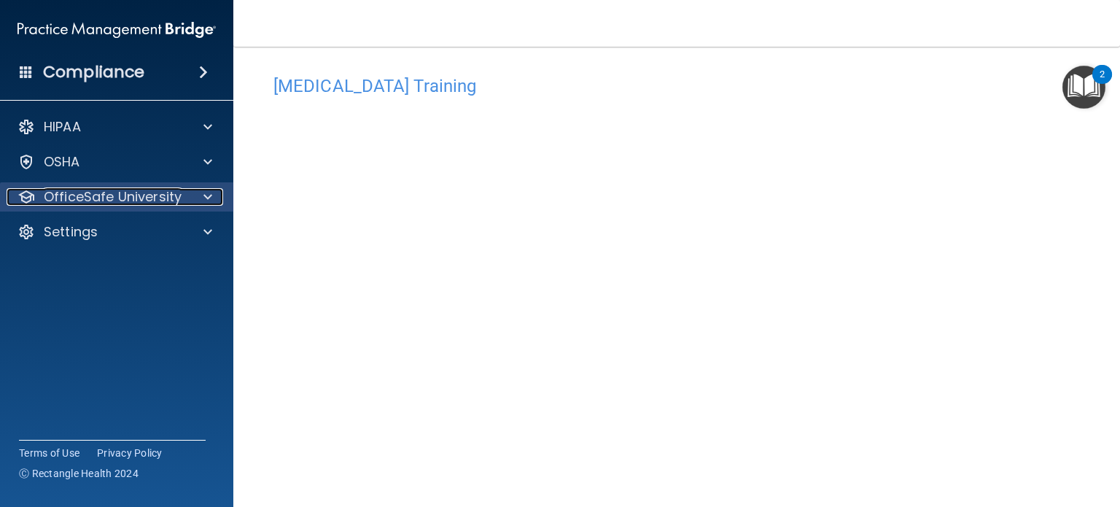
click at [209, 190] on span at bounding box center [208, 197] width 9 height 18
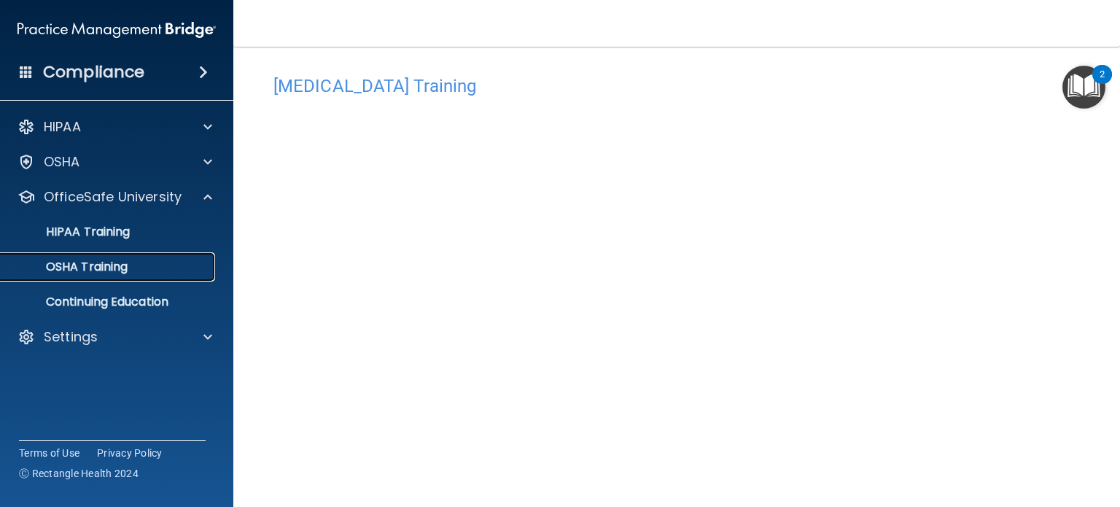
click at [106, 271] on p "OSHA Training" at bounding box center [68, 267] width 118 height 15
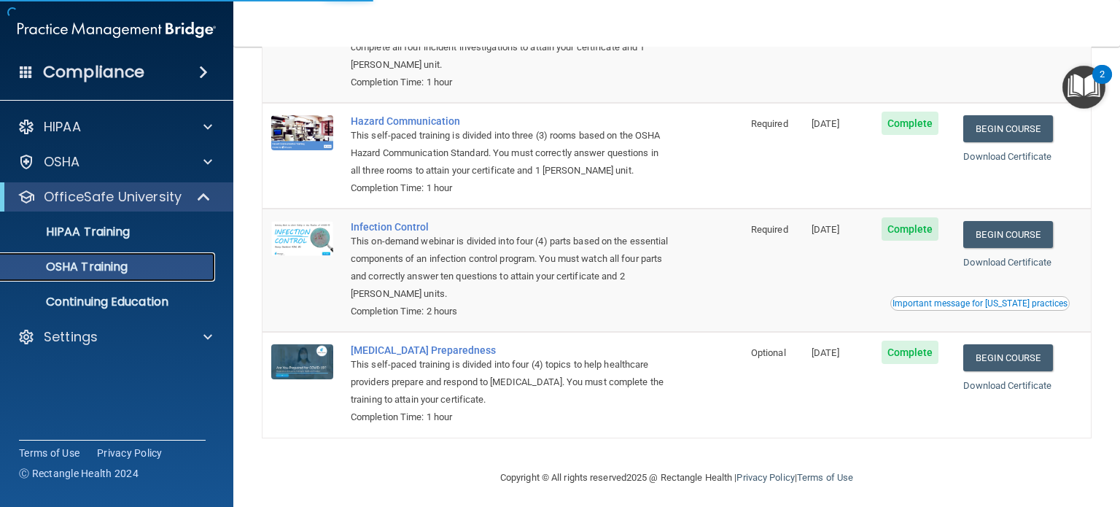
scroll to position [192, 0]
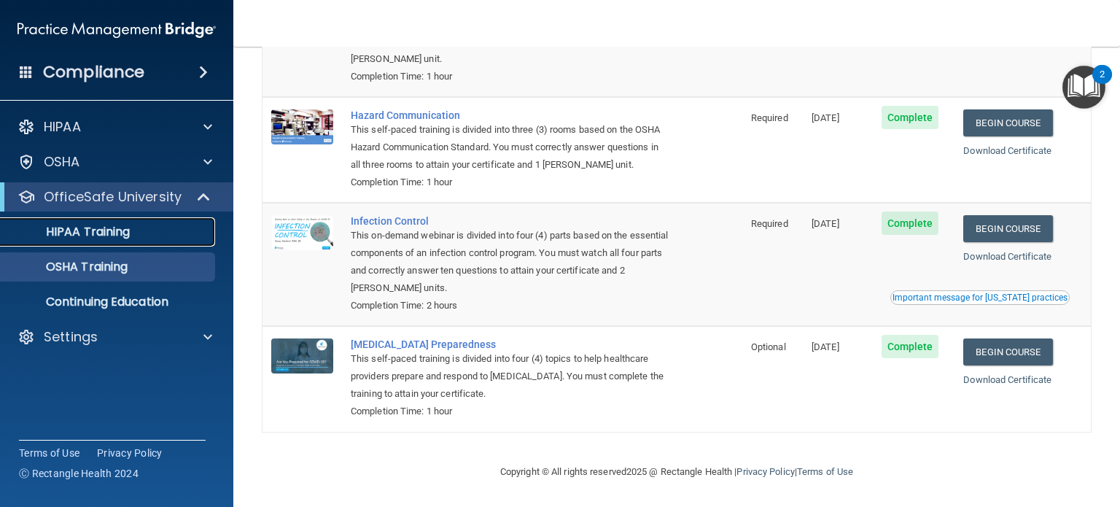
click at [88, 236] on p "HIPAA Training" at bounding box center [69, 232] width 120 height 15
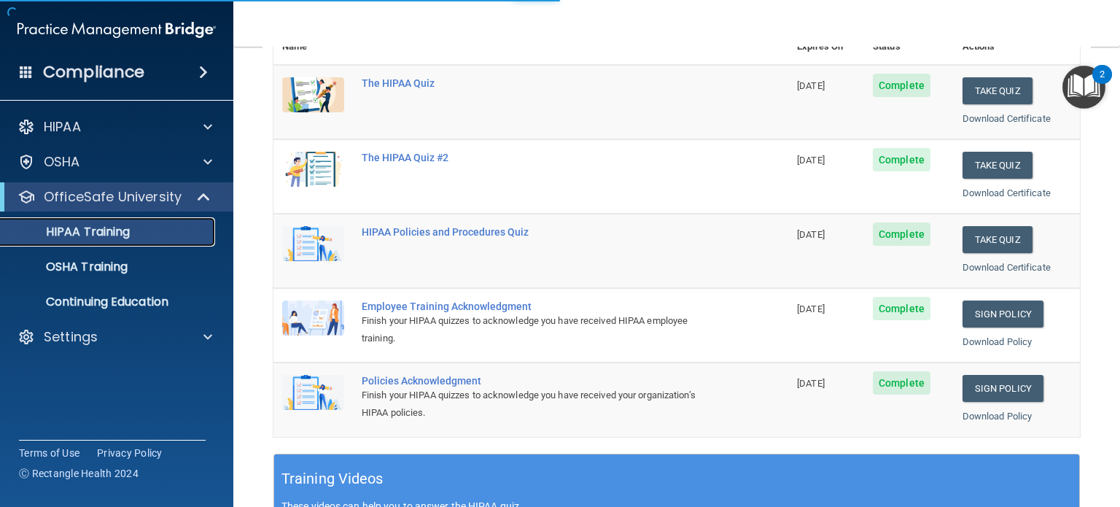
scroll to position [588, 0]
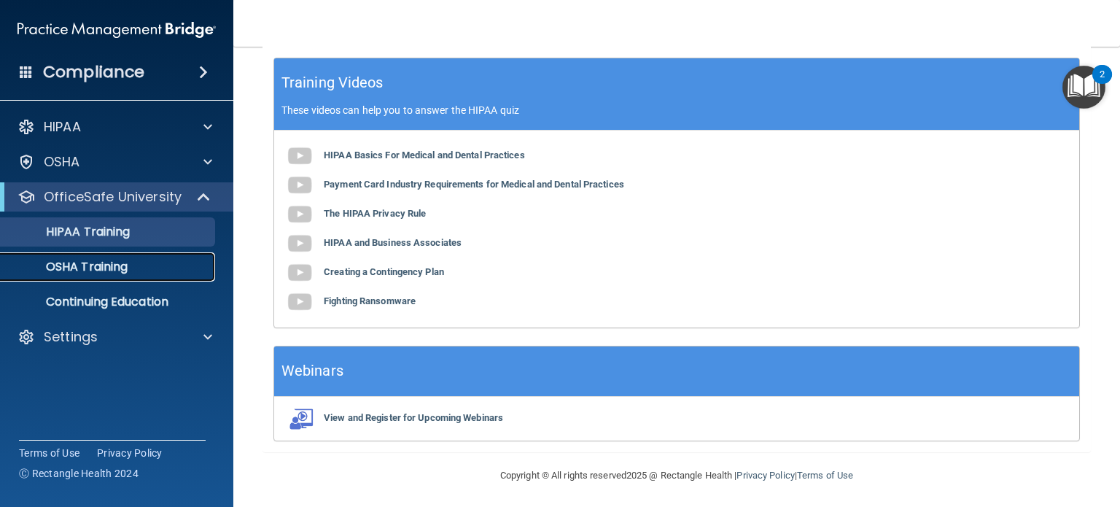
click at [76, 266] on p "OSHA Training" at bounding box center [68, 267] width 118 height 15
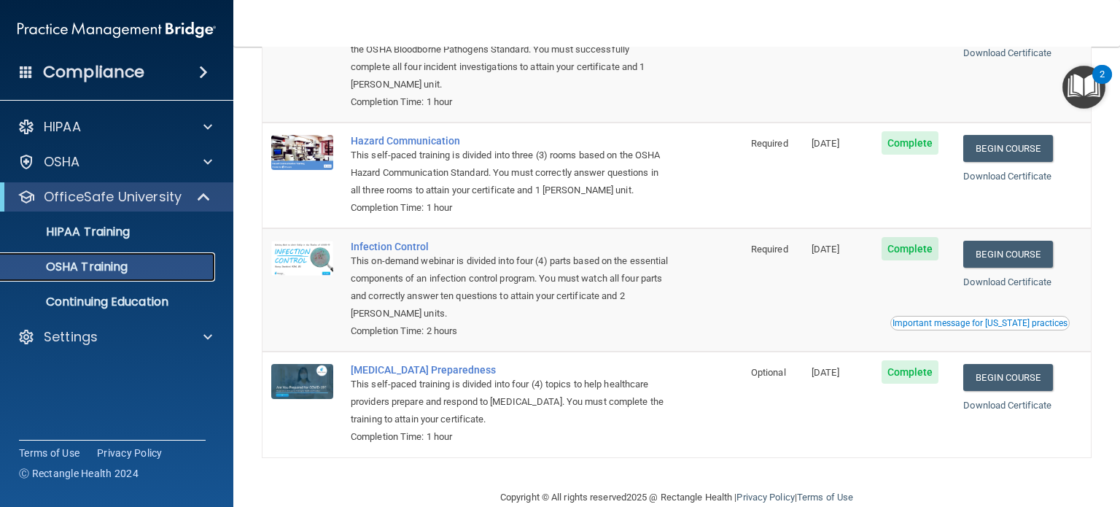
scroll to position [192, 0]
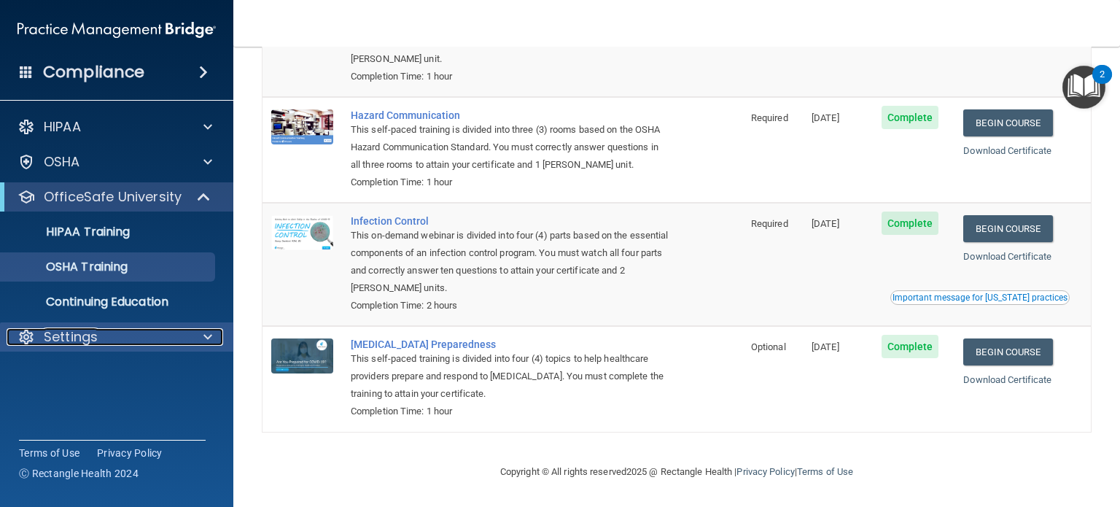
click at [201, 335] on div at bounding box center [205, 337] width 36 height 18
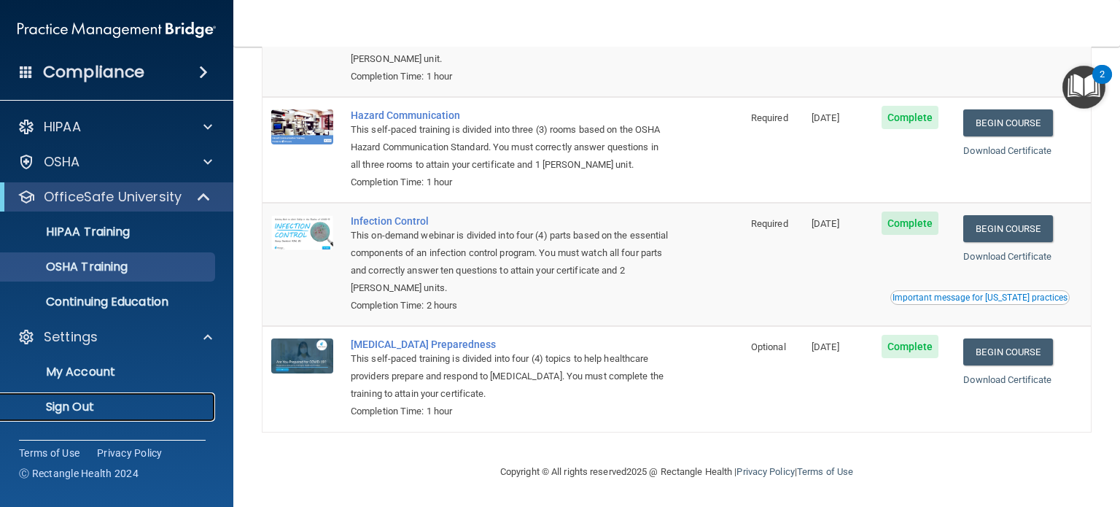
click at [77, 409] on p "Sign Out" at bounding box center [108, 407] width 199 height 15
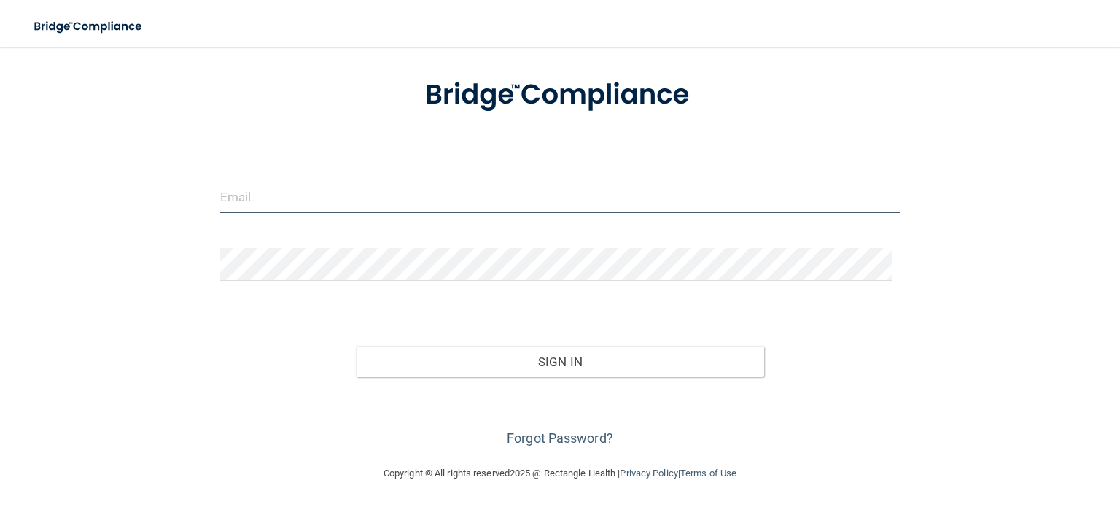
click at [228, 198] on input "email" at bounding box center [560, 196] width 680 height 33
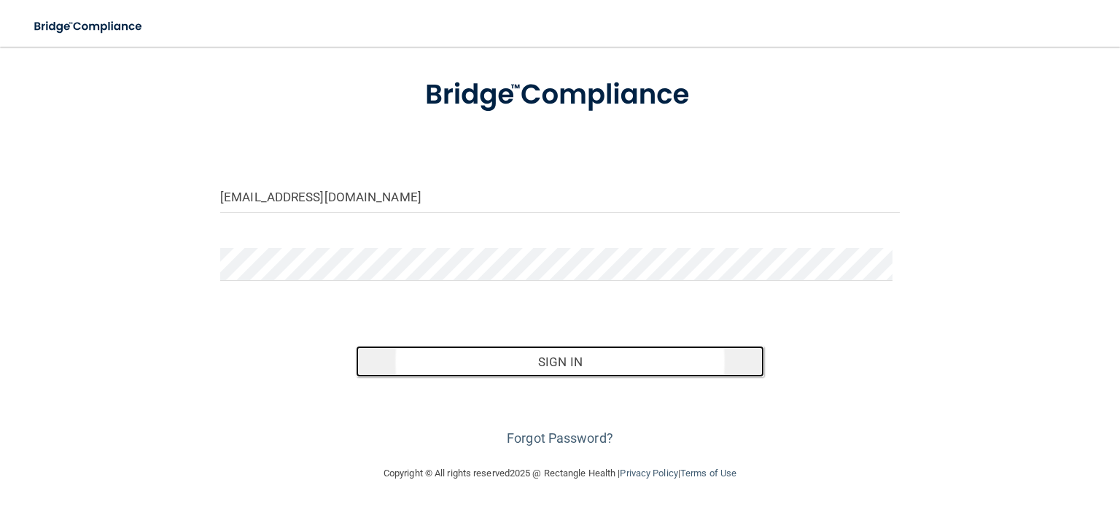
click at [527, 363] on button "Sign In" at bounding box center [560, 362] width 408 height 32
click at [469, 365] on button "Sign In" at bounding box center [560, 362] width 408 height 32
click at [551, 366] on button "Sign In" at bounding box center [560, 362] width 408 height 32
click at [527, 368] on button "Sign In" at bounding box center [560, 362] width 408 height 32
click at [490, 356] on button "Sign In" at bounding box center [560, 362] width 408 height 32
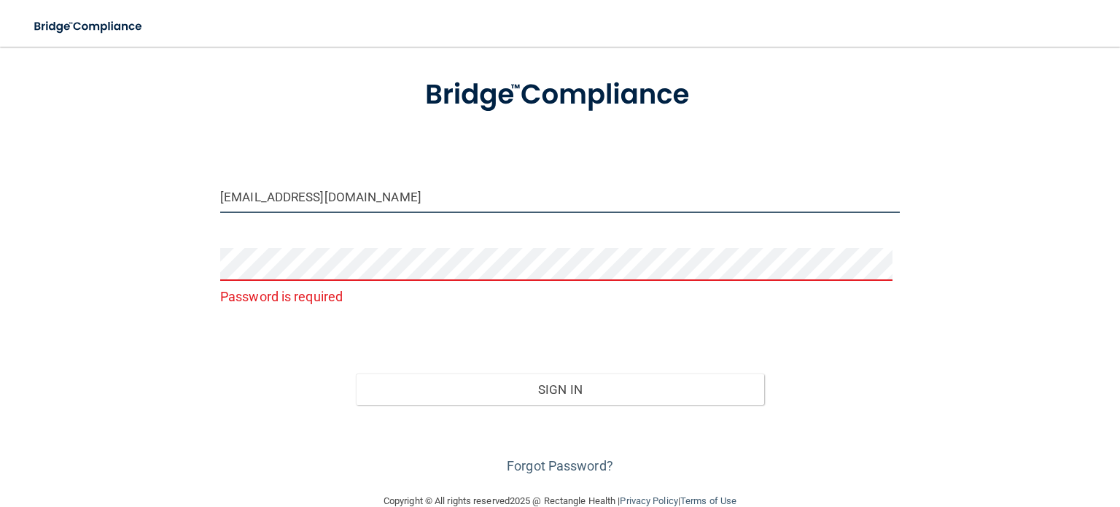
drag, startPoint x: 395, startPoint y: 199, endPoint x: 58, endPoint y: 191, distance: 337.1
click at [58, 191] on div "darlenerobitaille@yahoo.com Password is required Invalid email/password. You do…" at bounding box center [560, 231] width 1062 height 492
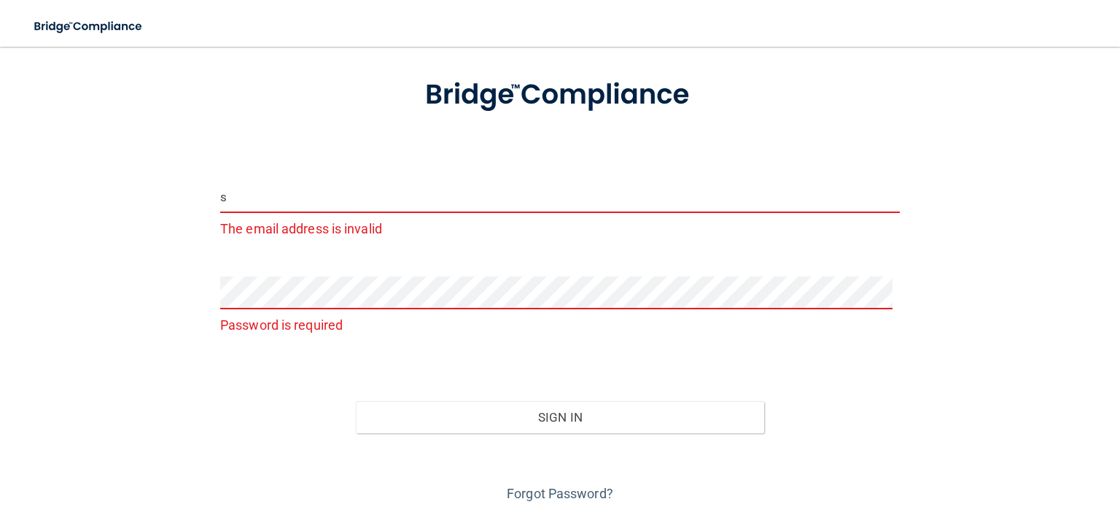
type input "[EMAIL_ADDRESS][DOMAIN_NAME]"
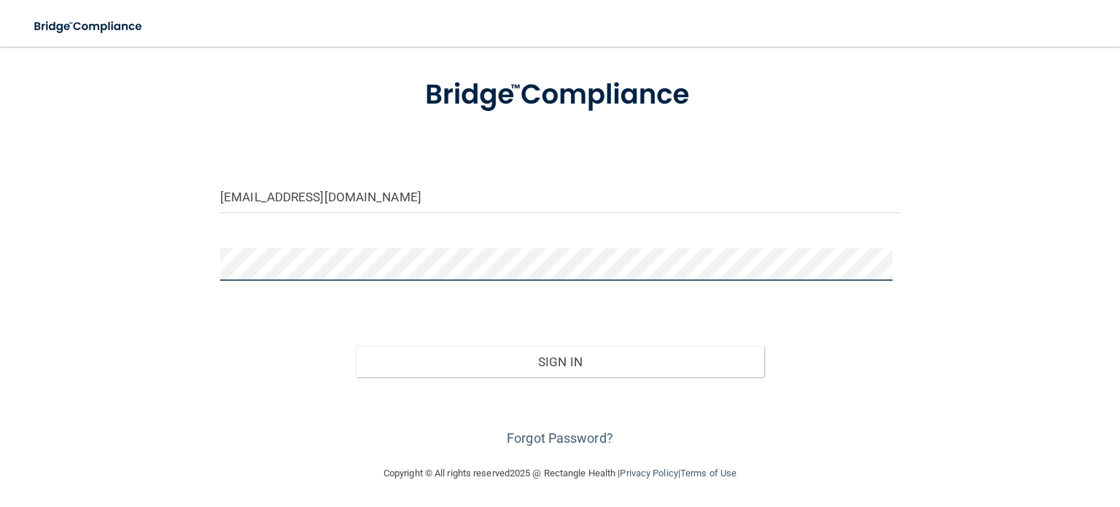
click at [356, 346] on button "Sign In" at bounding box center [560, 362] width 408 height 32
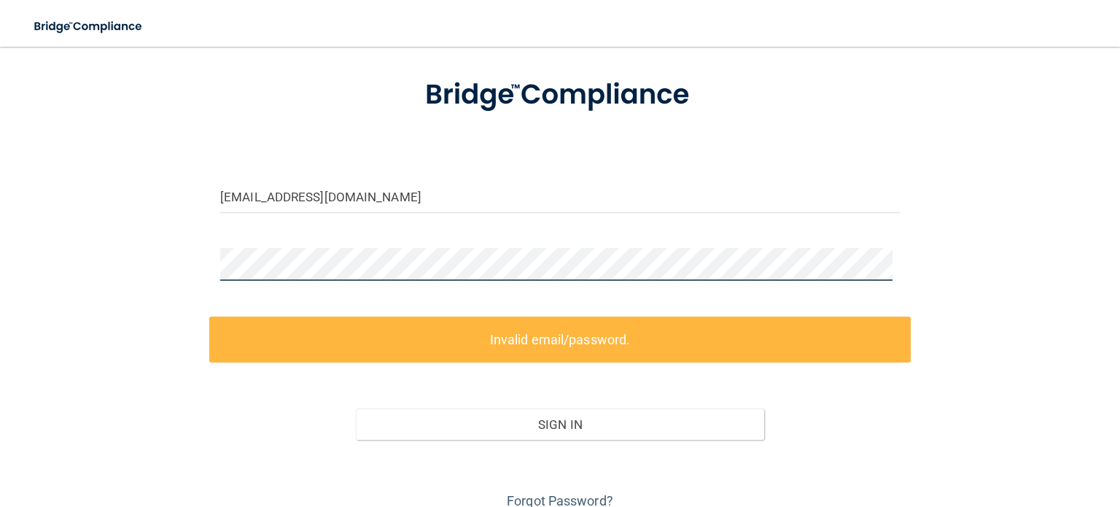
click at [125, 260] on div "swhitehead28@gmail.com Invalid email/password. You don't have permission to acc…" at bounding box center [560, 248] width 1062 height 527
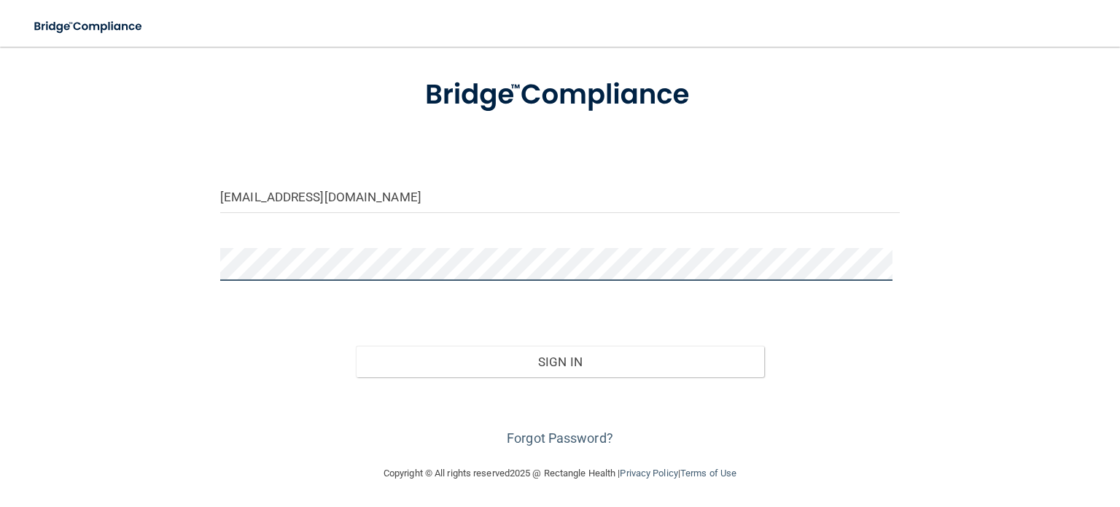
click at [356, 346] on button "Sign In" at bounding box center [560, 362] width 408 height 32
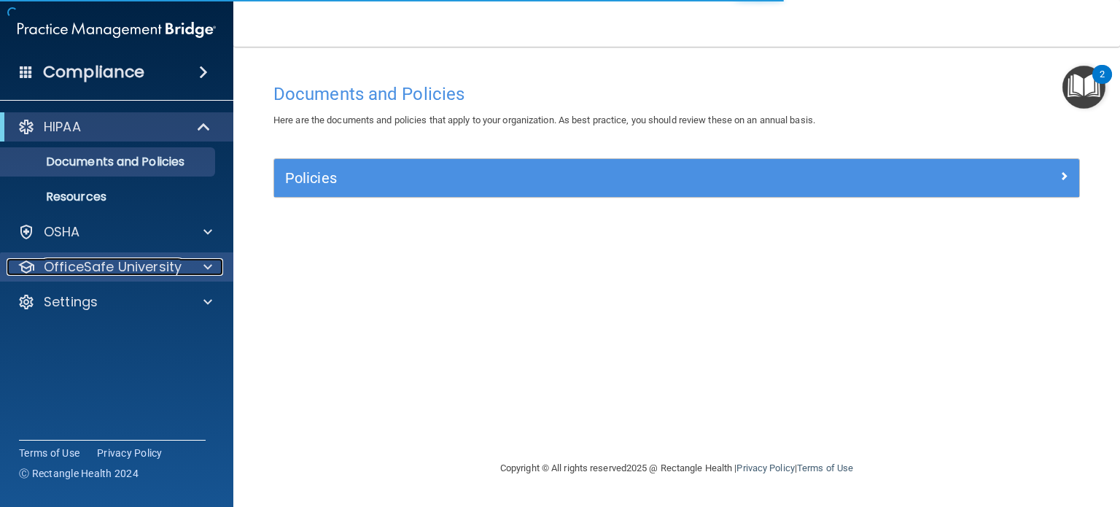
click at [202, 267] on div at bounding box center [205, 267] width 36 height 18
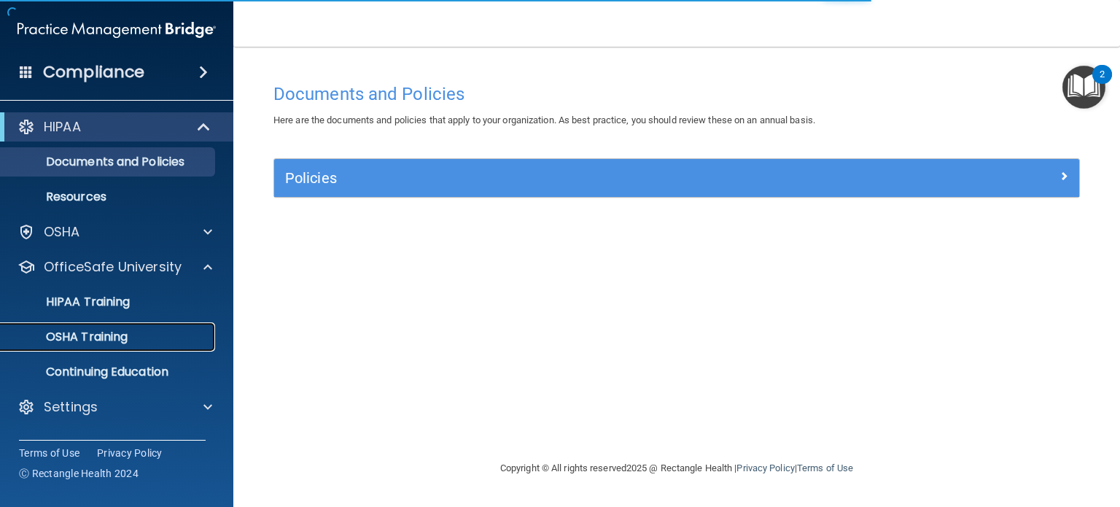
click at [104, 344] on p "OSHA Training" at bounding box center [68, 337] width 118 height 15
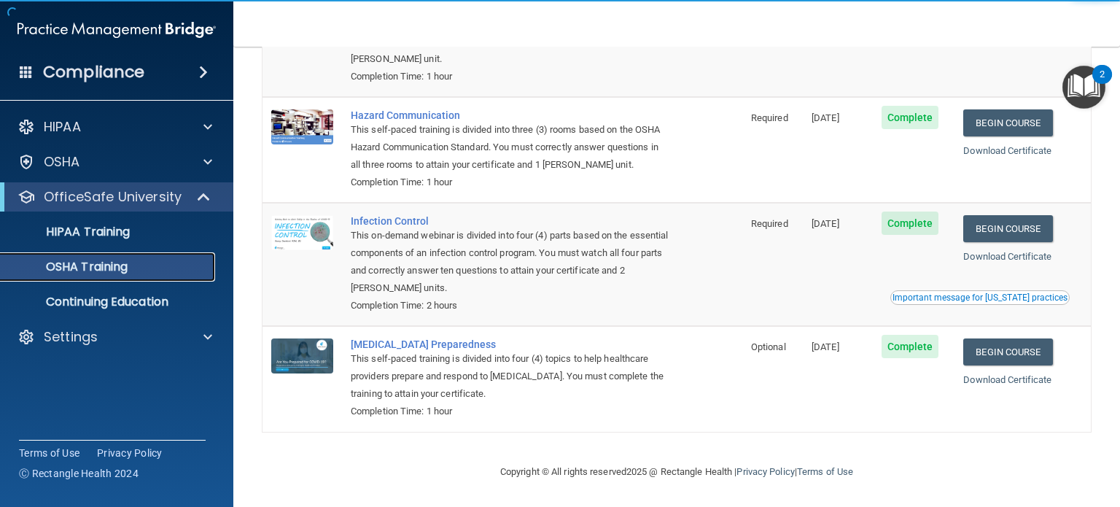
scroll to position [192, 0]
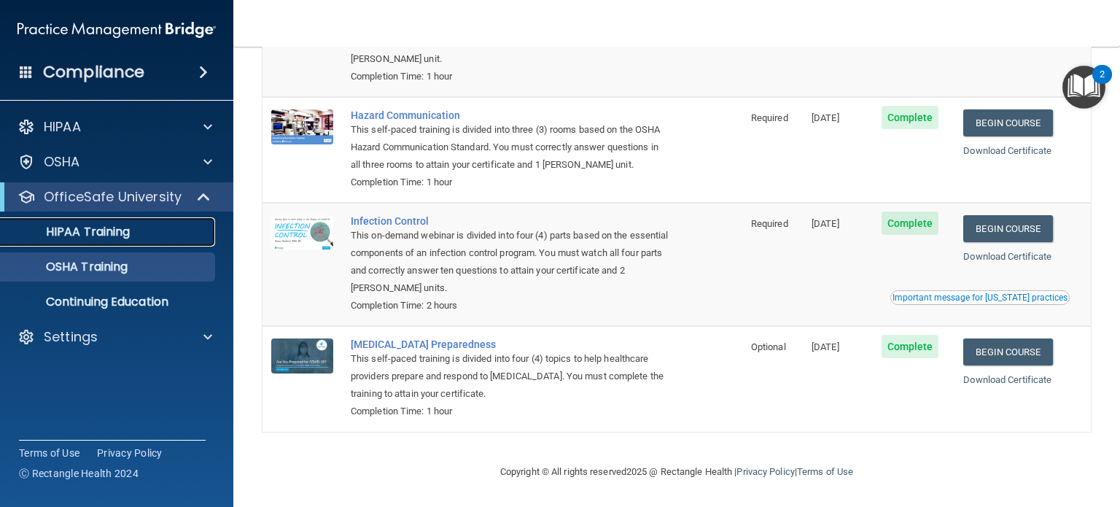
click at [104, 236] on p "HIPAA Training" at bounding box center [69, 232] width 120 height 15
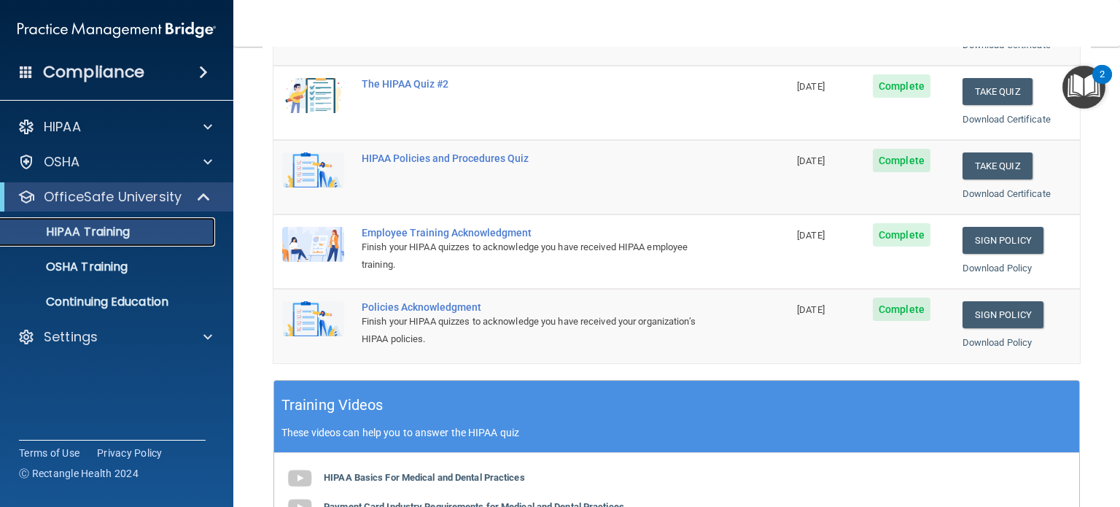
scroll to position [271, 0]
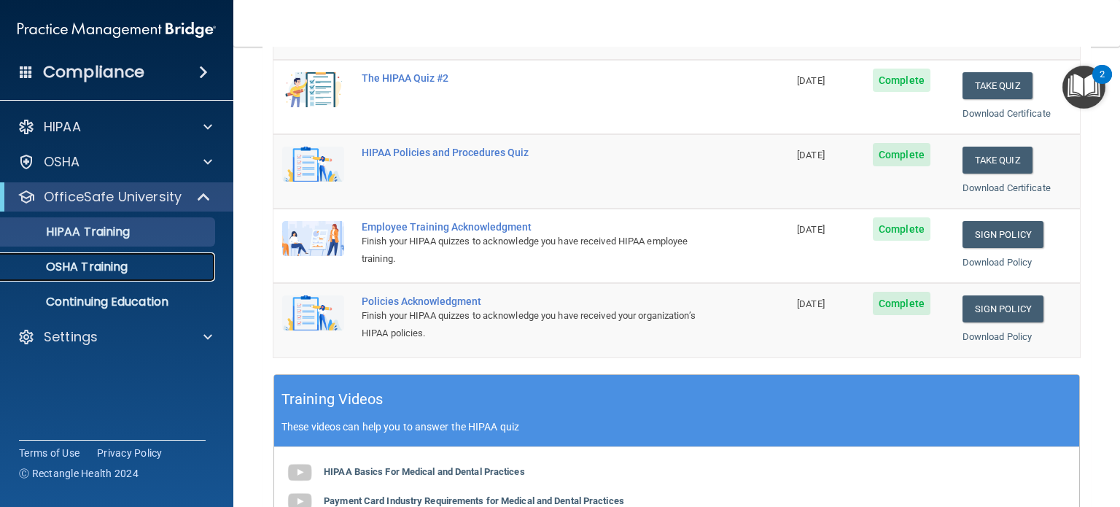
click at [105, 268] on p "OSHA Training" at bounding box center [68, 267] width 118 height 15
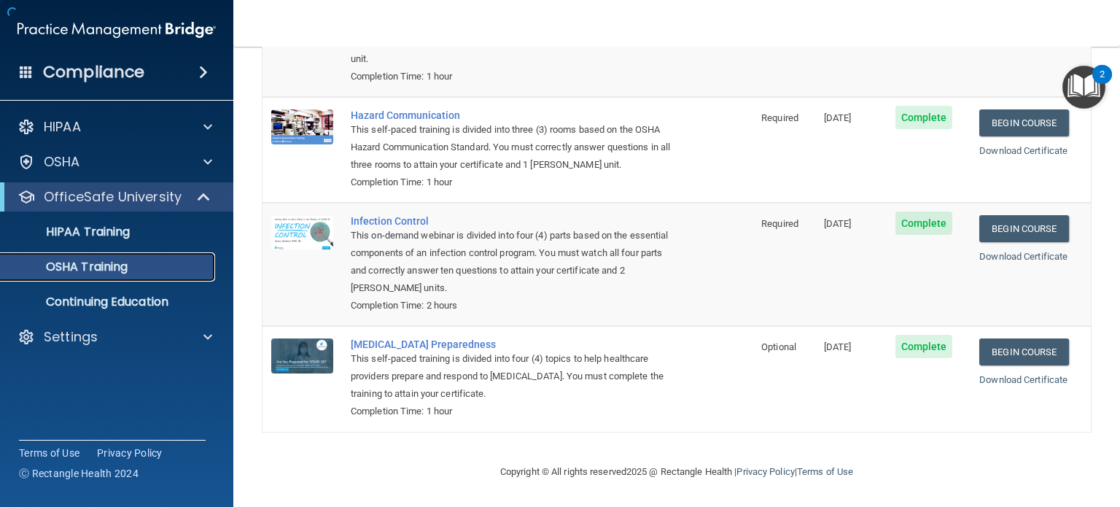
scroll to position [192, 0]
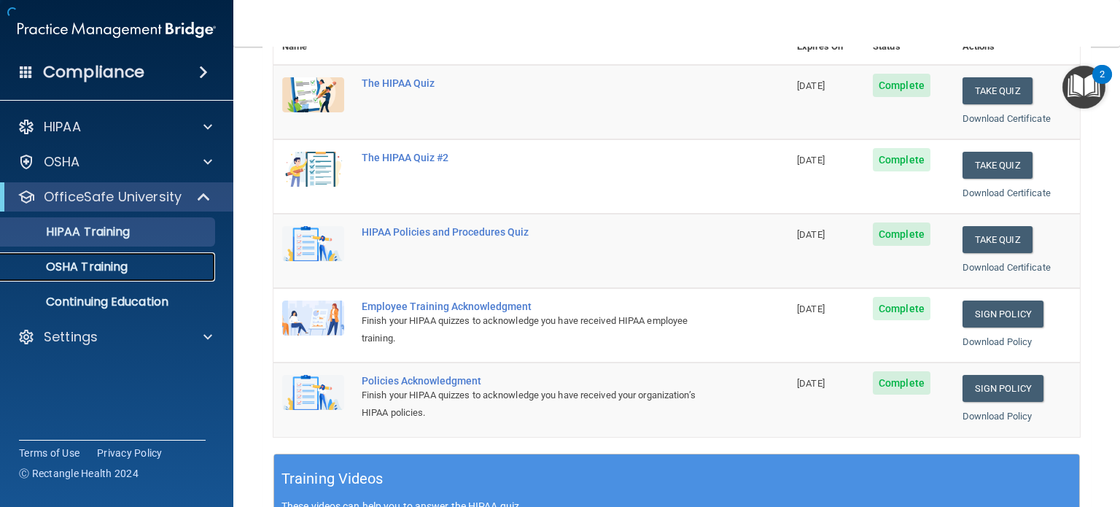
scroll to position [588, 0]
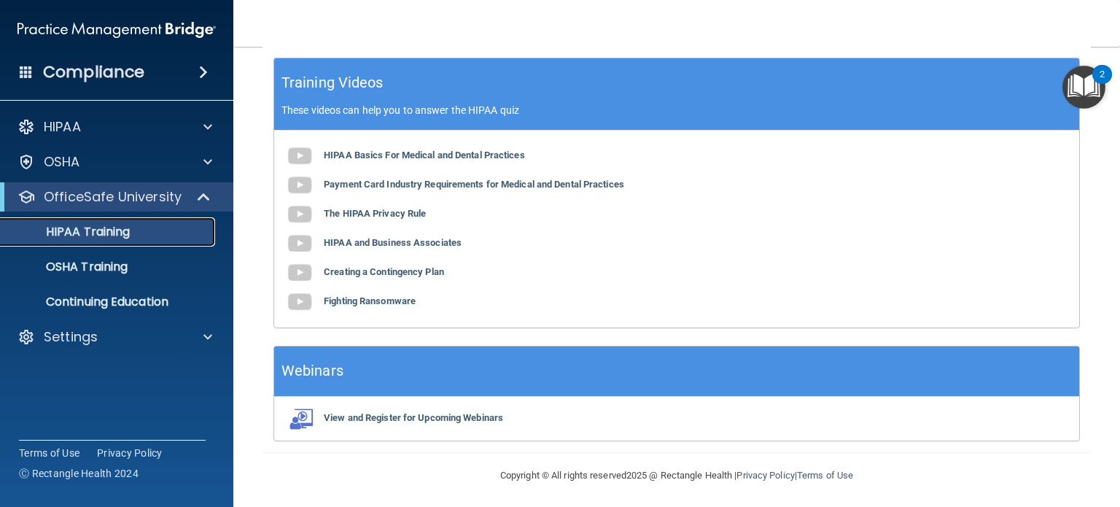
click at [90, 228] on p "HIPAA Training" at bounding box center [69, 232] width 120 height 15
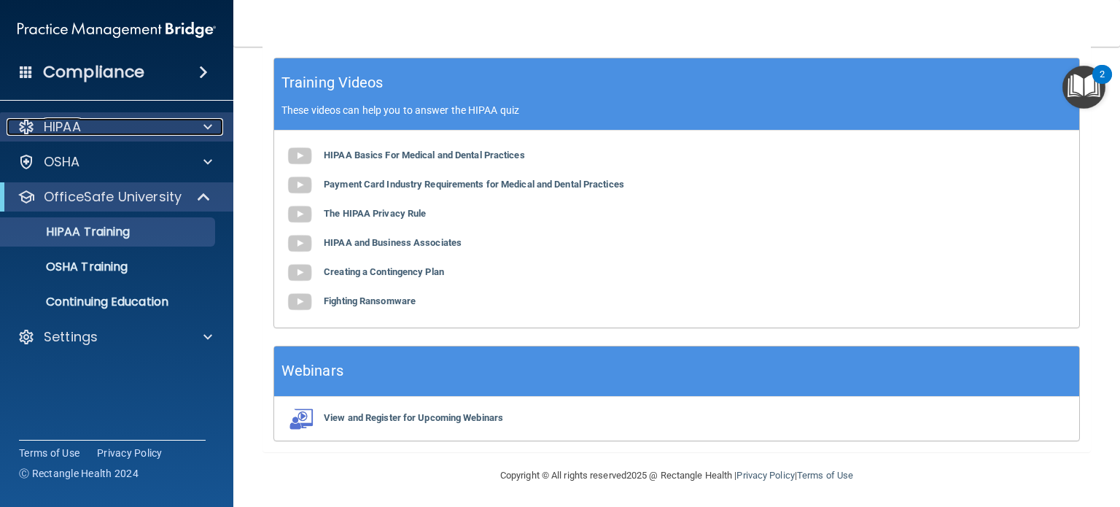
click at [50, 128] on p "HIPAA" at bounding box center [62, 127] width 37 height 18
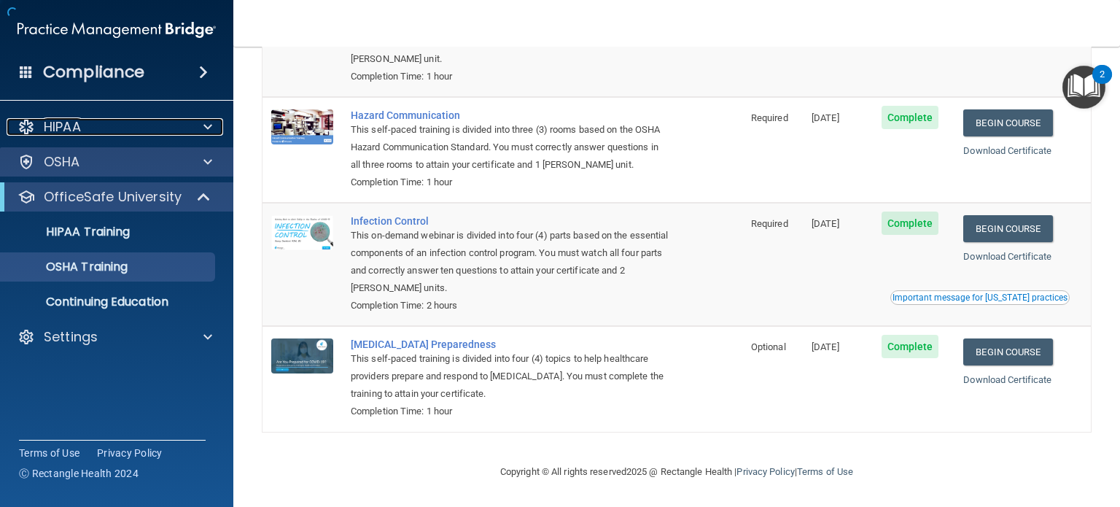
scroll to position [192, 0]
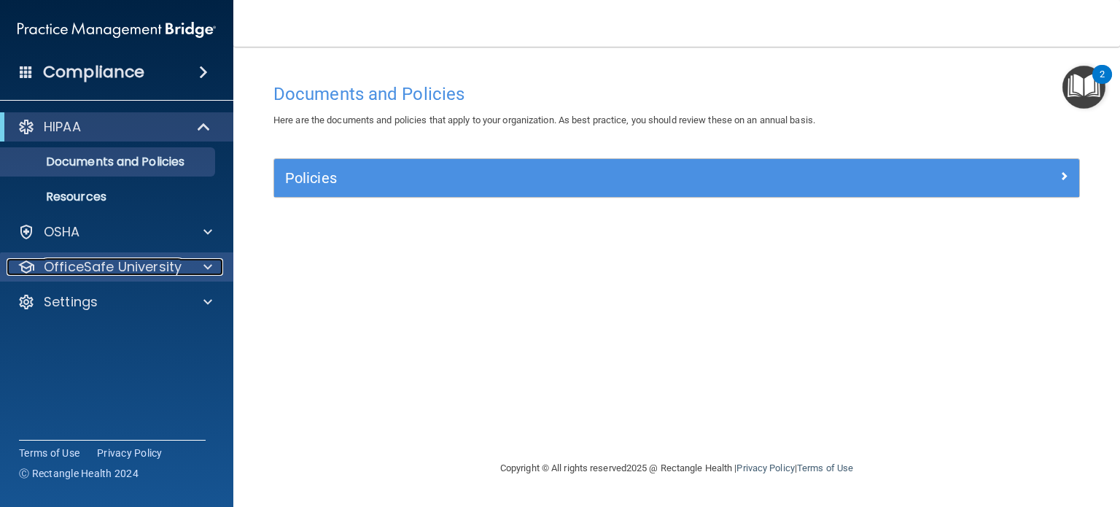
click at [210, 265] on span at bounding box center [208, 267] width 9 height 18
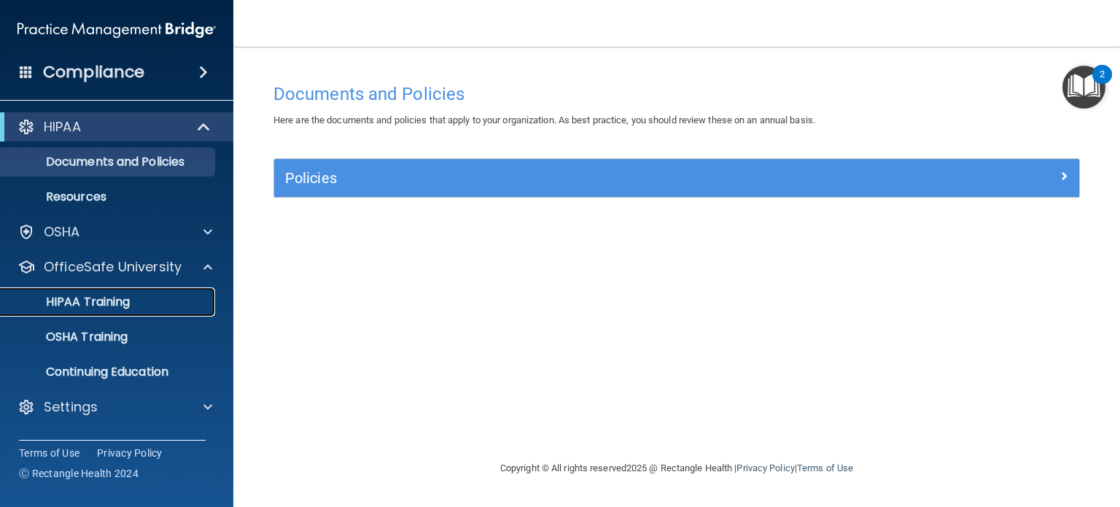
click at [112, 297] on p "HIPAA Training" at bounding box center [69, 302] width 120 height 15
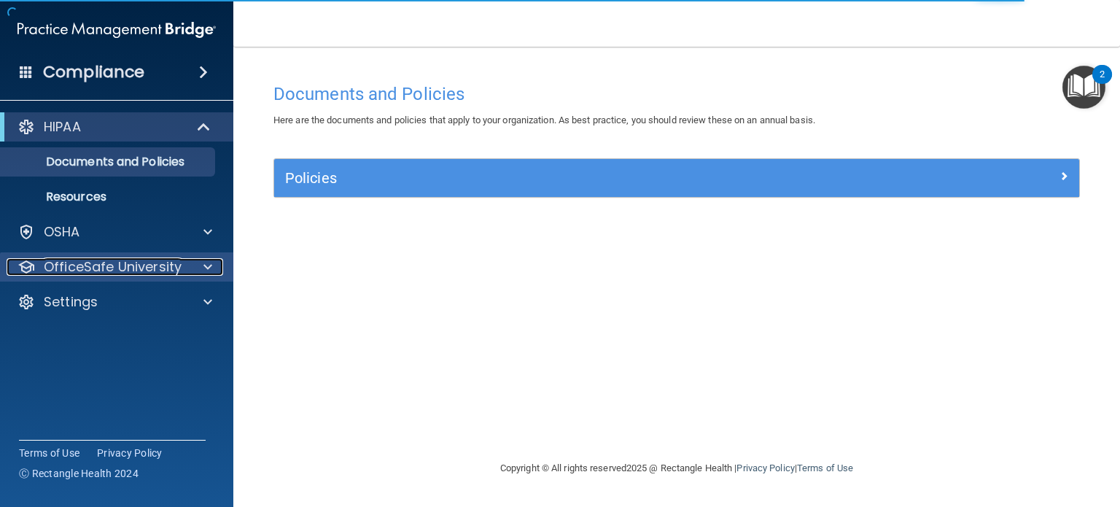
click at [208, 263] on span at bounding box center [208, 267] width 9 height 18
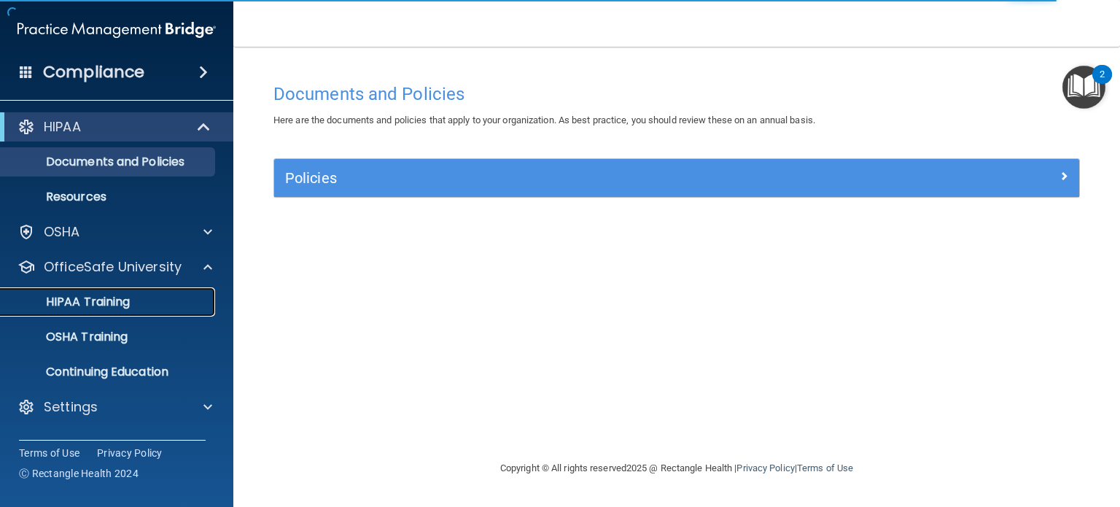
click at [128, 300] on p "HIPAA Training" at bounding box center [69, 302] width 120 height 15
